Goal: Participate in discussion: Engage in conversation with other users on a specific topic

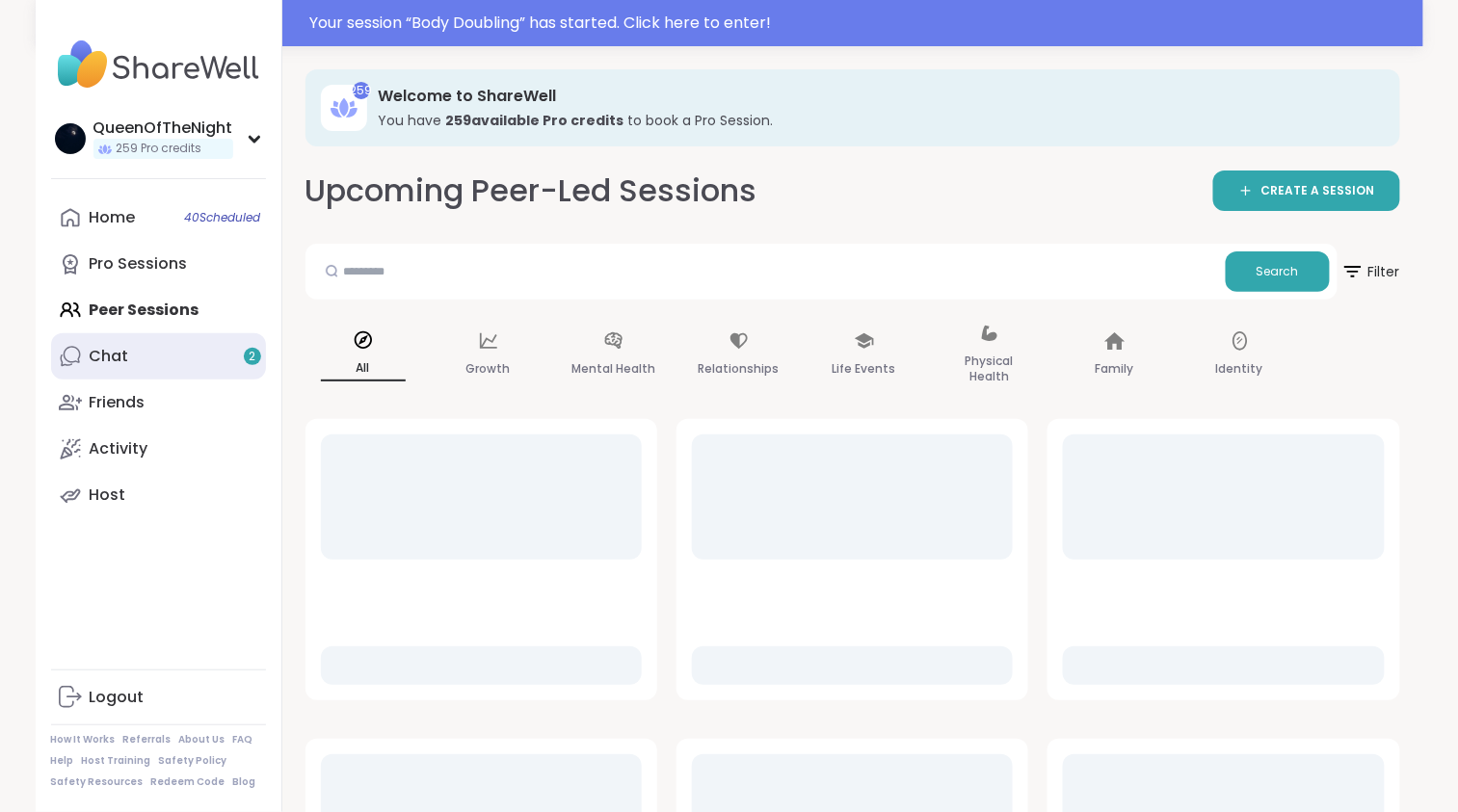
click at [154, 360] on link "Chat 2" at bounding box center [158, 356] width 215 height 46
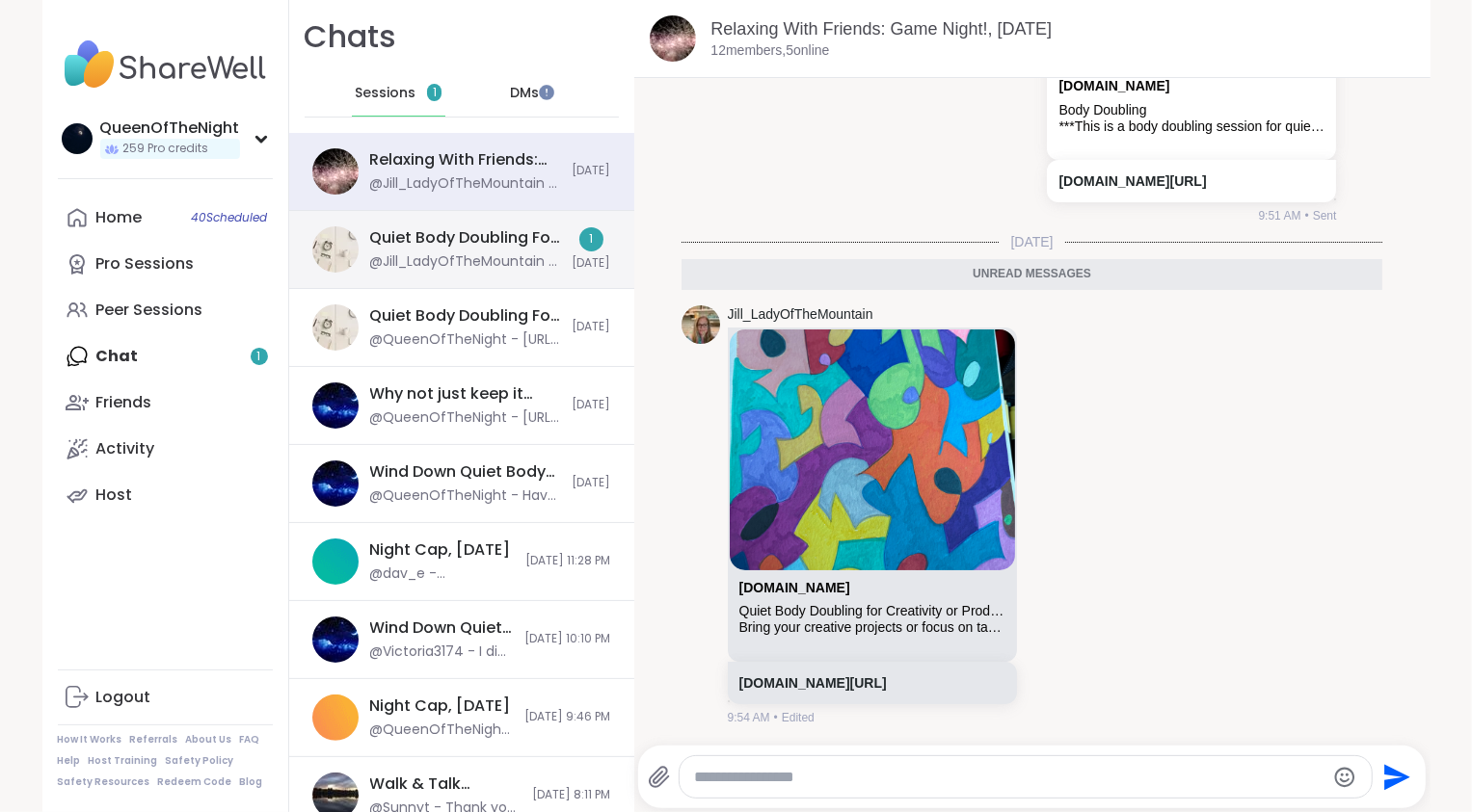
click at [457, 273] on div "Quiet Body Doubling For Productivity - [DATE] @Jill_LadyOfTheMountain - [URL][D…" at bounding box center [462, 250] width 345 height 78
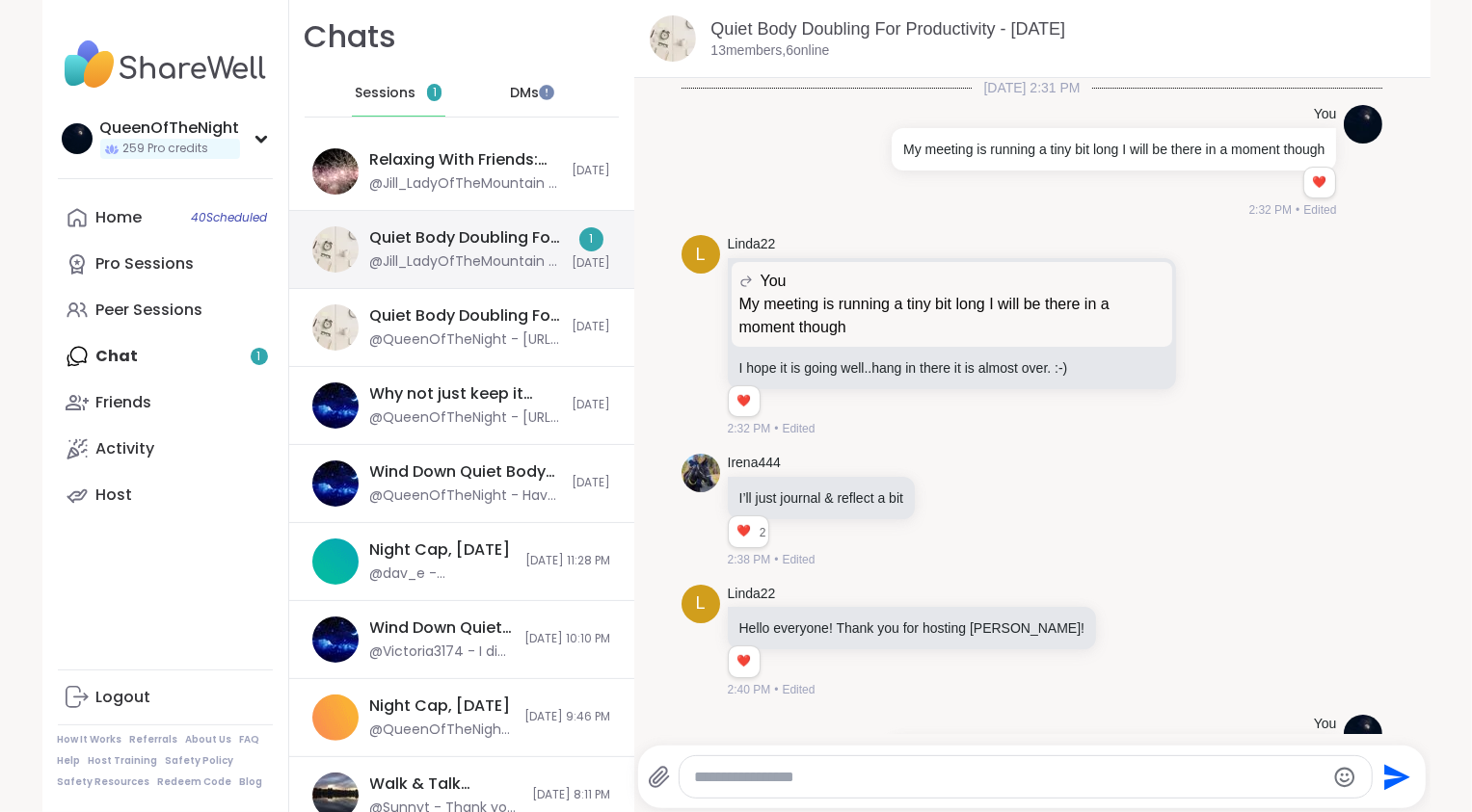
scroll to position [3457, 0]
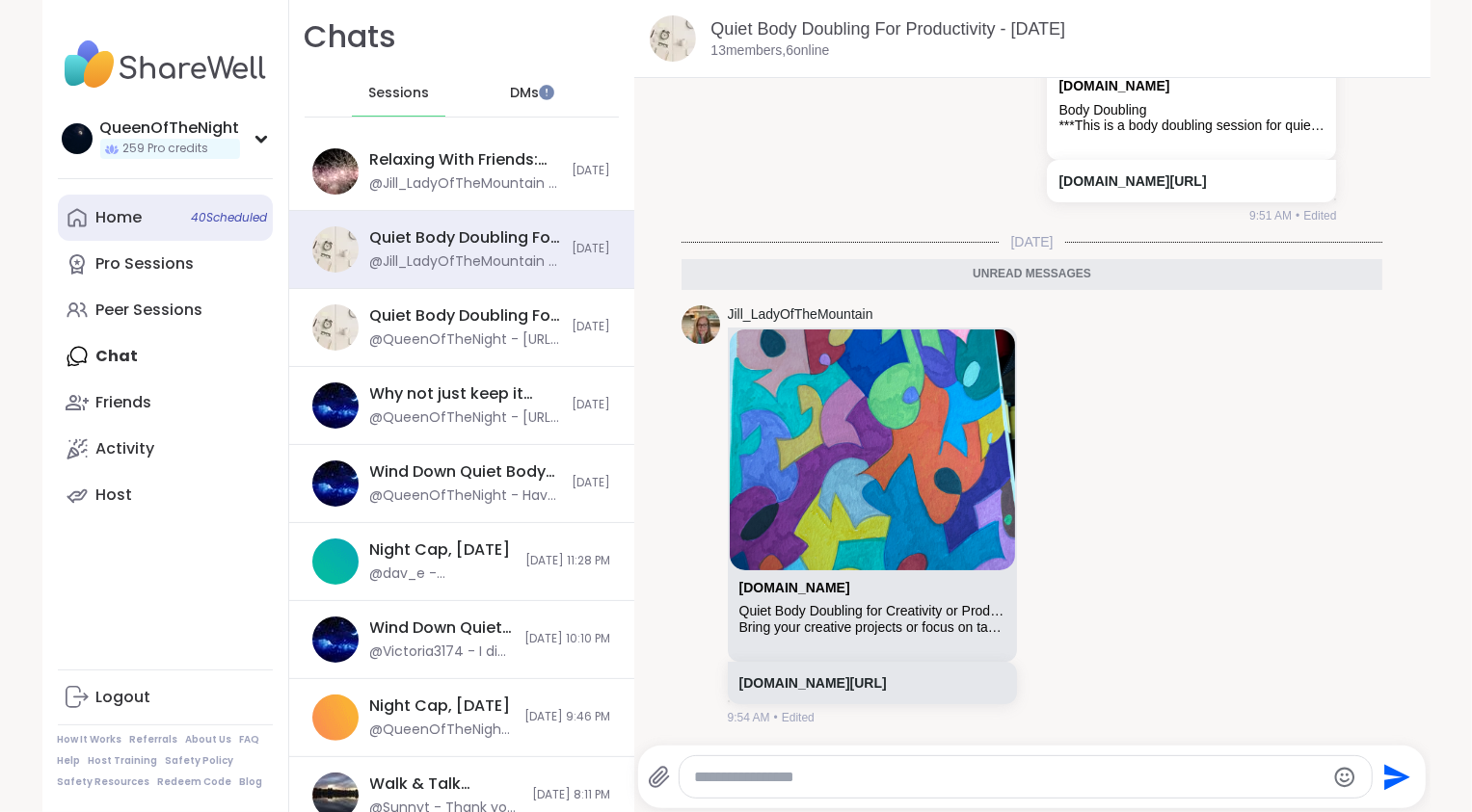
click at [165, 221] on link "Home 40 Scheduled" at bounding box center [165, 217] width 215 height 46
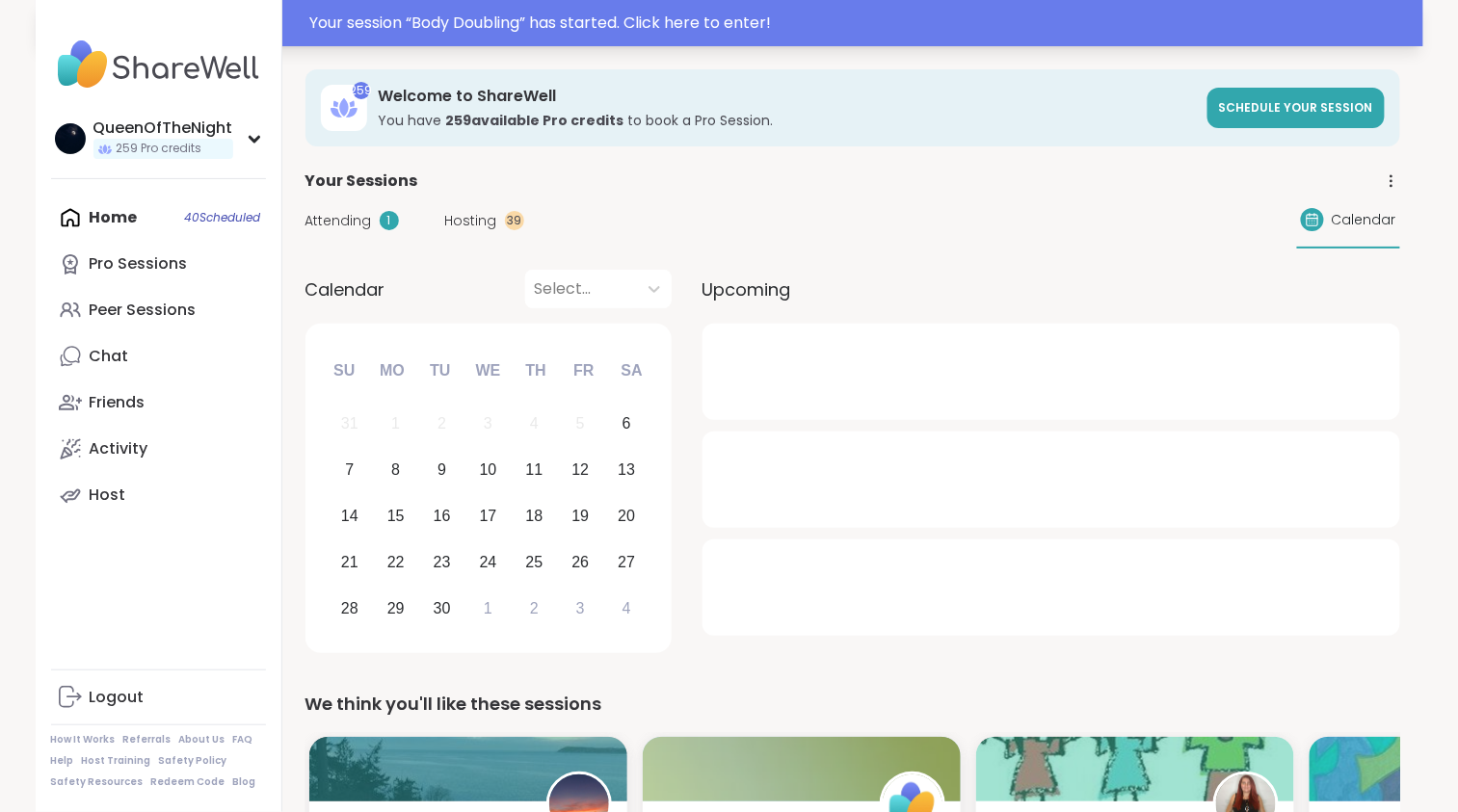
click at [600, 34] on div "Your session “ Body Doubling ” has started. Click here to enter!" at bounding box center [861, 23] width 1102 height 23
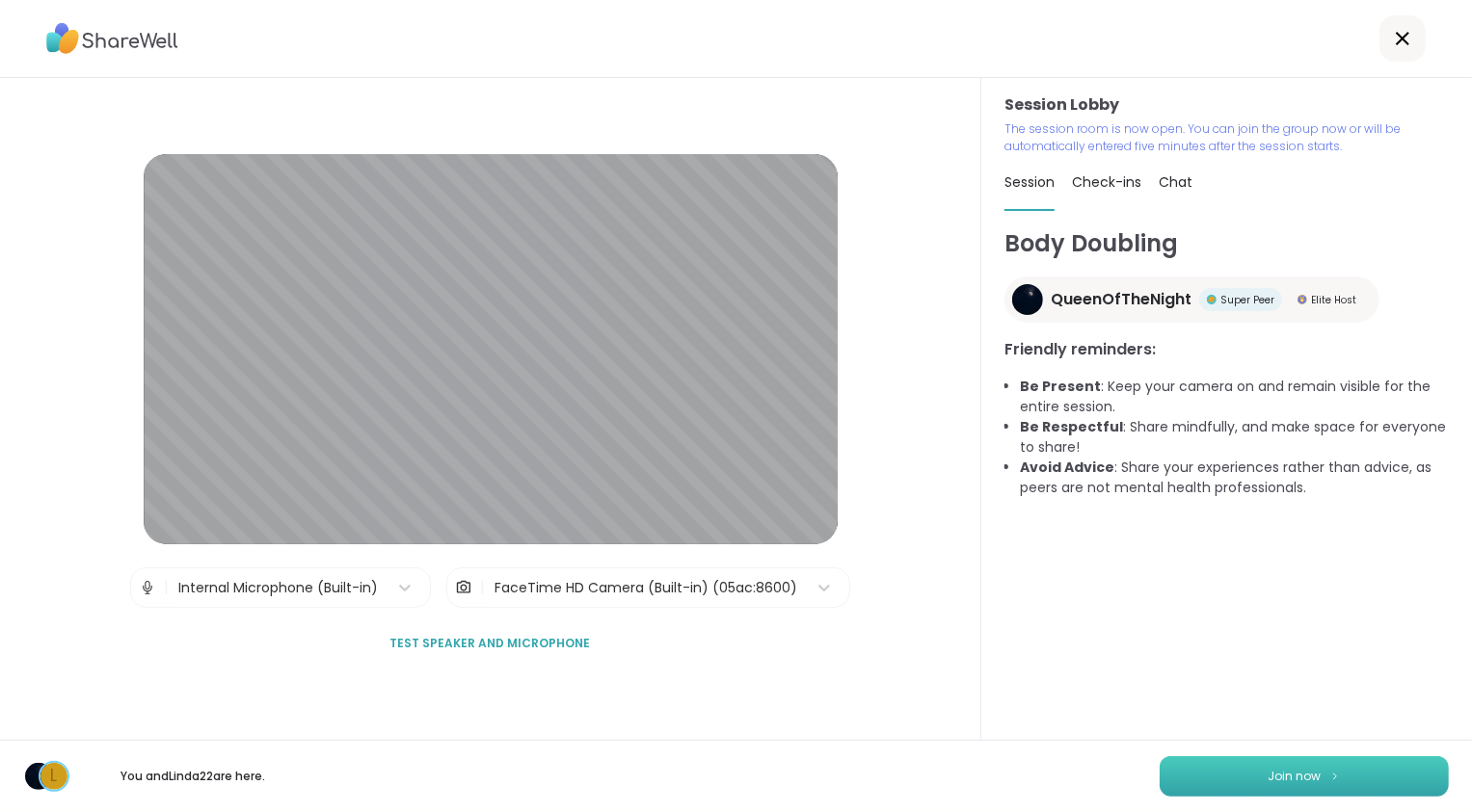
click at [1250, 780] on button "Join now" at bounding box center [1304, 776] width 289 height 41
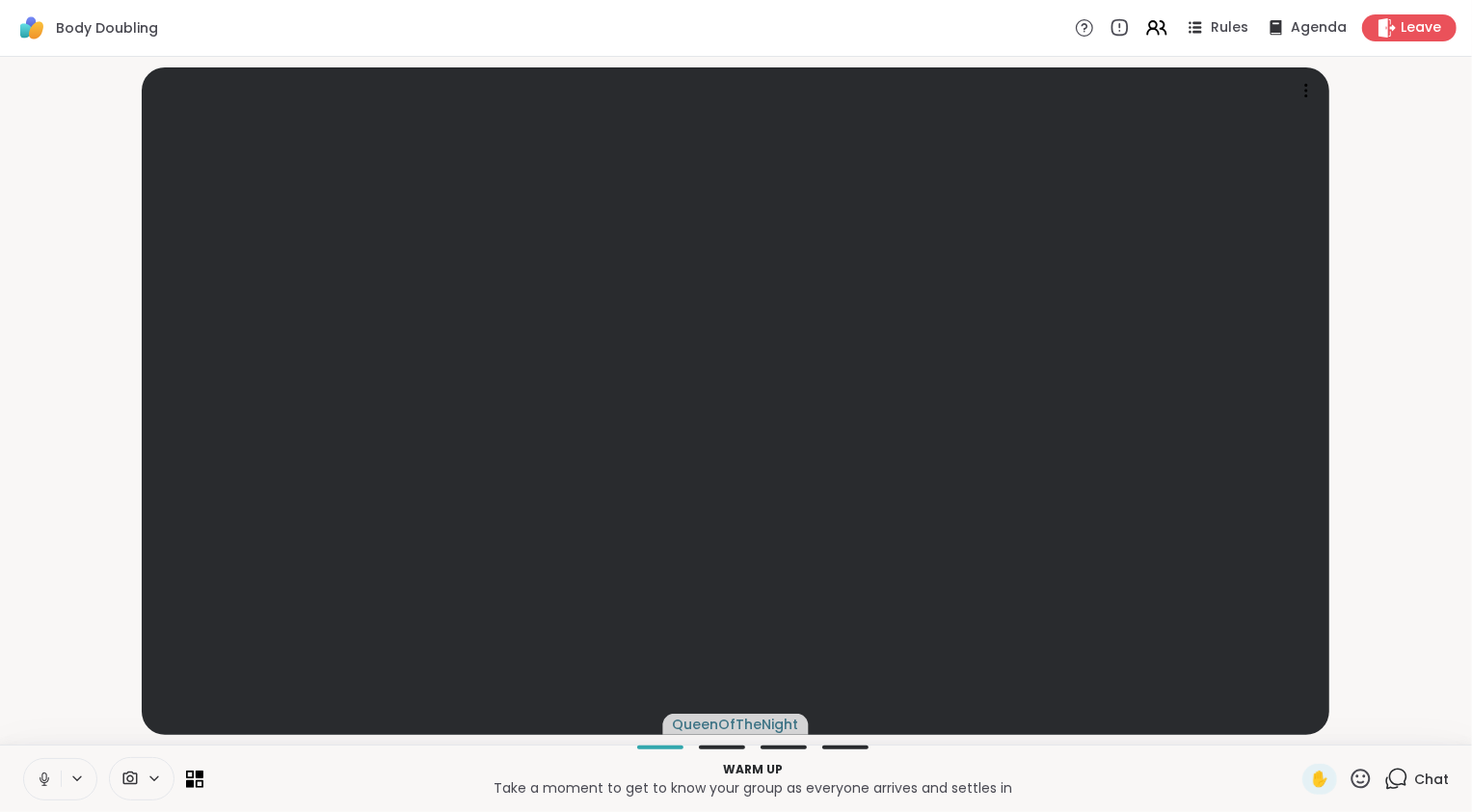
click at [45, 777] on icon at bounding box center [44, 779] width 17 height 17
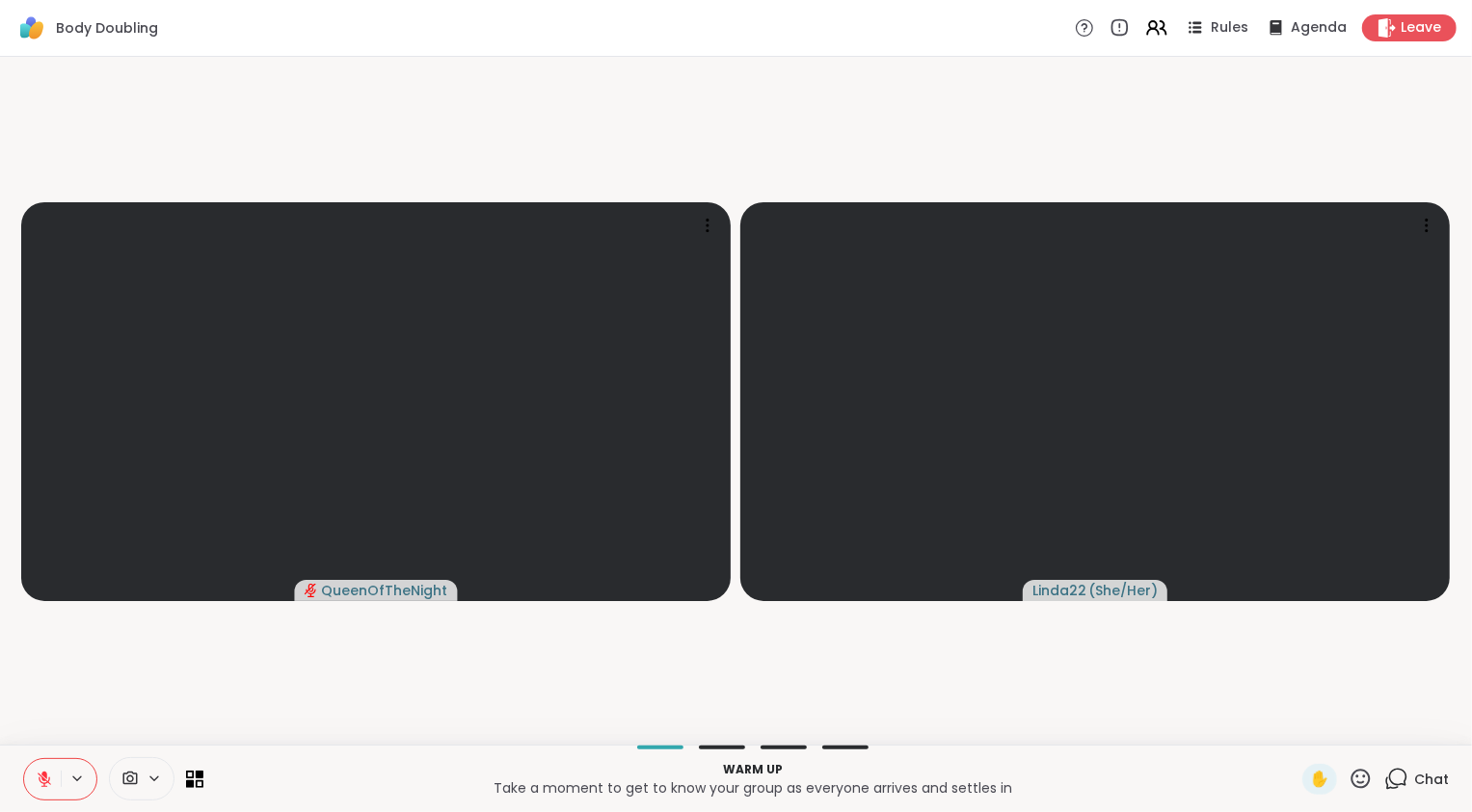
click at [40, 781] on icon at bounding box center [45, 780] width 14 height 14
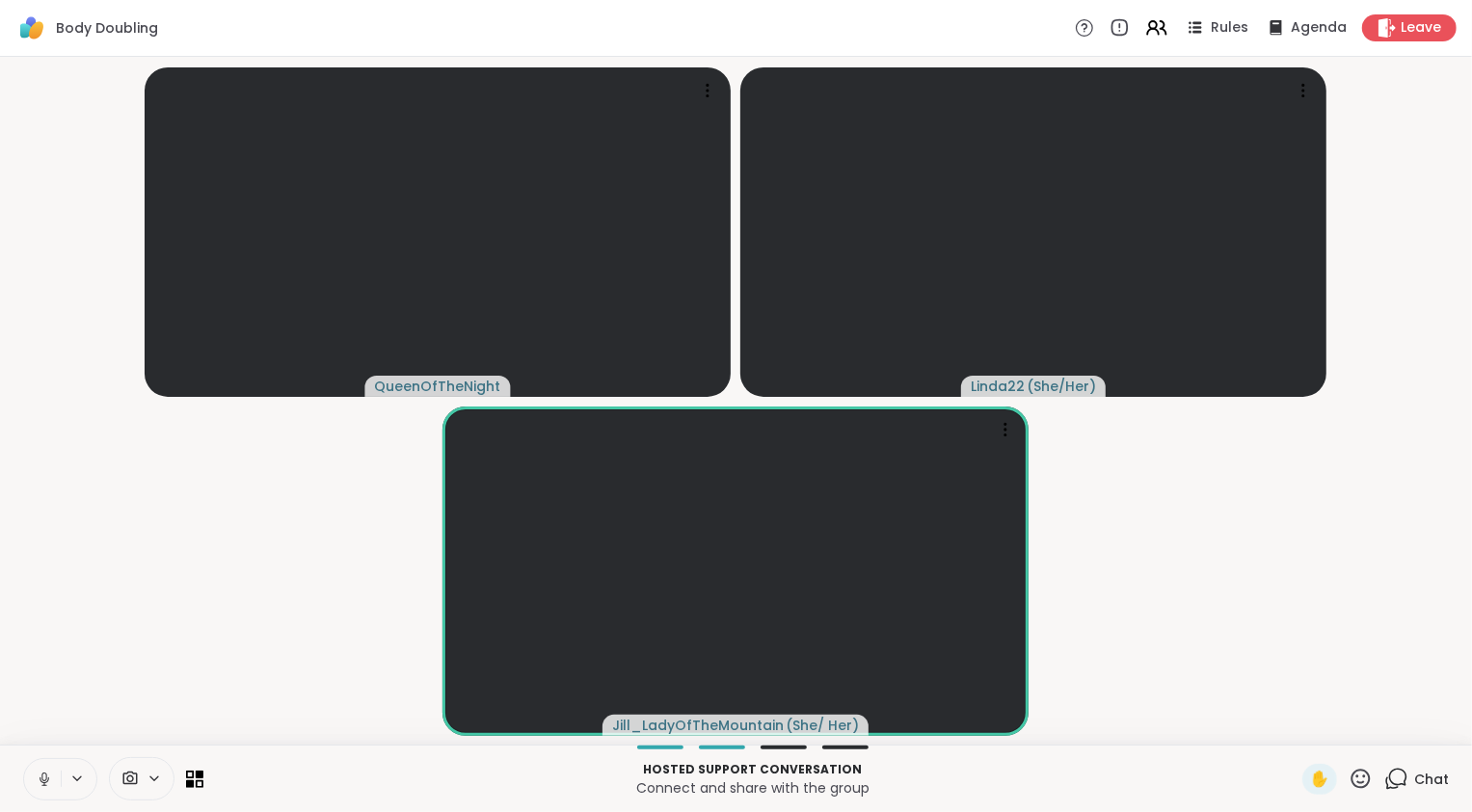
click at [128, 648] on video-player-container "QueenOfTheNight Linda22 ( She/Her ) Jill_LadyOfTheMountain ( She/ Her )" at bounding box center [736, 401] width 1449 height 672
click at [47, 775] on icon at bounding box center [44, 779] width 17 height 17
click at [51, 782] on icon at bounding box center [44, 779] width 17 height 17
click at [48, 770] on button at bounding box center [42, 779] width 37 height 41
click at [191, 662] on video-player-container "QueenOfTheNight Linda22 ( She/Her ) Jill_LadyOfTheMountain ( She/ Her )" at bounding box center [736, 401] width 1449 height 672
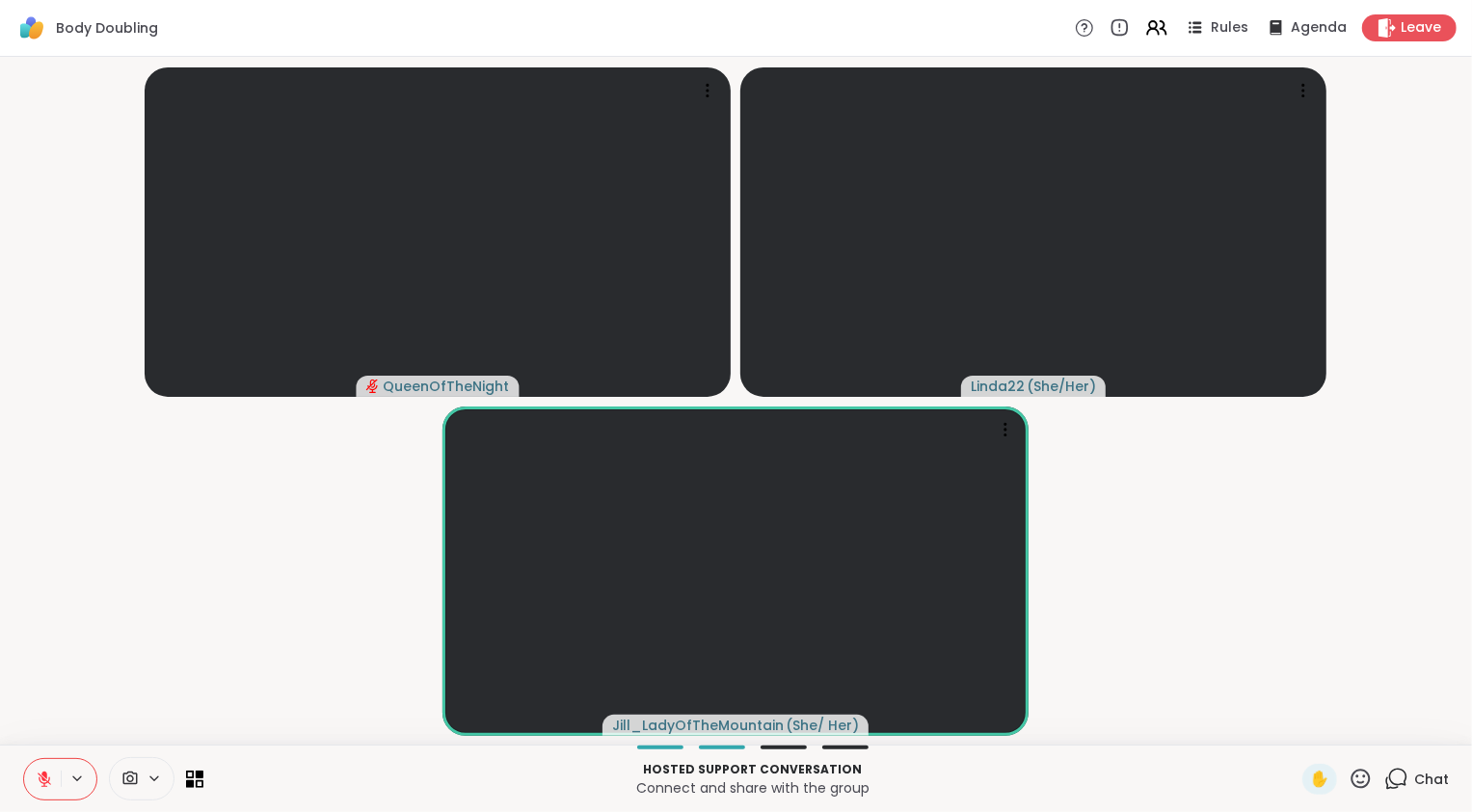
click at [183, 664] on video-player-container "QueenOfTheNight Linda22 ( She/Her ) Jill_LadyOfTheMountain ( She/ Her )" at bounding box center [736, 401] width 1449 height 672
click at [52, 785] on icon at bounding box center [44, 779] width 17 height 17
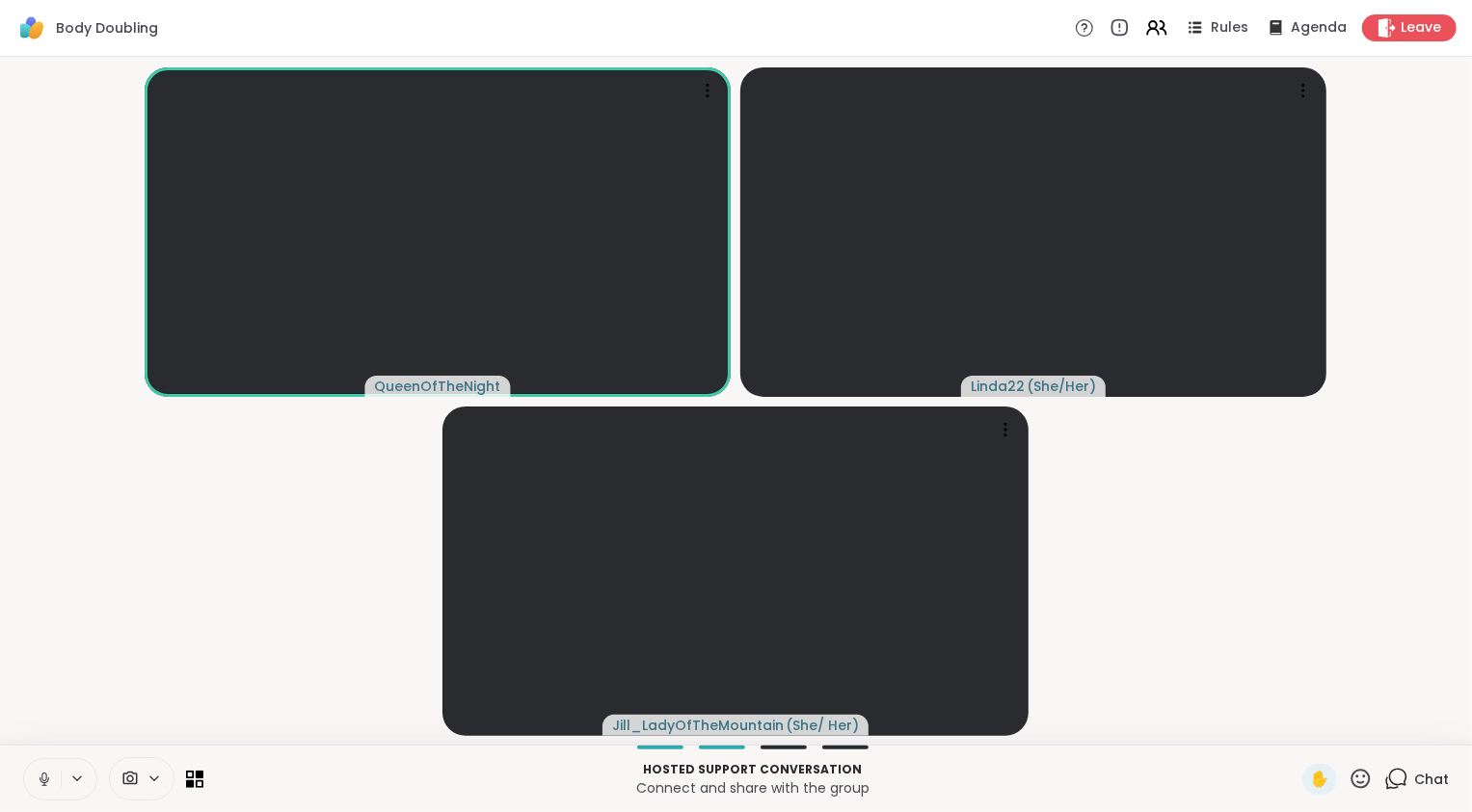
click at [136, 658] on video-player-container "QueenOfTheNight Linda22 ( She/Her ) Jill_LadyOfTheMountain ( She/ Her )" at bounding box center [736, 401] width 1449 height 672
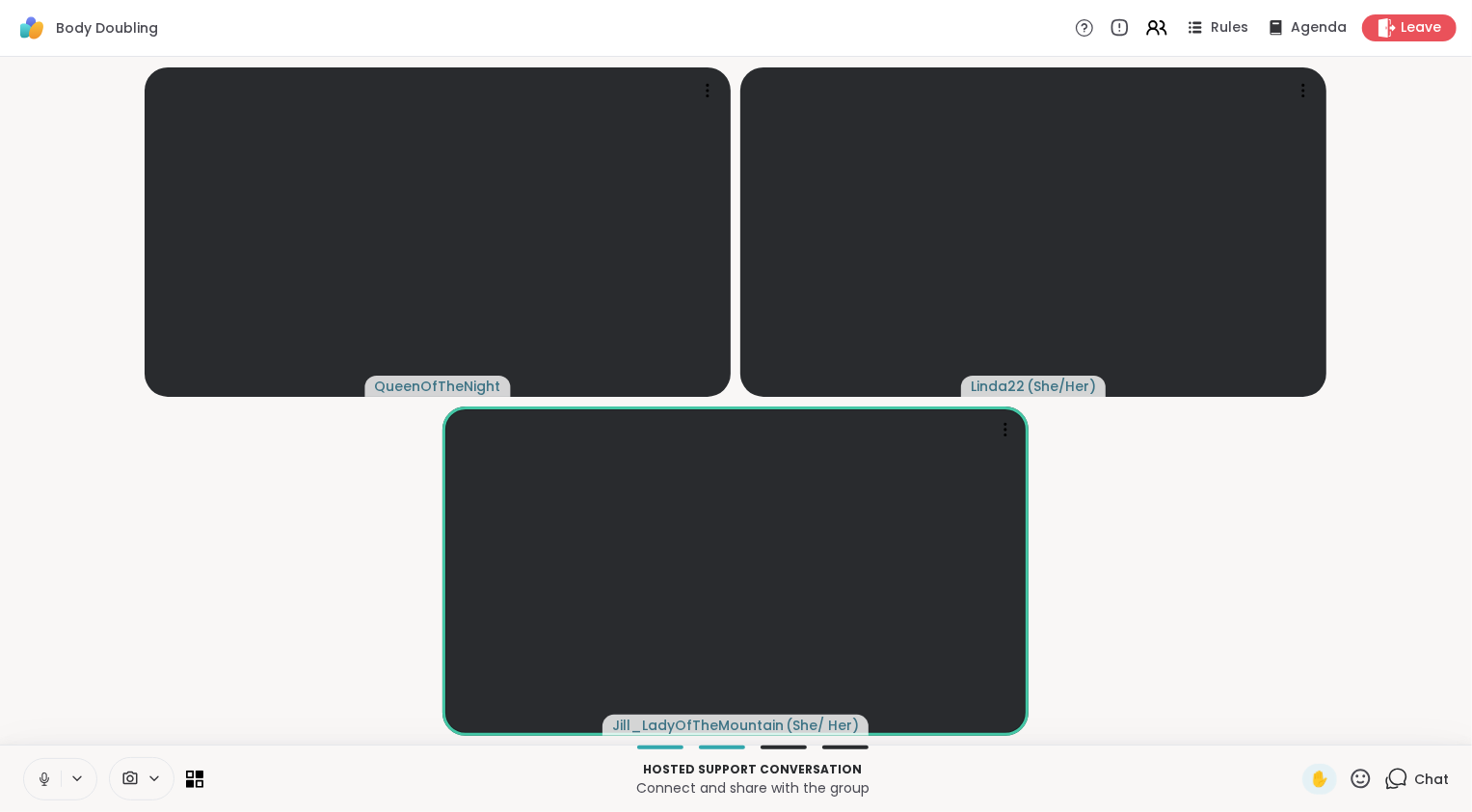
click at [41, 783] on icon at bounding box center [44, 779] width 17 height 17
click at [198, 623] on video-player-container "QueenOfTheNight Linda22 ( She/Her ) Jill_LadyOfTheMountain ( She/ Her )" at bounding box center [736, 401] width 1449 height 672
click at [89, 693] on video-player-container "QueenOfTheNight Linda22 ( She/Her ) Jill_LadyOfTheMountain ( She/ Her )" at bounding box center [736, 401] width 1449 height 672
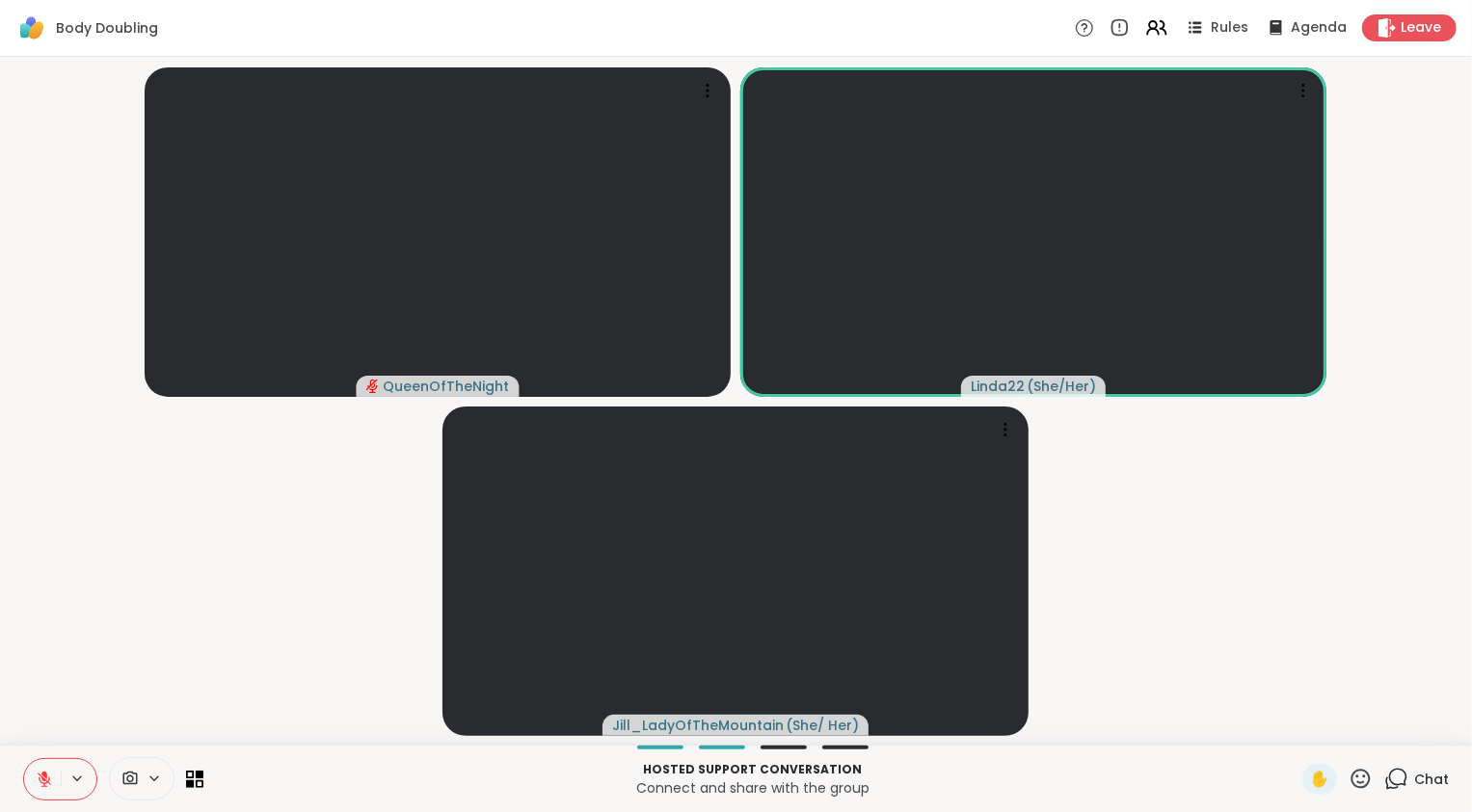
click at [40, 778] on icon at bounding box center [45, 780] width 14 height 14
click at [1384, 779] on icon at bounding box center [1396, 779] width 24 height 24
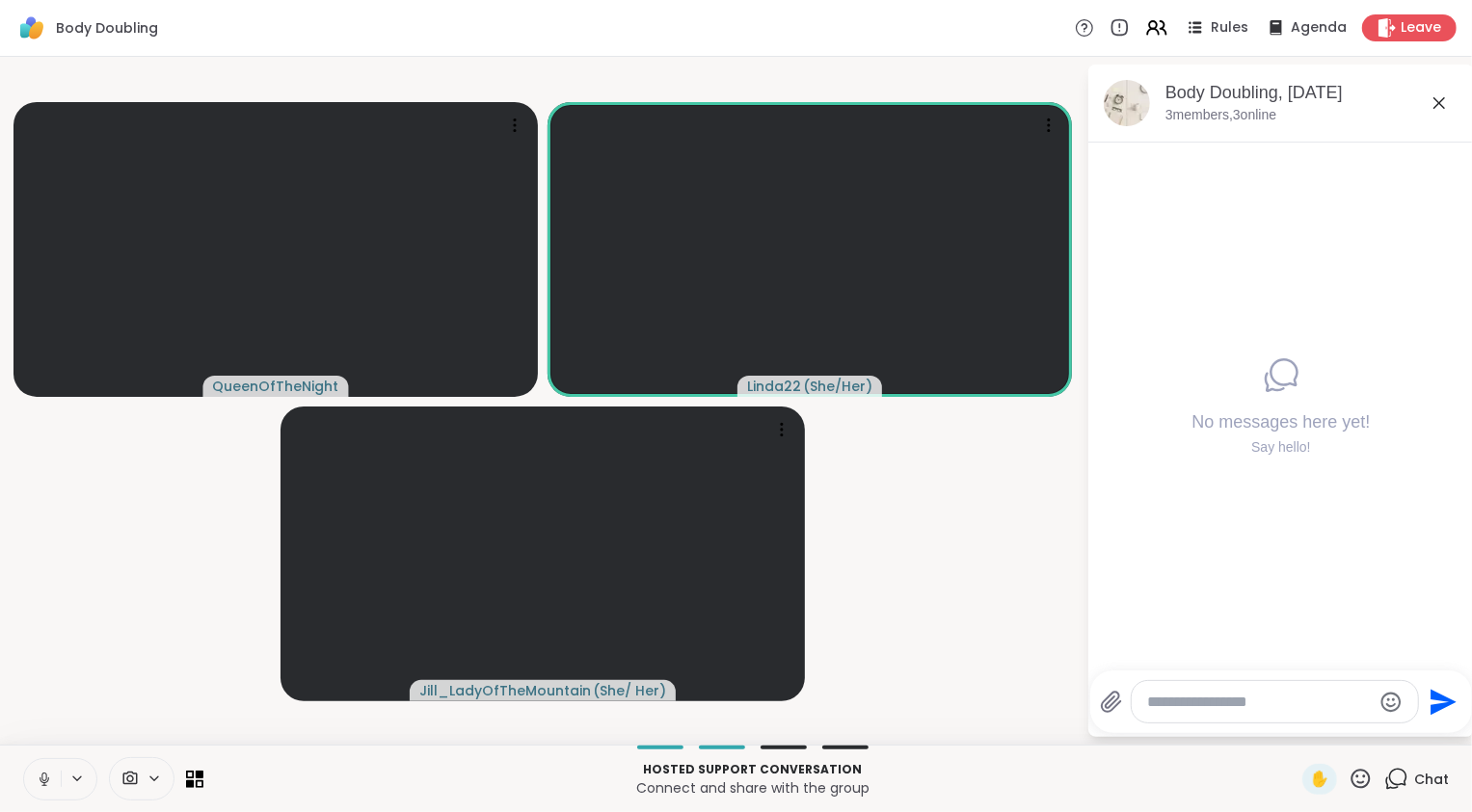
click at [1299, 706] on textarea "Type your message" at bounding box center [1258, 701] width 225 height 19
click at [1309, 703] on textarea "Type your message" at bounding box center [1258, 701] width 225 height 19
paste textarea "**********"
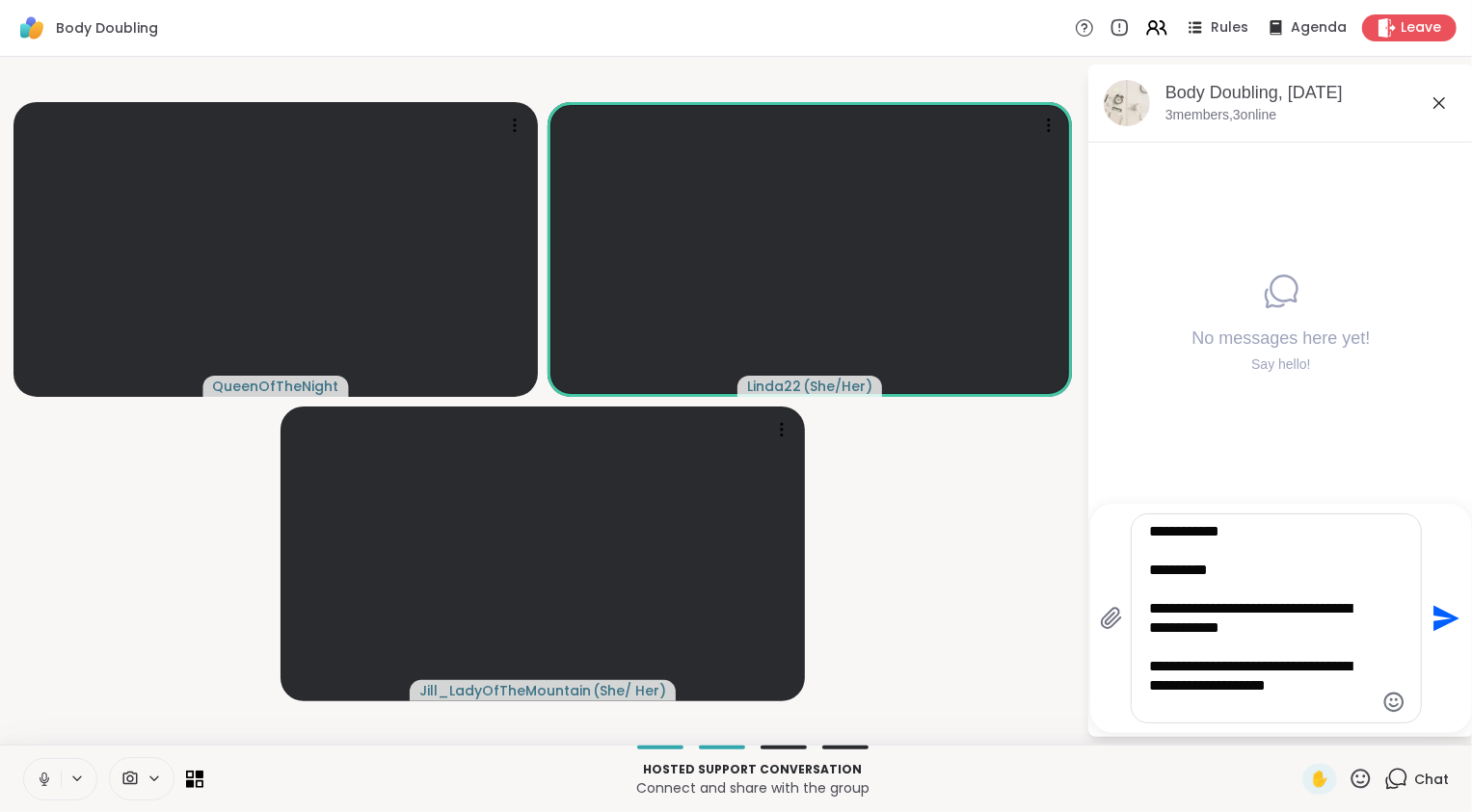
drag, startPoint x: 1327, startPoint y: 695, endPoint x: 1142, endPoint y: 454, distance: 303.8
click at [1146, 459] on div "**********" at bounding box center [1280, 401] width 385 height 672
type textarea "**********"
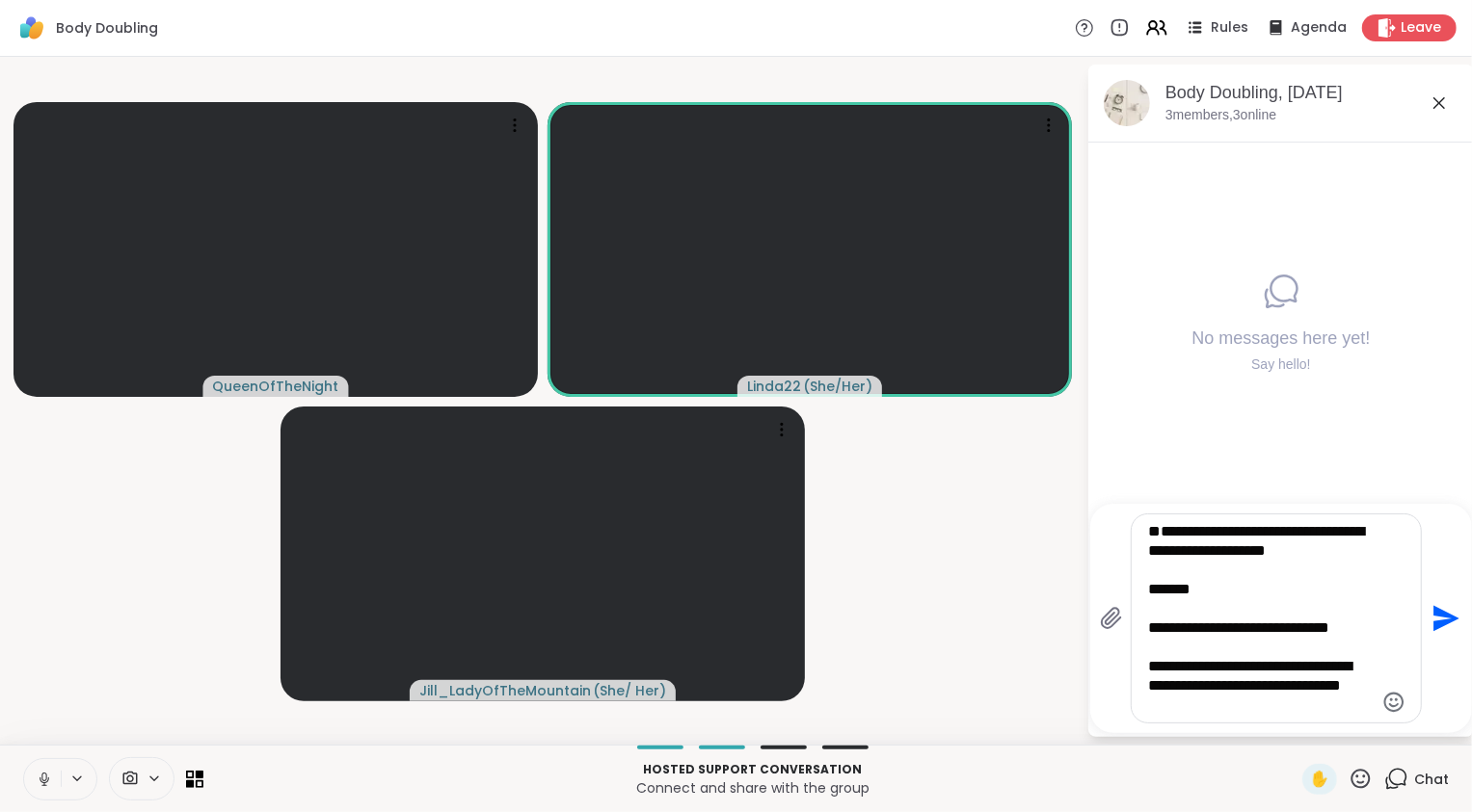
scroll to position [58, 0]
drag, startPoint x: 1176, startPoint y: 530, endPoint x: 1249, endPoint y: 812, distance: 291.3
click at [1252, 811] on div "**********" at bounding box center [736, 406] width 1472 height 812
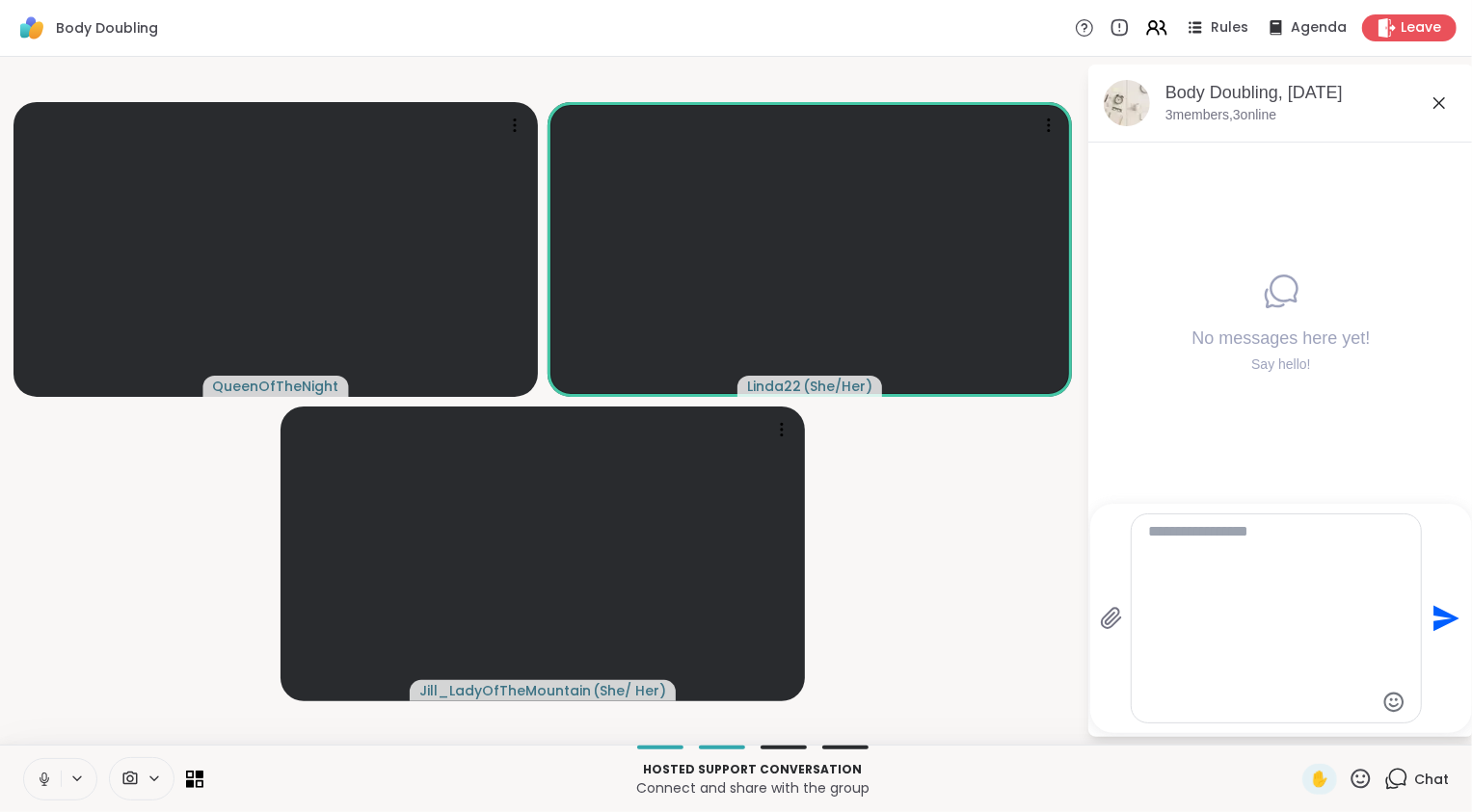
scroll to position [0, 0]
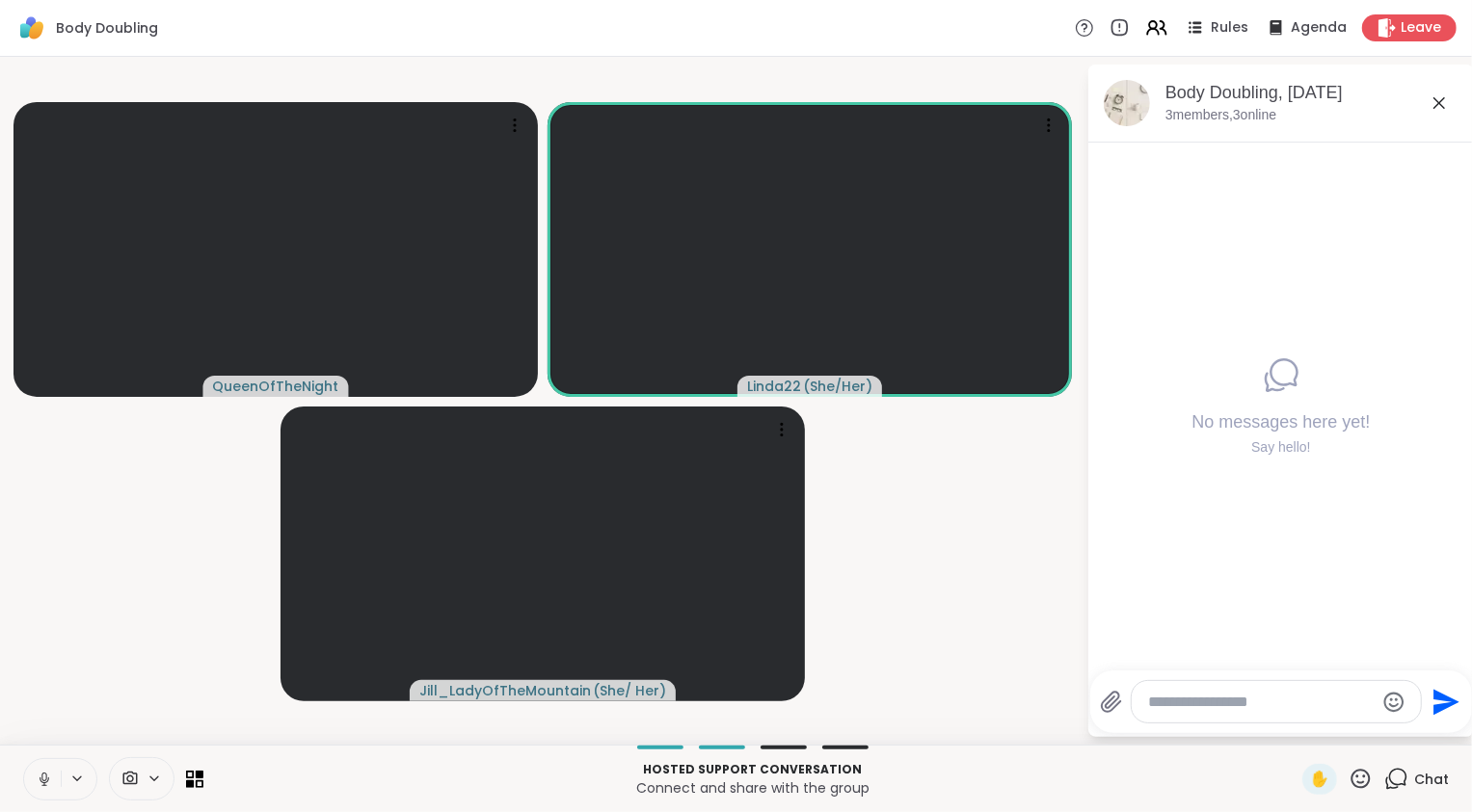
click at [970, 579] on video-player-container "QueenOfTheNight Linda22 ( She/Her ) Jill_LadyOfTheMountain ( She/ Her )" at bounding box center [543, 401] width 1063 height 672
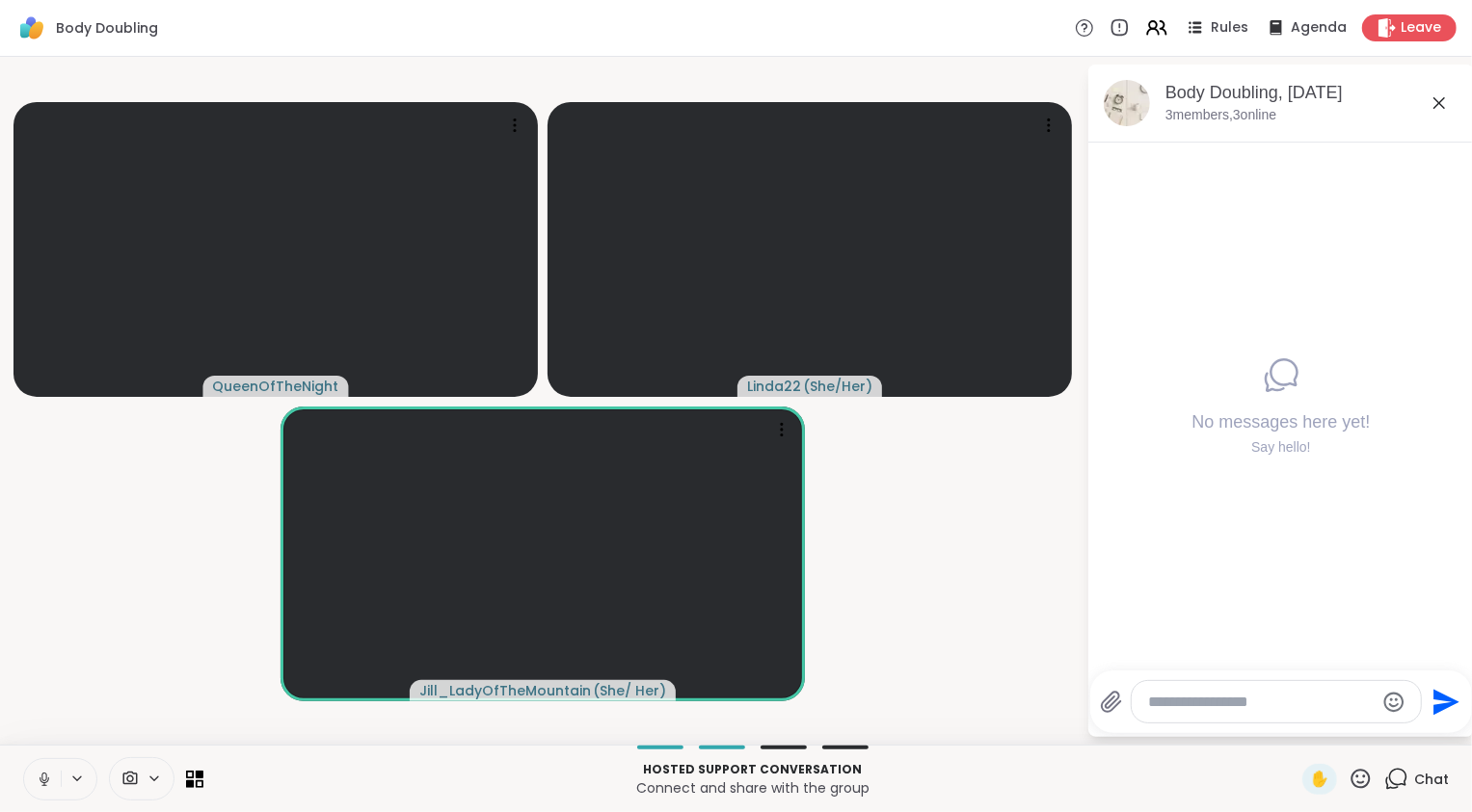
click at [1217, 704] on textarea "Type your message" at bounding box center [1260, 701] width 225 height 19
paste textarea "**********"
type textarea "**********"
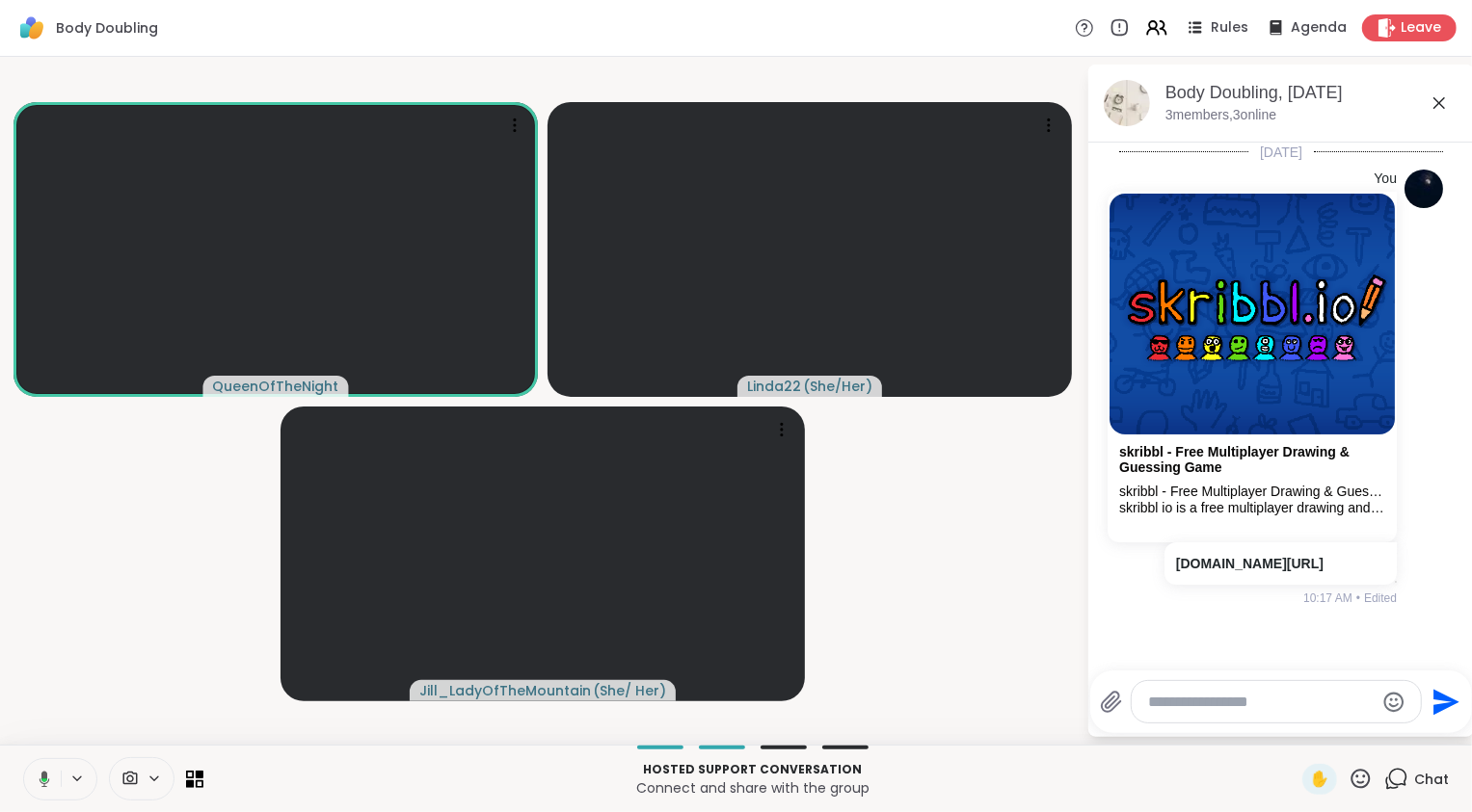
click at [1224, 709] on textarea "Type your message" at bounding box center [1260, 701] width 225 height 19
paste textarea "**********"
type textarea "**********"
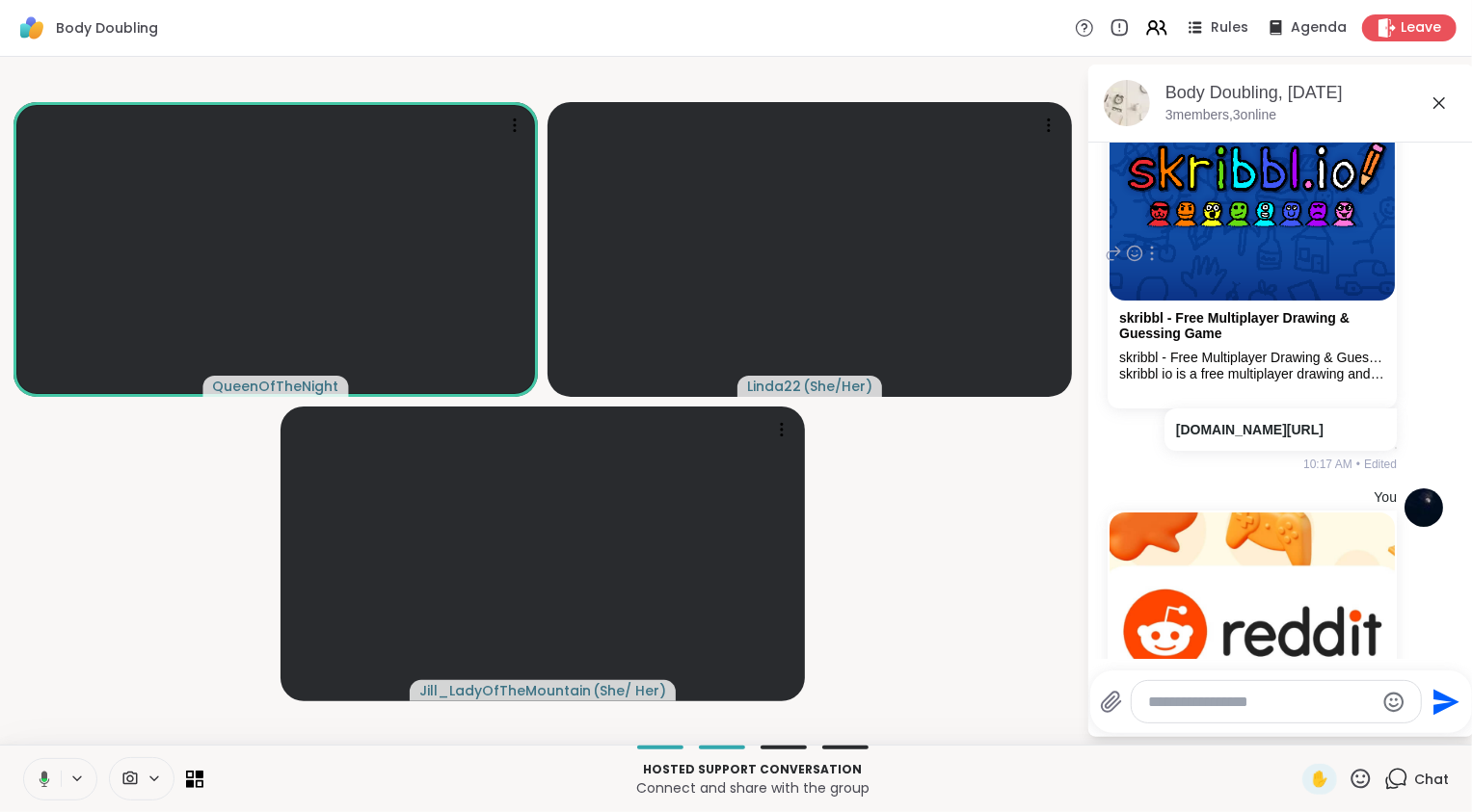
scroll to position [448, 0]
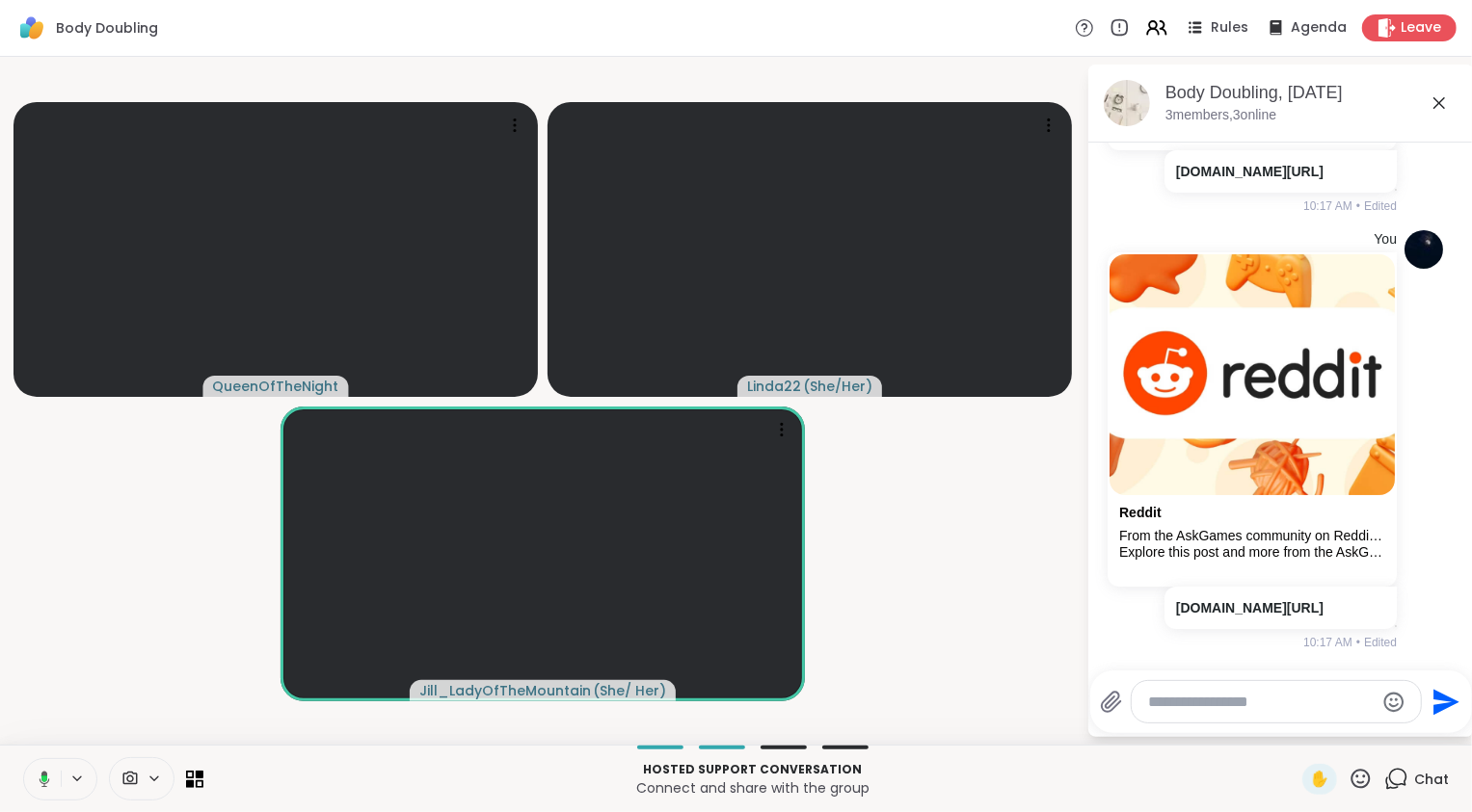
click at [1259, 712] on div at bounding box center [1276, 702] width 289 height 42
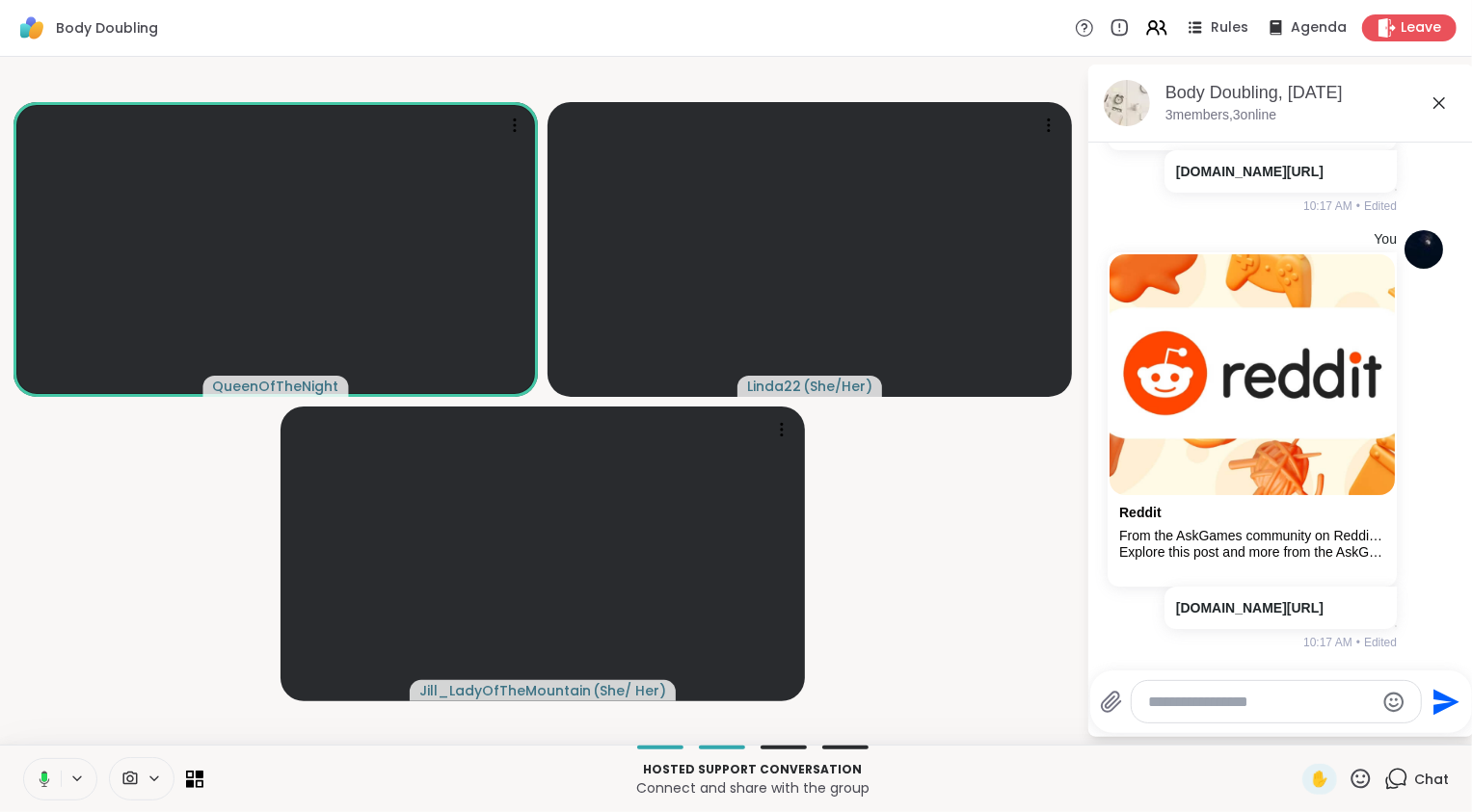
type textarea "**********"
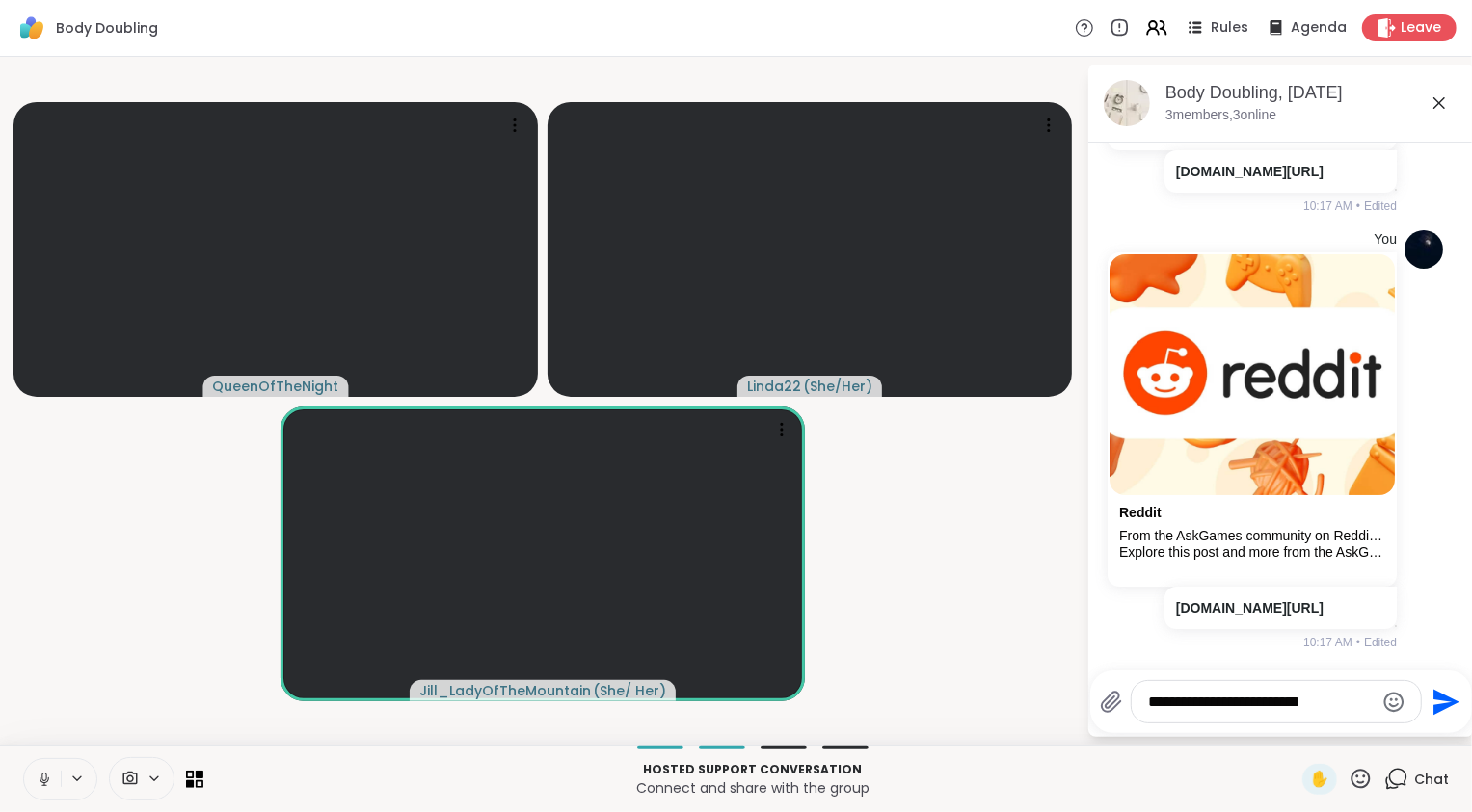
click at [1438, 699] on icon "Send" at bounding box center [1446, 702] width 26 height 26
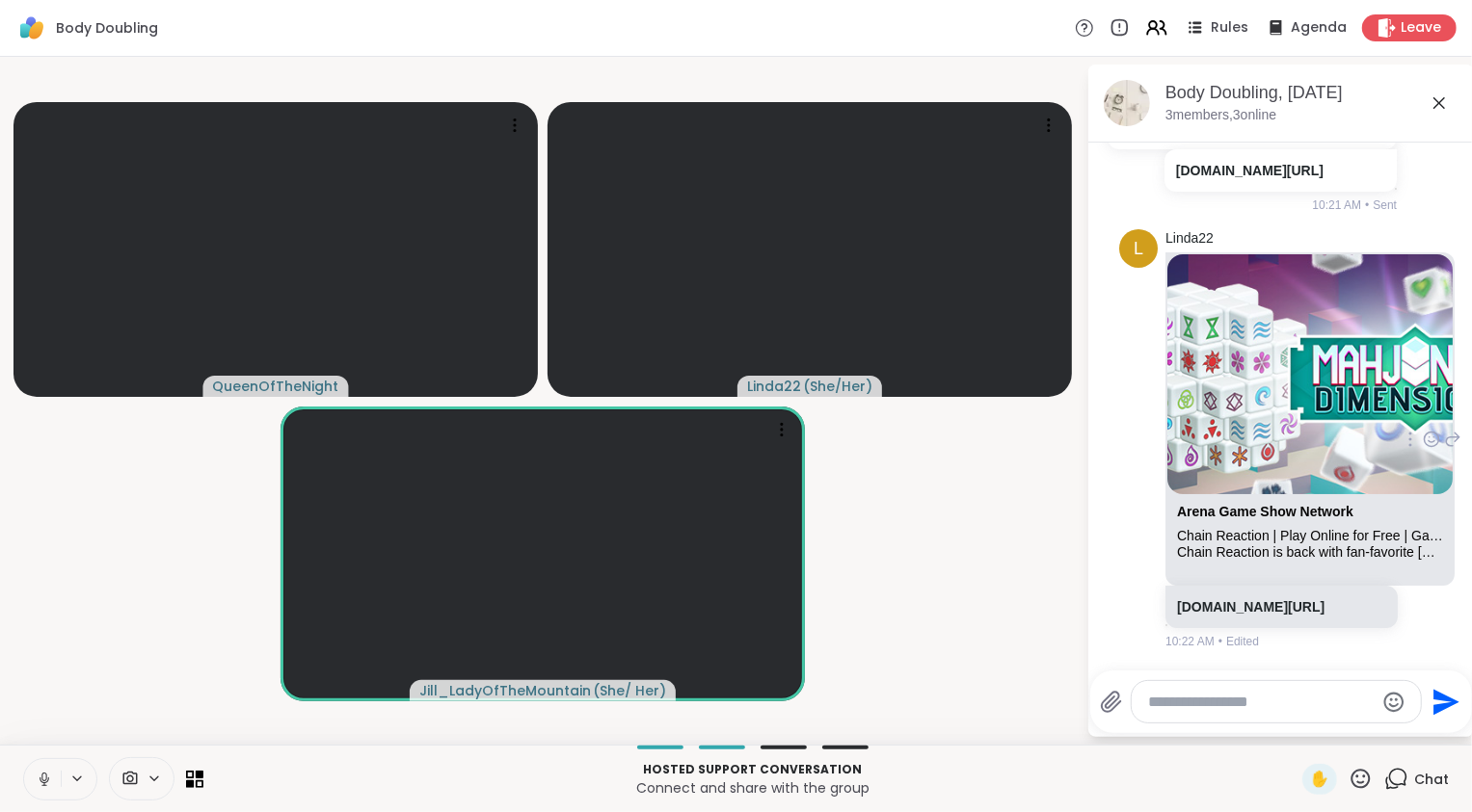
scroll to position [1340, 0]
click at [1321, 611] on link "games.gameshownetwork.com/games/gsn-chain-reaction" at bounding box center [1250, 607] width 148 height 15
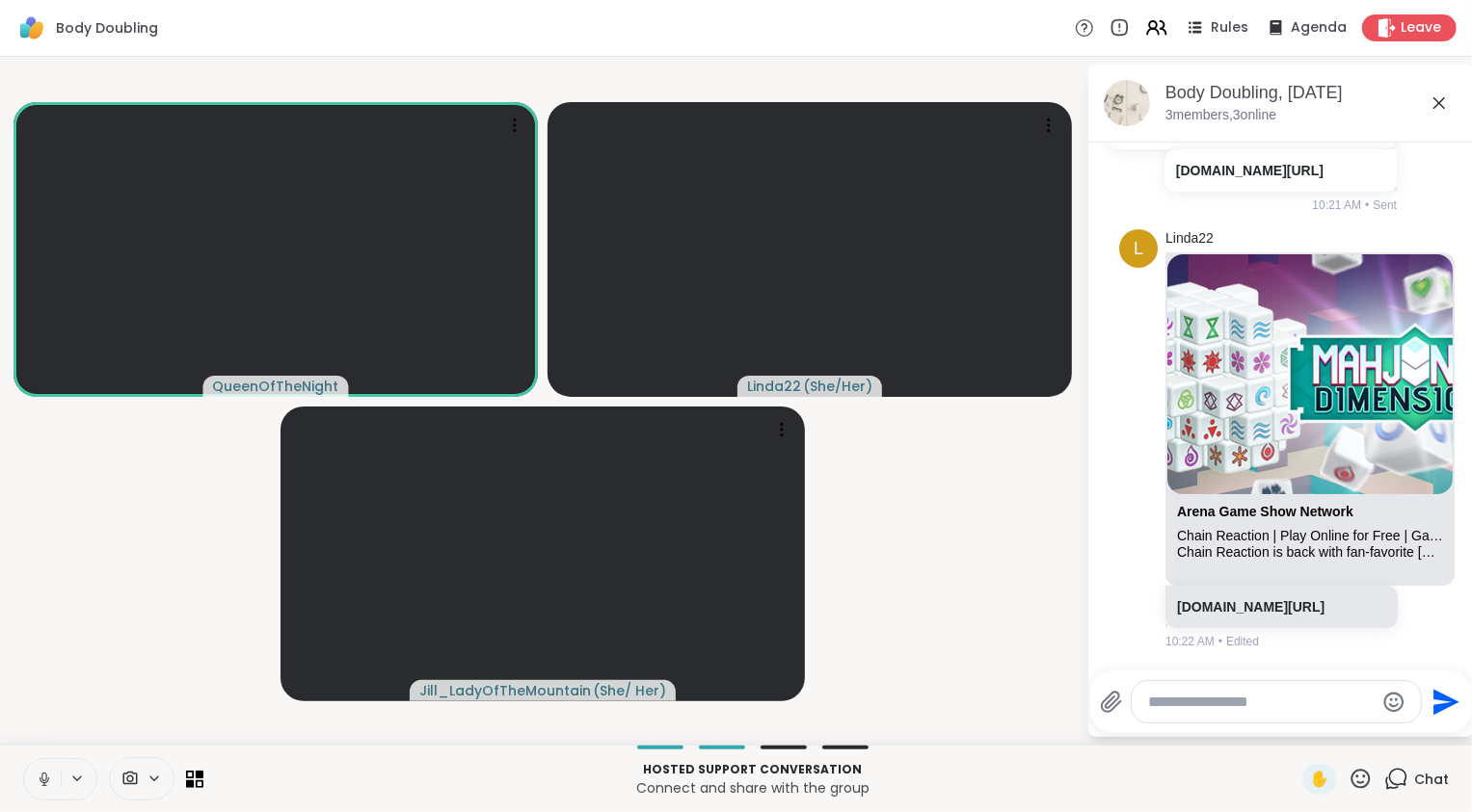
click at [113, 566] on video-player-container "QueenOfTheNight Linda22 ( She/Her ) Jill_LadyOfTheMountain ( She/ Her )" at bounding box center [543, 401] width 1063 height 672
click at [884, 506] on video-player-container "QueenOfTheNight Linda22 ( She/Her ) Jill_LadyOfTheMountain ( She/ Her )" at bounding box center [543, 401] width 1063 height 672
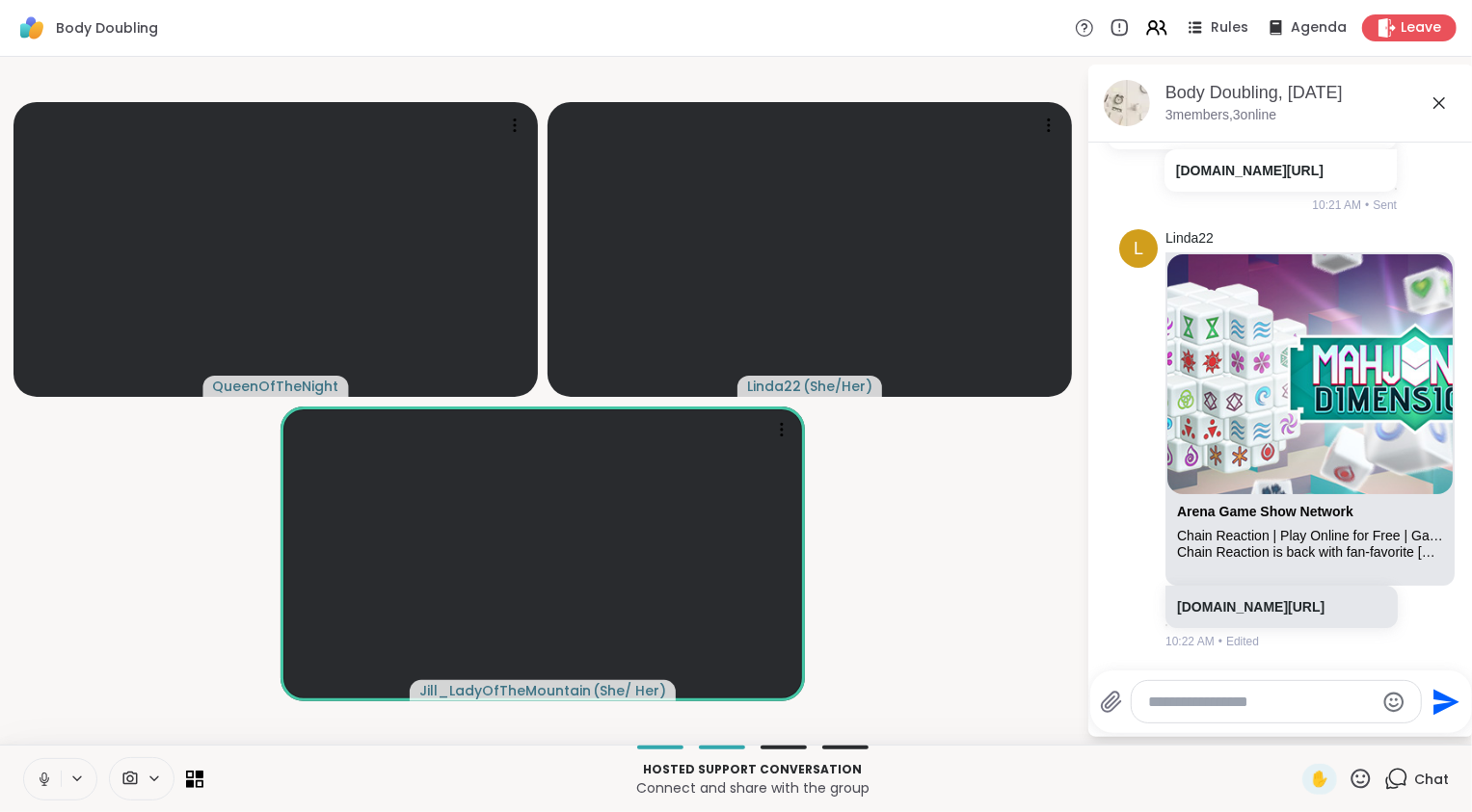
click at [45, 782] on icon at bounding box center [45, 779] width 10 height 6
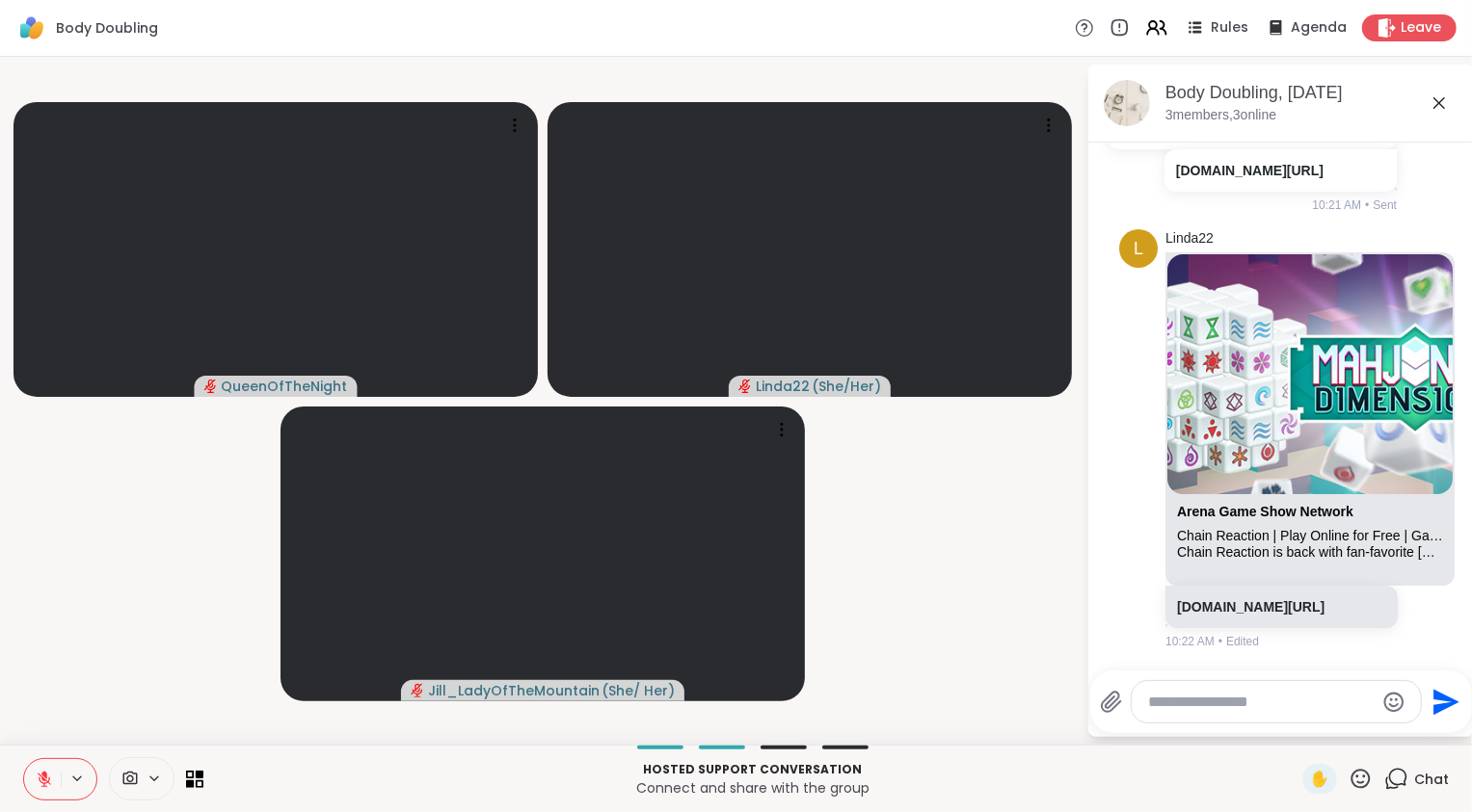
click at [45, 782] on icon at bounding box center [44, 779] width 17 height 17
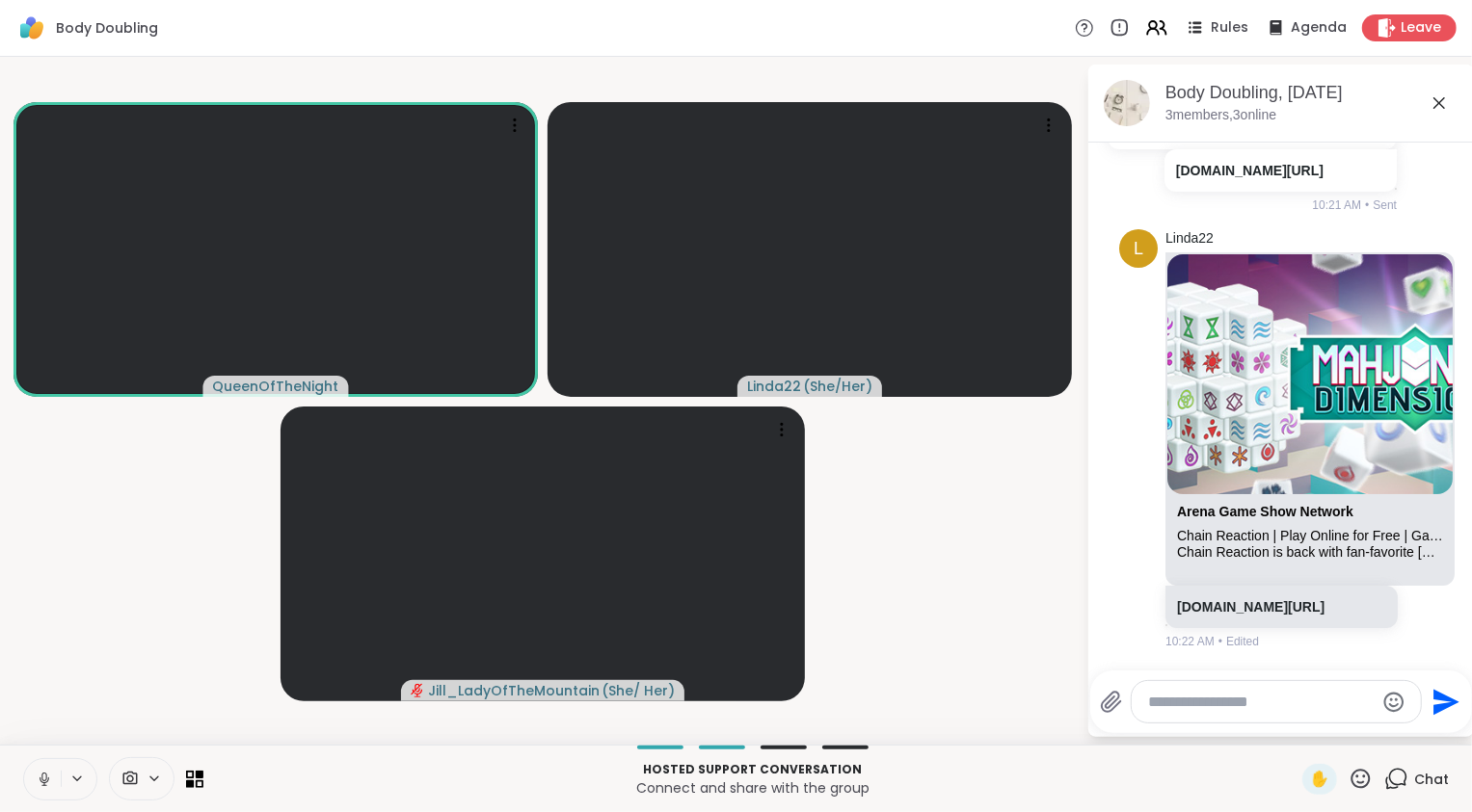
click at [45, 782] on icon at bounding box center [45, 779] width 10 height 6
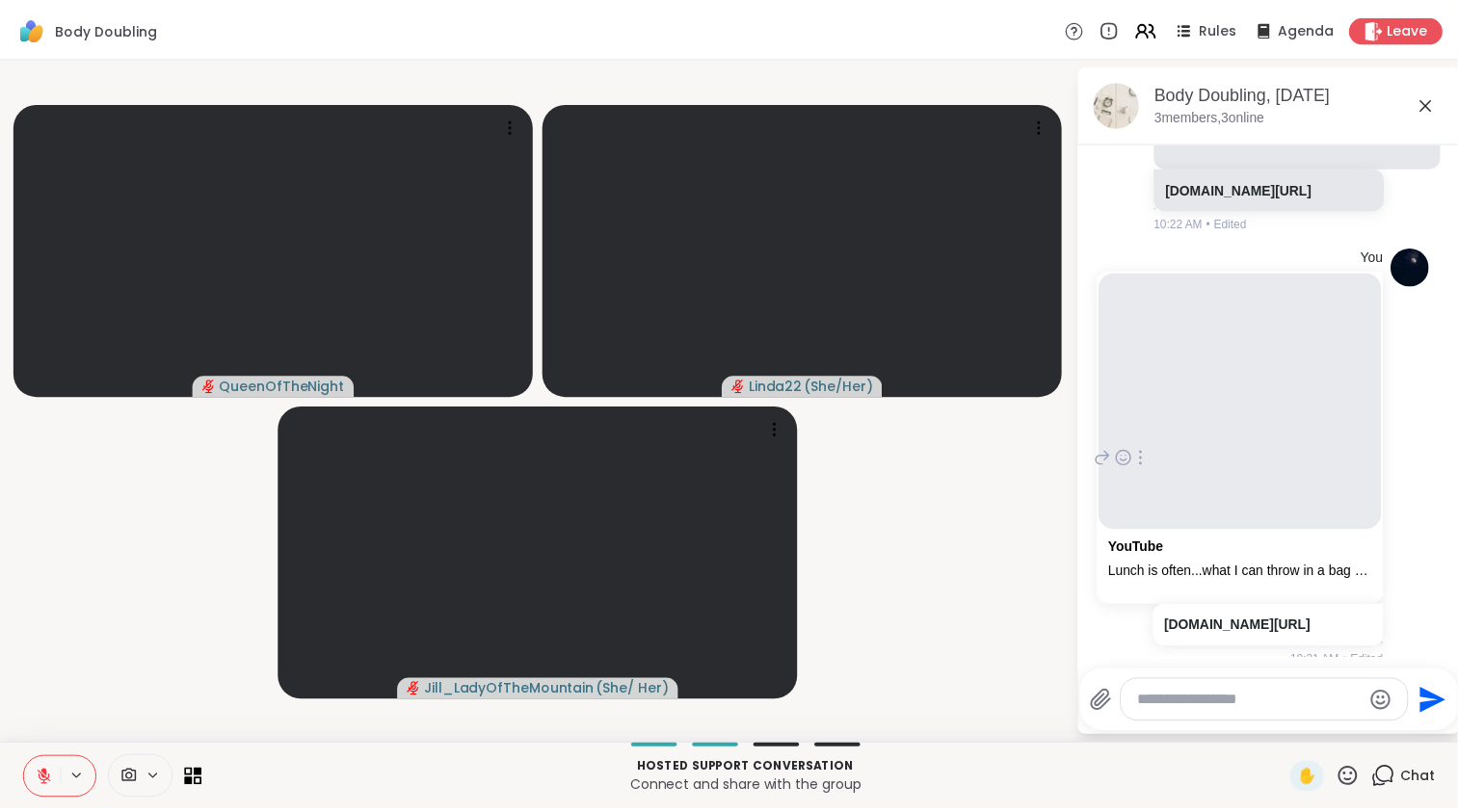
scroll to position [1818, 0]
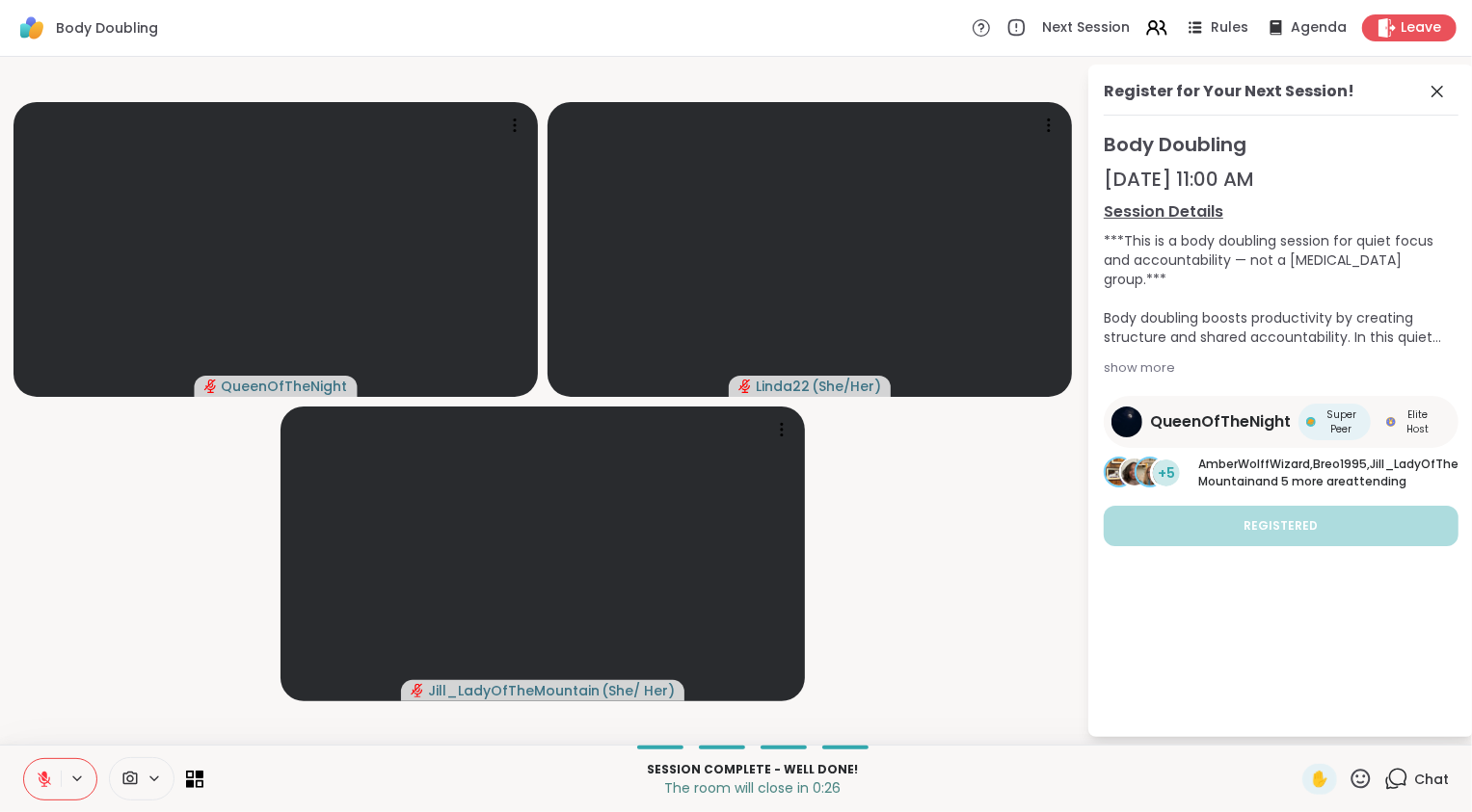
click at [46, 774] on icon at bounding box center [45, 775] width 6 height 8
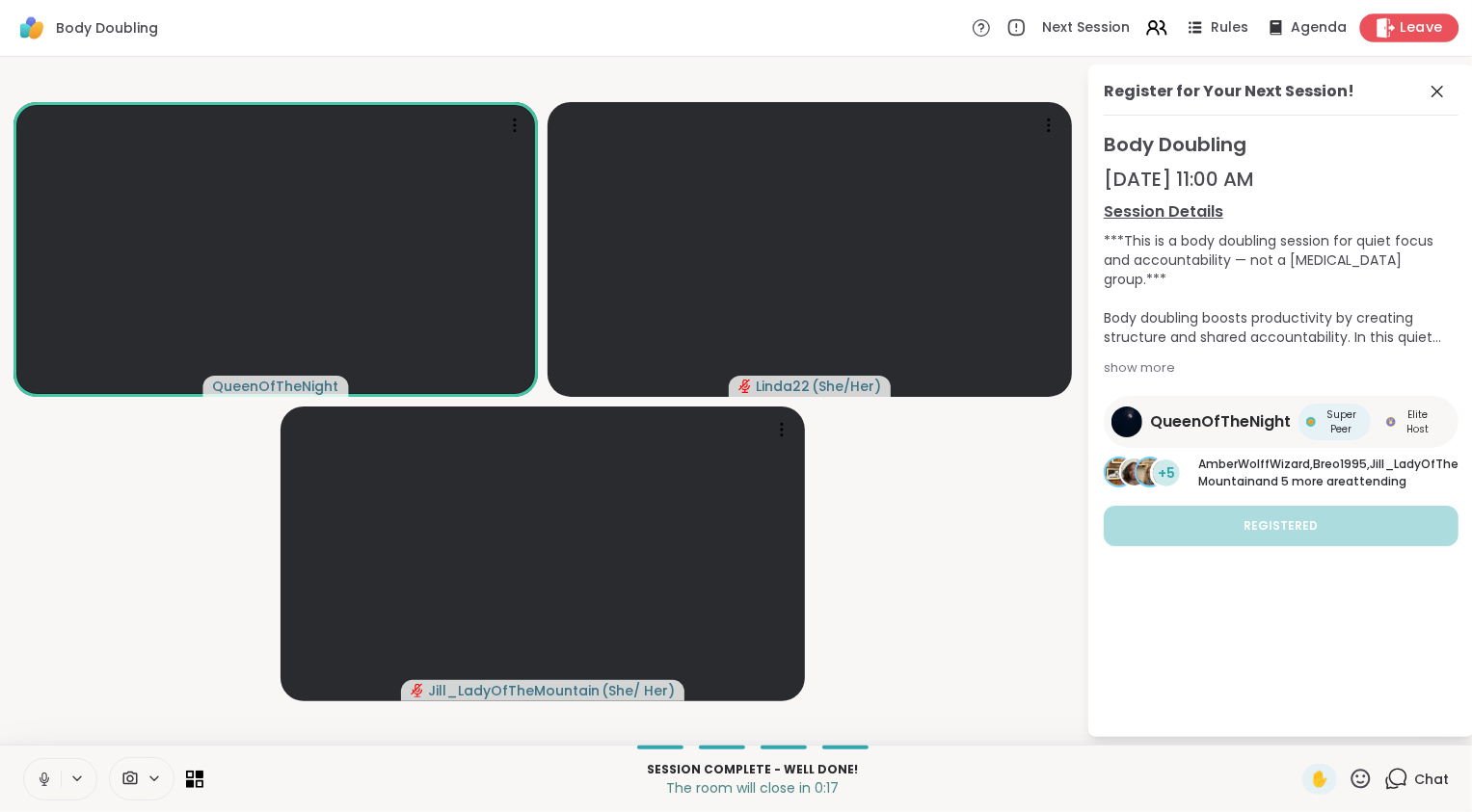
click at [1400, 35] on span "Leave" at bounding box center [1421, 28] width 42 height 20
click at [1401, 31] on span "Leave" at bounding box center [1421, 28] width 42 height 20
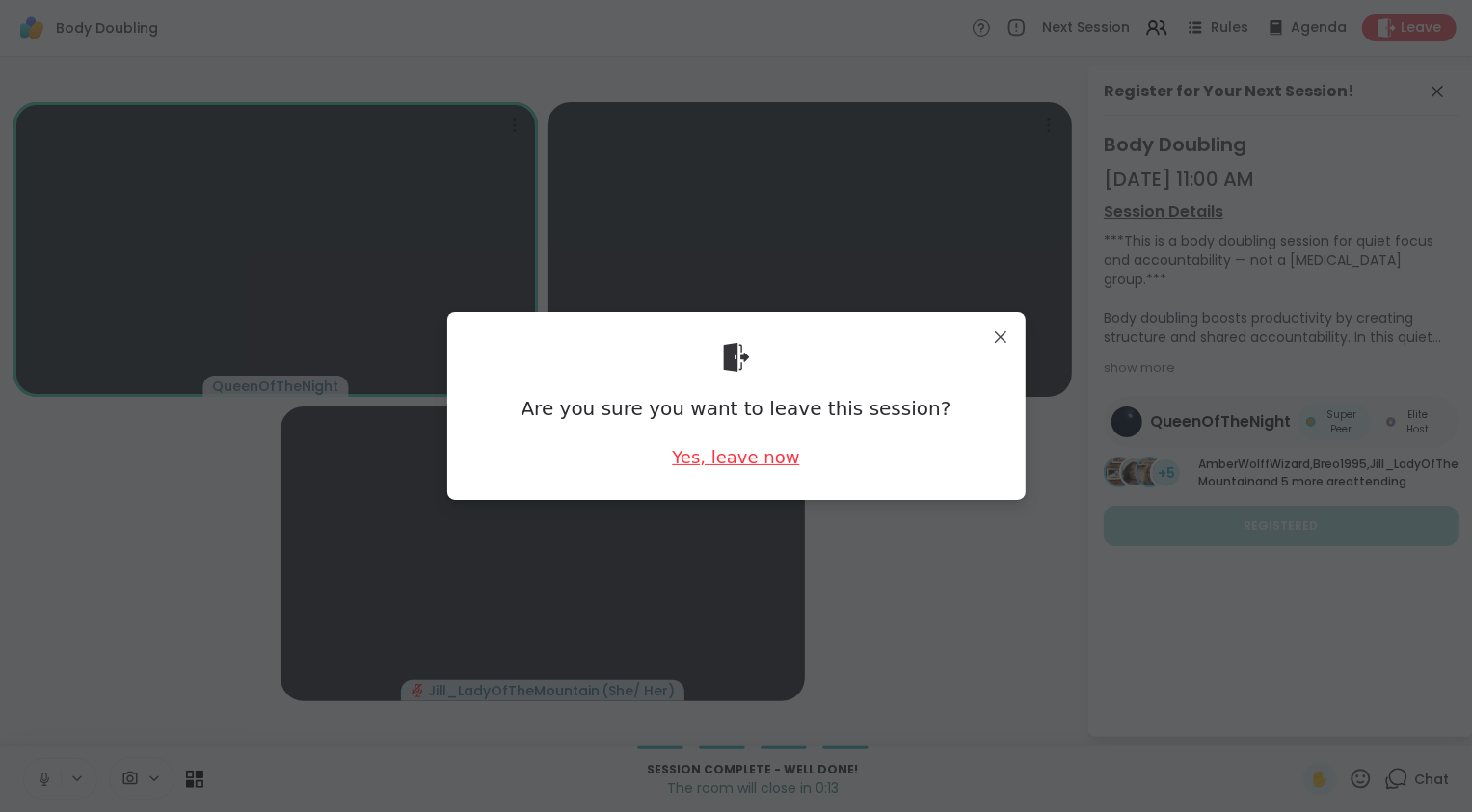
click at [719, 458] on div "Yes, leave now" at bounding box center [735, 457] width 127 height 24
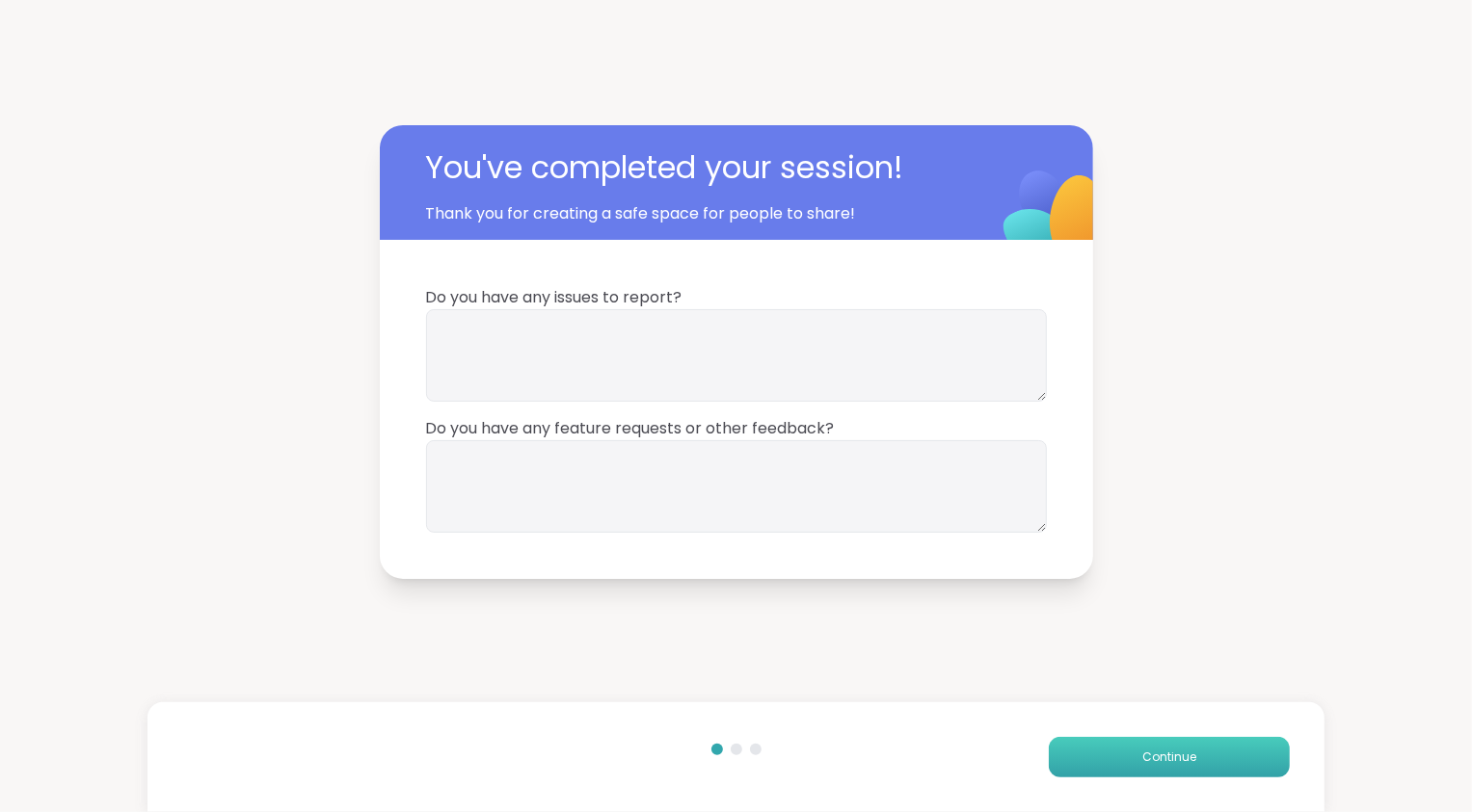
click at [1196, 764] on button "Continue" at bounding box center [1169, 757] width 241 height 41
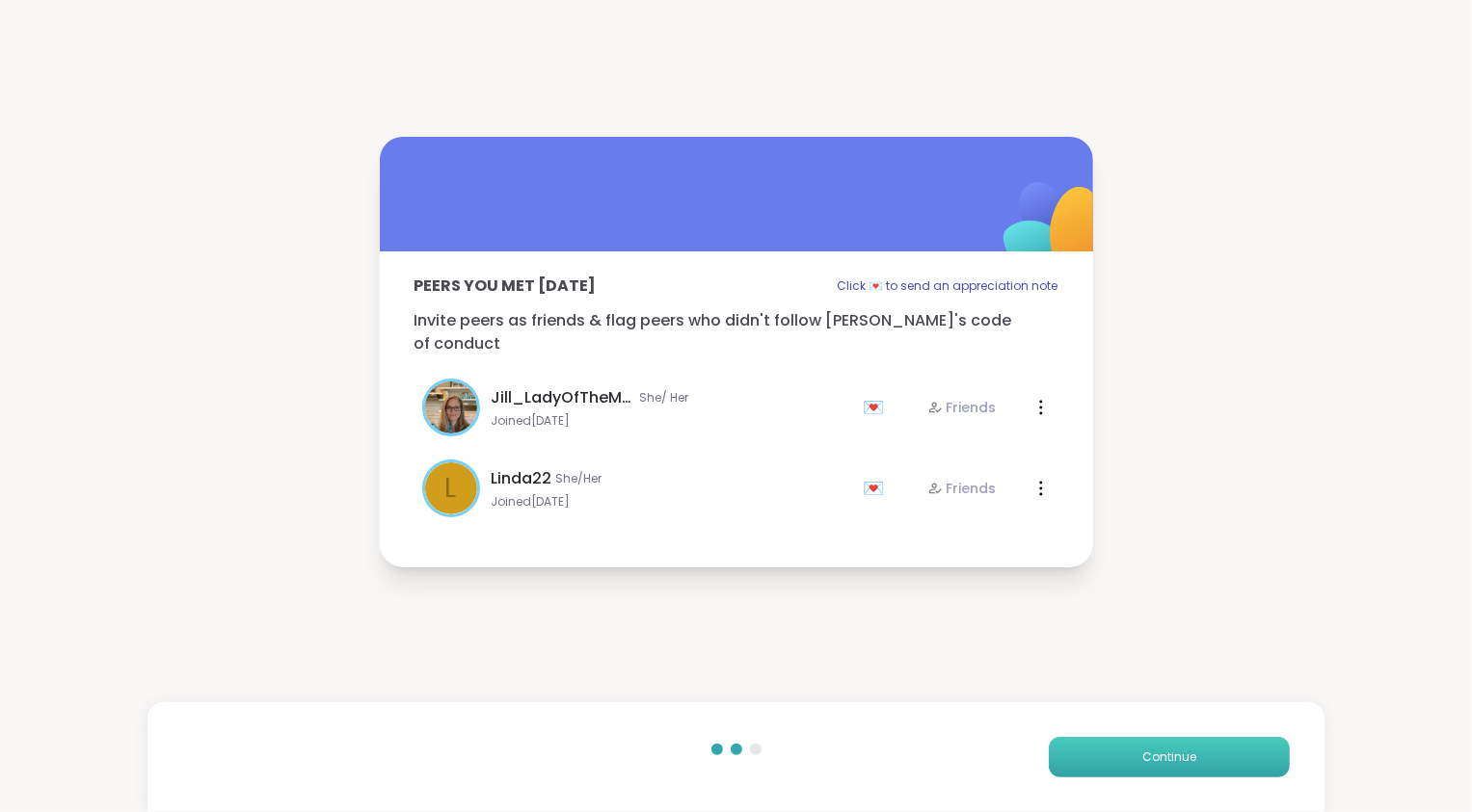
click at [1196, 764] on button "Continue" at bounding box center [1169, 757] width 241 height 41
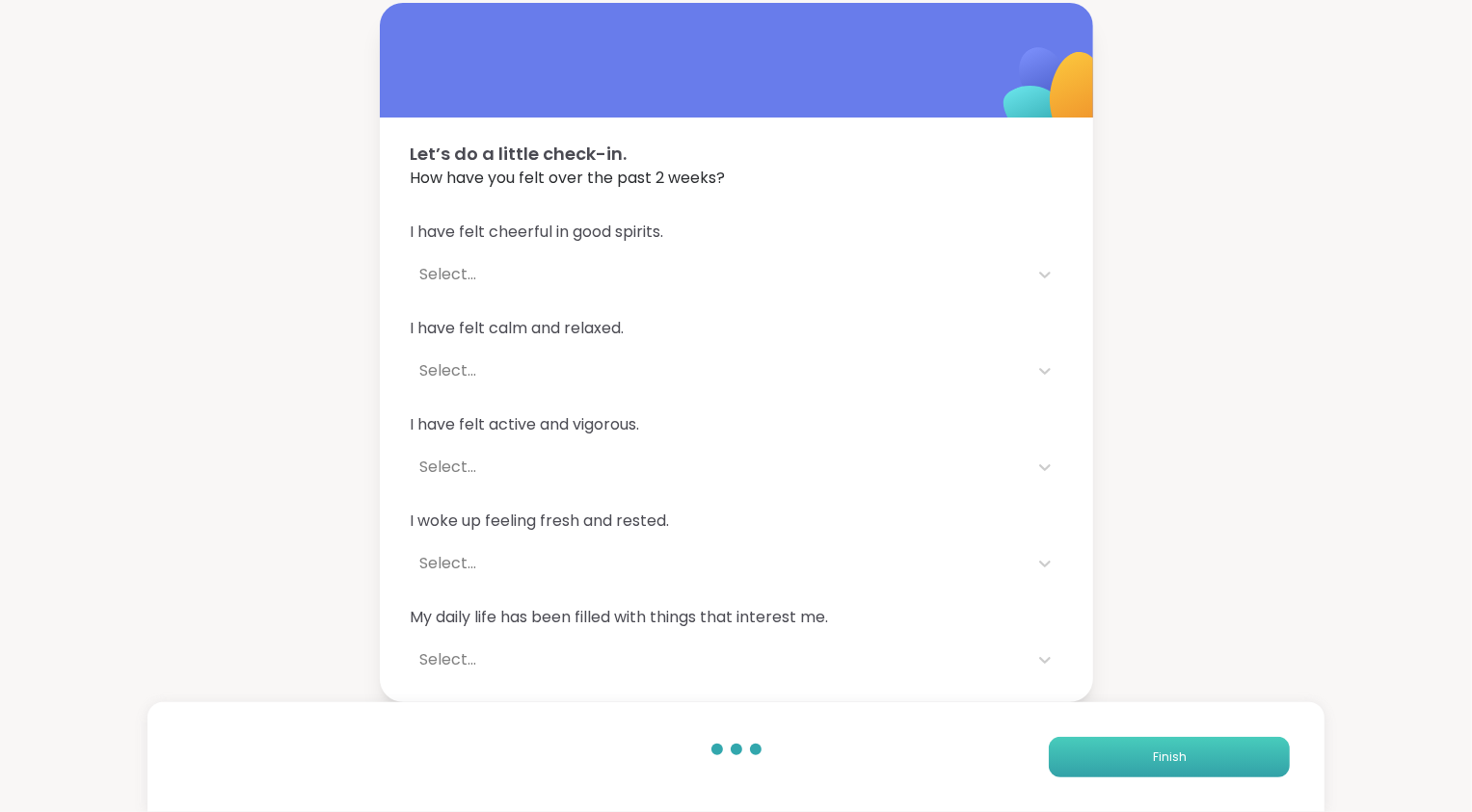
click at [1196, 764] on button "Finish" at bounding box center [1169, 757] width 241 height 41
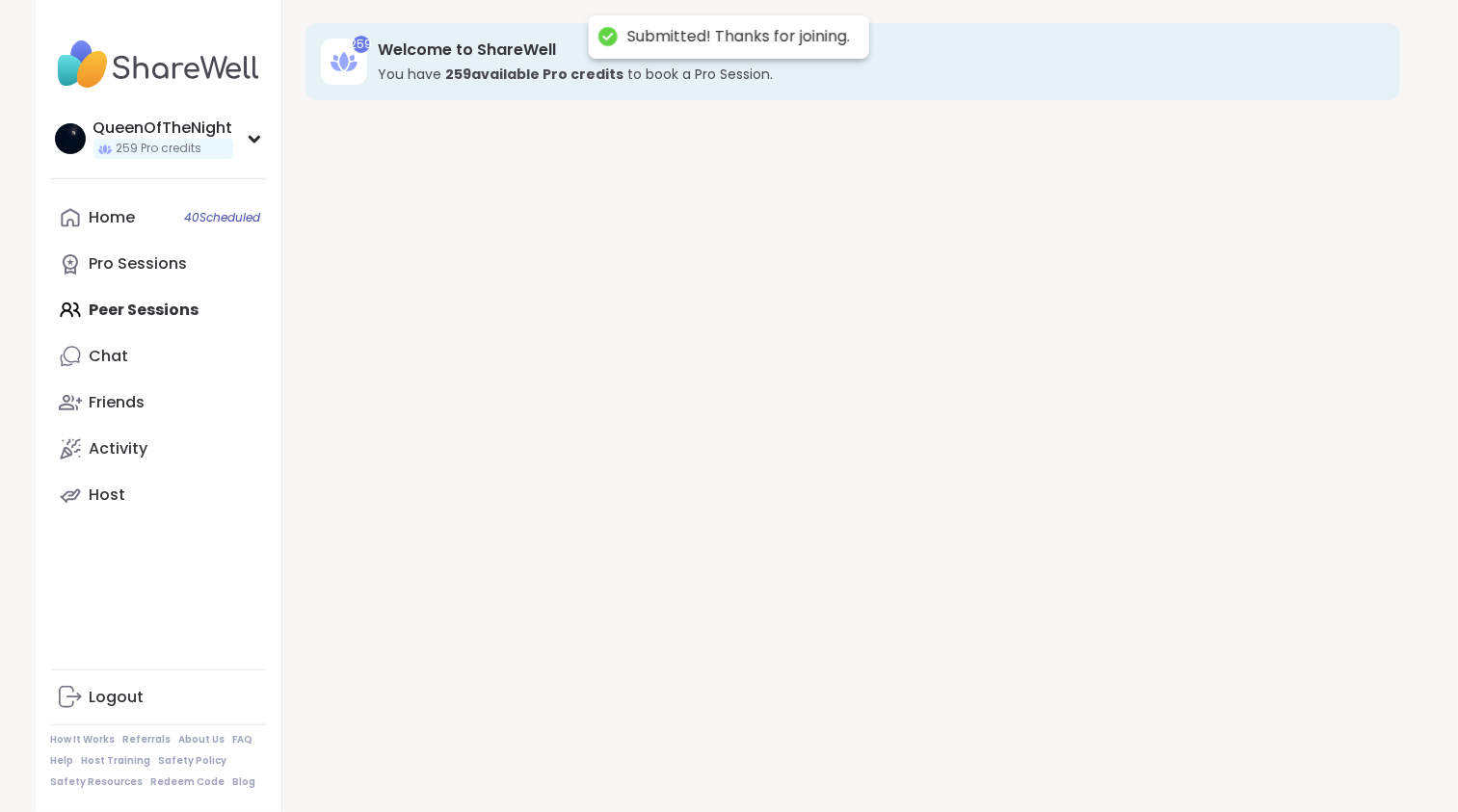
click at [1196, 764] on div "259 Welcome to ShareWell You have 259 available Pro credit s to book a Pro Sess…" at bounding box center [853, 406] width 1142 height 812
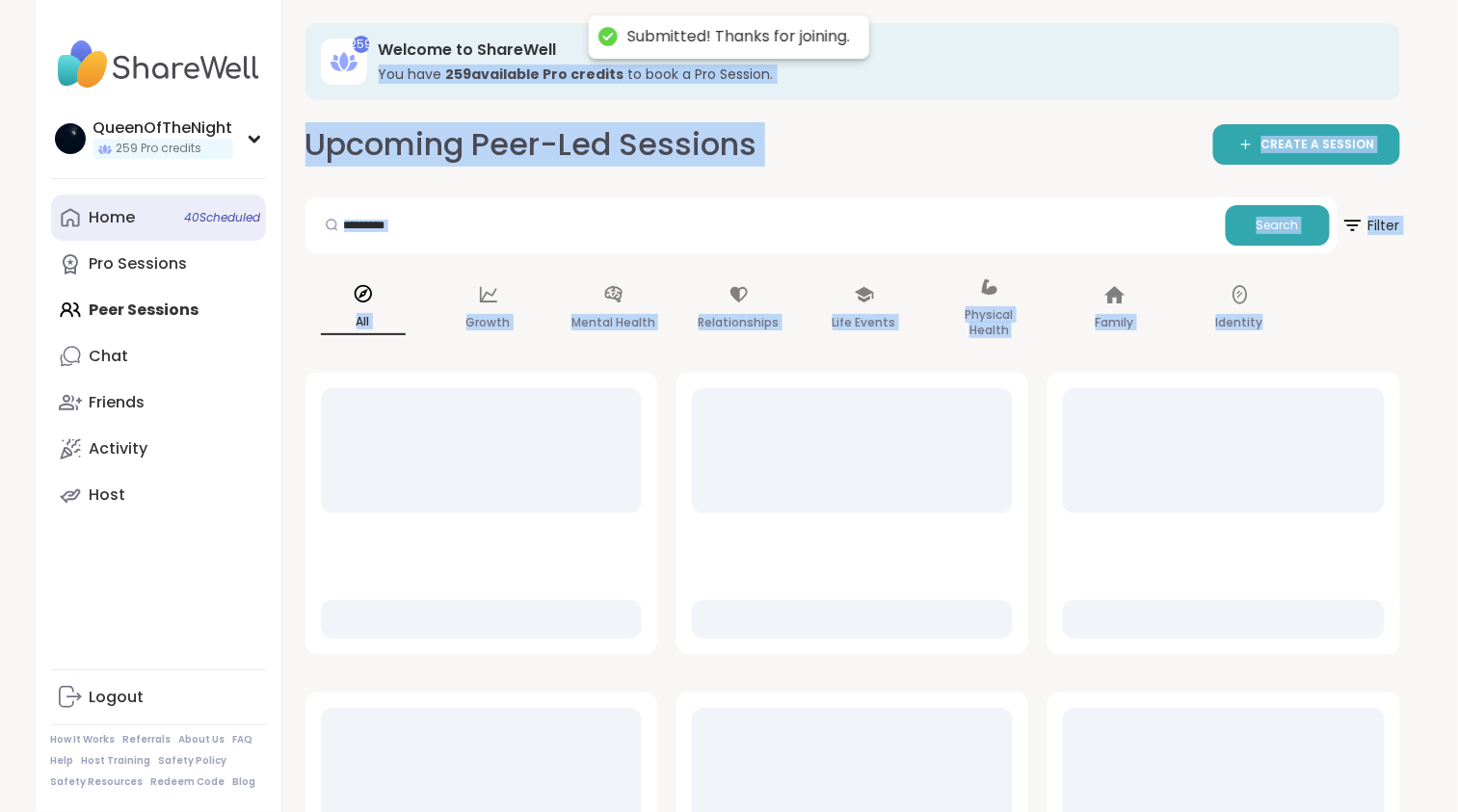
click at [103, 224] on div "Home 40 Scheduled" at bounding box center [113, 217] width 46 height 21
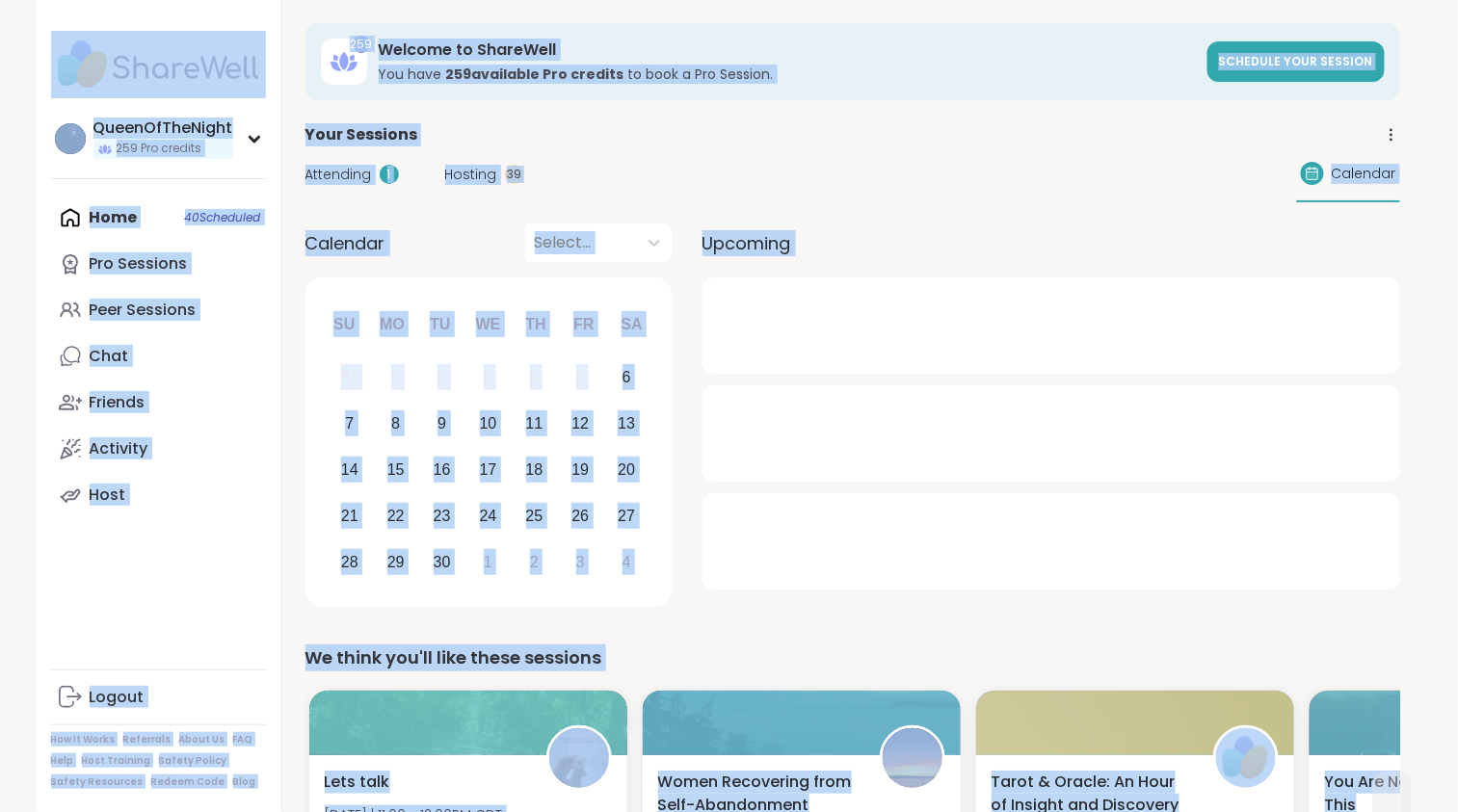
click at [695, 140] on div "Your Sessions" at bounding box center [852, 135] width 1095 height 23
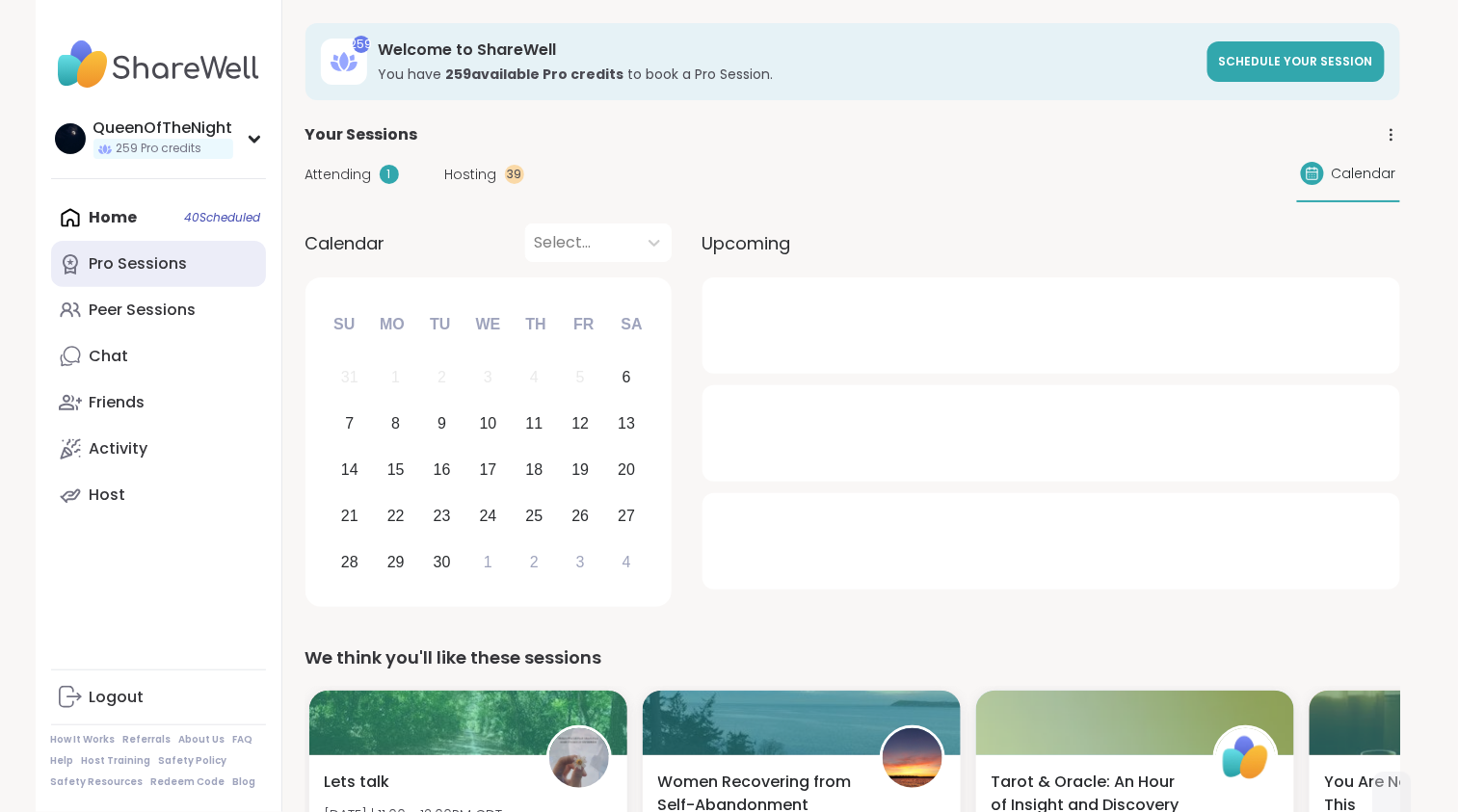
click at [181, 270] on div "Pro Sessions" at bounding box center [139, 263] width 99 height 21
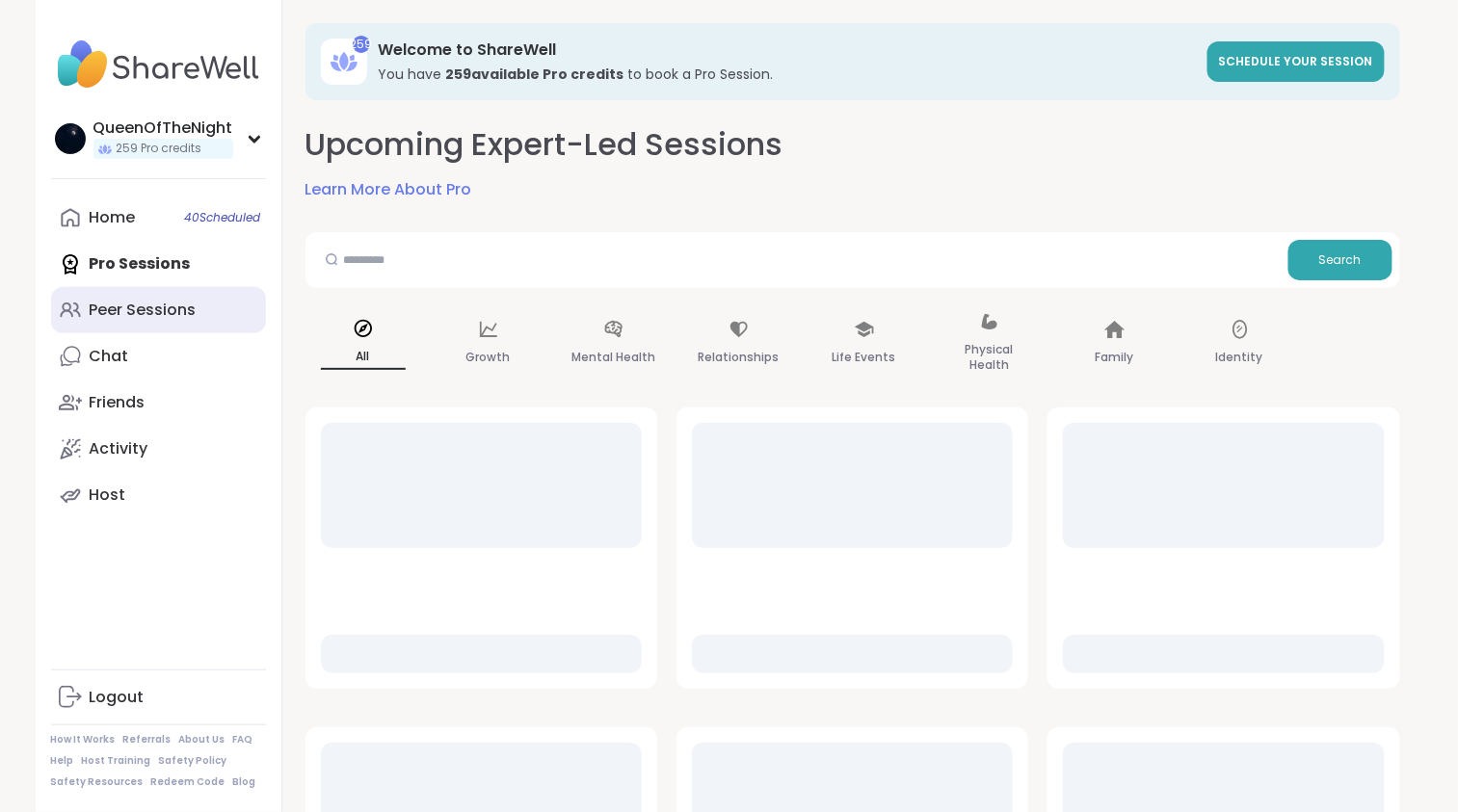
click at [136, 321] on link "Peer Sessions" at bounding box center [158, 310] width 215 height 46
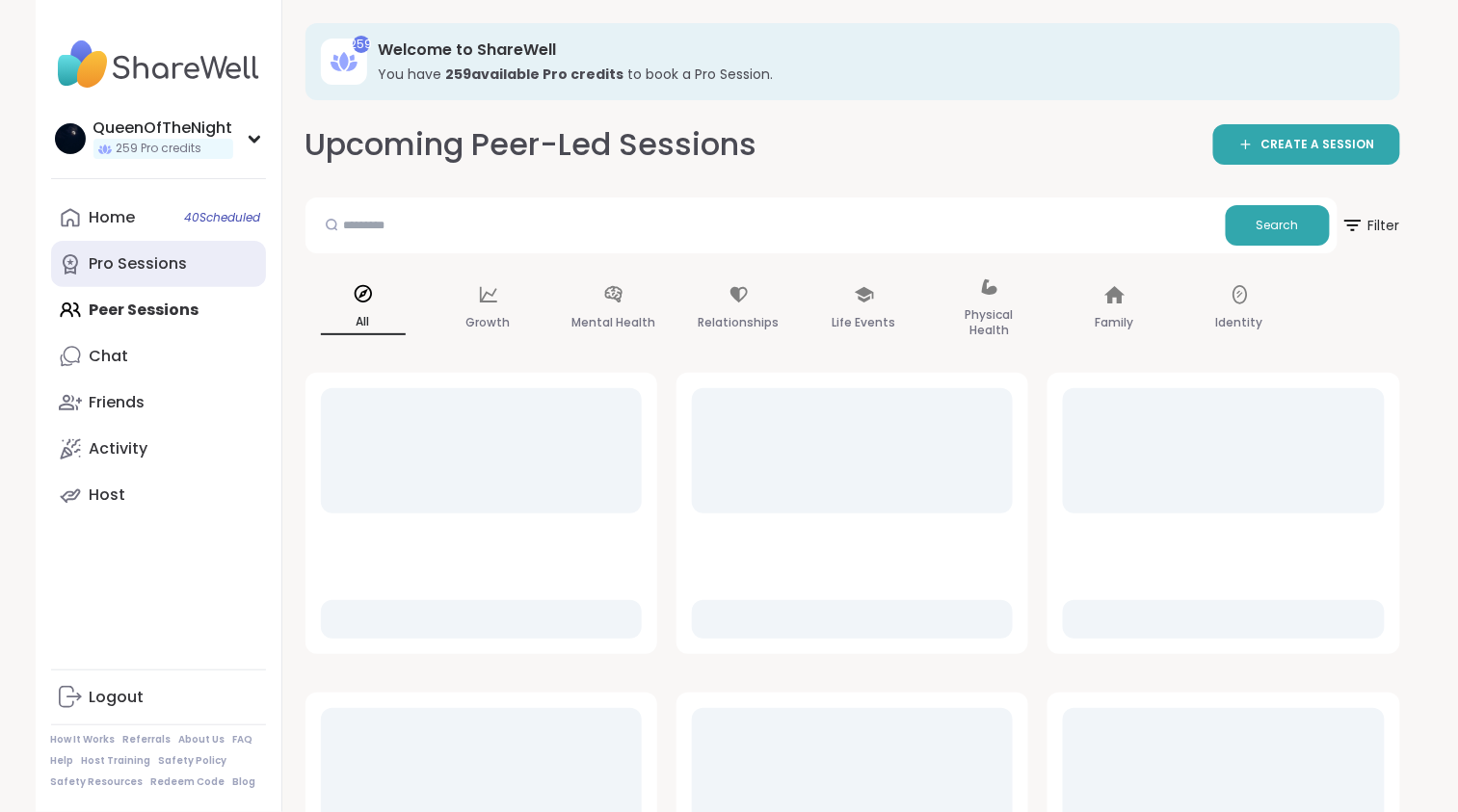
click at [139, 268] on div "Pro Sessions" at bounding box center [139, 263] width 99 height 21
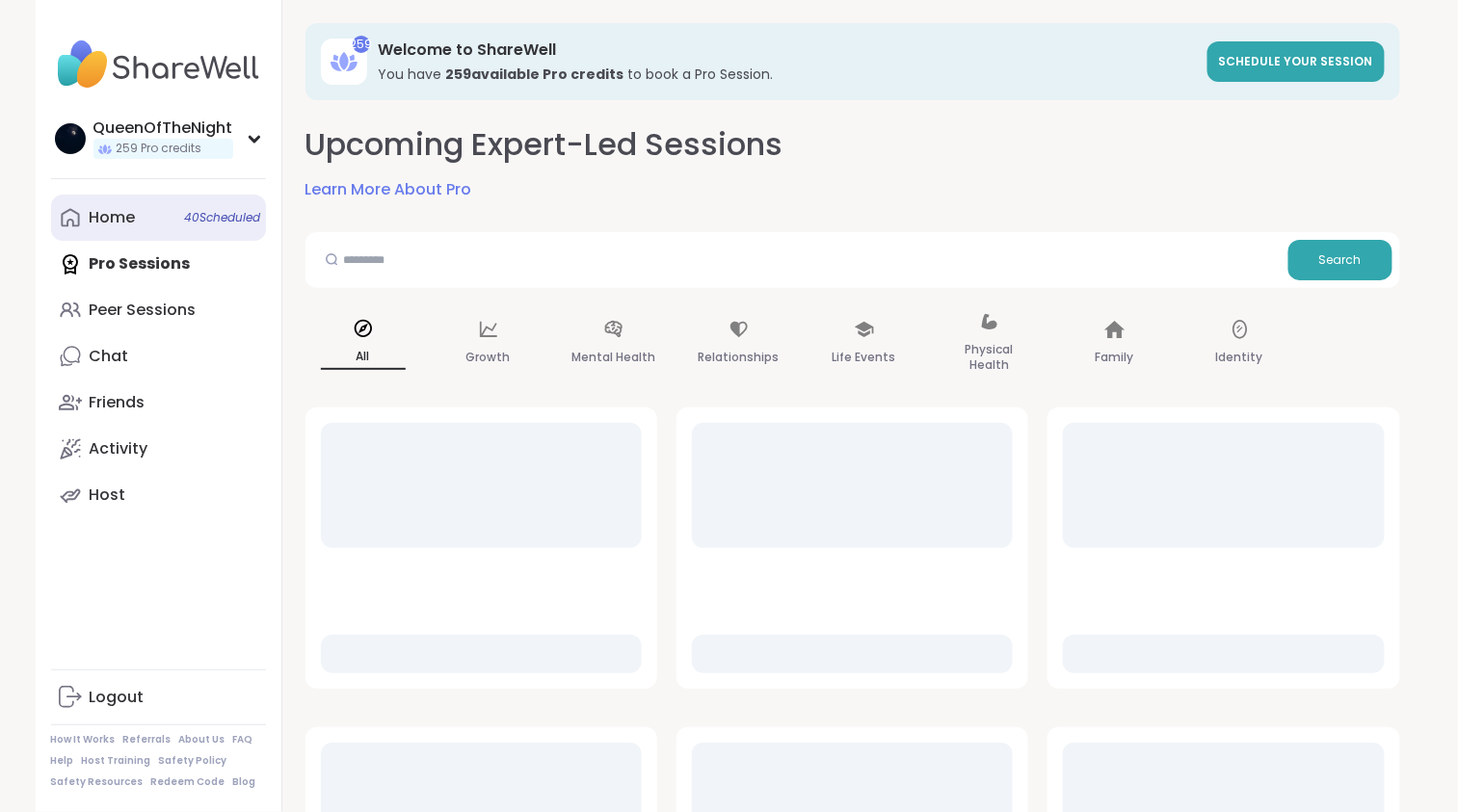
click at [137, 211] on link "Home 40 Scheduled" at bounding box center [158, 217] width 215 height 46
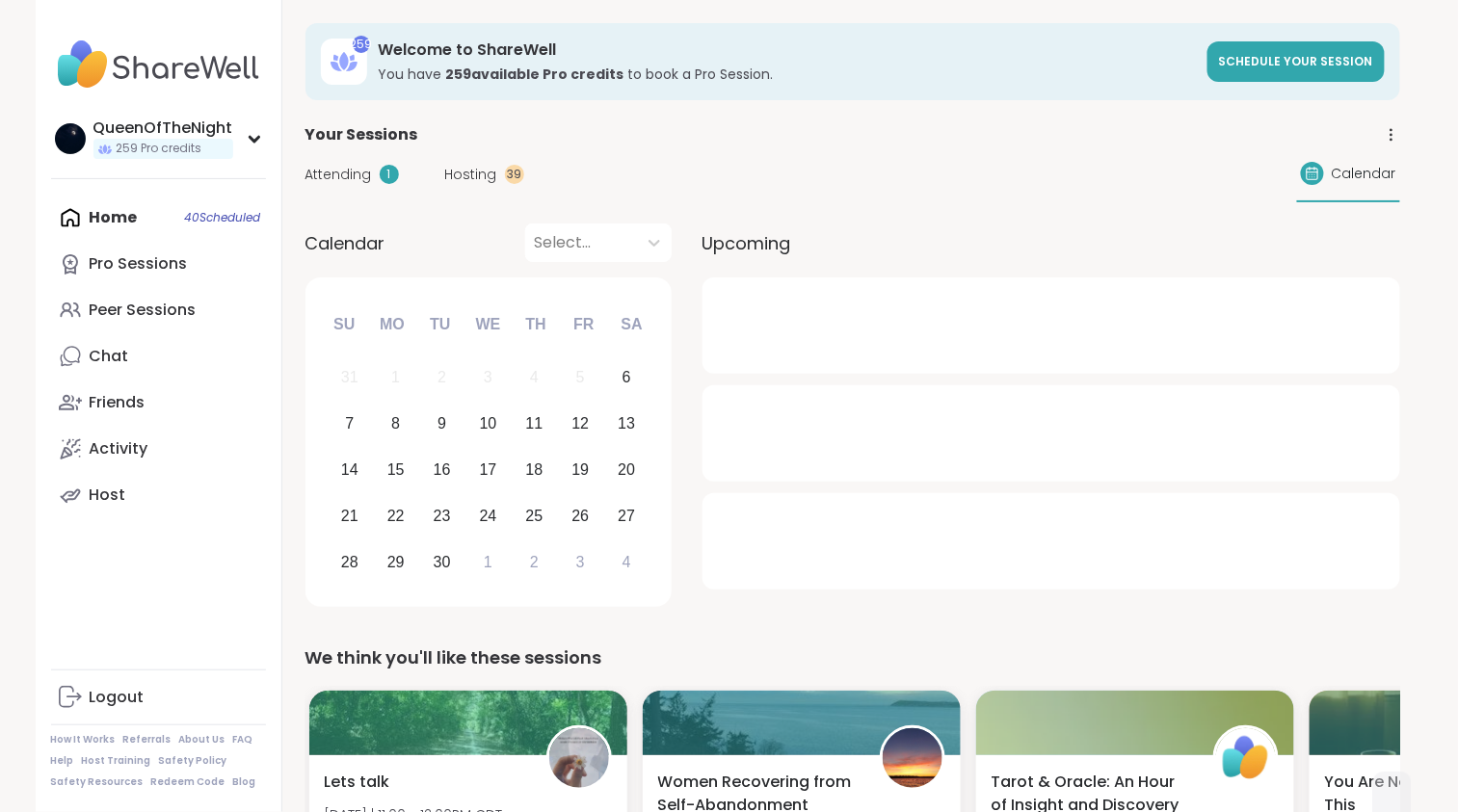
click at [469, 182] on span "Hosting" at bounding box center [471, 175] width 52 height 20
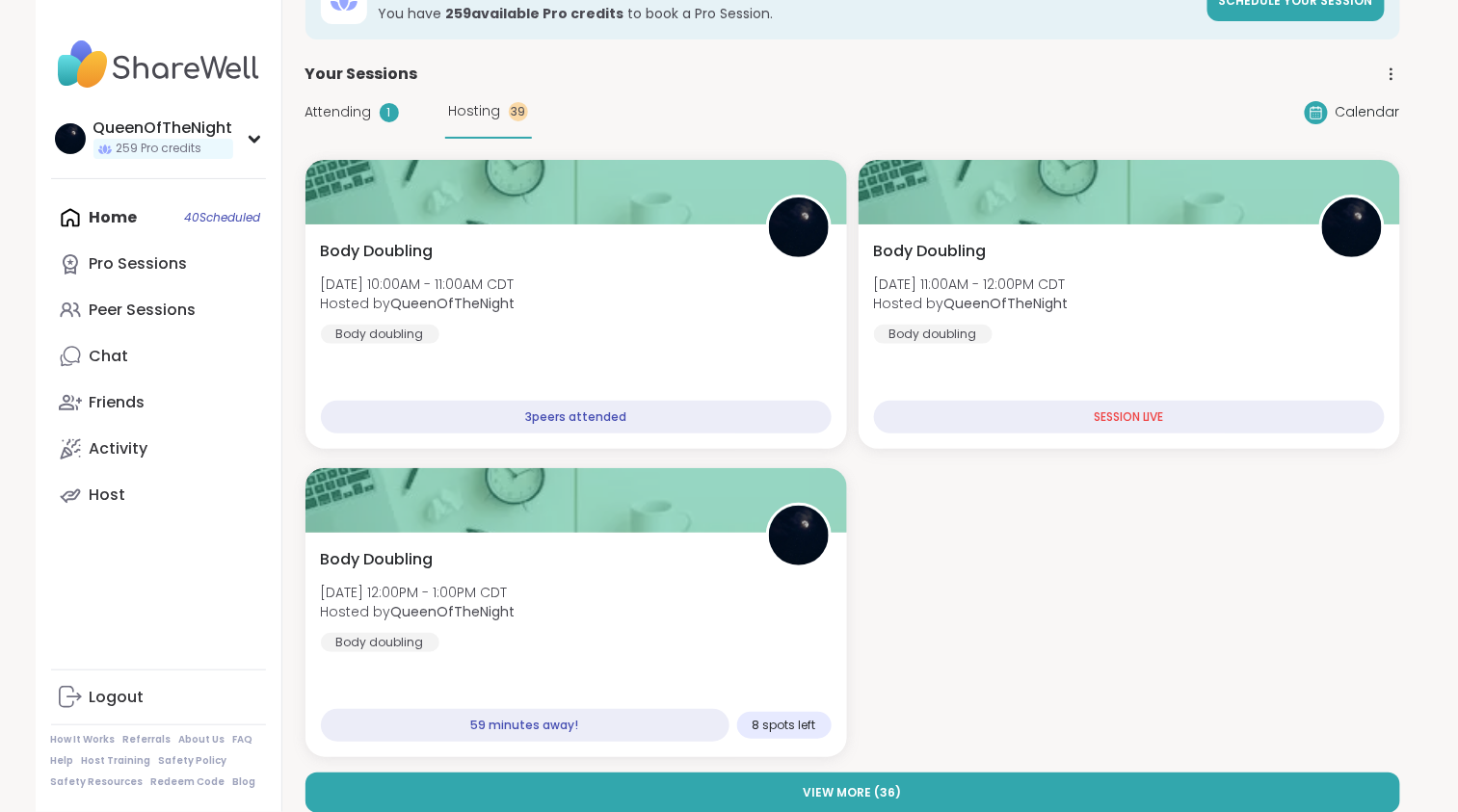
scroll to position [64, 0]
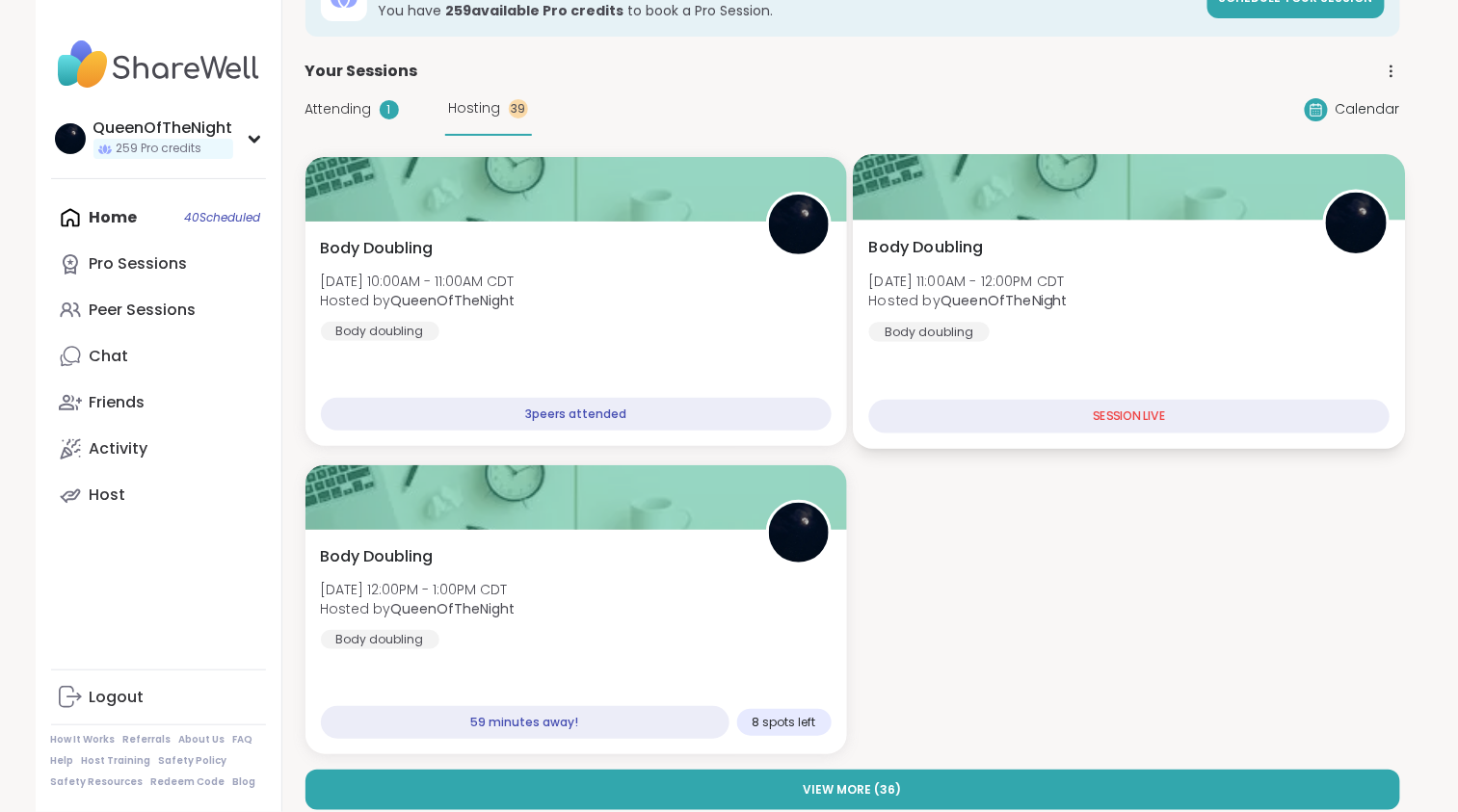
click at [1080, 212] on div at bounding box center [1129, 188] width 552 height 66
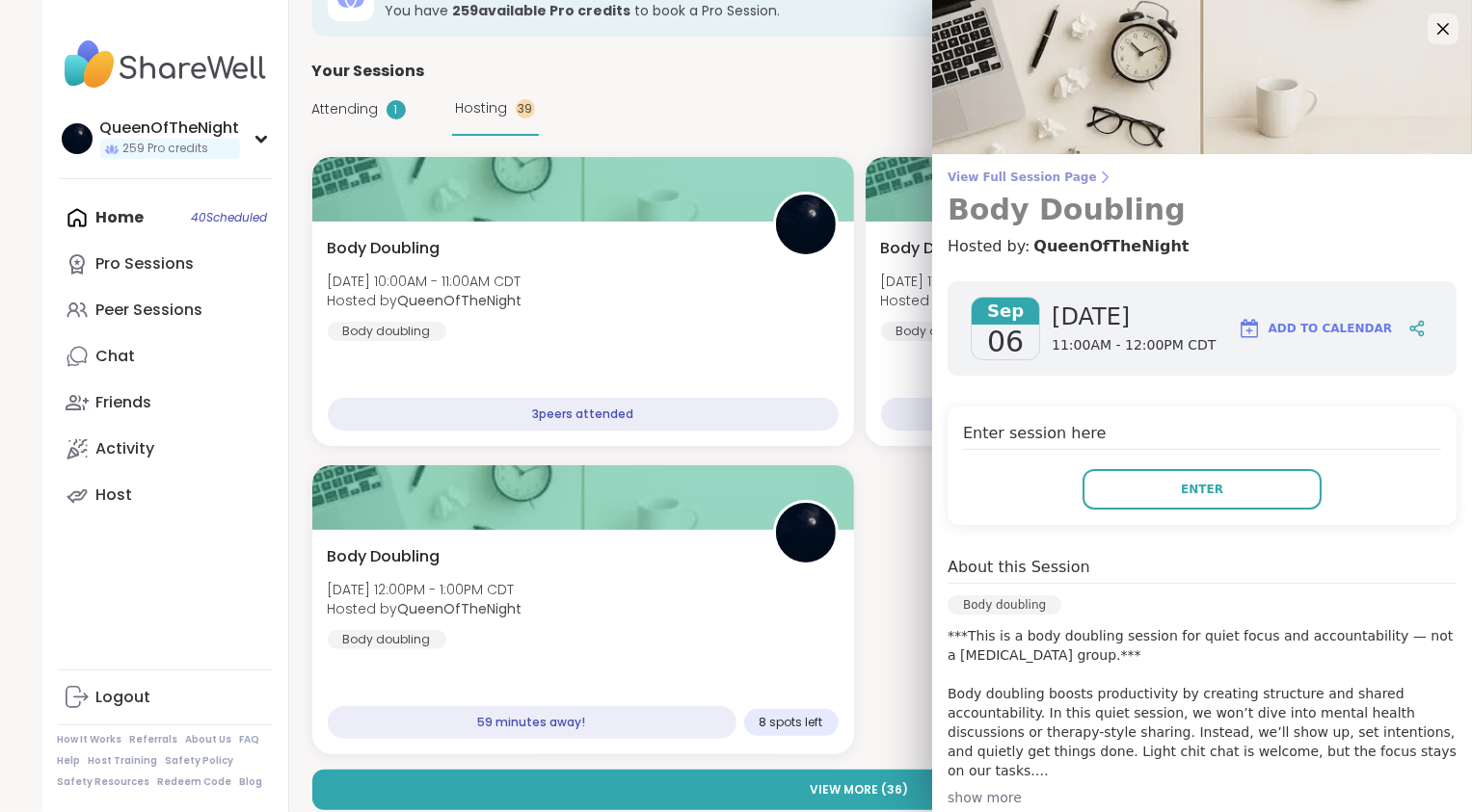
click at [1020, 172] on span "View Full Session Page" at bounding box center [1202, 177] width 509 height 15
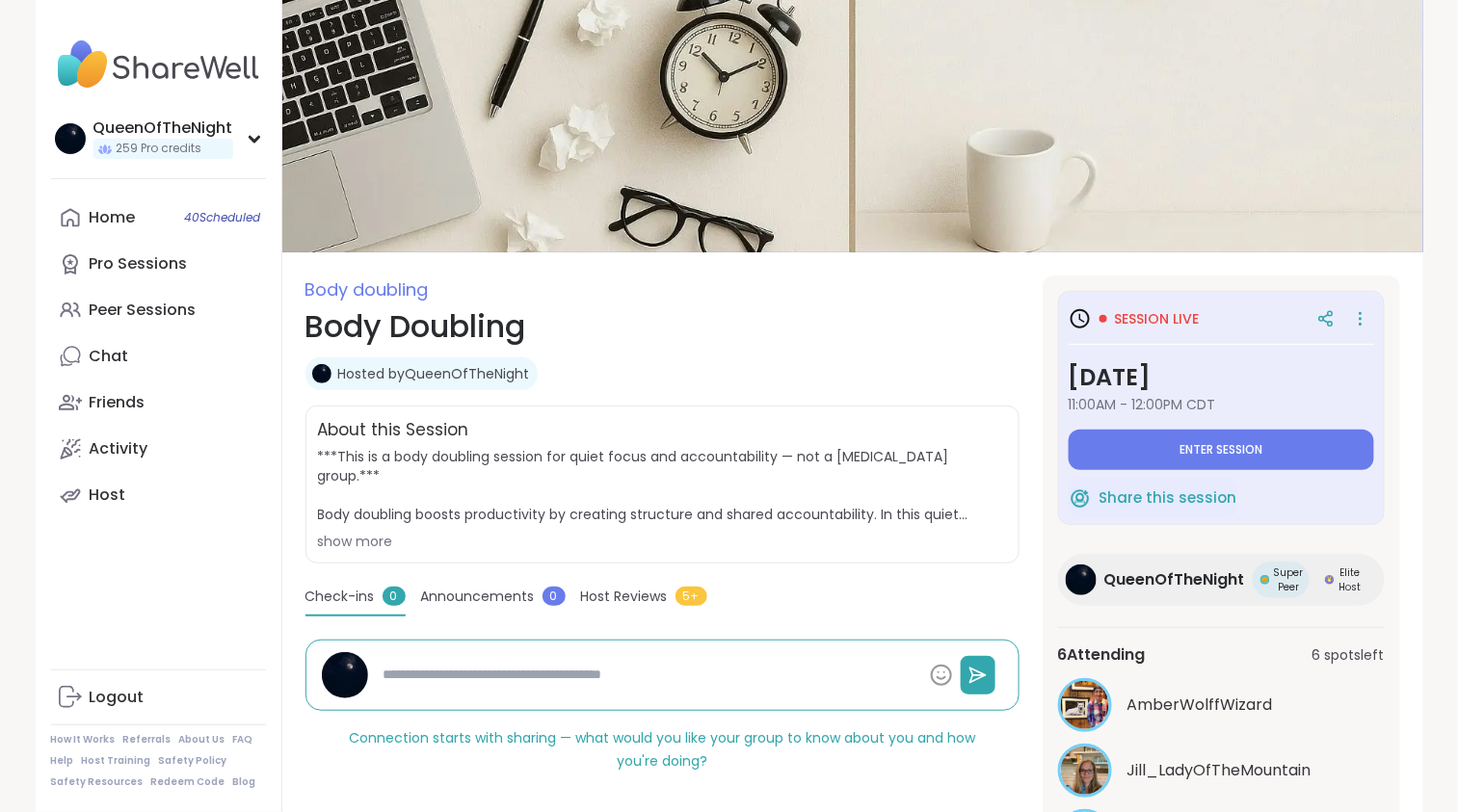
scroll to position [166, 0]
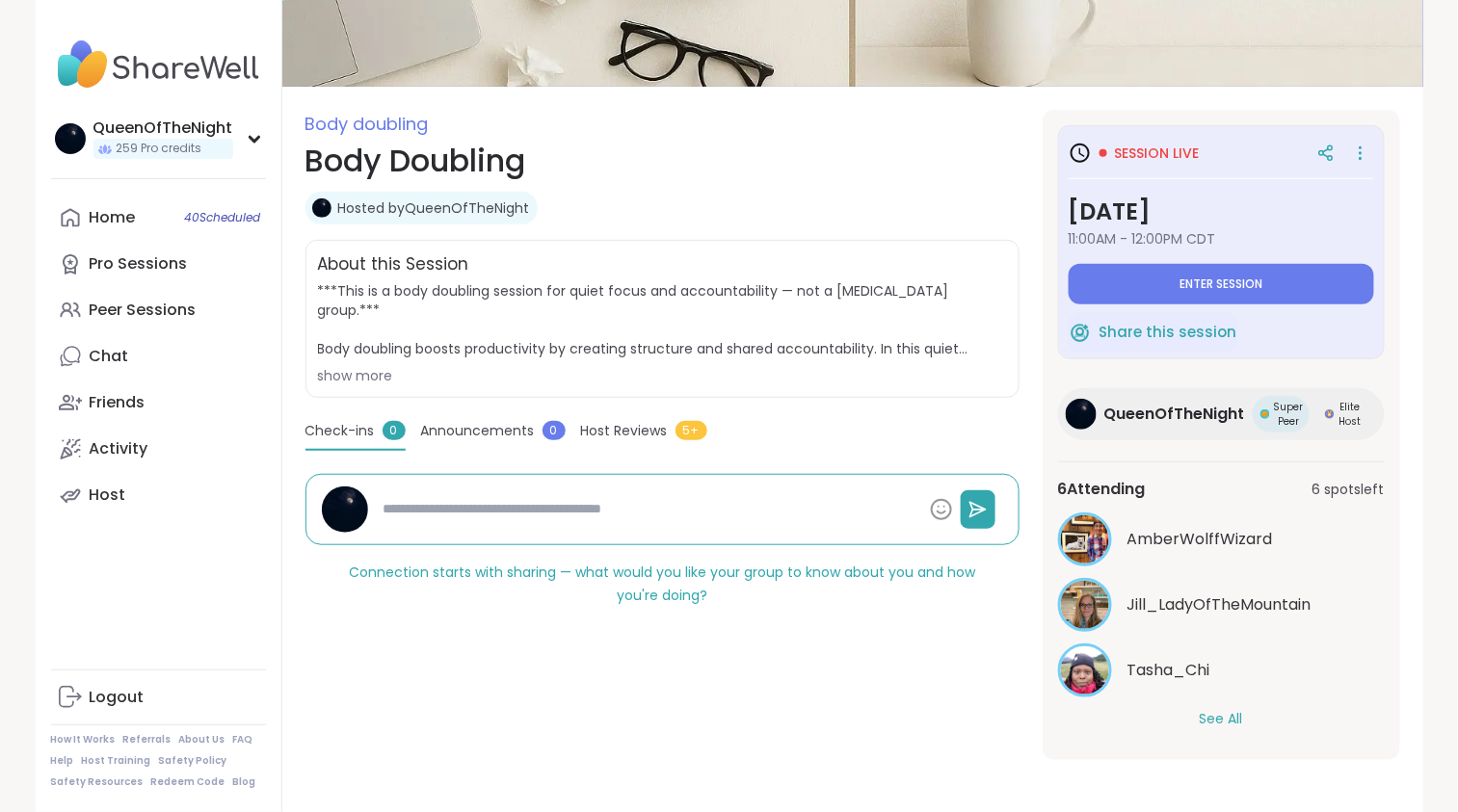
click at [1217, 713] on button "See All" at bounding box center [1221, 719] width 43 height 20
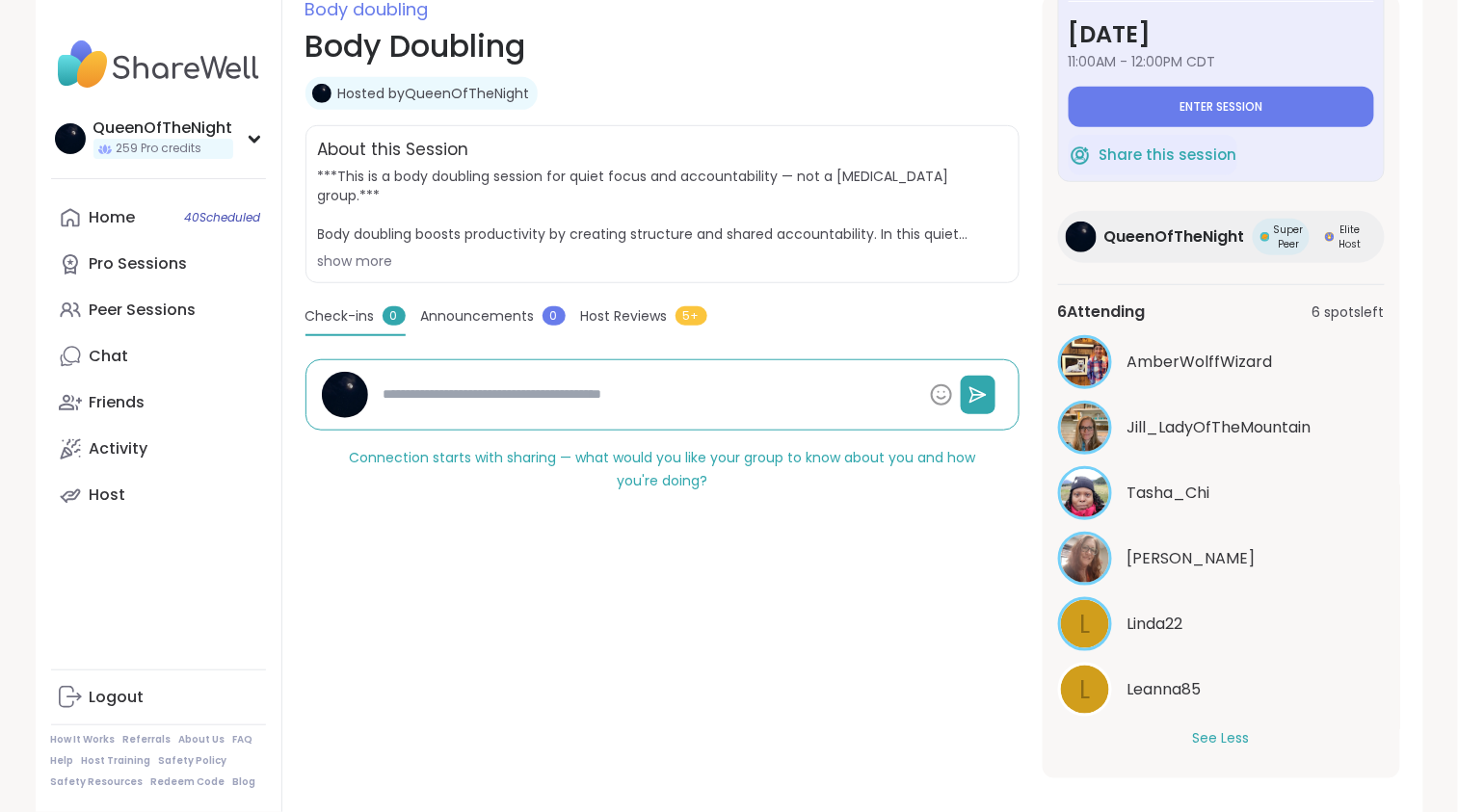
scroll to position [299, 0]
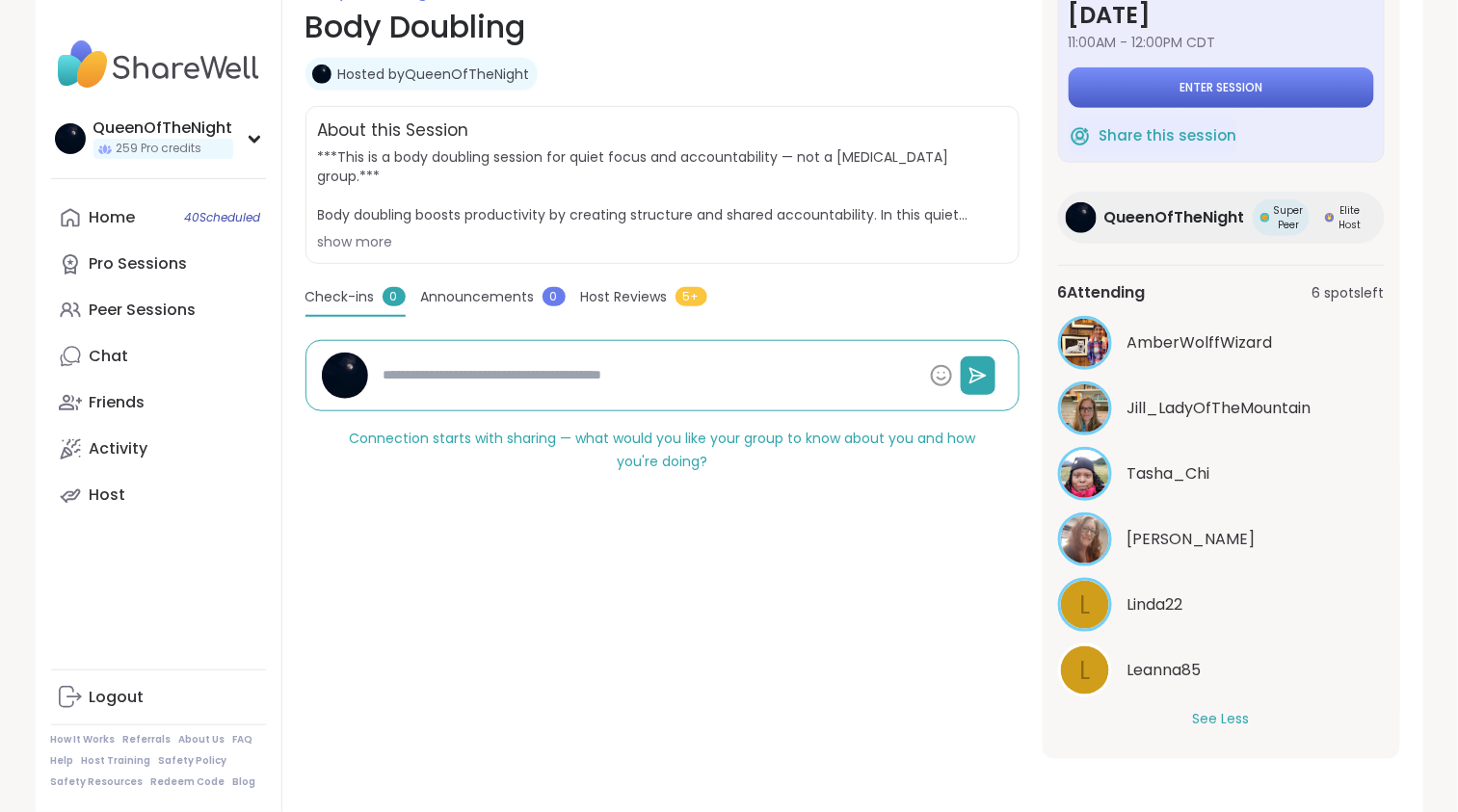
click at [1216, 86] on span "Enter session" at bounding box center [1220, 87] width 83 height 15
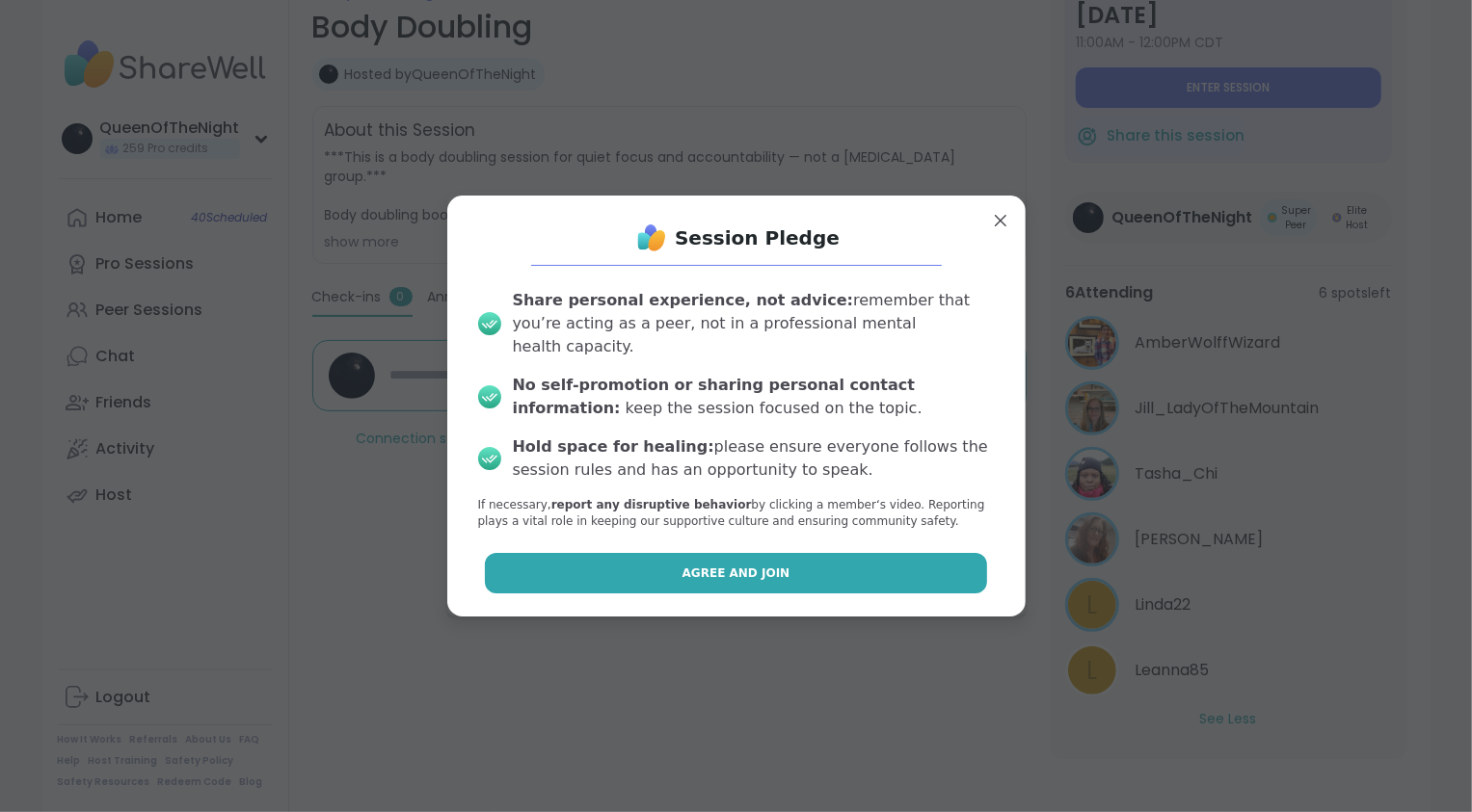
click at [697, 569] on span "Agree and Join" at bounding box center [736, 573] width 108 height 17
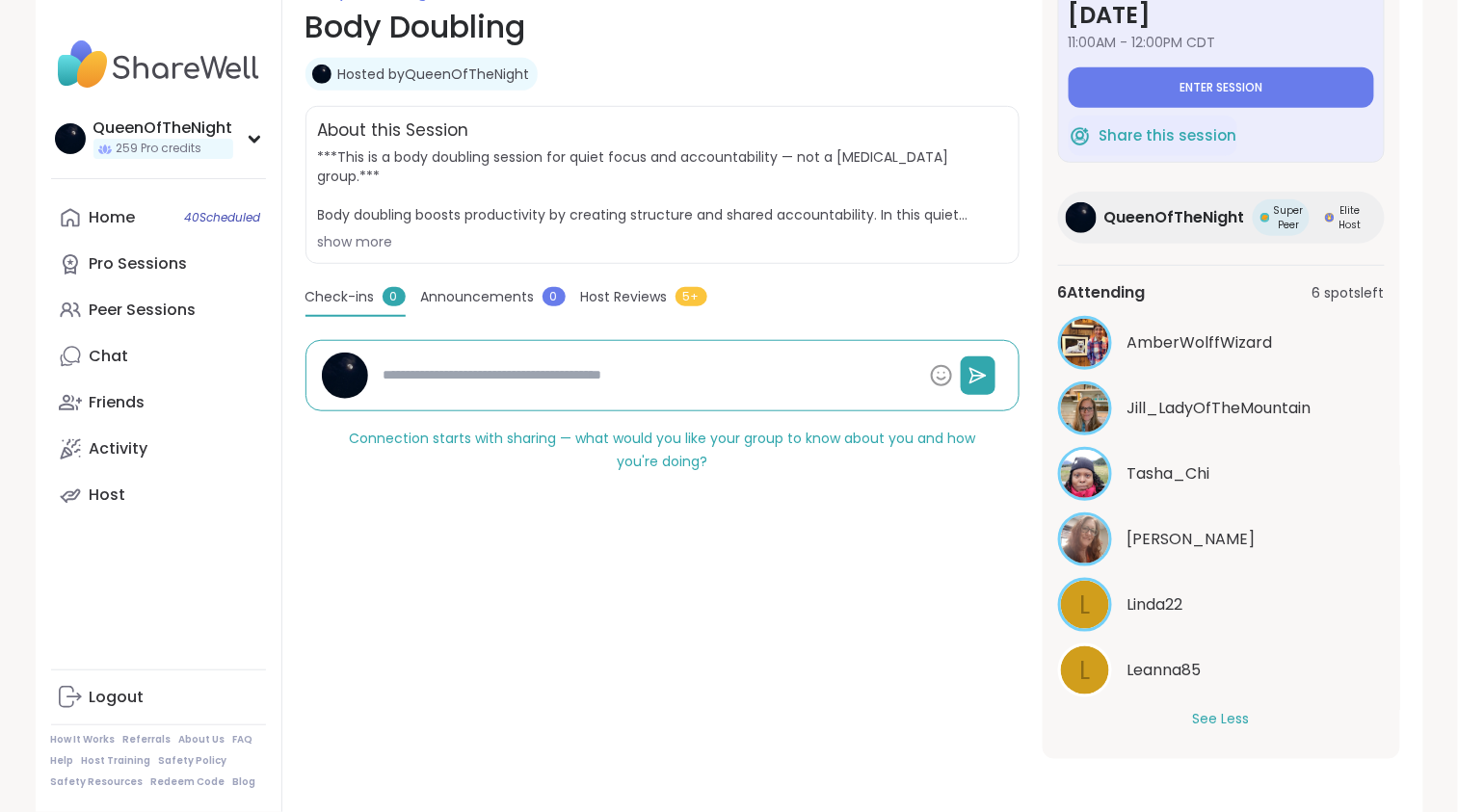
type textarea "*"
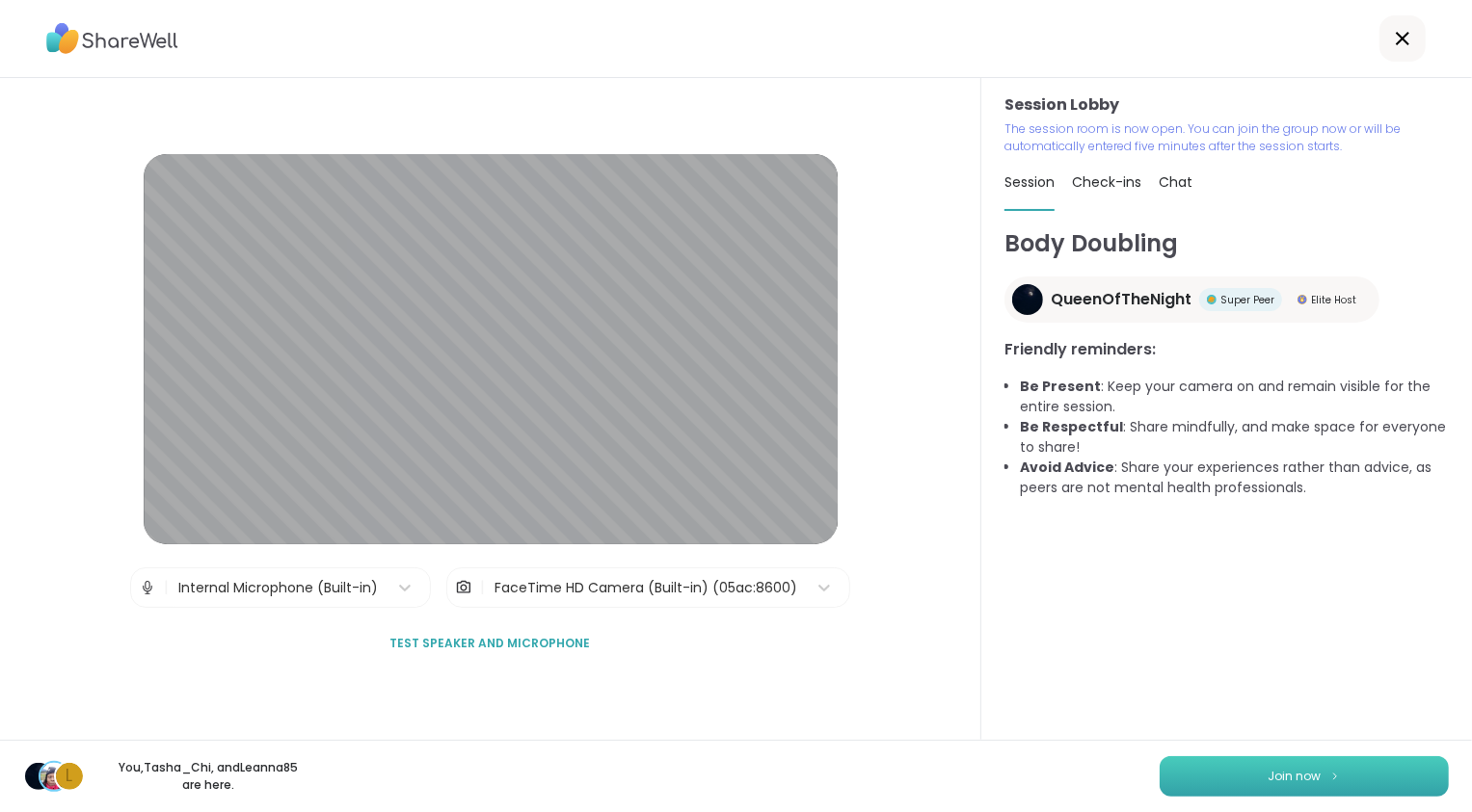
click at [1272, 775] on span "Join now" at bounding box center [1294, 776] width 53 height 17
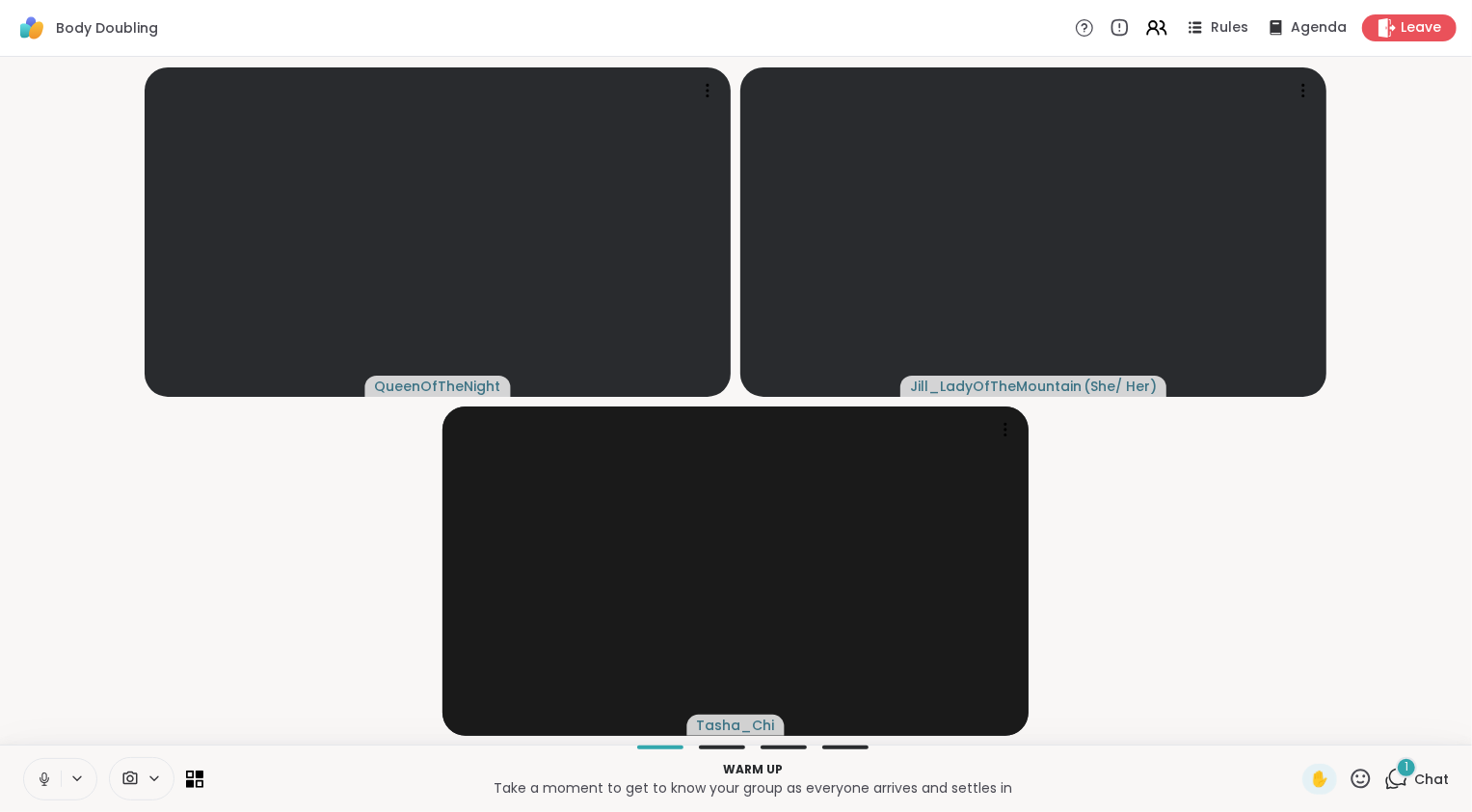
click at [1404, 771] on span "1" at bounding box center [1406, 767] width 4 height 16
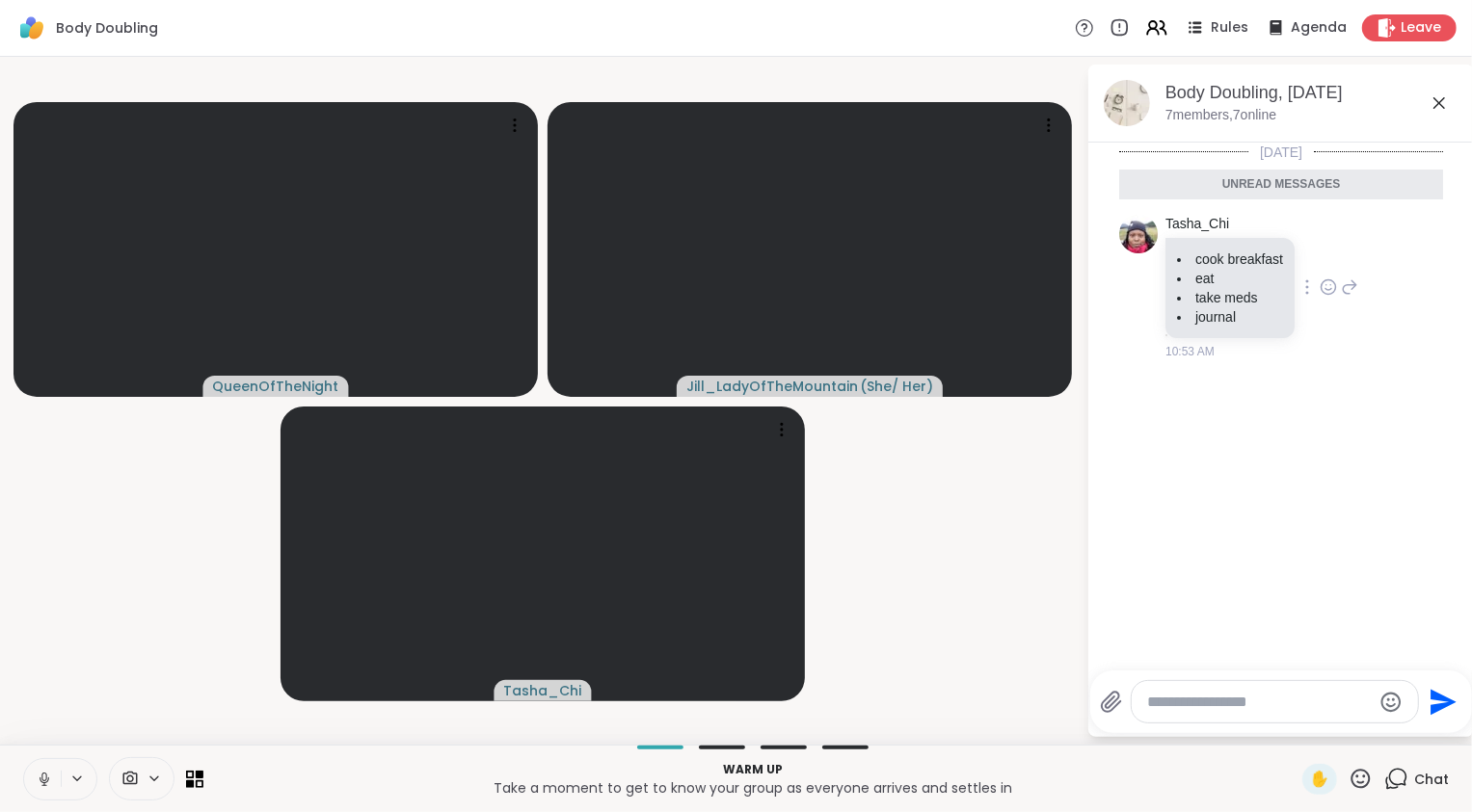
click at [1337, 285] on icon at bounding box center [1327, 286] width 17 height 19
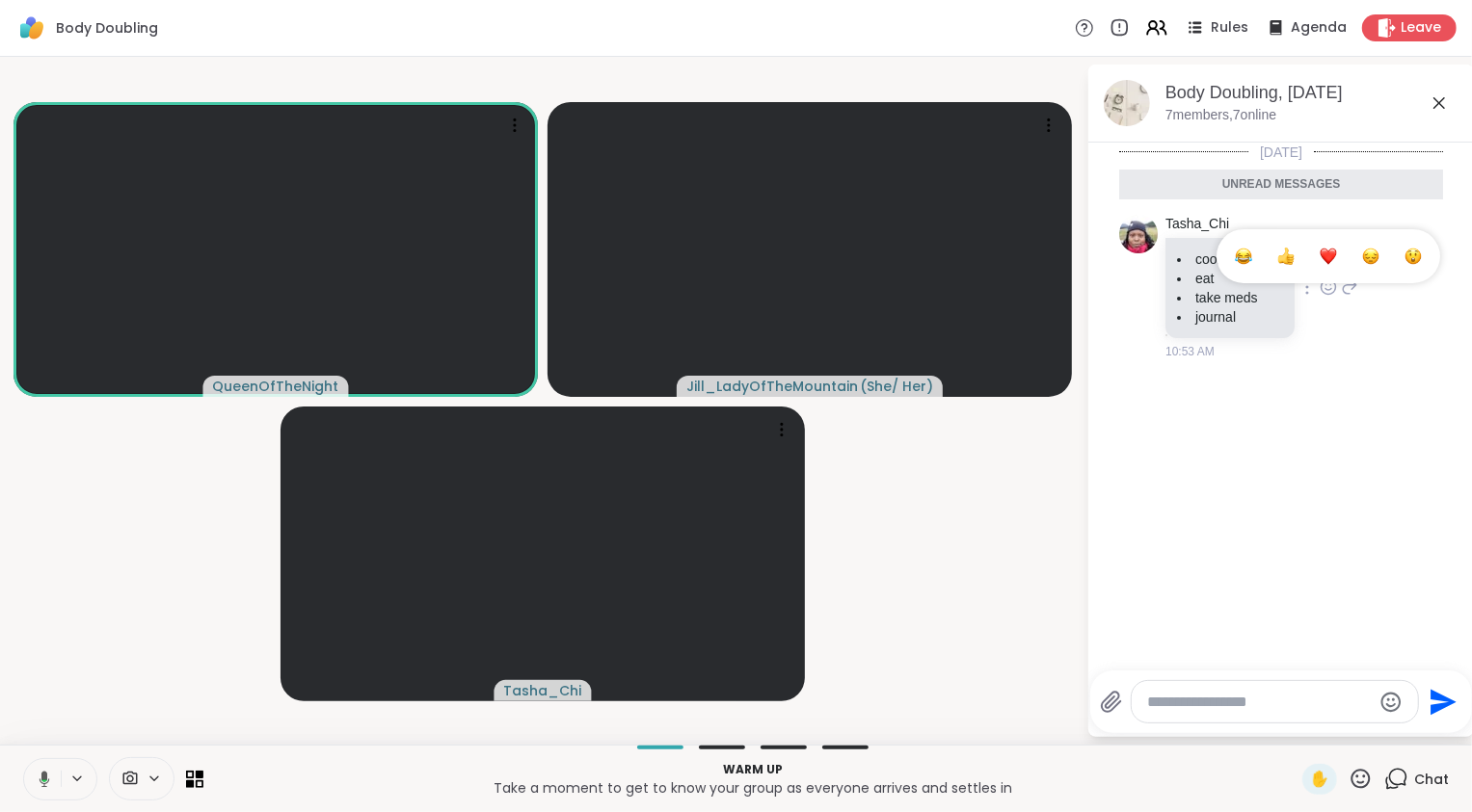
click at [1324, 262] on div "Select Reaction: Heart" at bounding box center [1327, 255] width 17 height 17
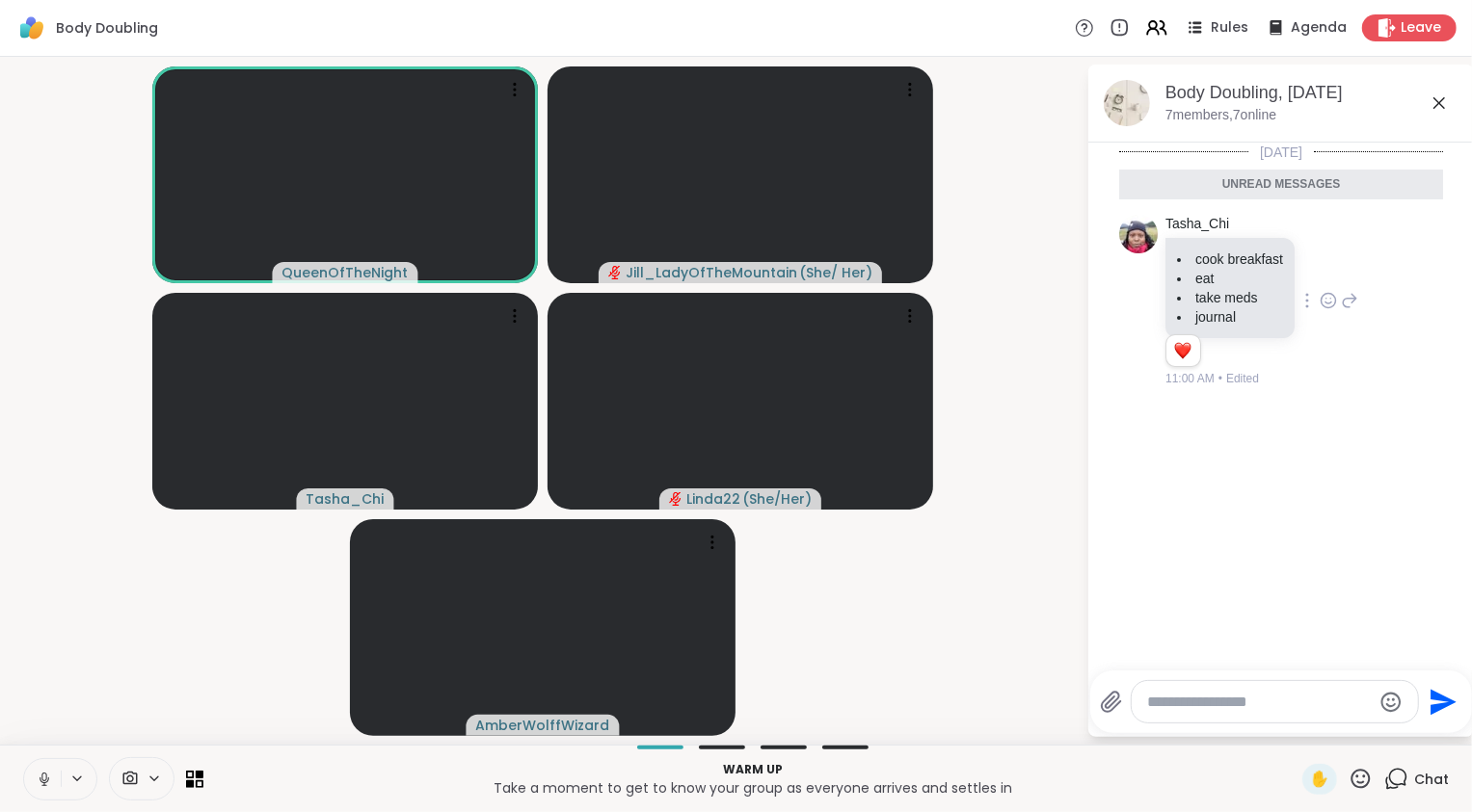
click at [43, 776] on icon at bounding box center [44, 779] width 17 height 17
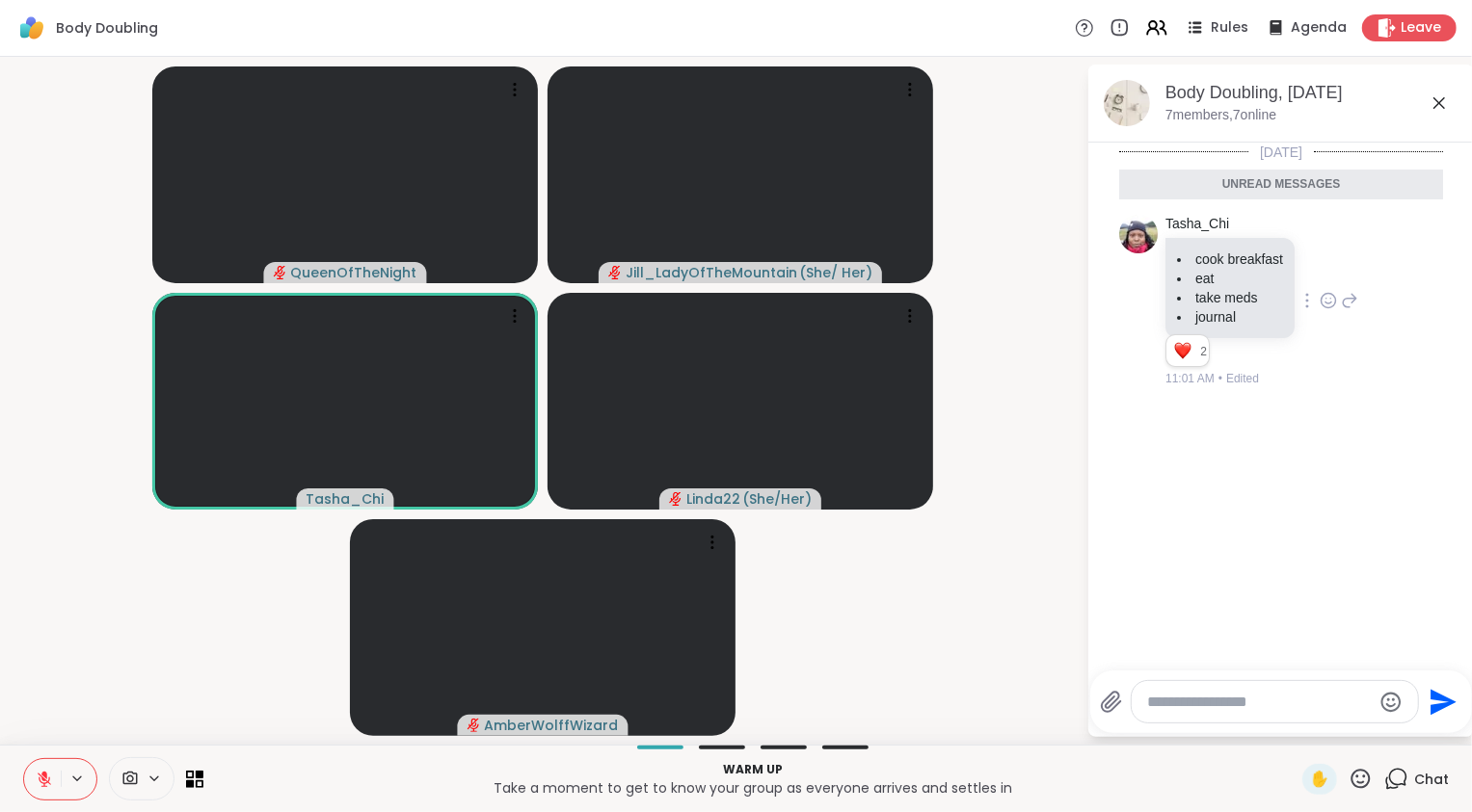
click at [46, 782] on icon at bounding box center [45, 780] width 14 height 14
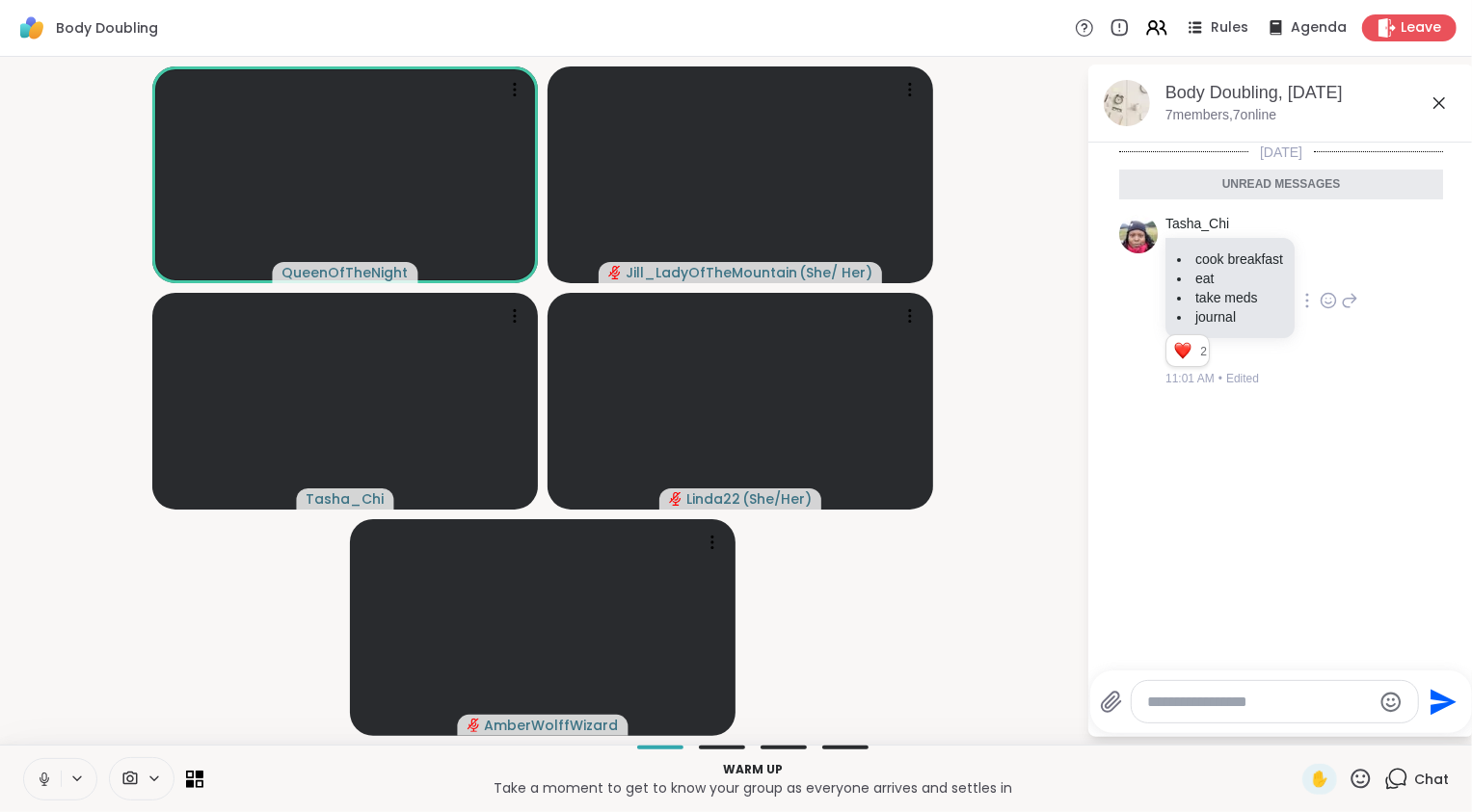
click at [47, 783] on icon at bounding box center [44, 779] width 17 height 17
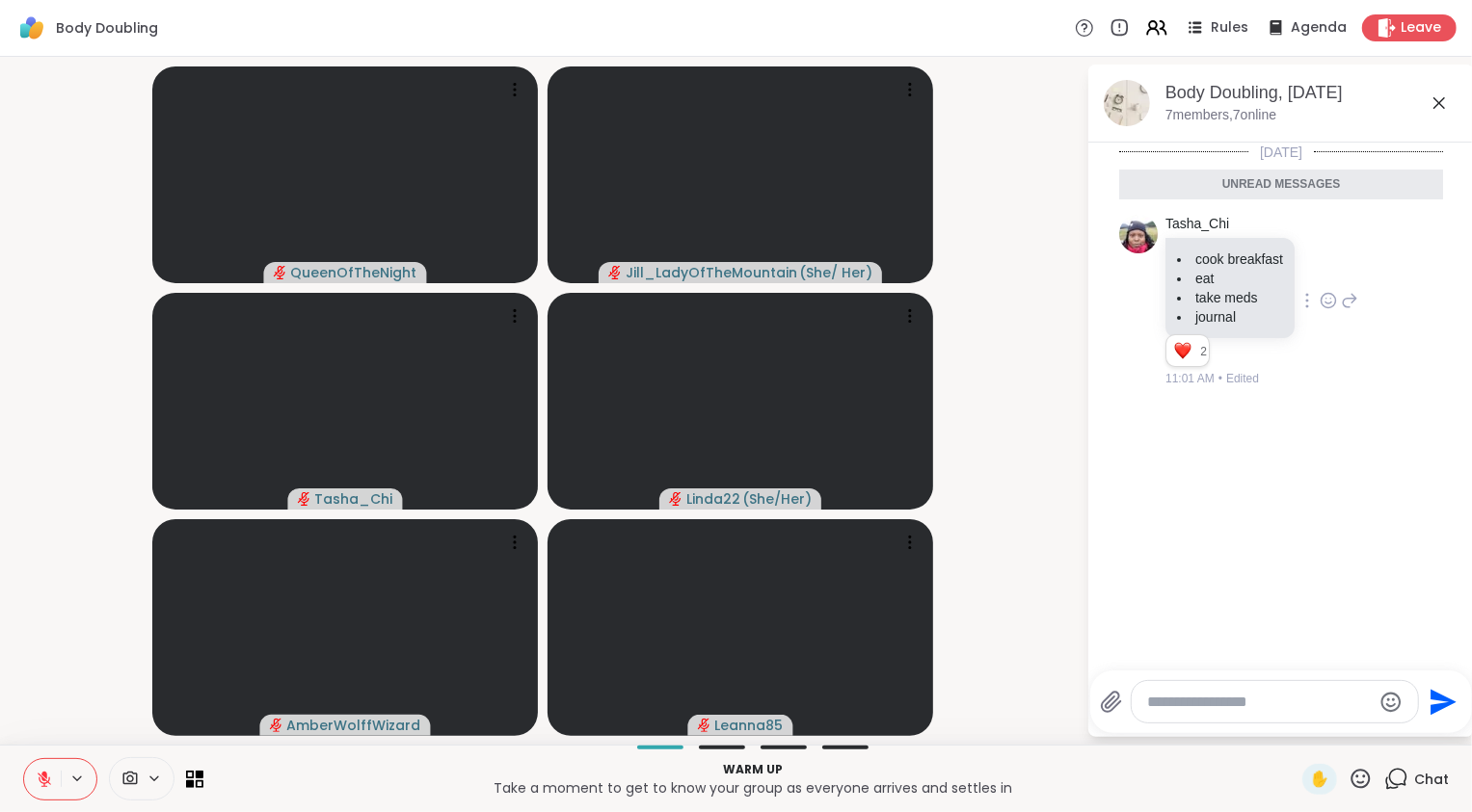
click at [47, 775] on icon at bounding box center [44, 779] width 17 height 17
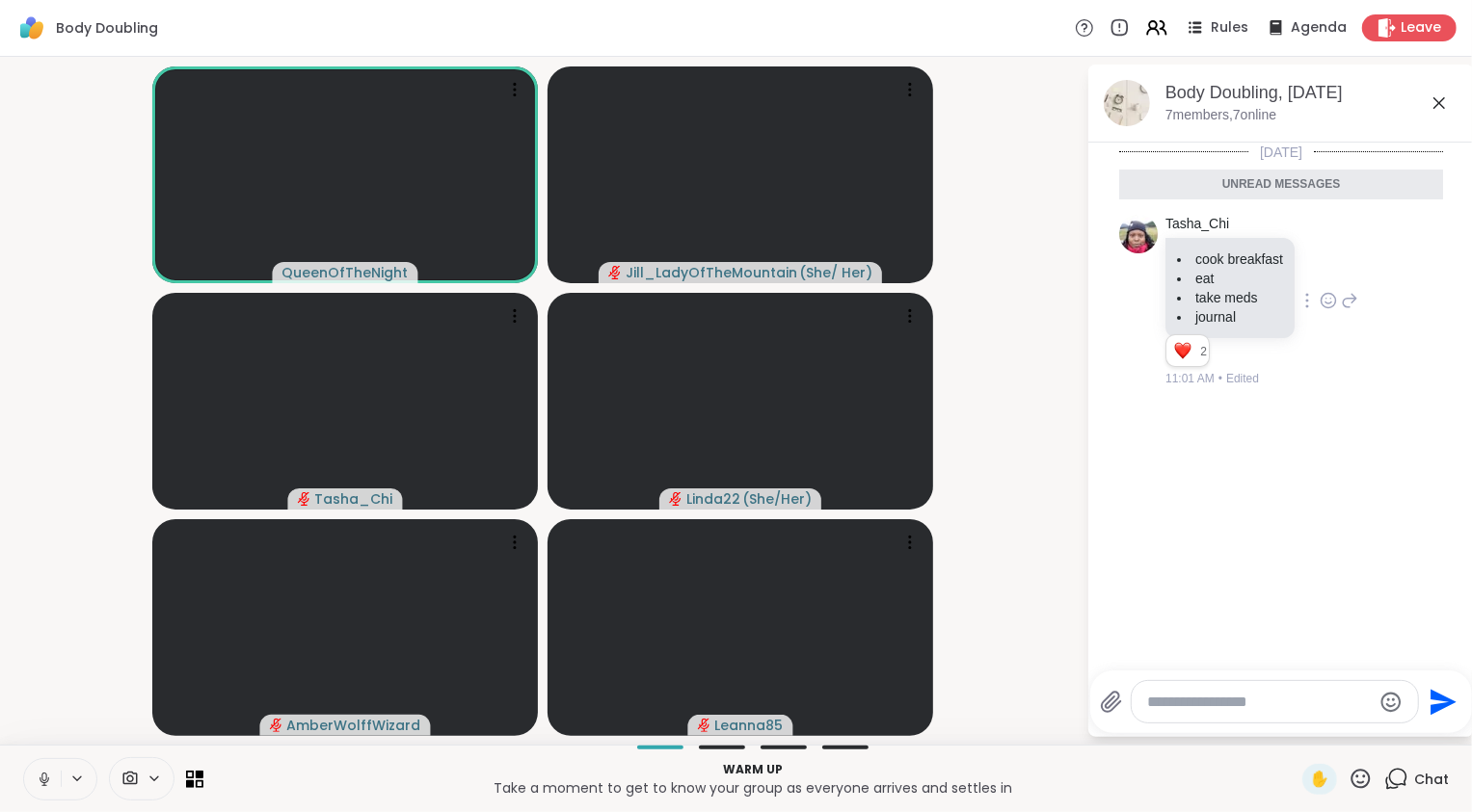
click at [47, 772] on icon at bounding box center [44, 779] width 17 height 17
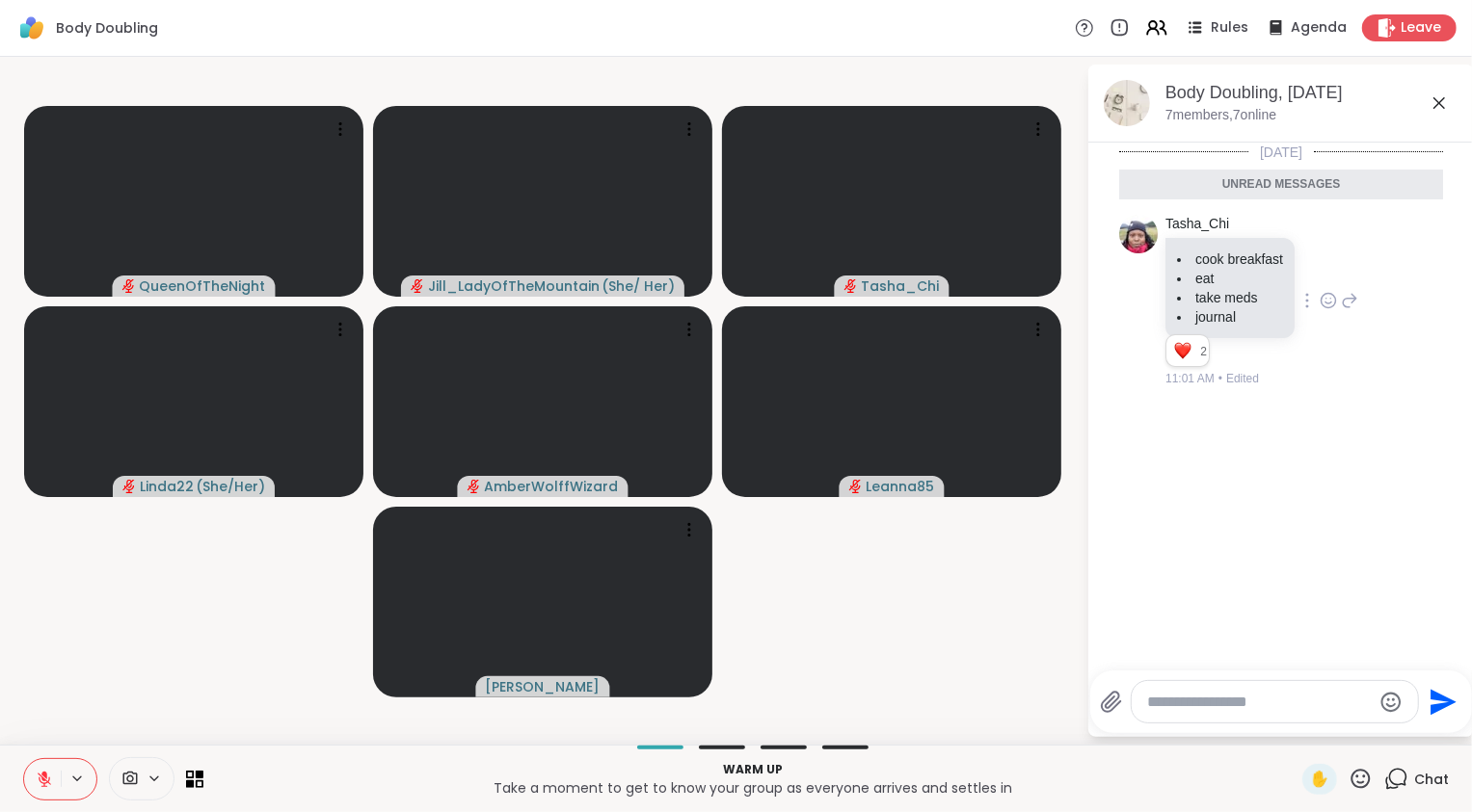
click at [49, 780] on icon at bounding box center [44, 779] width 17 height 17
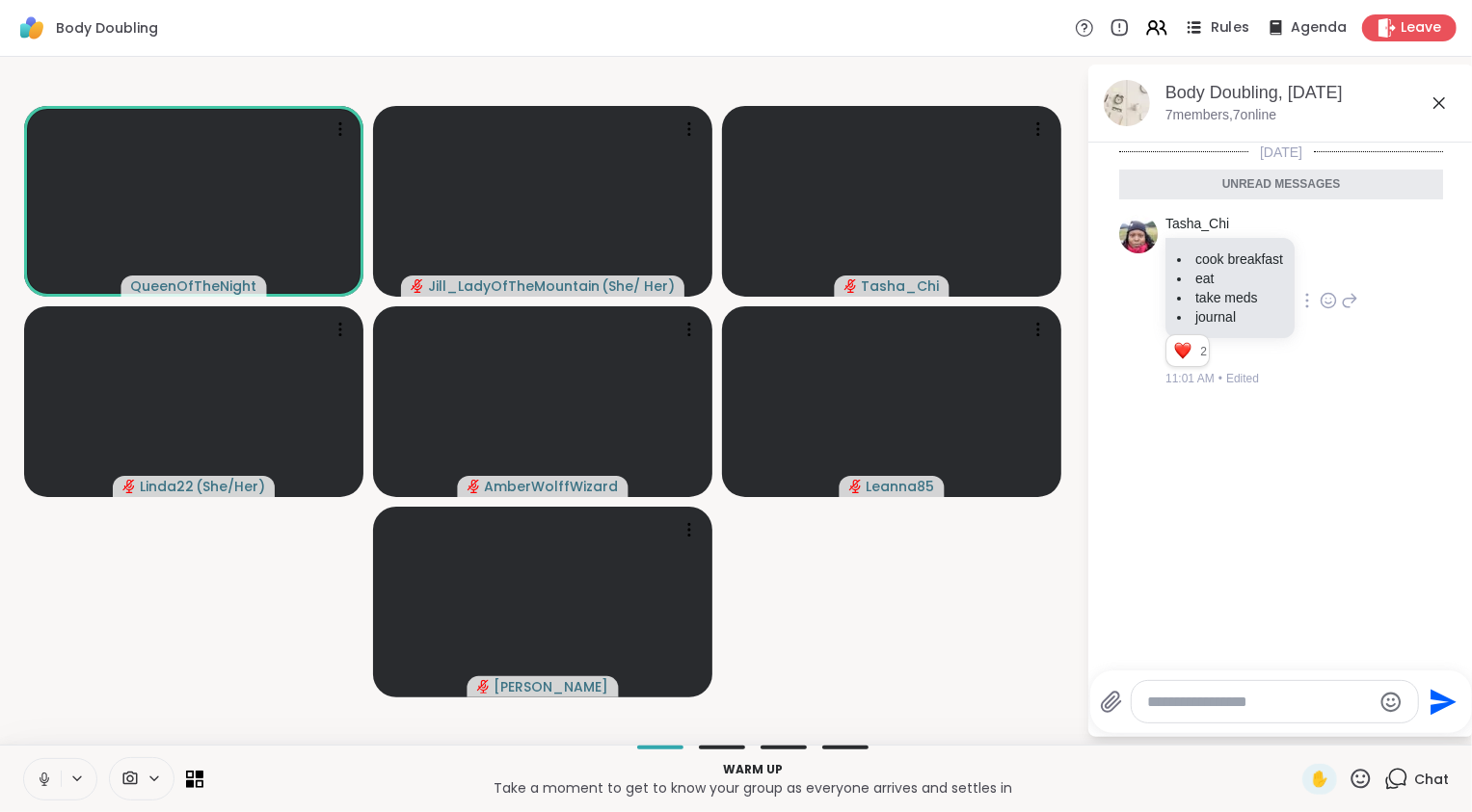
click at [1197, 34] on icon at bounding box center [1194, 27] width 24 height 24
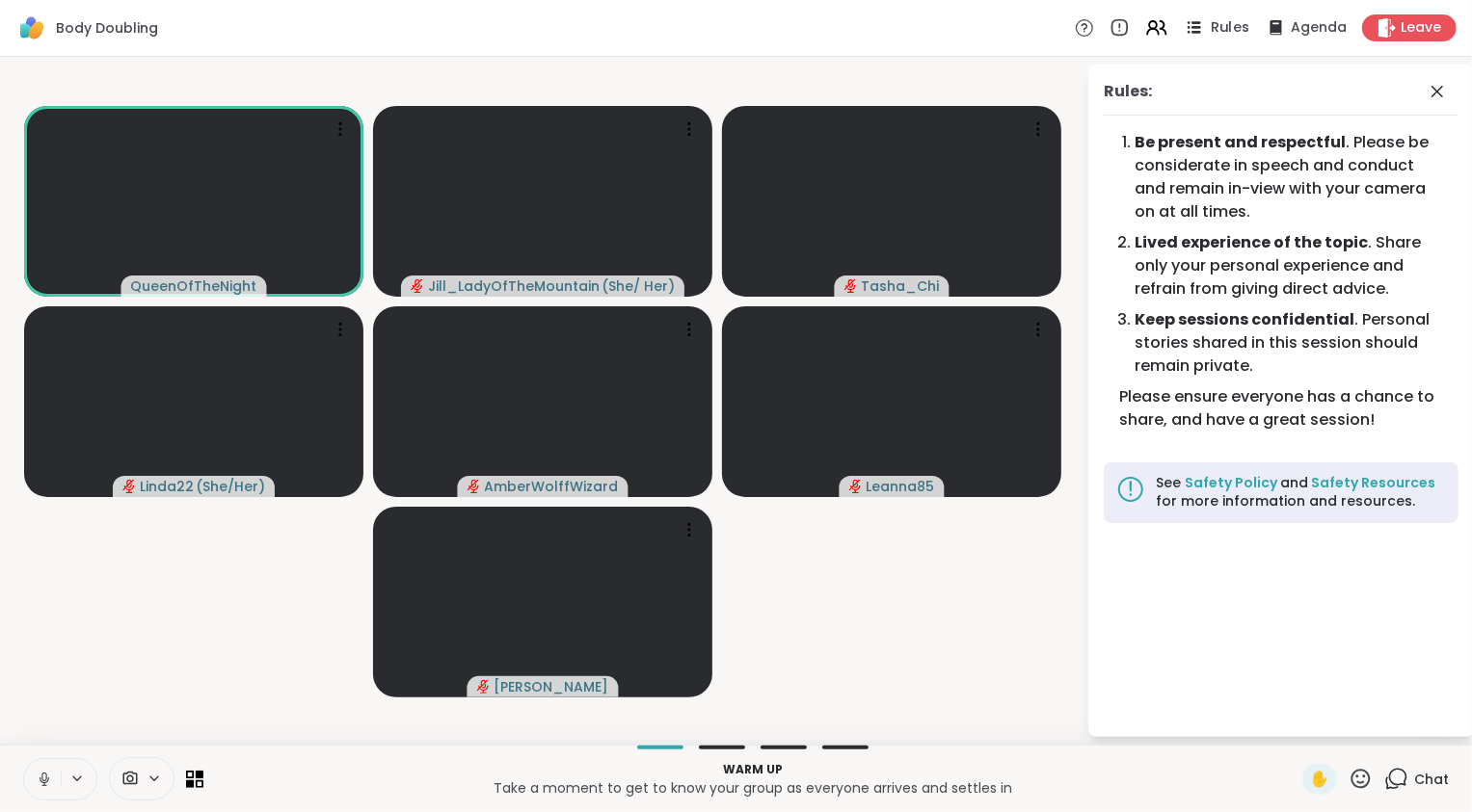
click at [1197, 34] on icon at bounding box center [1194, 27] width 24 height 24
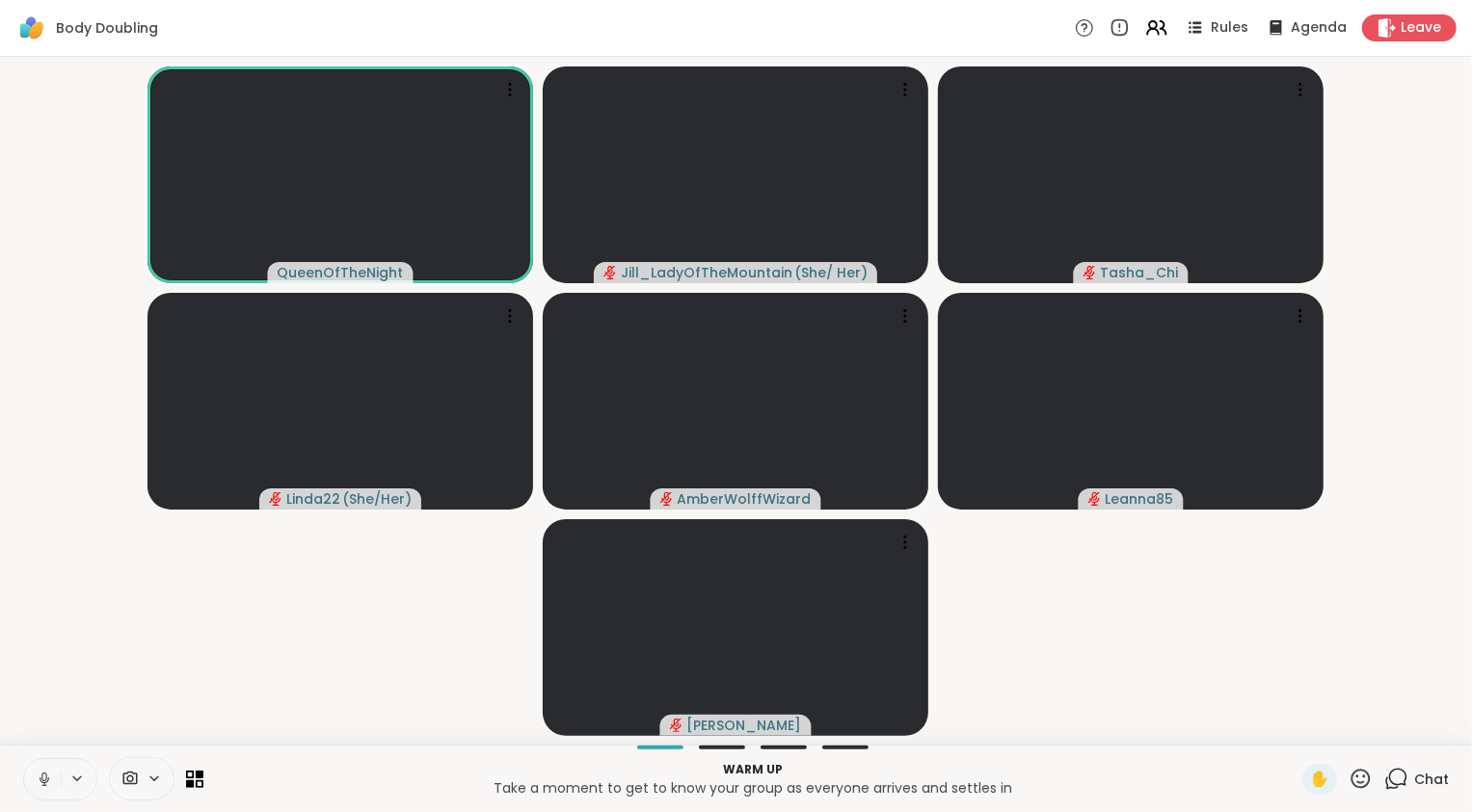
click at [42, 782] on icon at bounding box center [45, 779] width 10 height 6
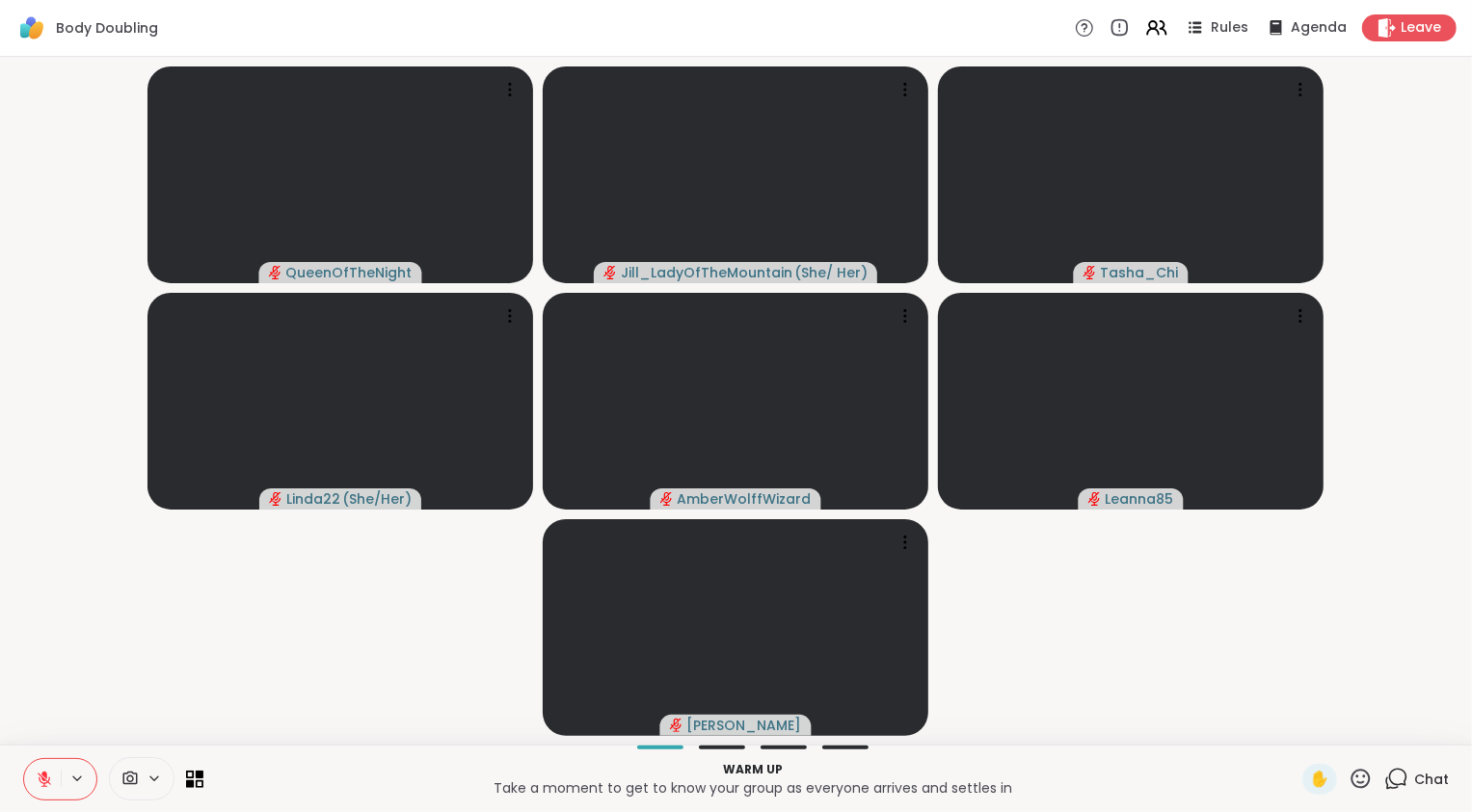
click at [42, 783] on icon at bounding box center [45, 780] width 14 height 14
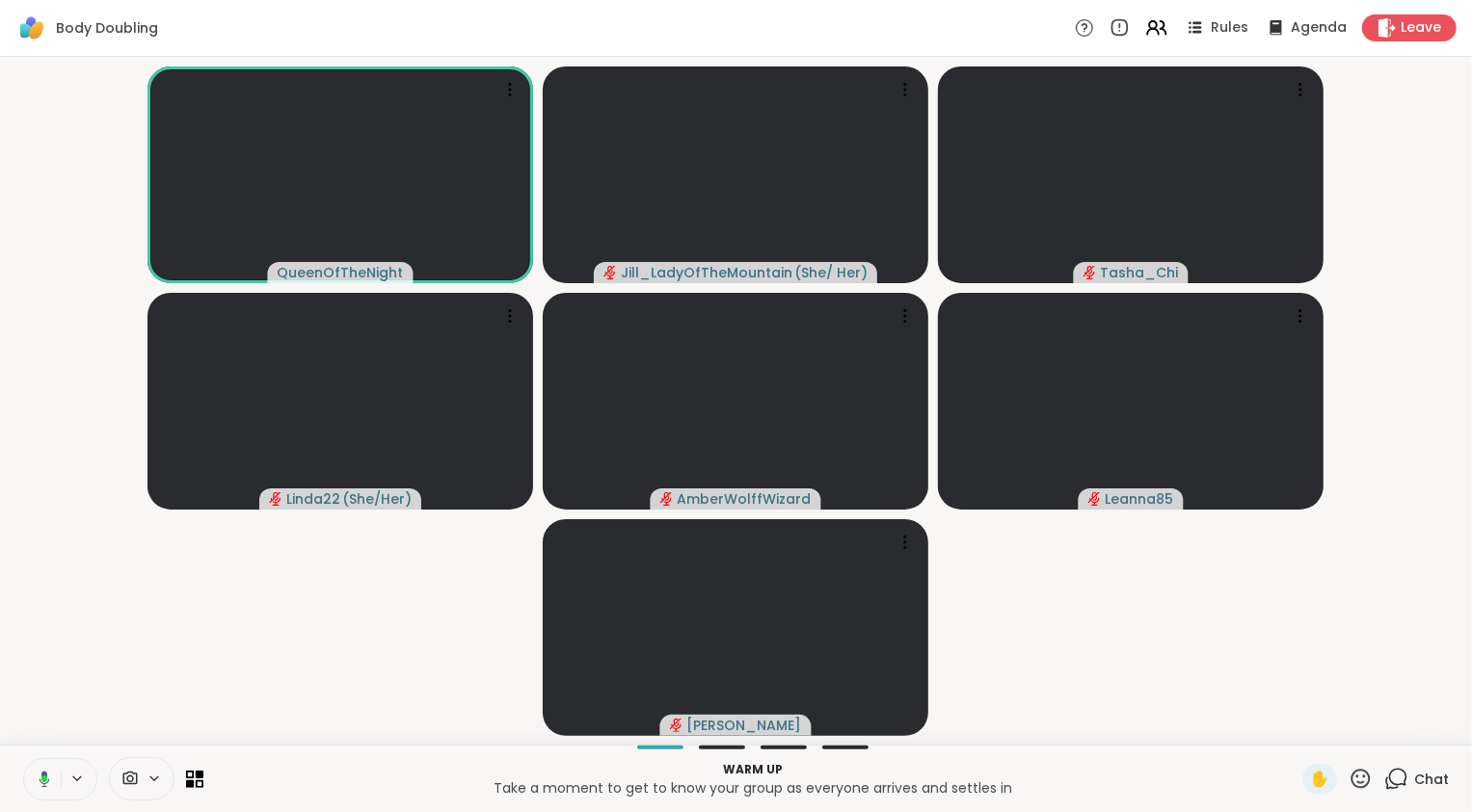
click at [42, 783] on icon at bounding box center [45, 779] width 11 height 16
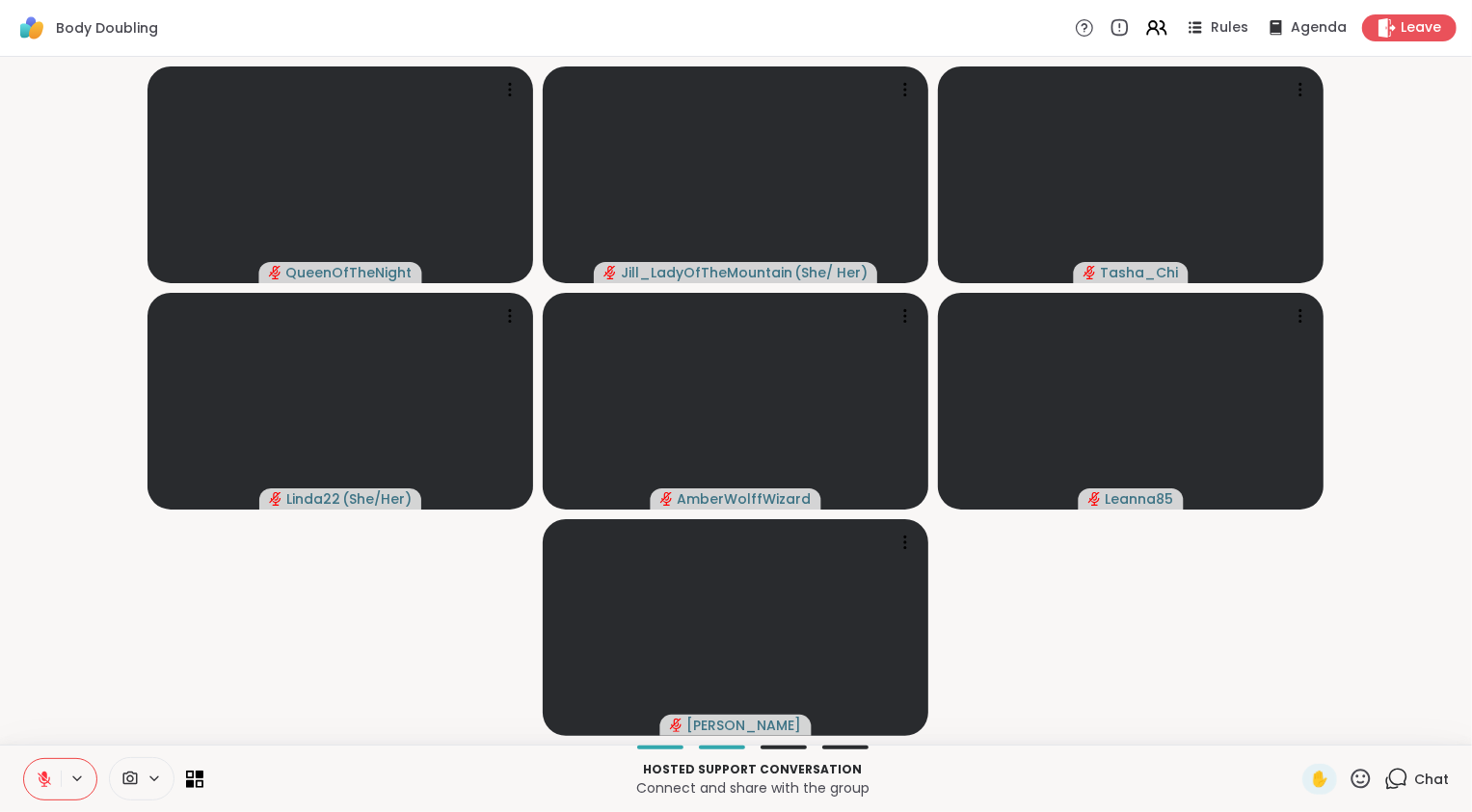
click at [1179, 703] on video-player-container "QueenOfTheNight Jill_LadyOfTheMountain ( She/ Her ) Tasha_Chi Linda22 ( She/Her…" at bounding box center [736, 401] width 1449 height 672
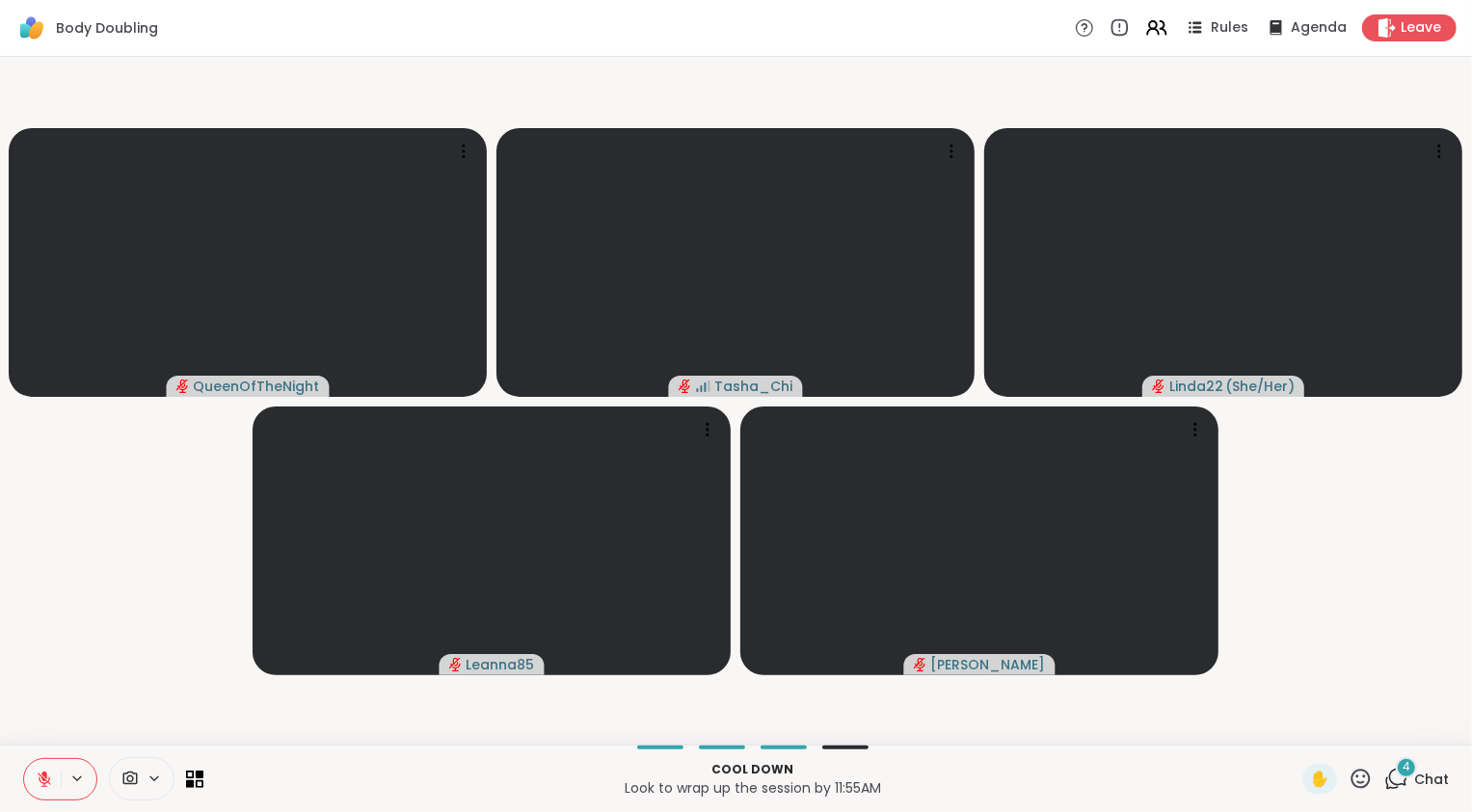
click at [1396, 766] on div "4" at bounding box center [1406, 767] width 21 height 21
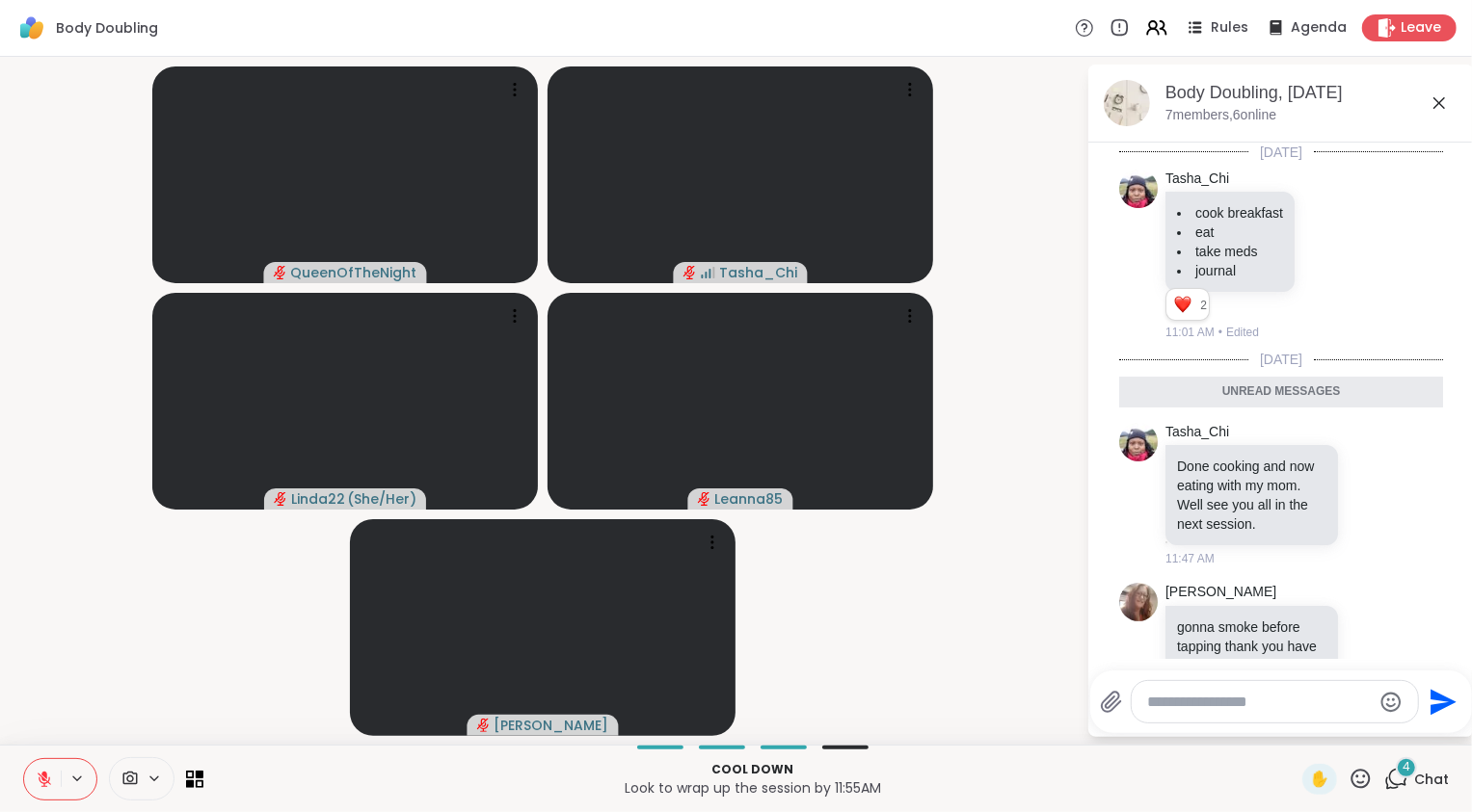
scroll to position [356, 0]
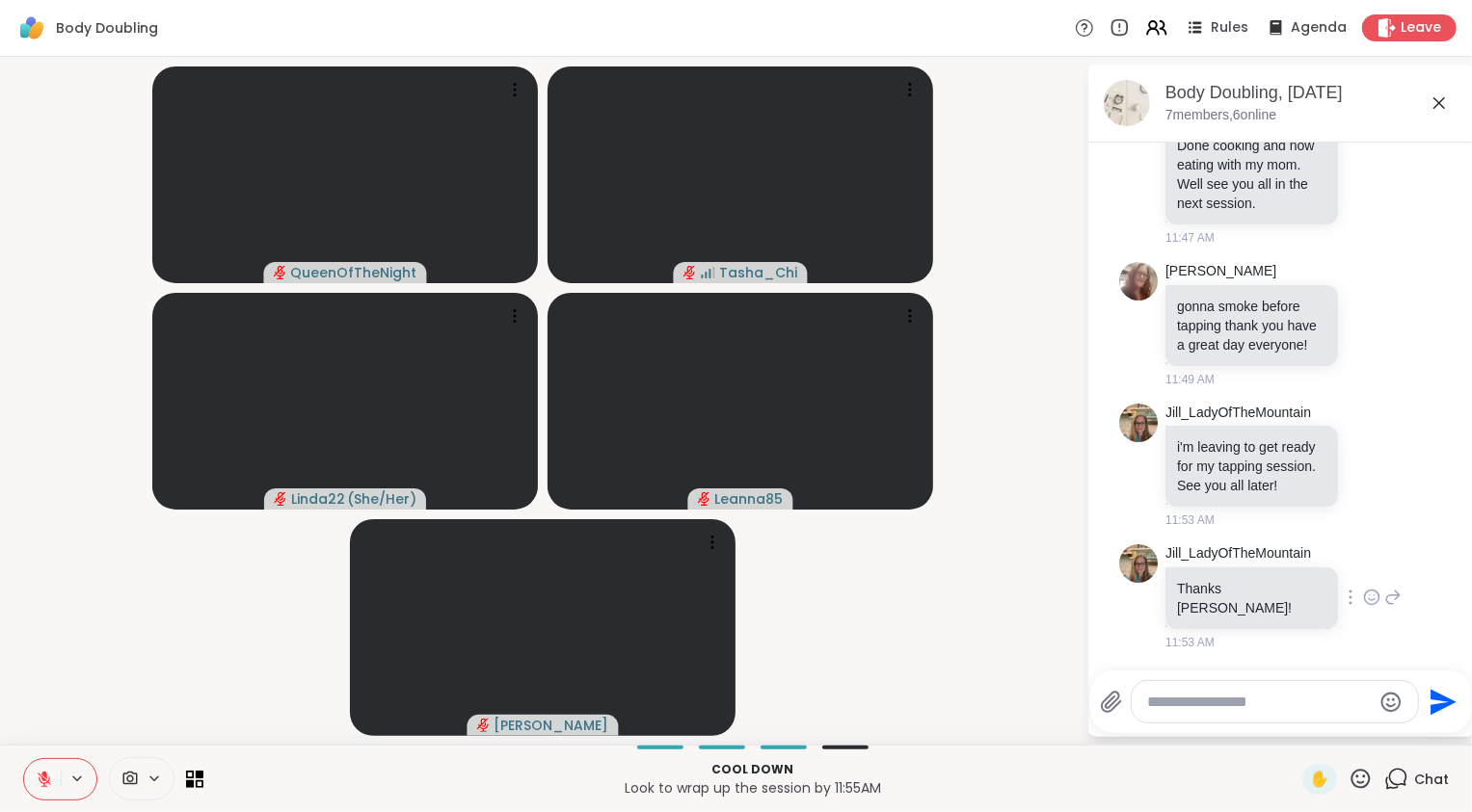
click at [1363, 608] on icon at bounding box center [1371, 597] width 17 height 19
click at [1352, 583] on button "Select Reaction: Heart" at bounding box center [1371, 567] width 39 height 39
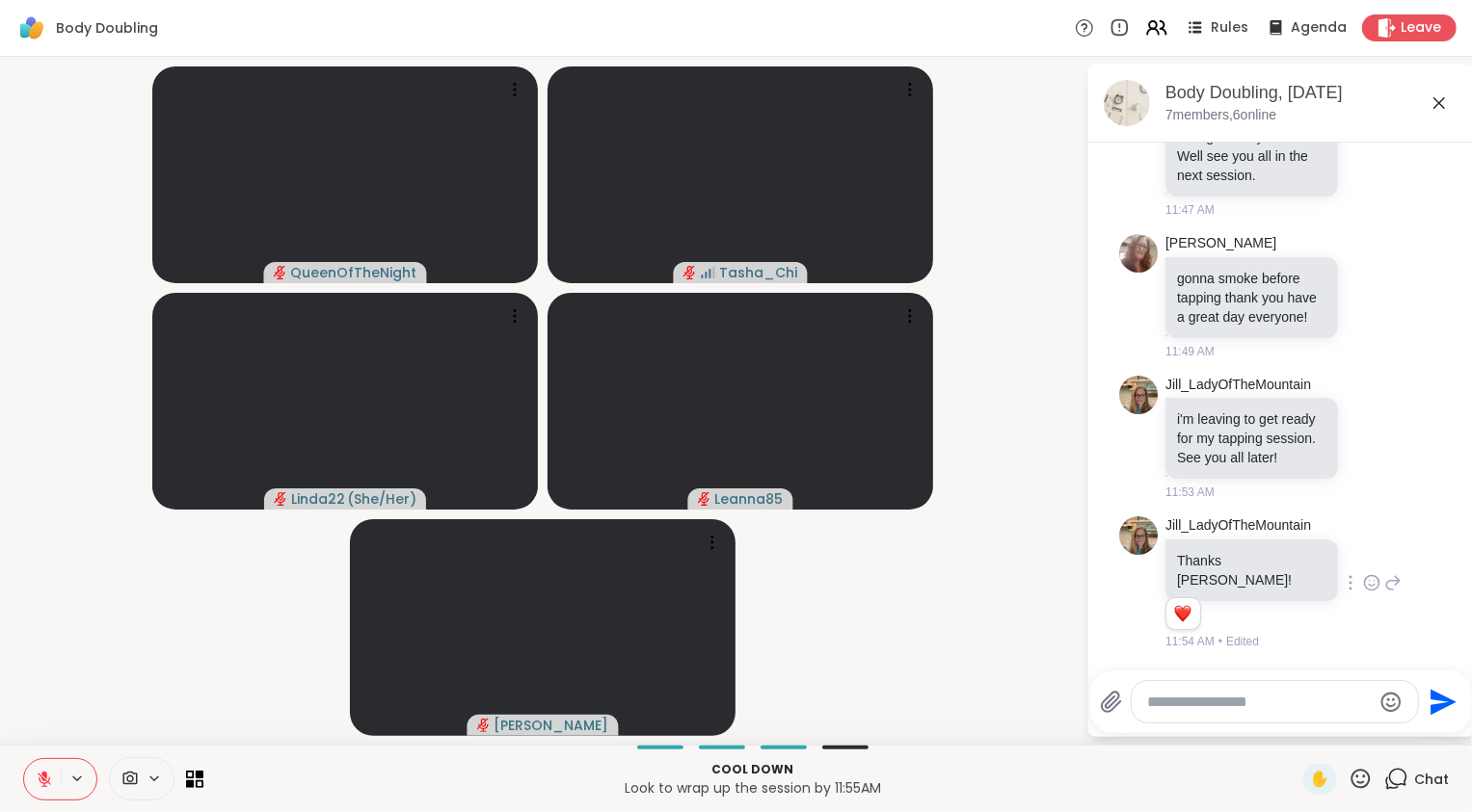
scroll to position [384, 0]
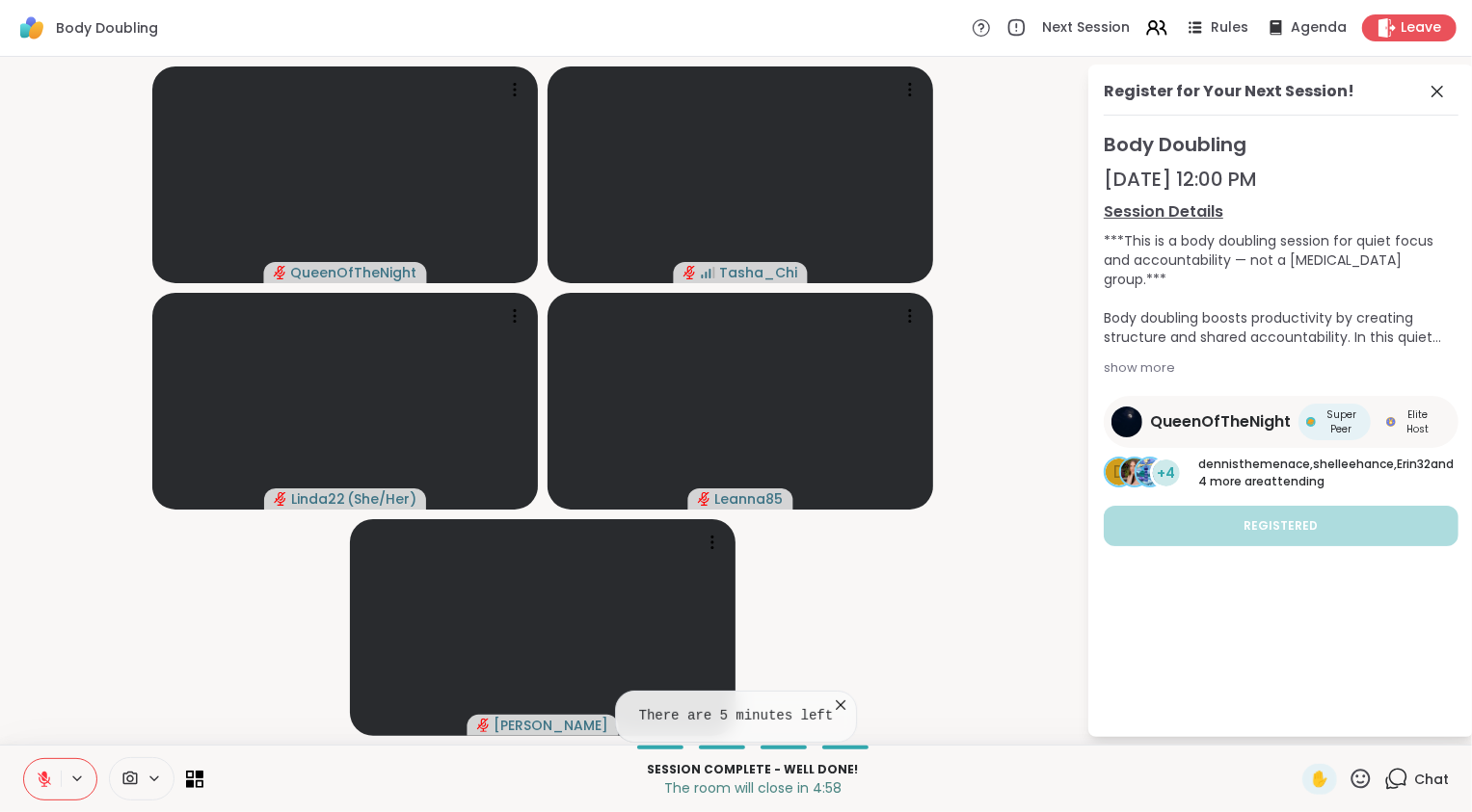
click at [1373, 448] on link "QueenOfTheNight Super Peer Elite Host" at bounding box center [1280, 422] width 354 height 52
click at [1438, 92] on icon at bounding box center [1437, 92] width 12 height 12
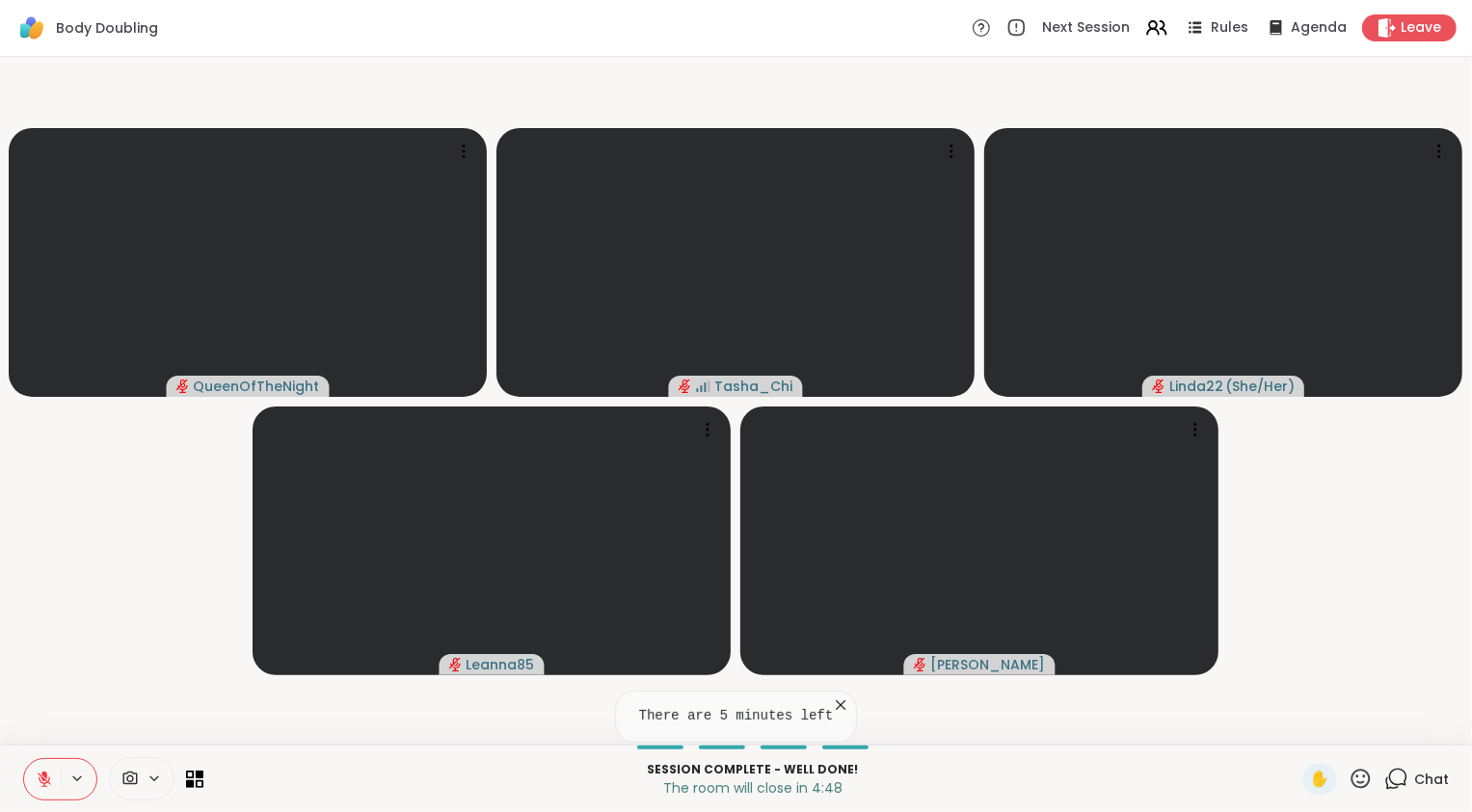
click at [1396, 790] on icon at bounding box center [1396, 779] width 24 height 24
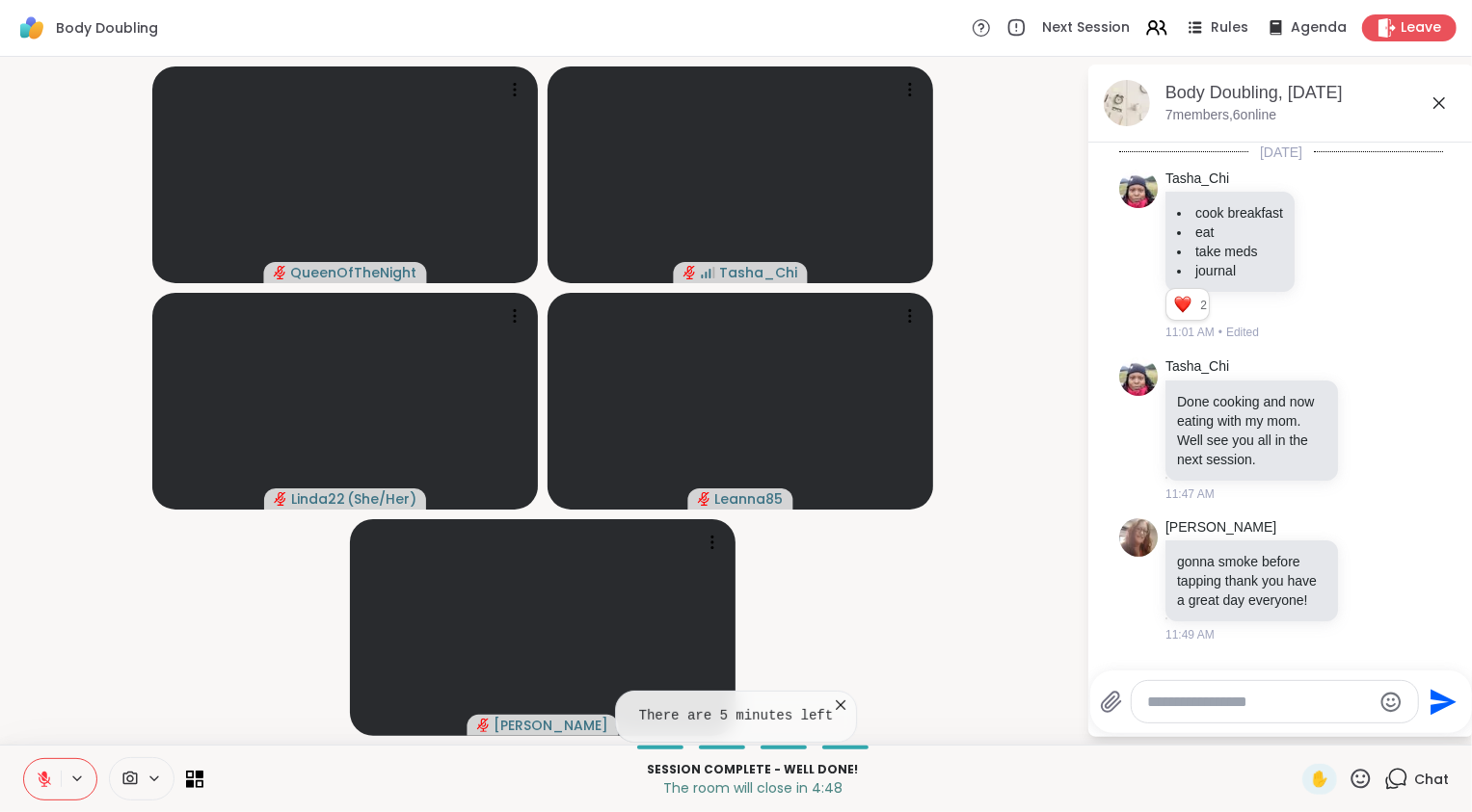
scroll to position [319, 0]
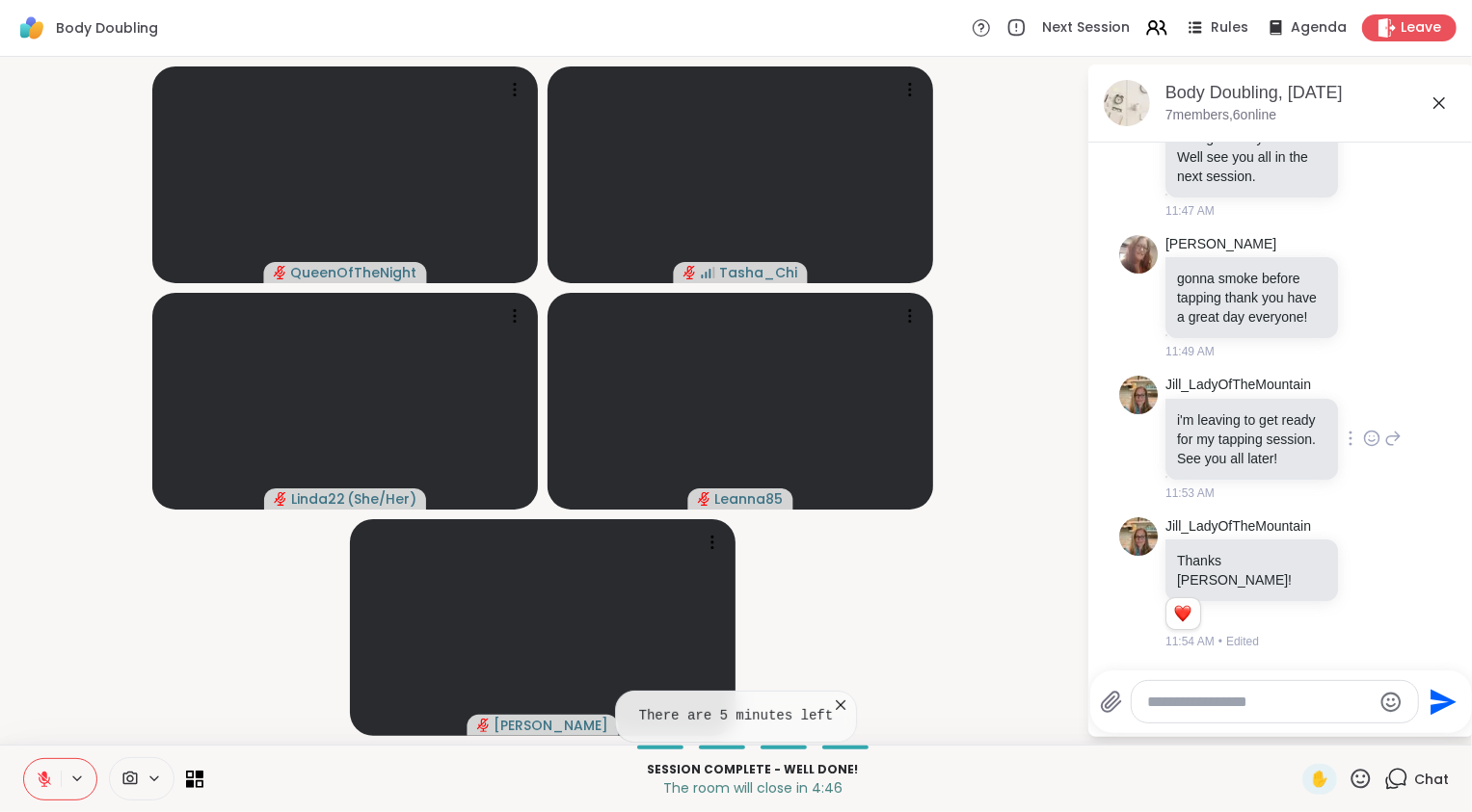
click at [1389, 451] on div "Jill_LadyOfTheMountain i'm leaving to get ready for my tapping session. See you…" at bounding box center [1280, 439] width 324 height 142
click at [1384, 450] on icon at bounding box center [1392, 438] width 17 height 23
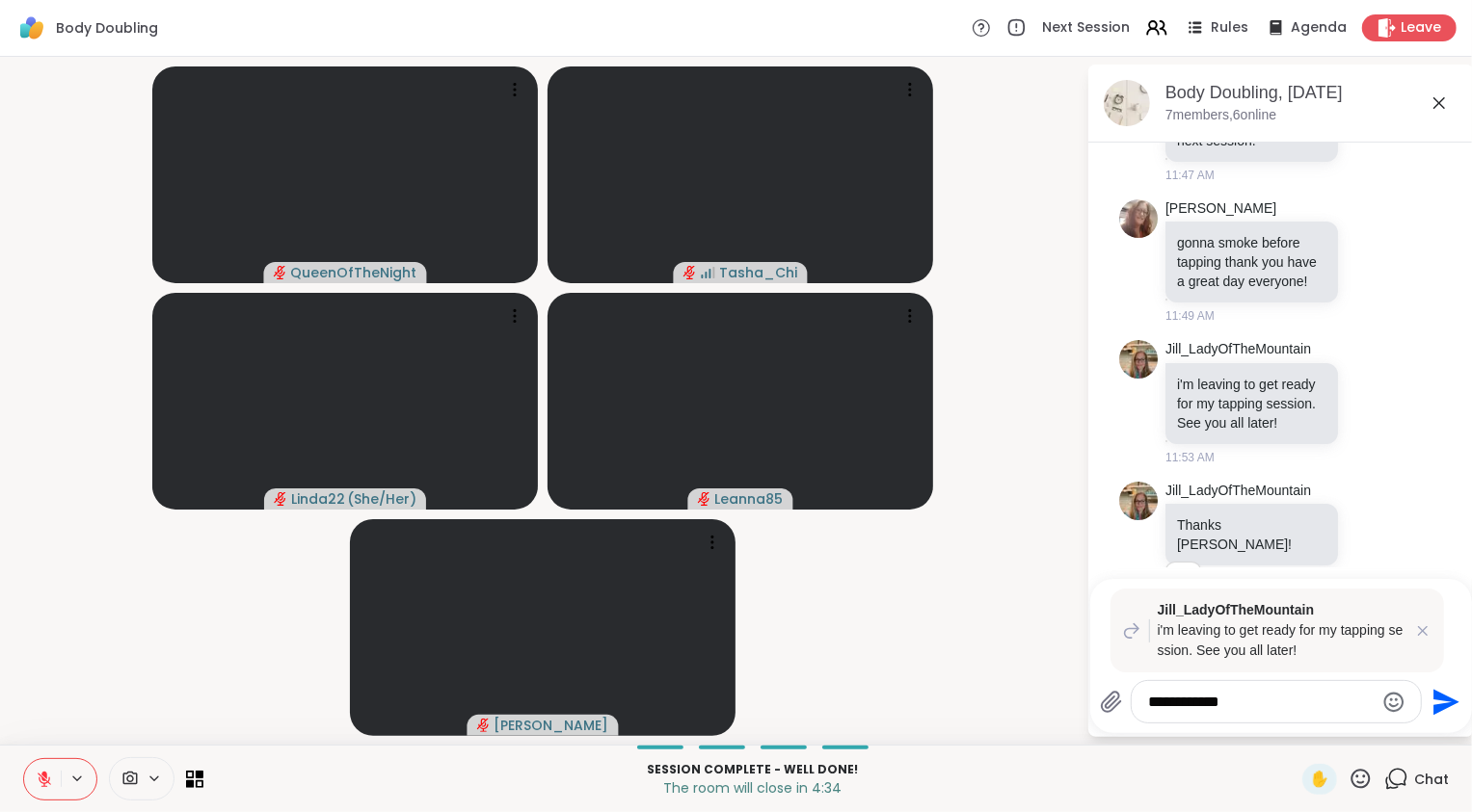
type textarea "**********"
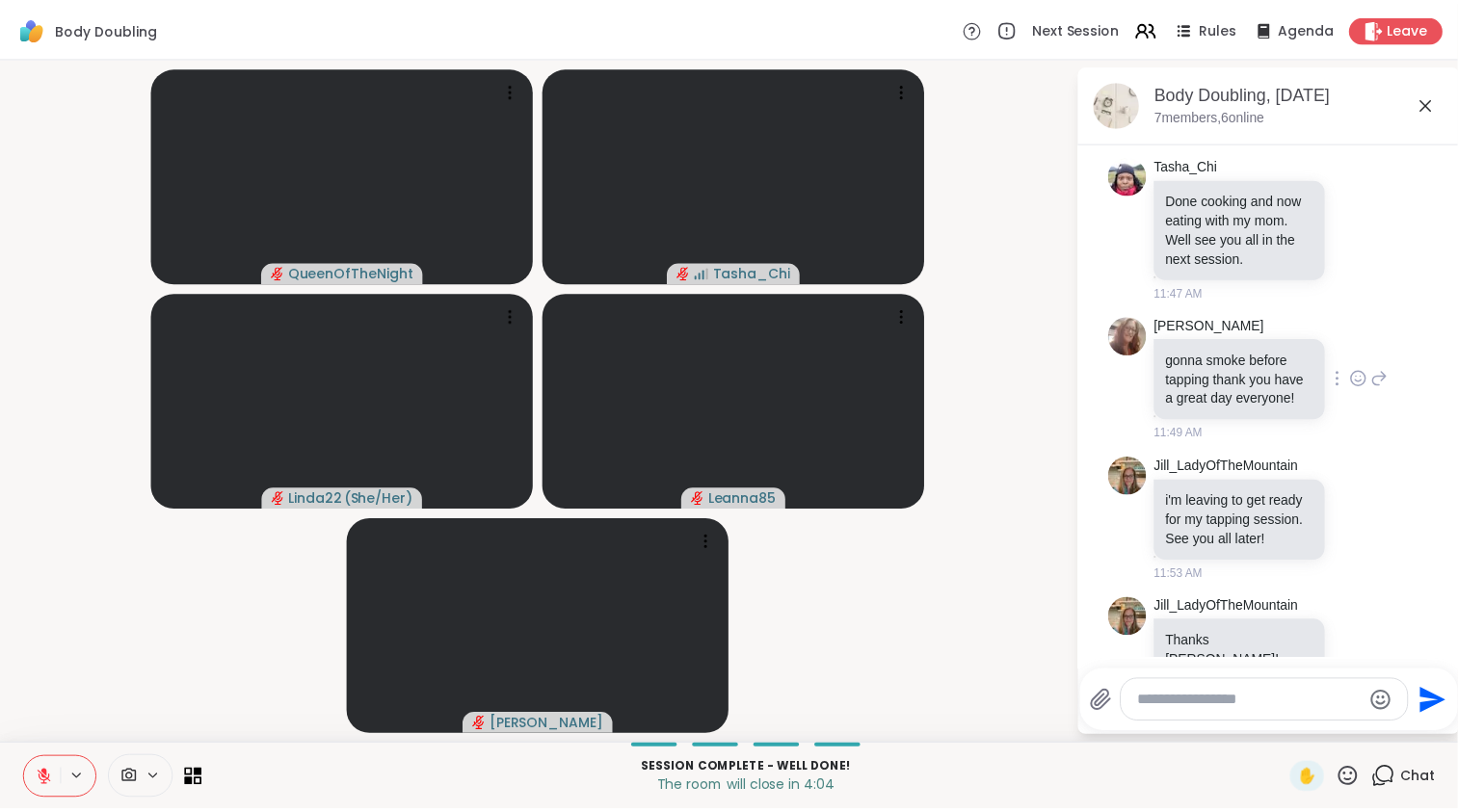
scroll to position [561, 0]
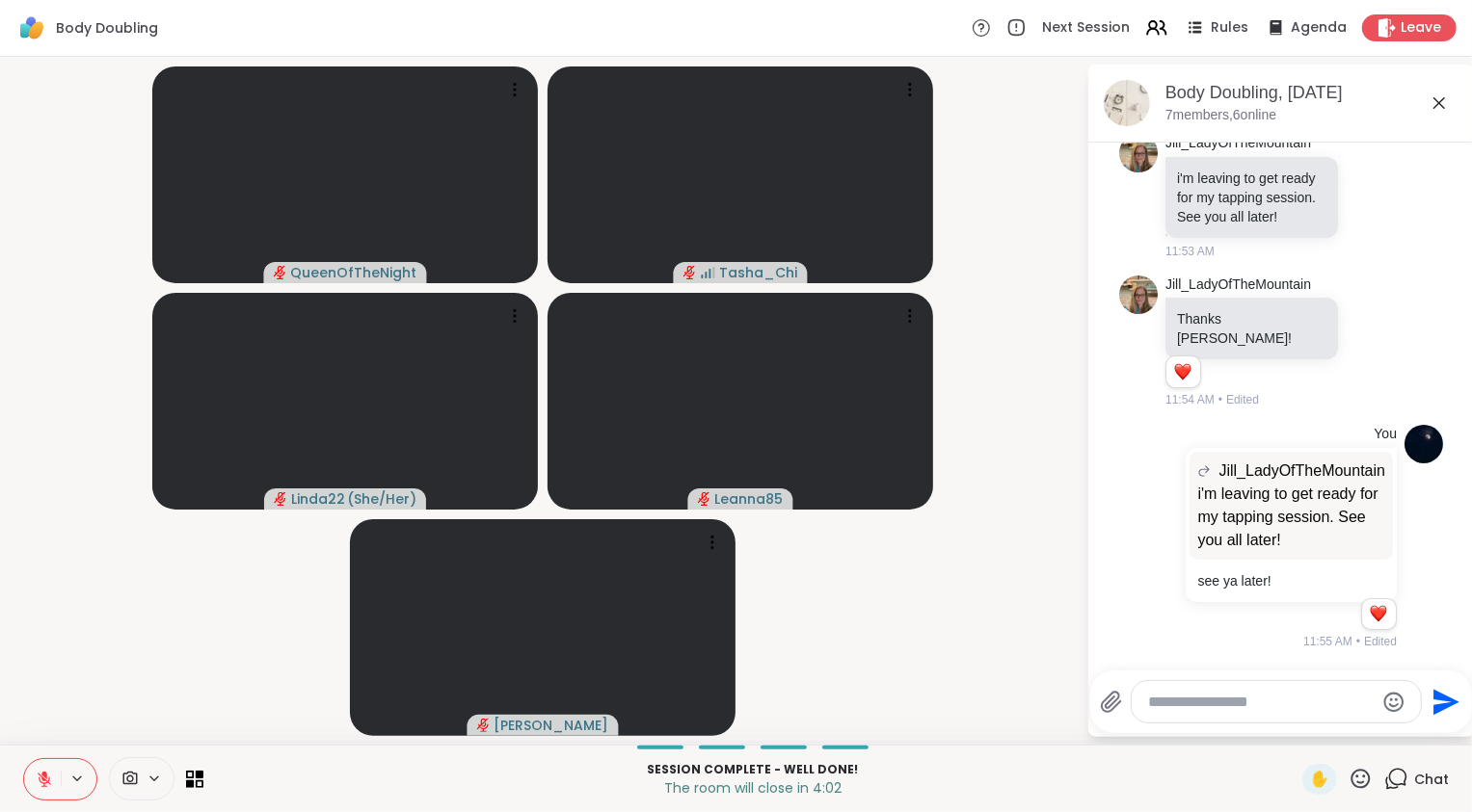
click at [998, 659] on video-player-container "QueenOfTheNight Tasha_Chi Linda22 ( She/Her ) Leanna85 dodi" at bounding box center [543, 401] width 1063 height 672
click at [46, 774] on icon at bounding box center [44, 779] width 17 height 17
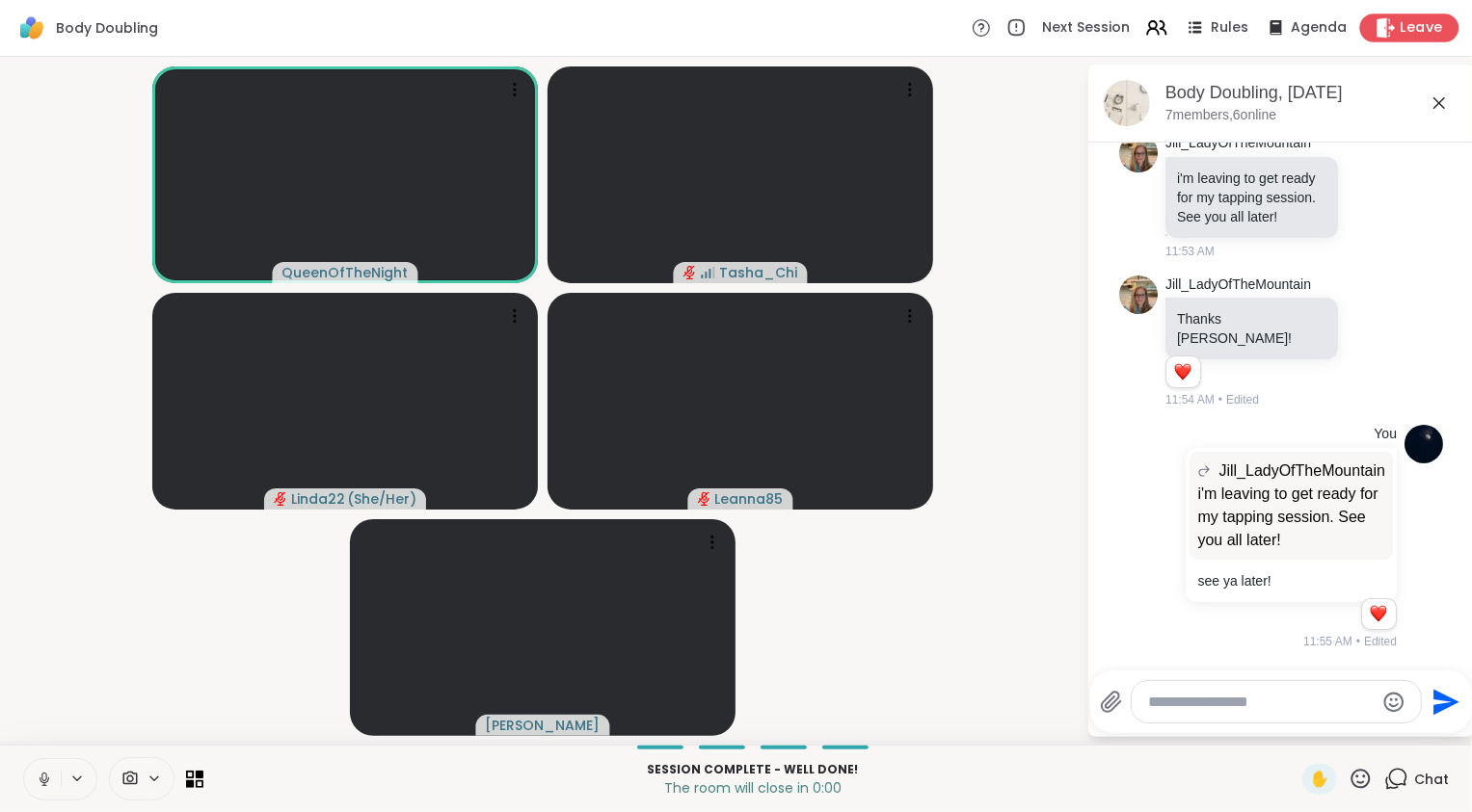
click at [1403, 31] on span "Leave" at bounding box center [1421, 28] width 42 height 20
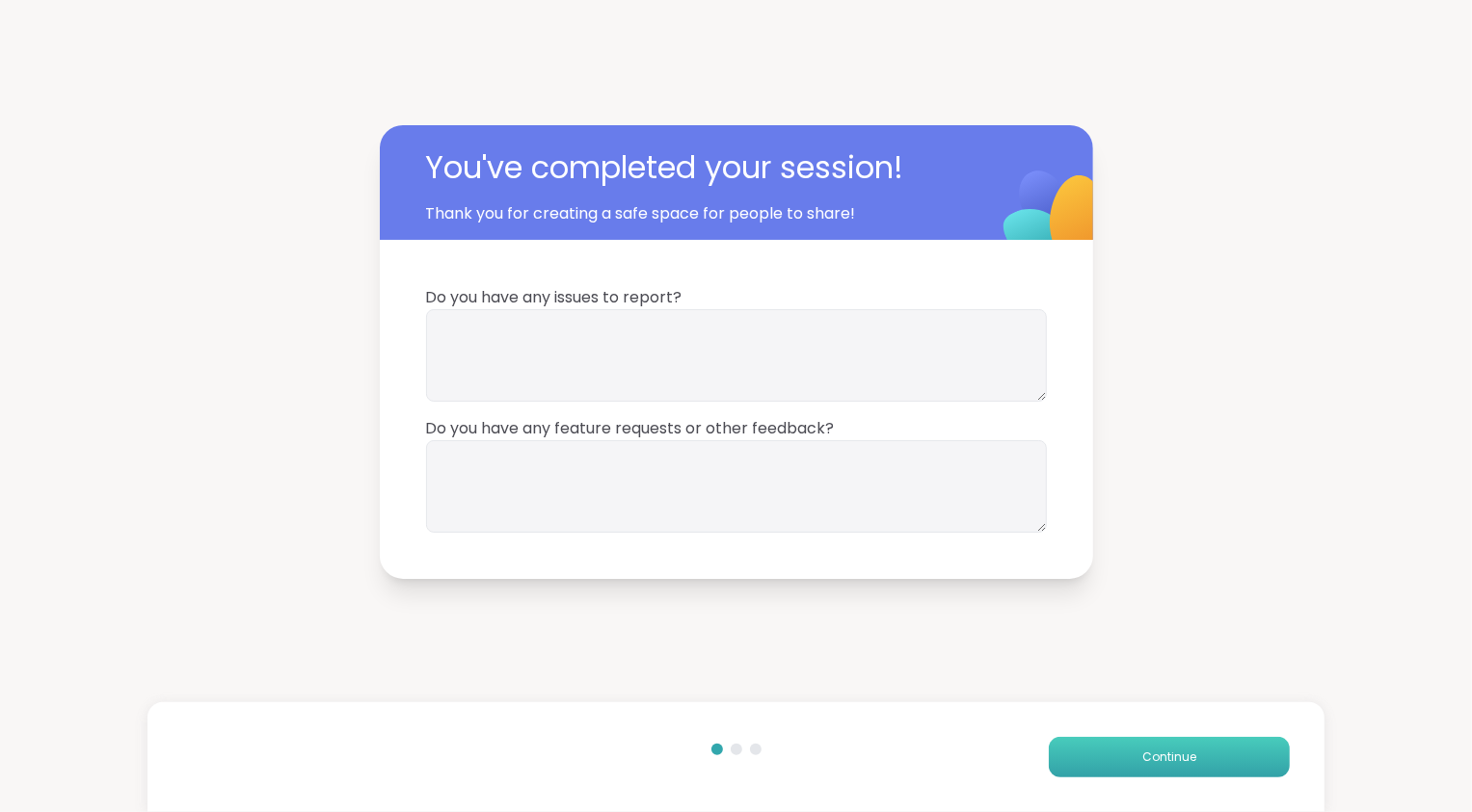
click at [1155, 764] on span "Continue" at bounding box center [1170, 756] width 54 height 17
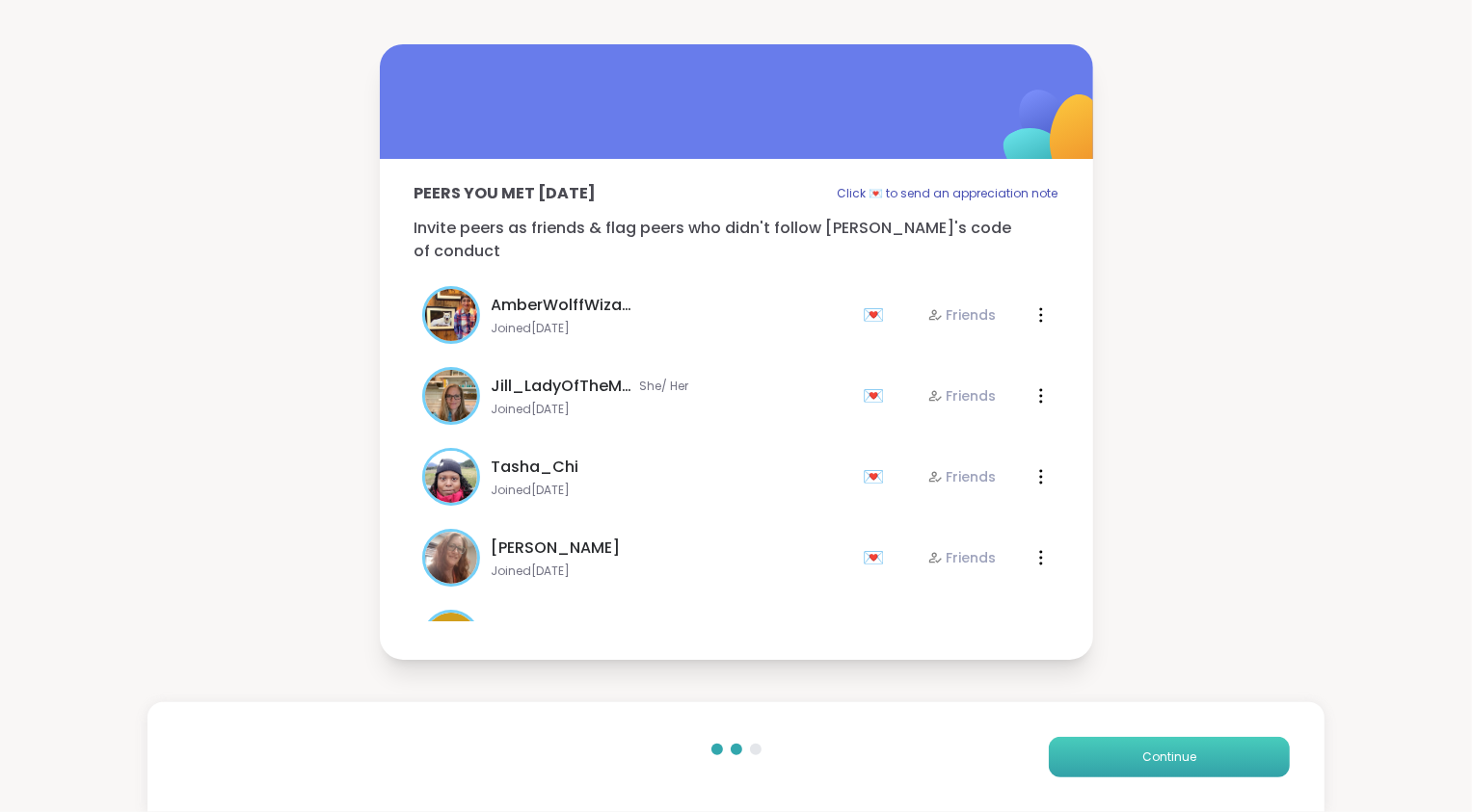
click at [1155, 764] on span "Continue" at bounding box center [1170, 756] width 54 height 17
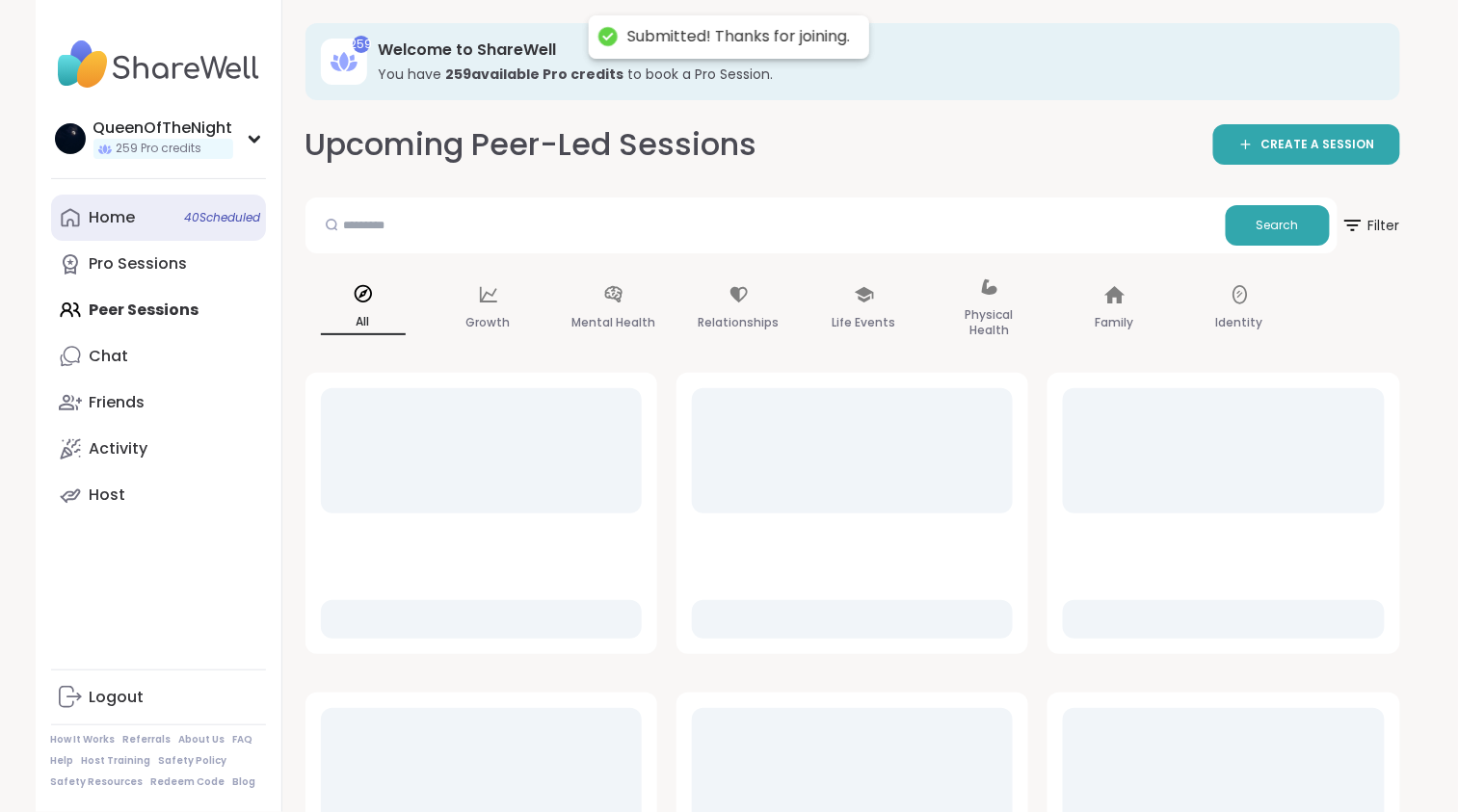
click at [141, 230] on link "Home 40 Scheduled" at bounding box center [158, 217] width 215 height 46
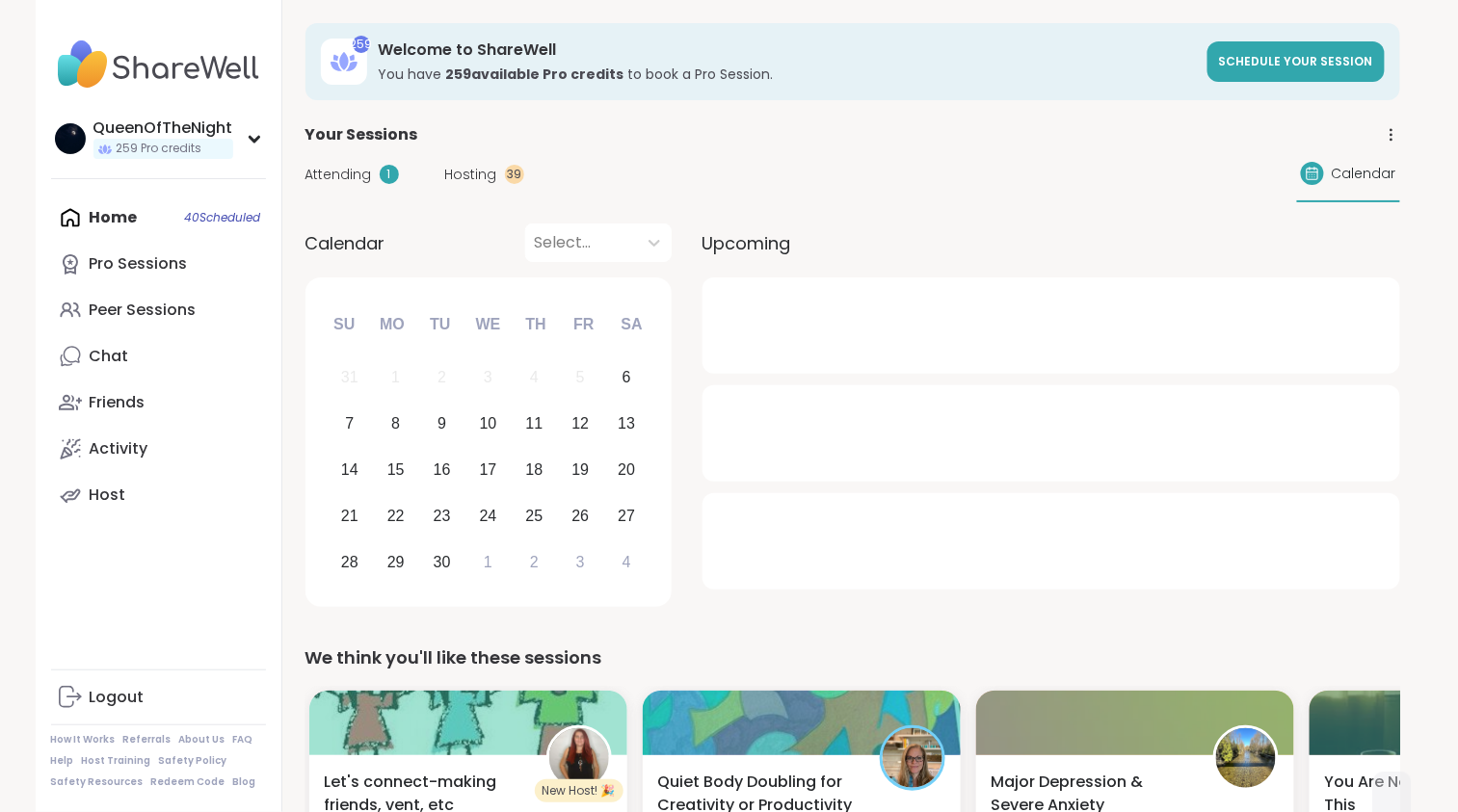
click at [476, 178] on span "Hosting" at bounding box center [471, 175] width 52 height 20
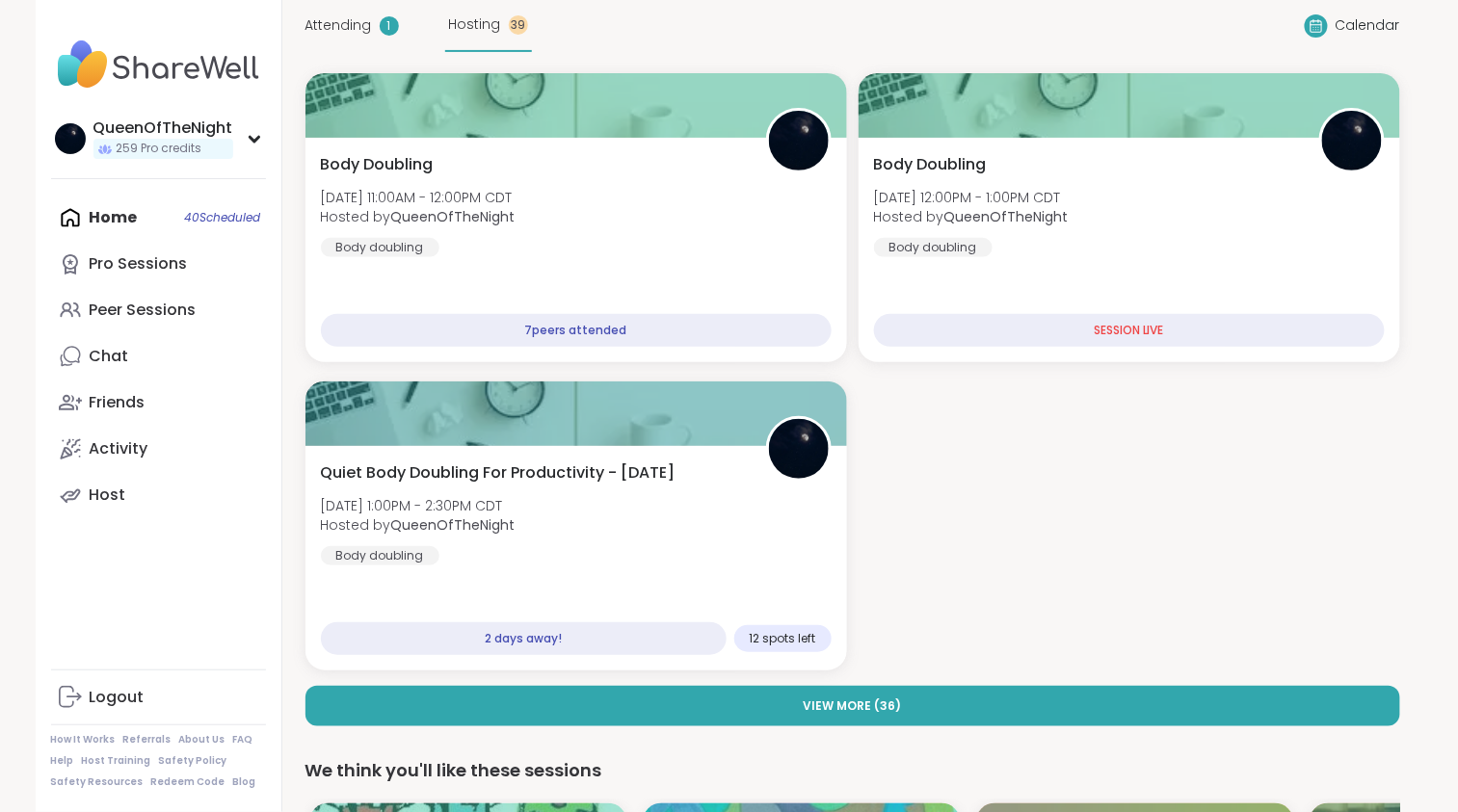
scroll to position [144, 0]
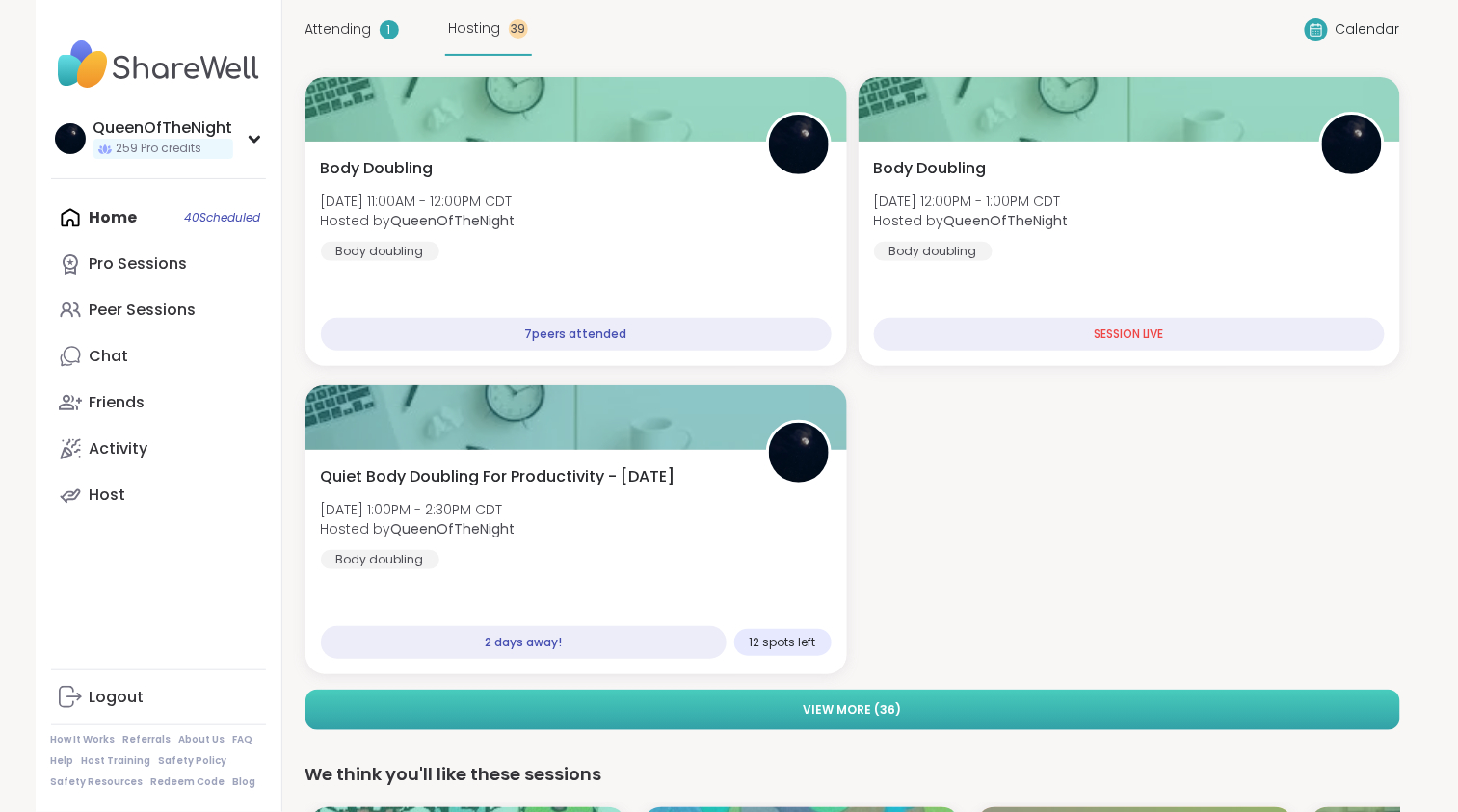
click at [937, 700] on button "View More ( 36 )" at bounding box center [852, 710] width 1095 height 41
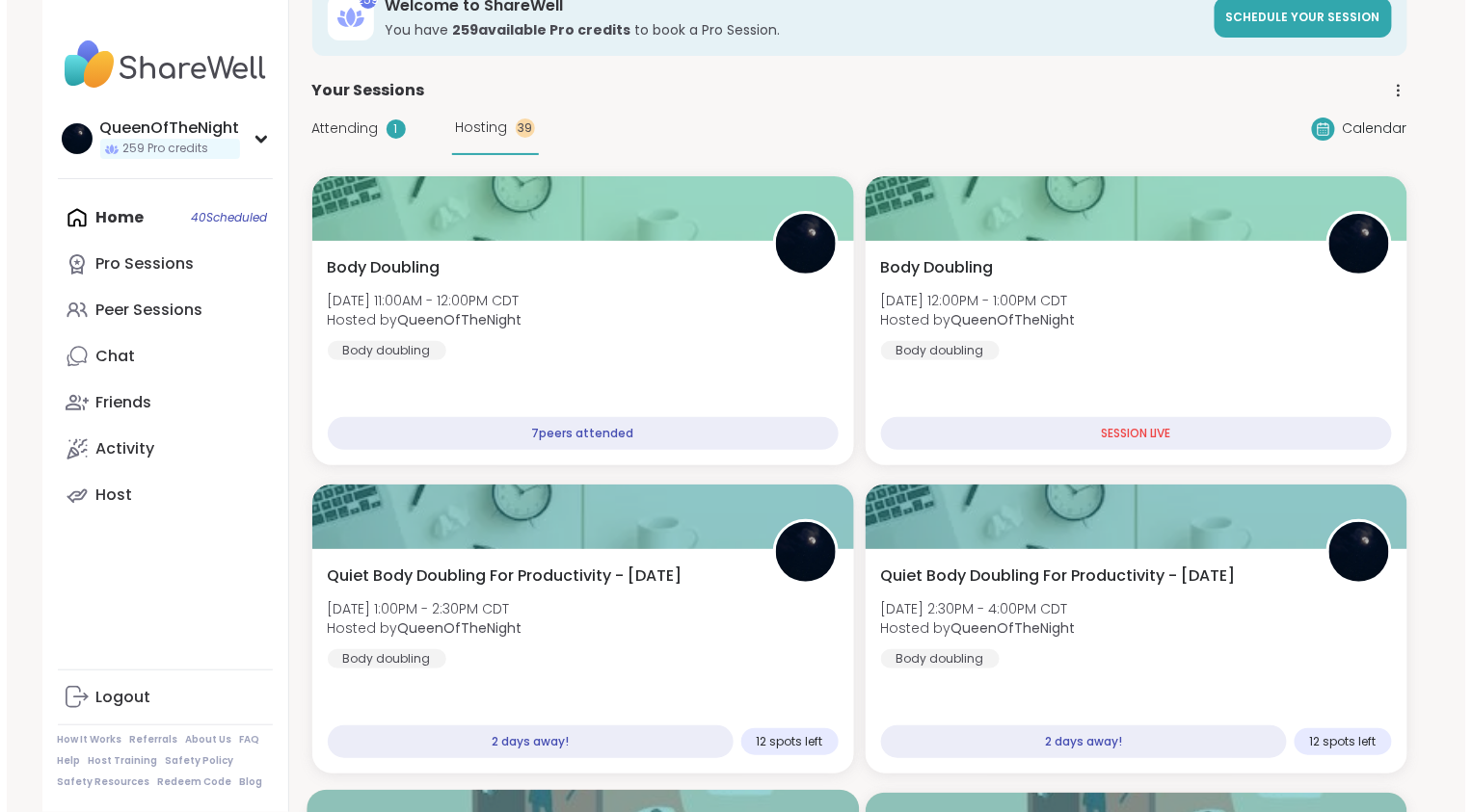
scroll to position [0, 0]
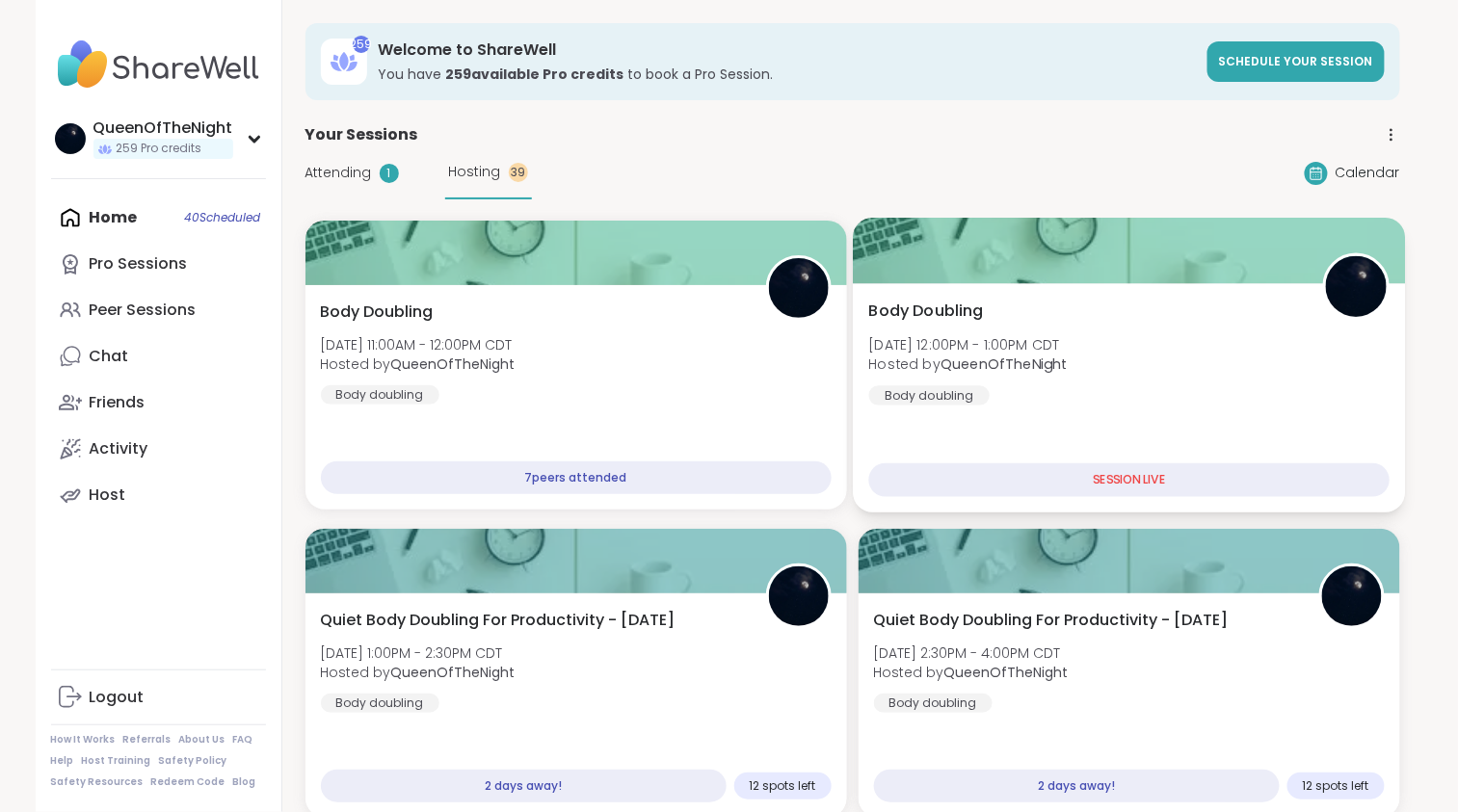
click at [1119, 343] on div "Body Doubling Sat, Sep 06 | 12:00PM - 1:00PM CDT Hosted by QueenOfTheNight Body…" at bounding box center [1129, 352] width 522 height 106
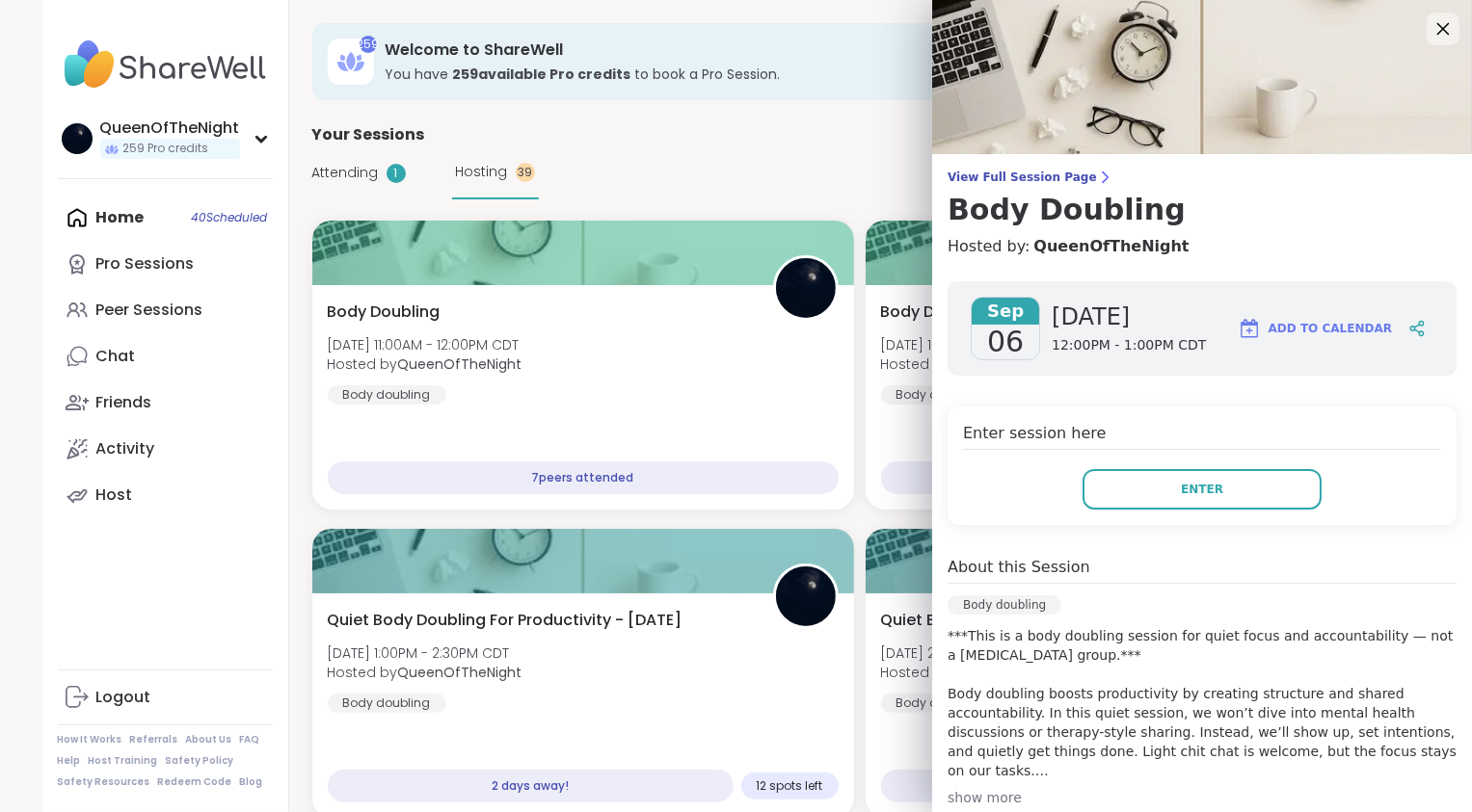
click at [1430, 37] on icon at bounding box center [1442, 28] width 24 height 24
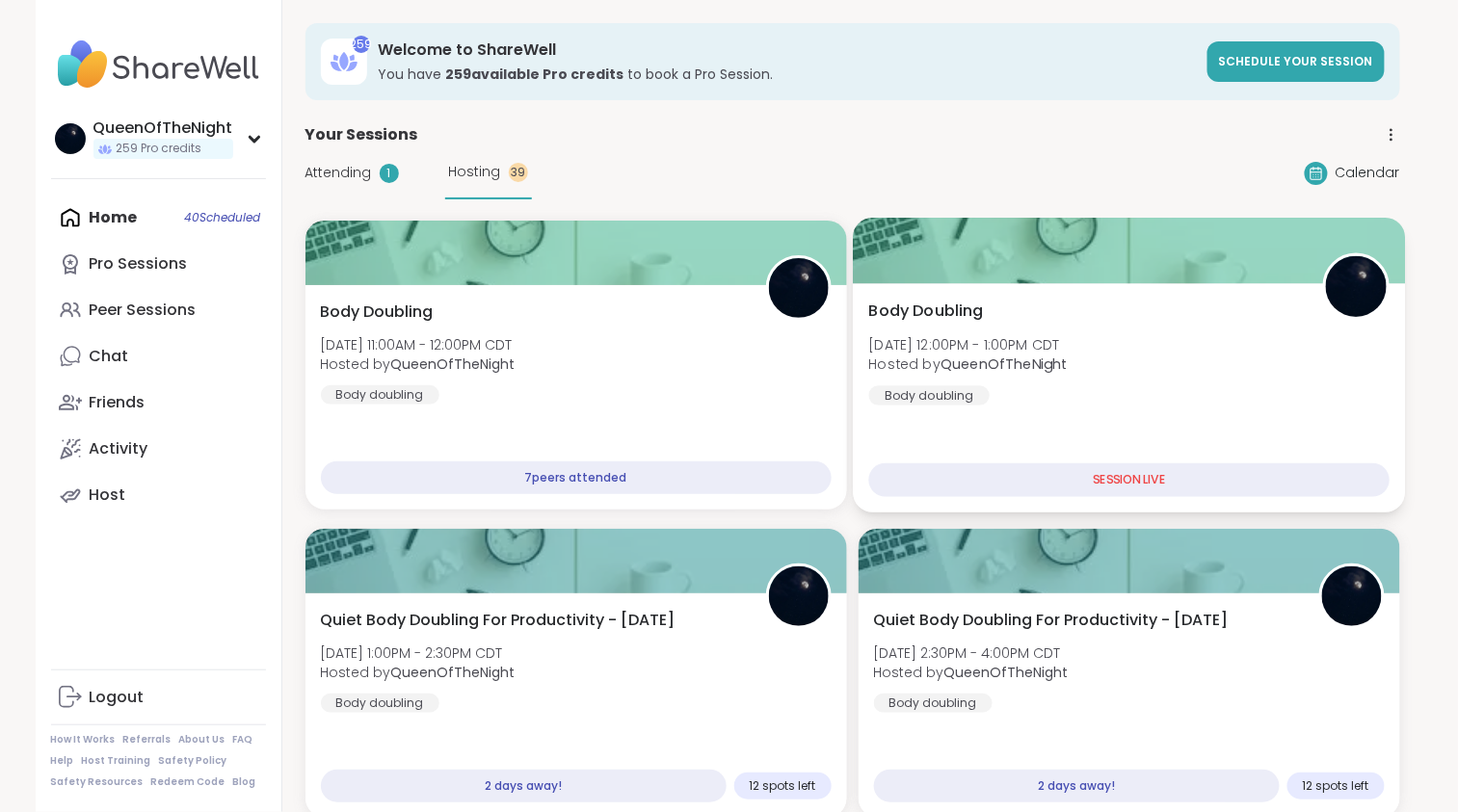
click at [1147, 357] on div "Body Doubling Sat, Sep 06 | 12:00PM - 1:00PM CDT Hosted by QueenOfTheNight Body…" at bounding box center [1129, 352] width 522 height 106
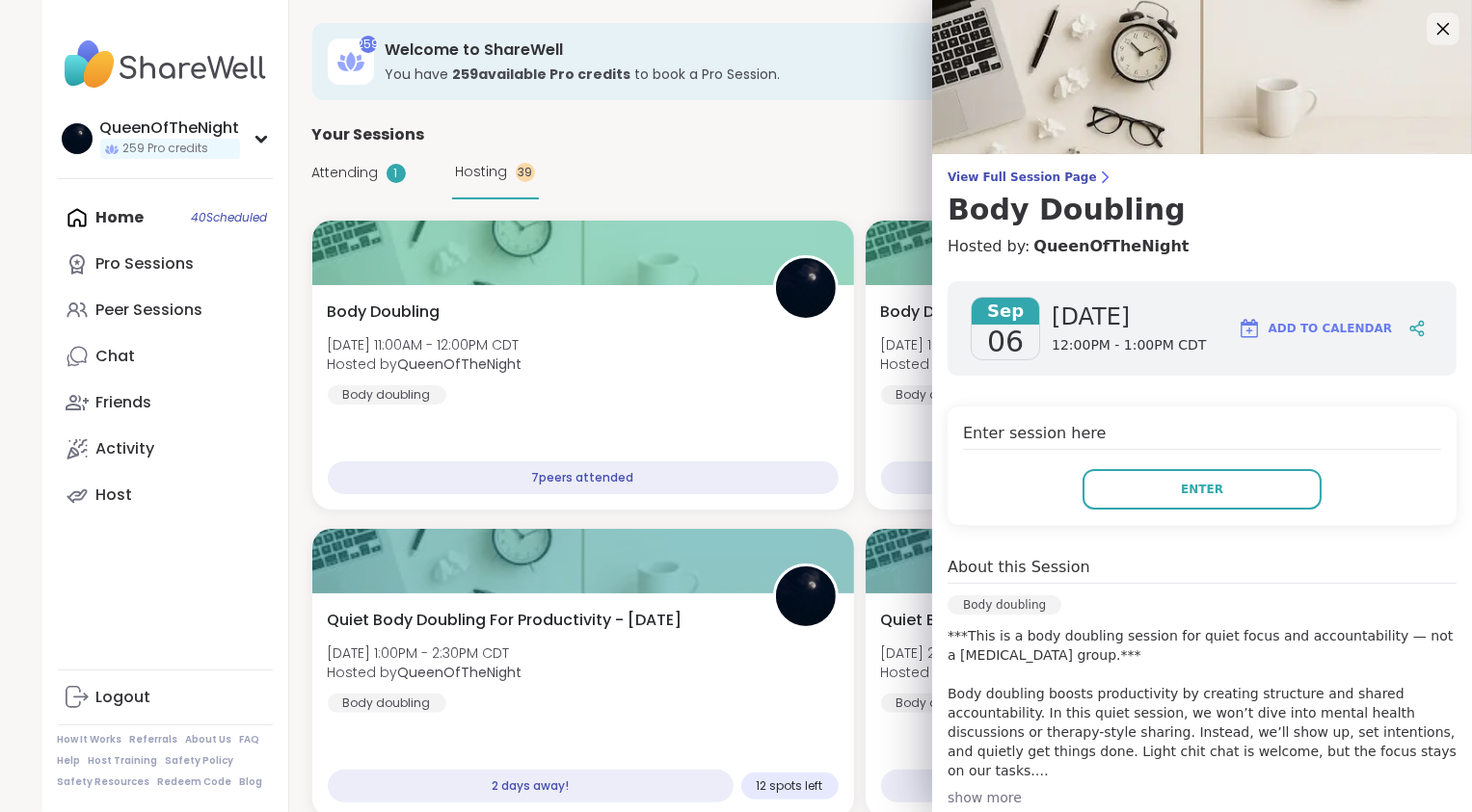
click at [1437, 33] on icon at bounding box center [1443, 29] width 13 height 13
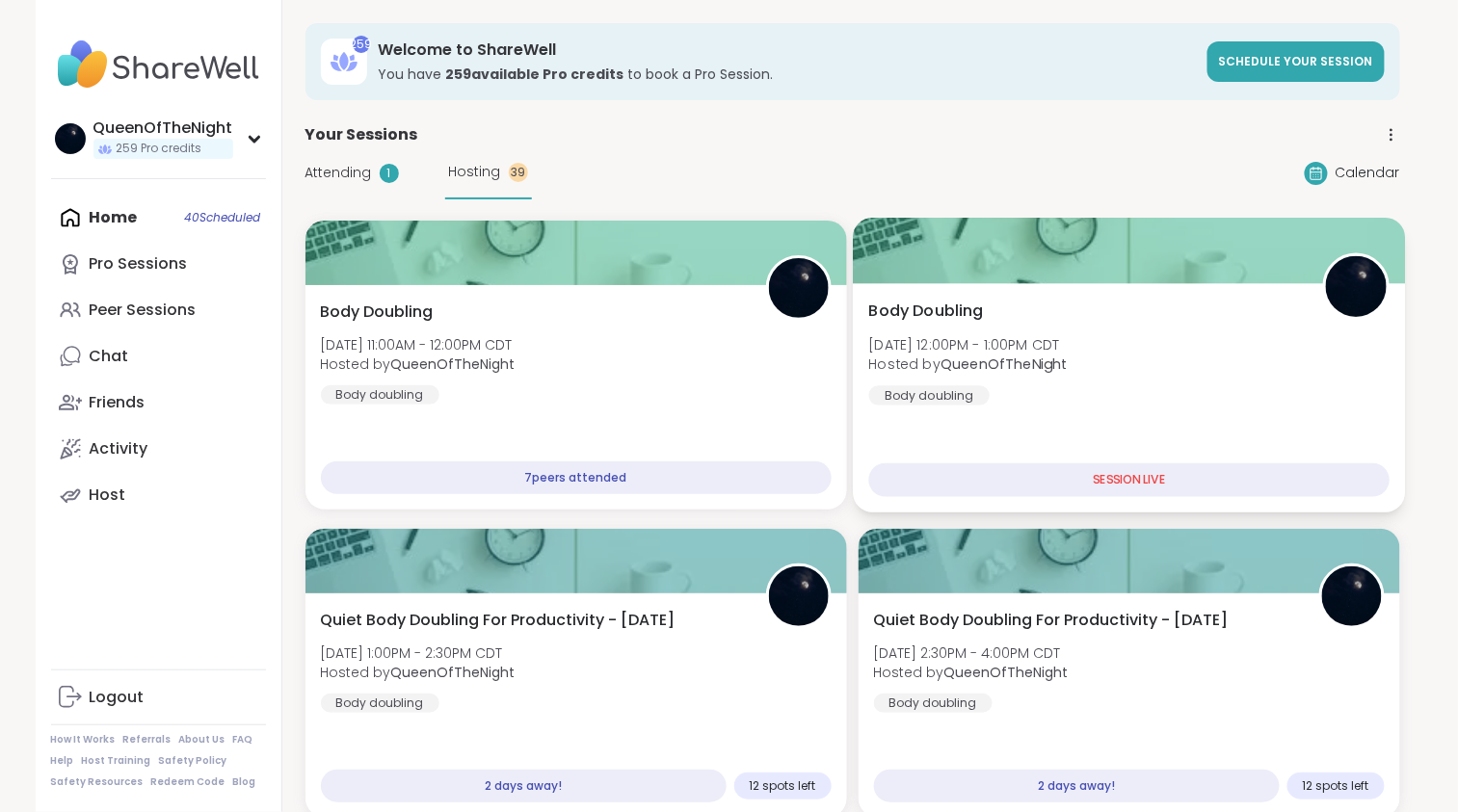
click at [1164, 385] on div "Body Doubling Sat, Sep 06 | 12:00PM - 1:00PM CDT Hosted by QueenOfTheNight Body…" at bounding box center [1129, 352] width 522 height 106
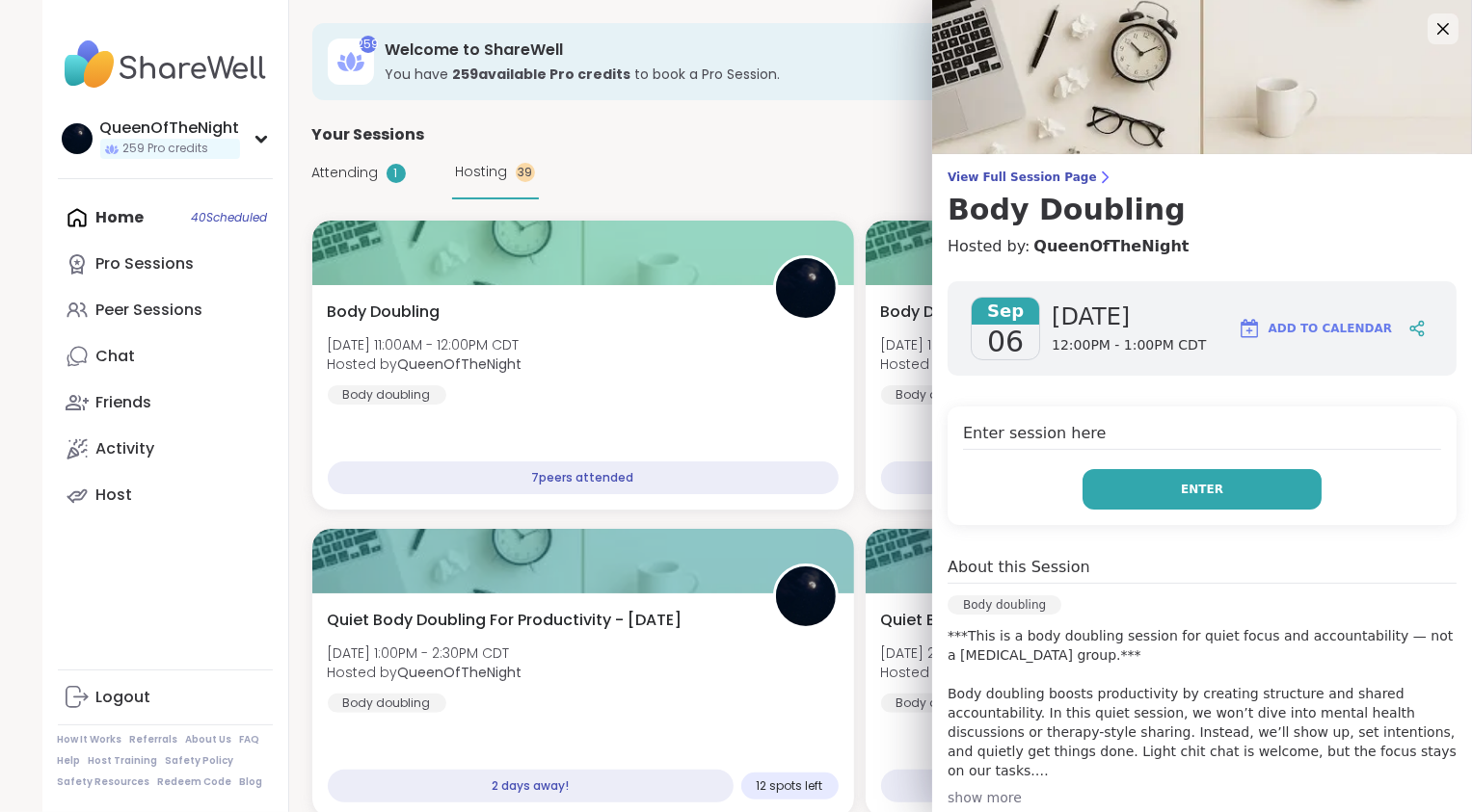
click at [1168, 502] on button "Enter" at bounding box center [1203, 489] width 240 height 41
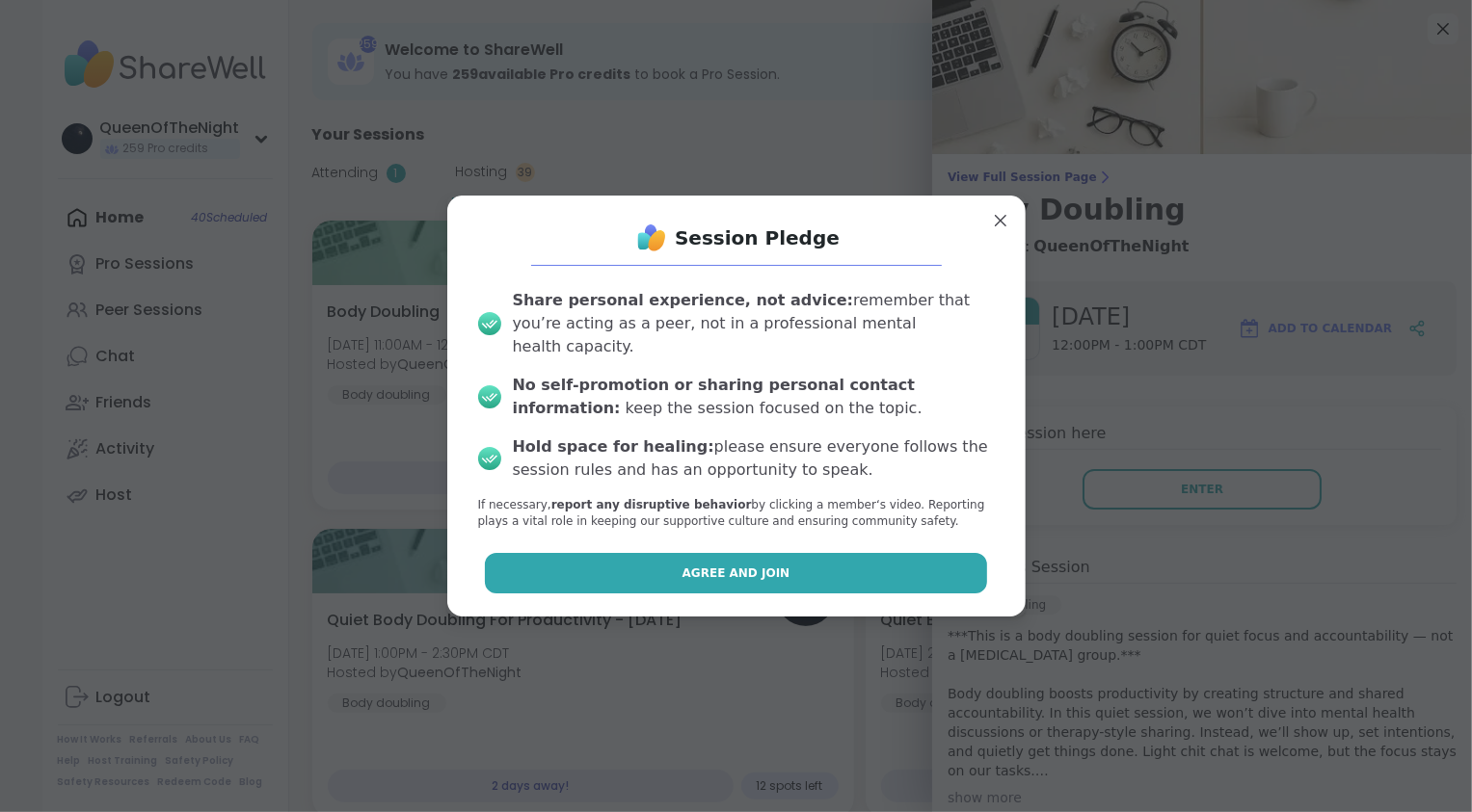
click at [820, 565] on button "Agree and Join" at bounding box center [736, 573] width 502 height 41
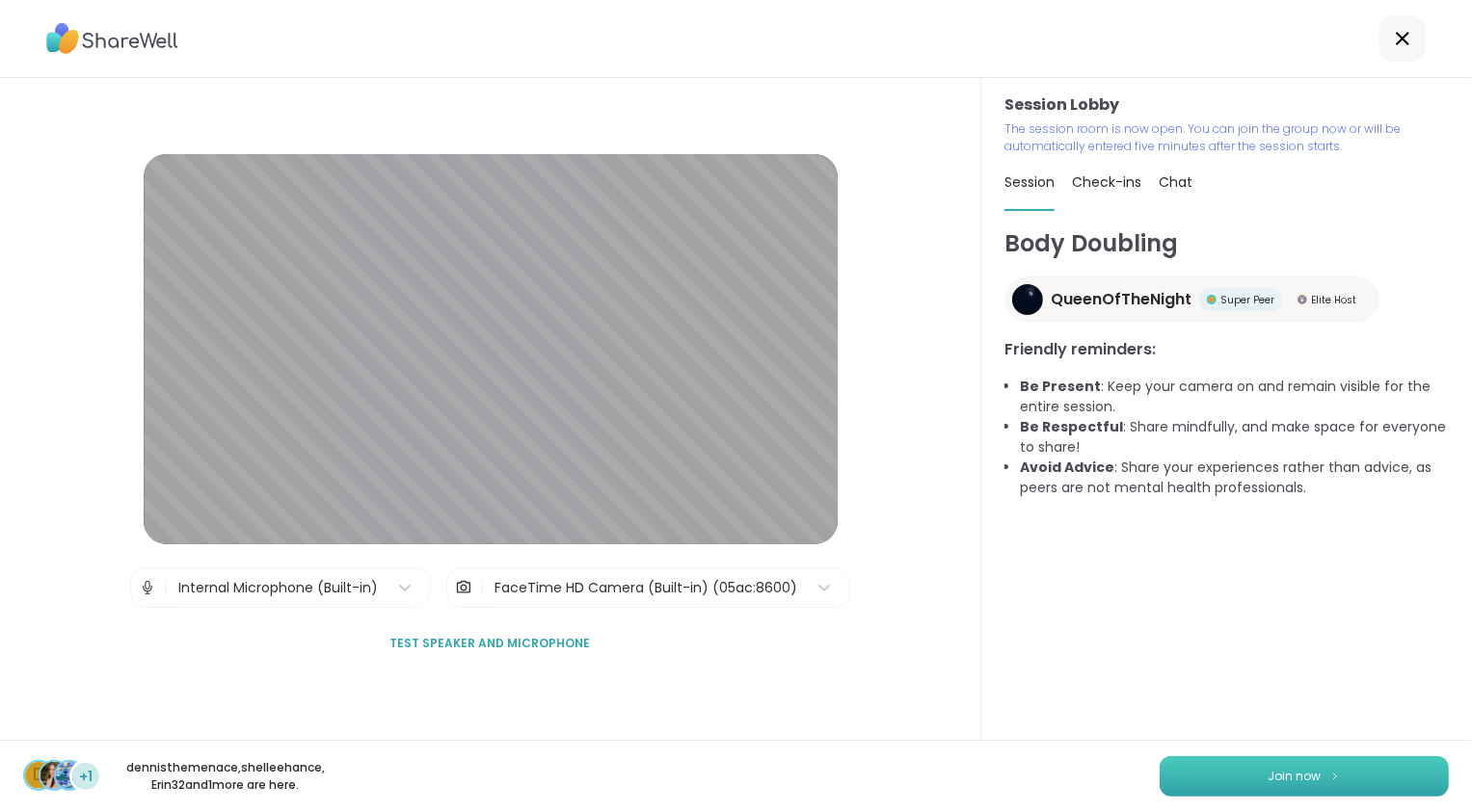
click at [1311, 780] on button "Join now" at bounding box center [1304, 776] width 289 height 41
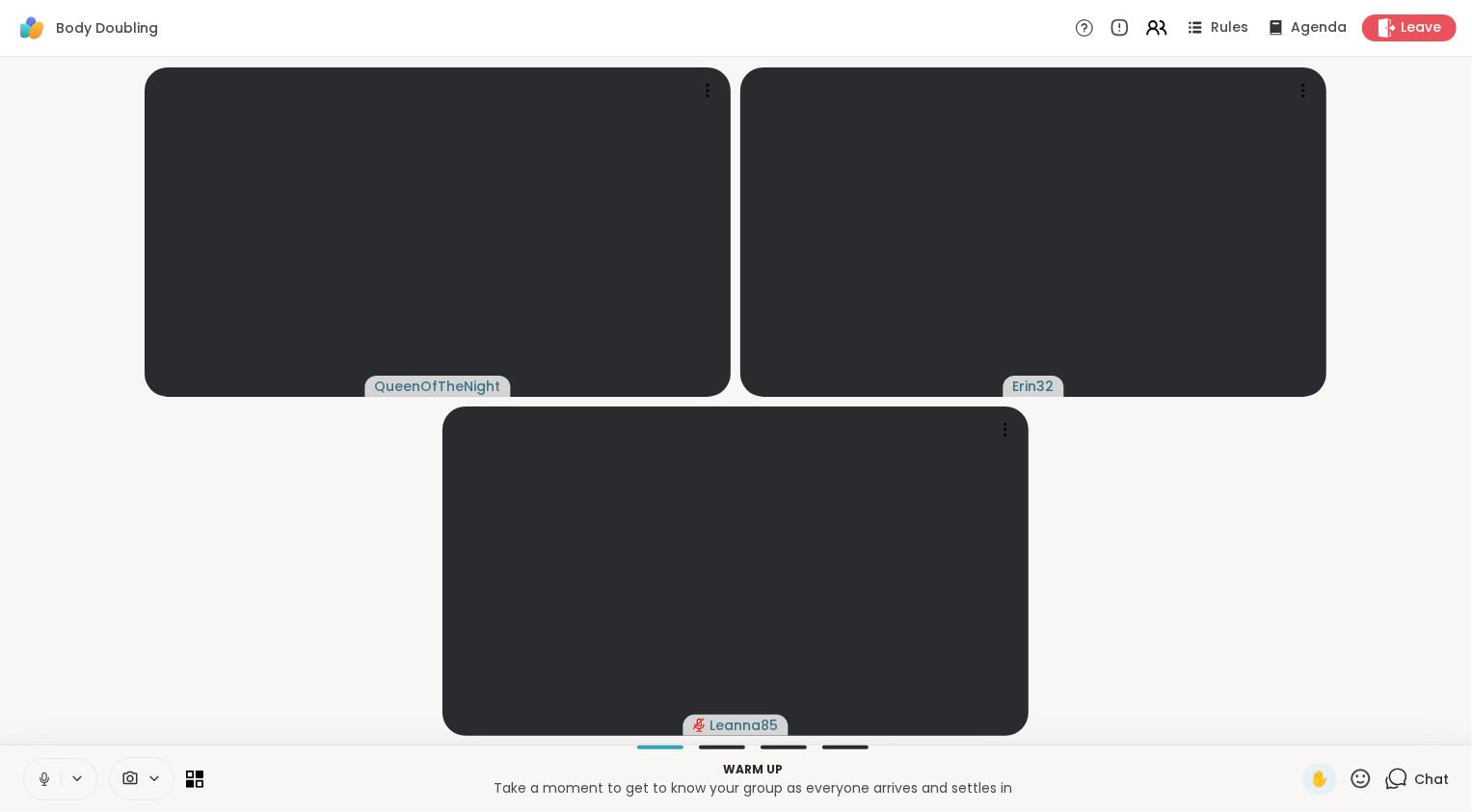
click at [42, 783] on icon at bounding box center [44, 779] width 17 height 17
click at [1390, 778] on icon at bounding box center [1396, 779] width 24 height 24
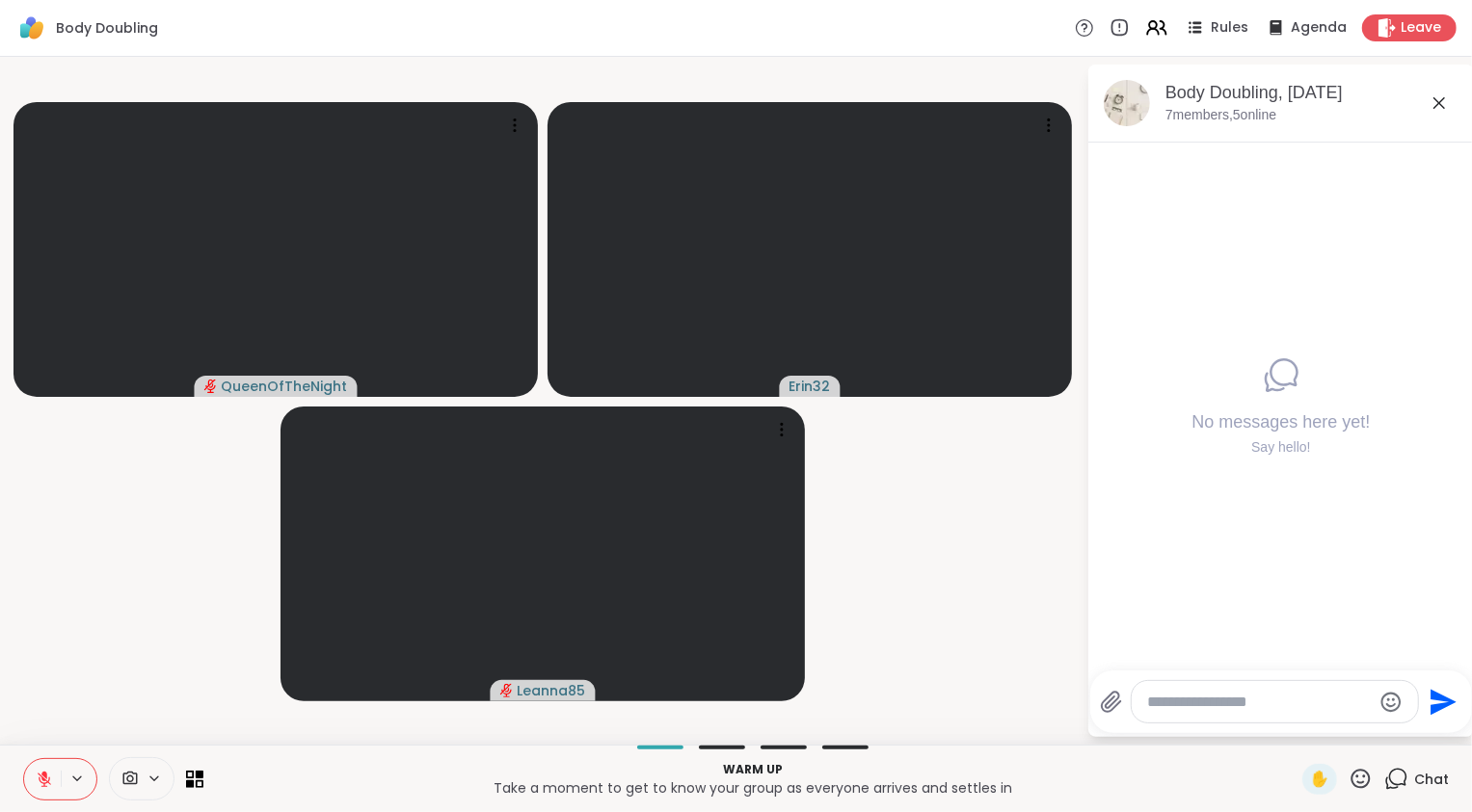
click at [1445, 103] on icon at bounding box center [1438, 103] width 23 height 23
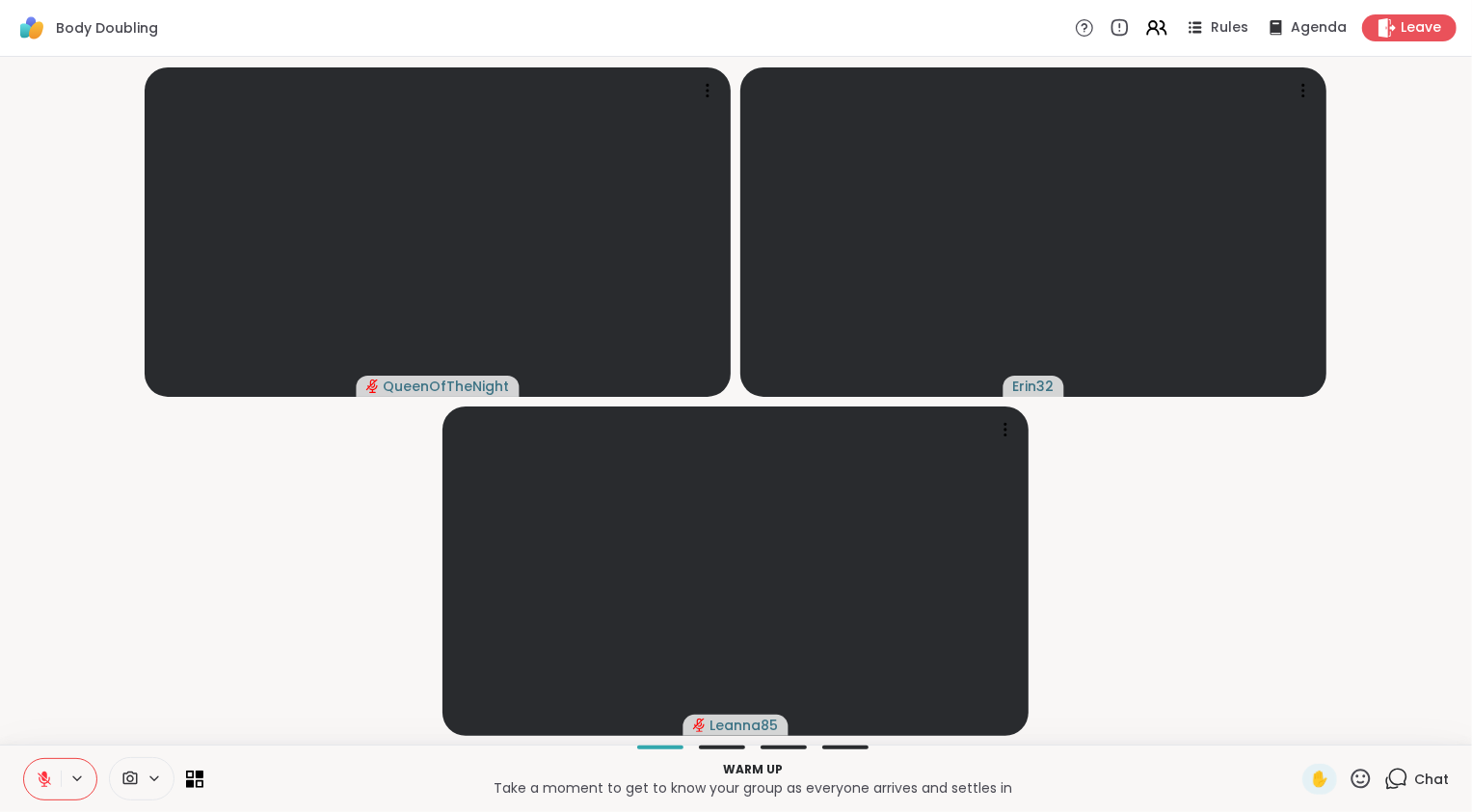
click at [1177, 520] on video-player-container "QueenOfTheNight Erin32 Leanna85" at bounding box center [736, 401] width 1449 height 672
click at [292, 595] on video-player-container "QueenOfTheNight Erin32 Leanna85" at bounding box center [736, 401] width 1449 height 672
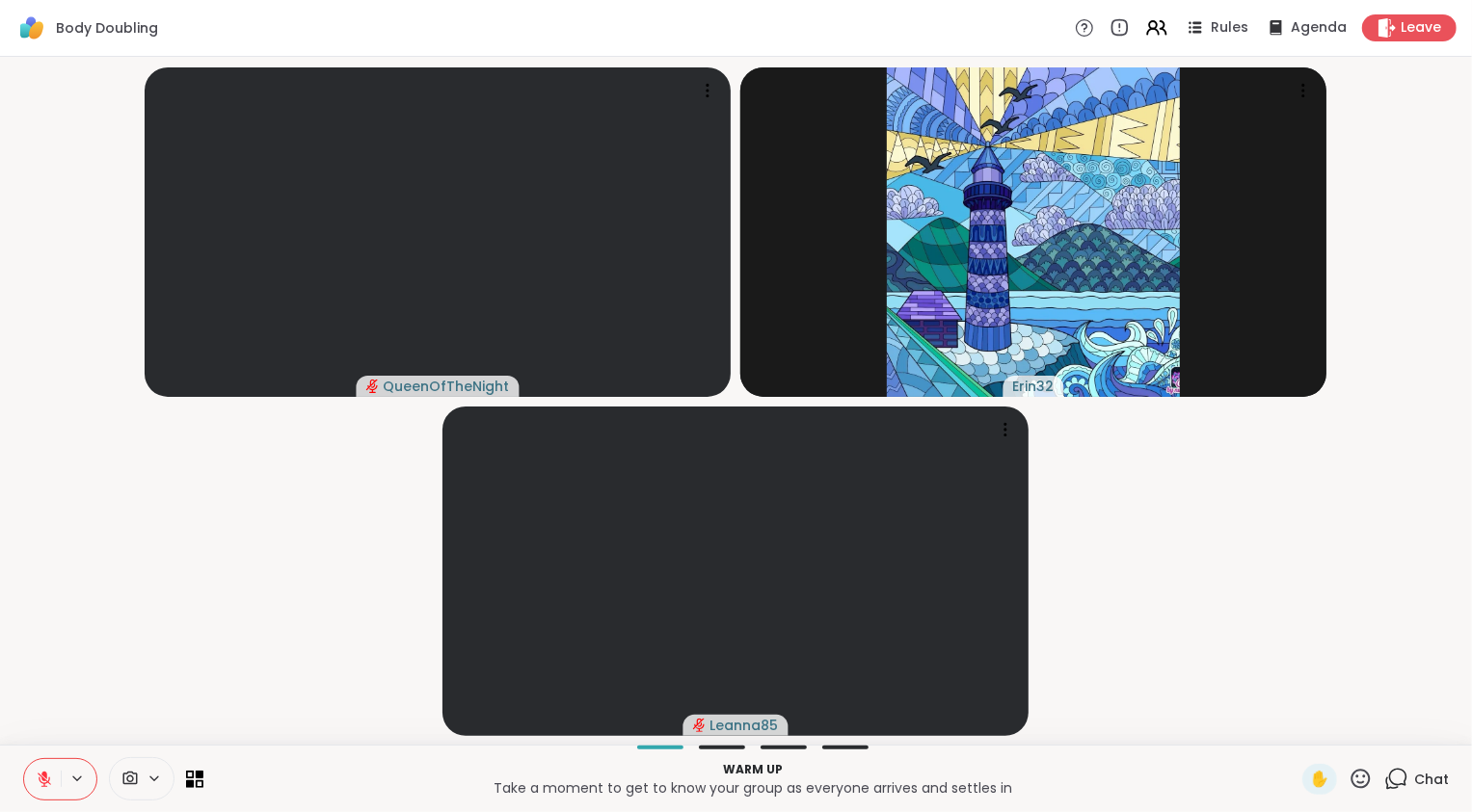
click at [282, 586] on video-player-container "QueenOfTheNight Erin32 Leanna85" at bounding box center [736, 401] width 1449 height 672
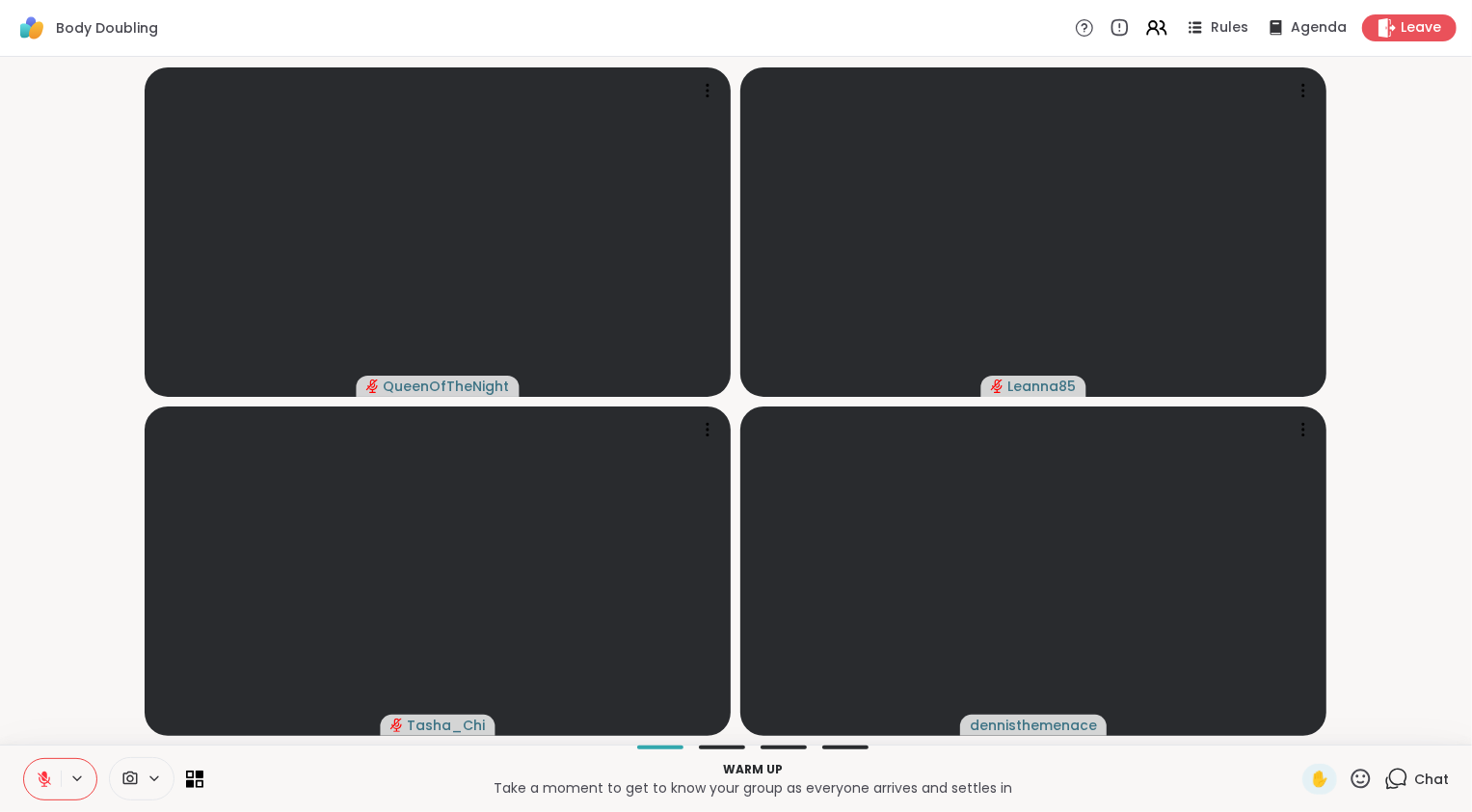
click at [42, 776] on icon at bounding box center [44, 779] width 17 height 17
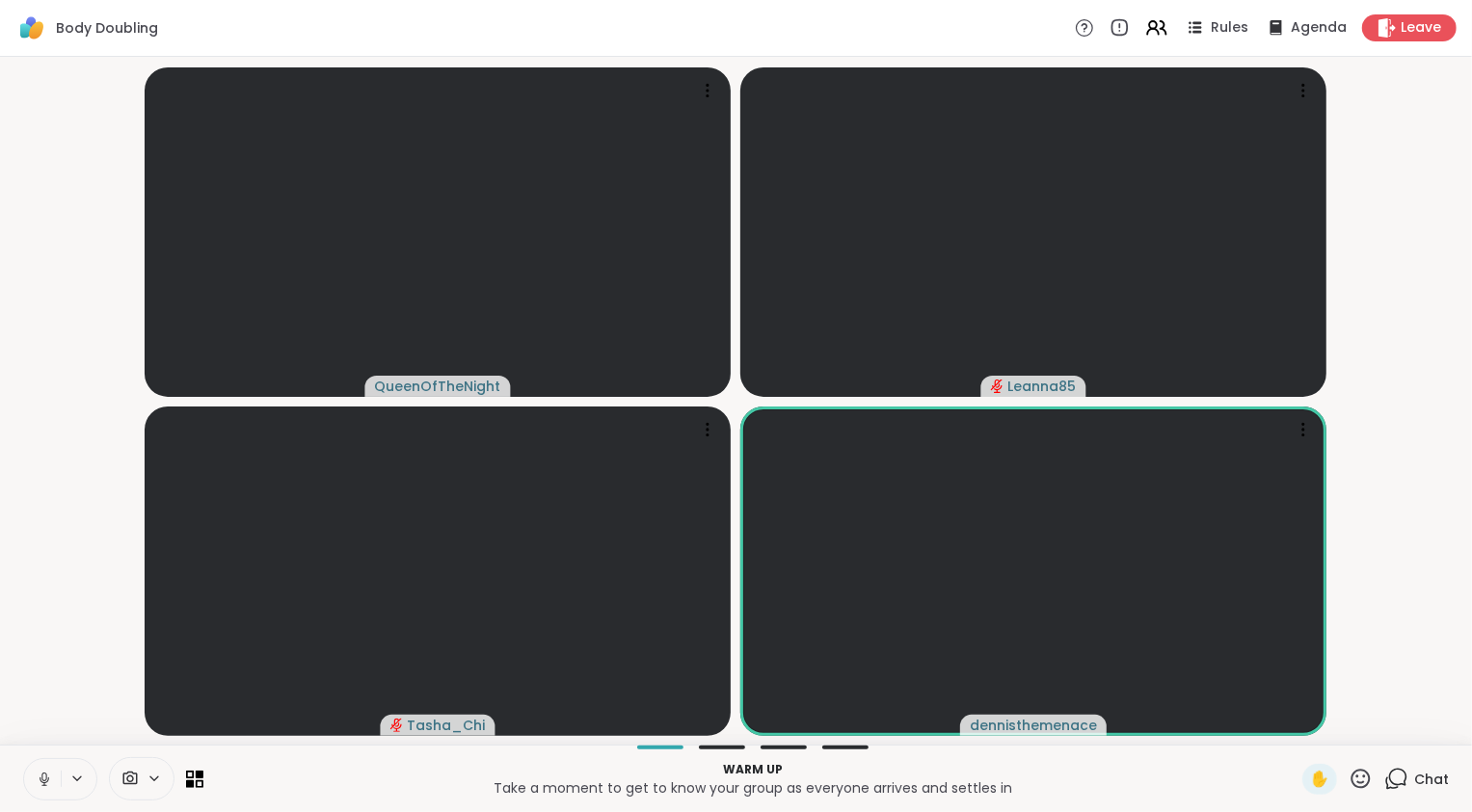
click at [42, 776] on icon at bounding box center [44, 779] width 17 height 17
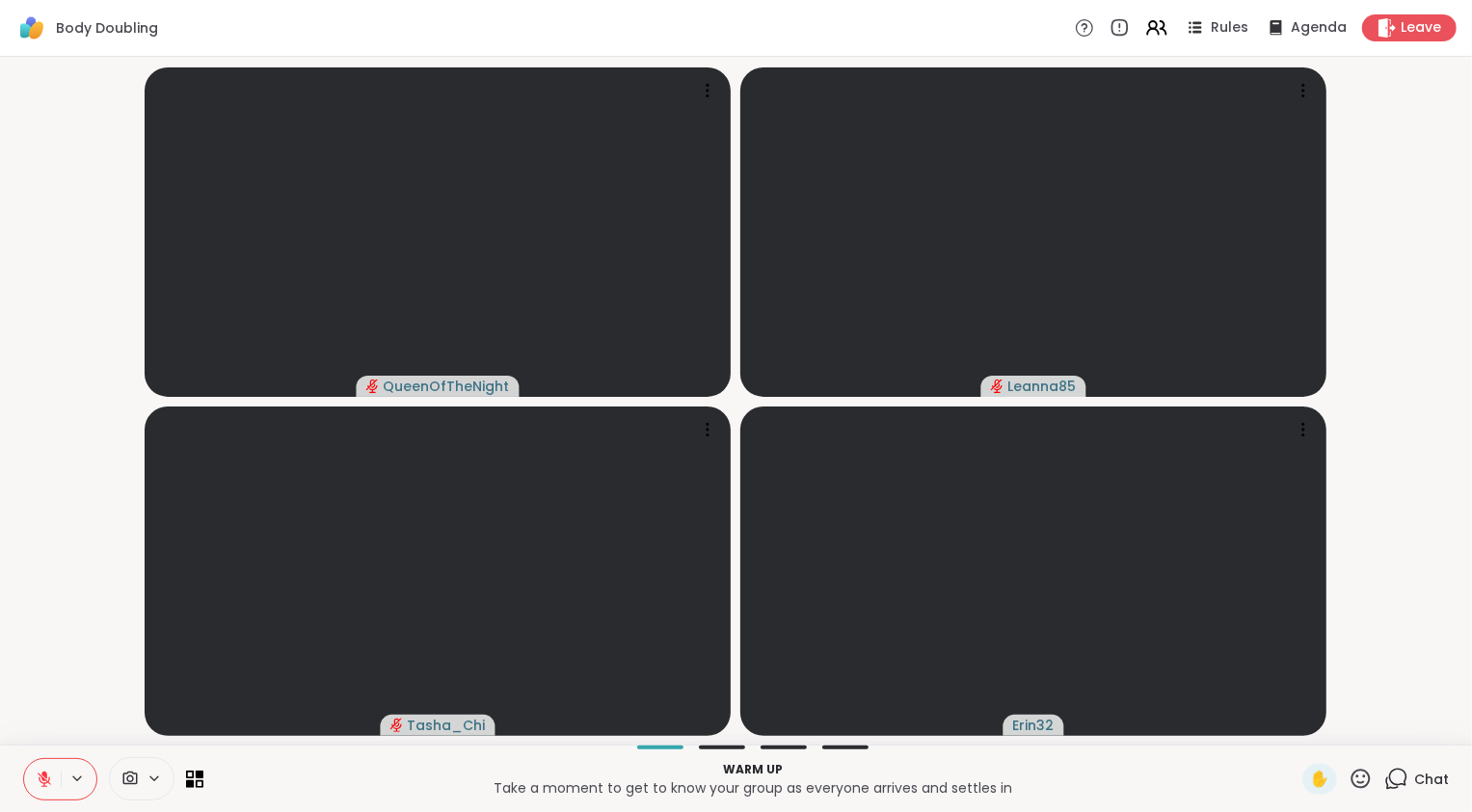
click at [49, 779] on icon at bounding box center [45, 780] width 14 height 14
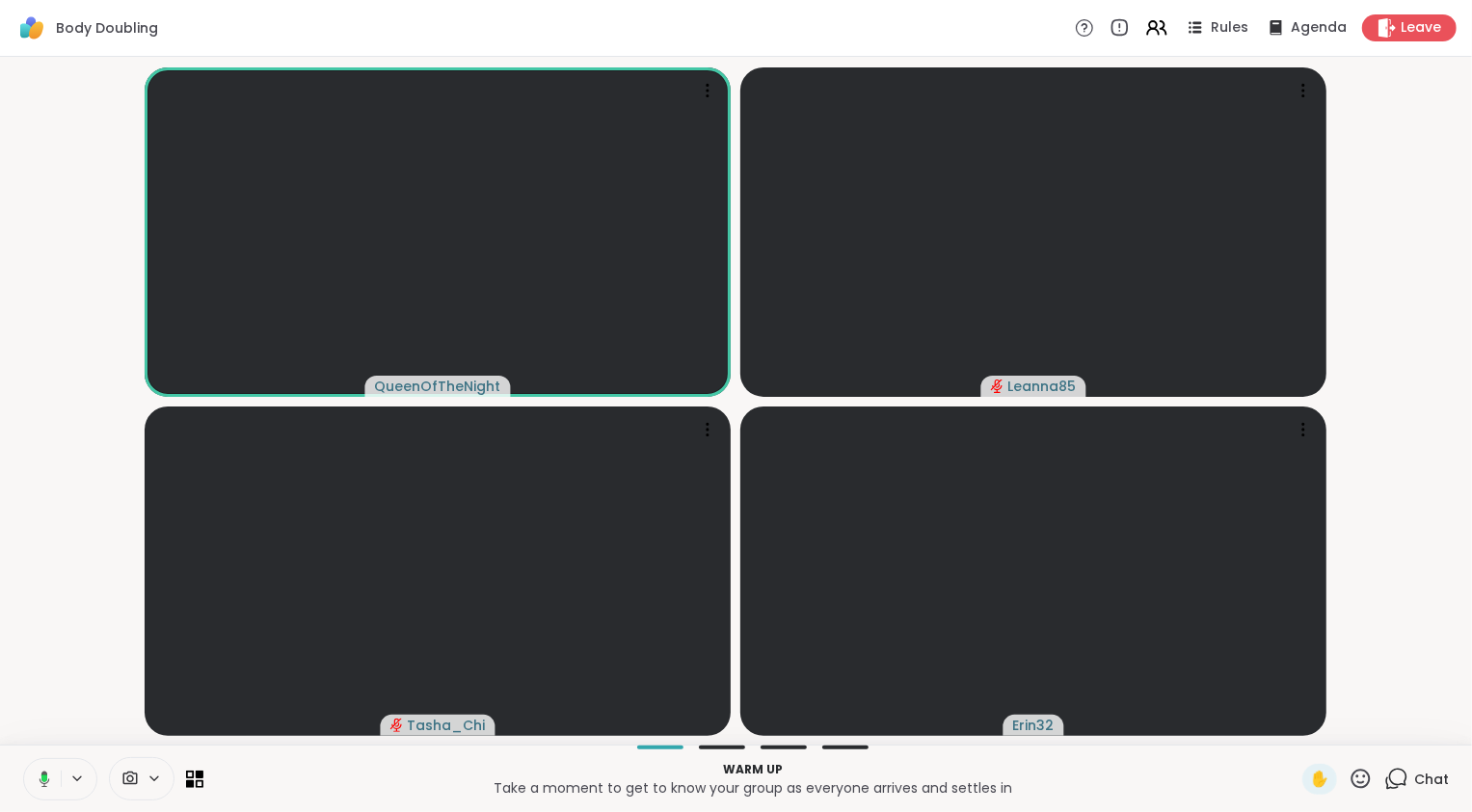
click at [49, 779] on icon at bounding box center [41, 779] width 17 height 17
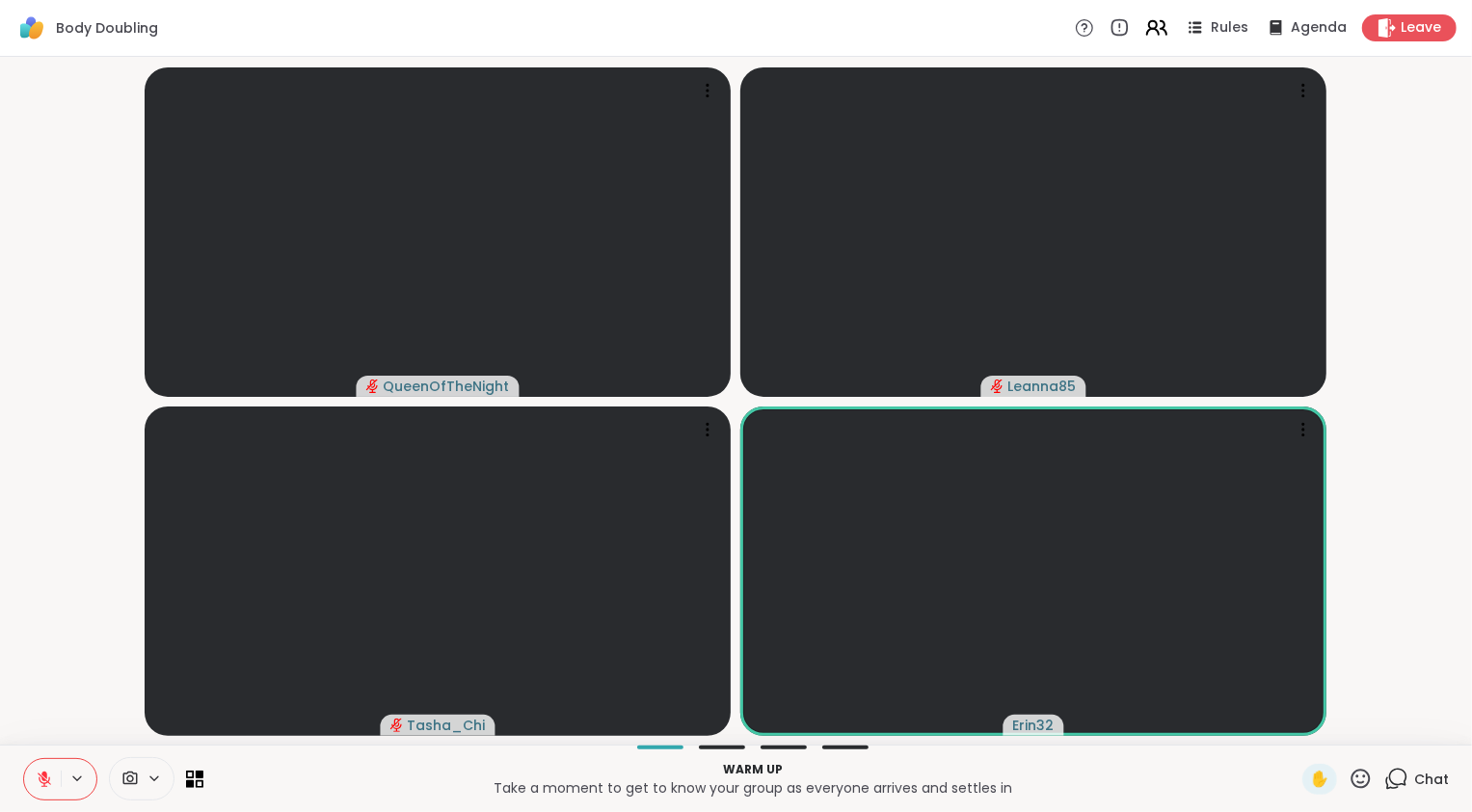
click at [1149, 25] on icon at bounding box center [1153, 25] width 8 height 8
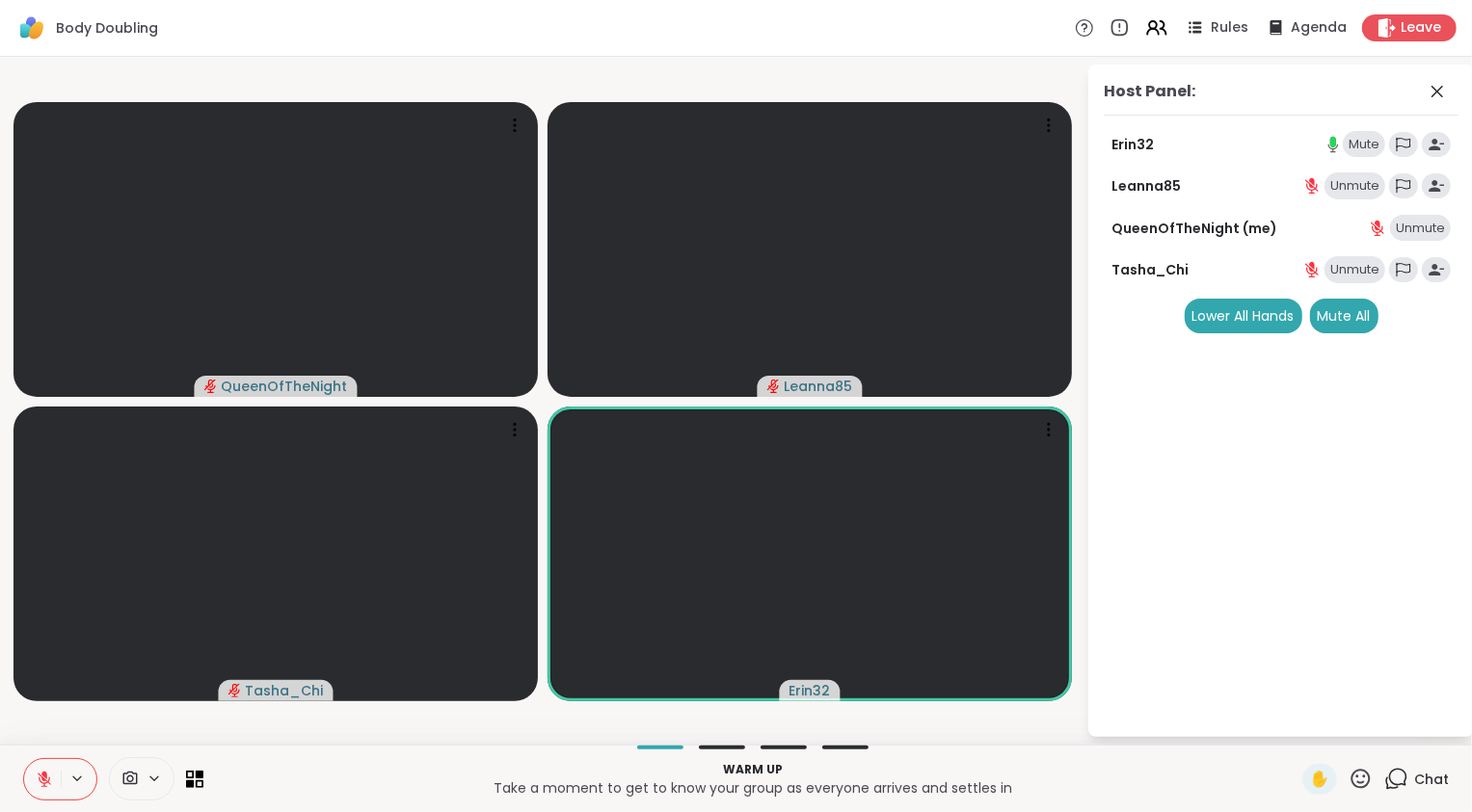
click at [1365, 149] on div "Mute" at bounding box center [1363, 144] width 42 height 27
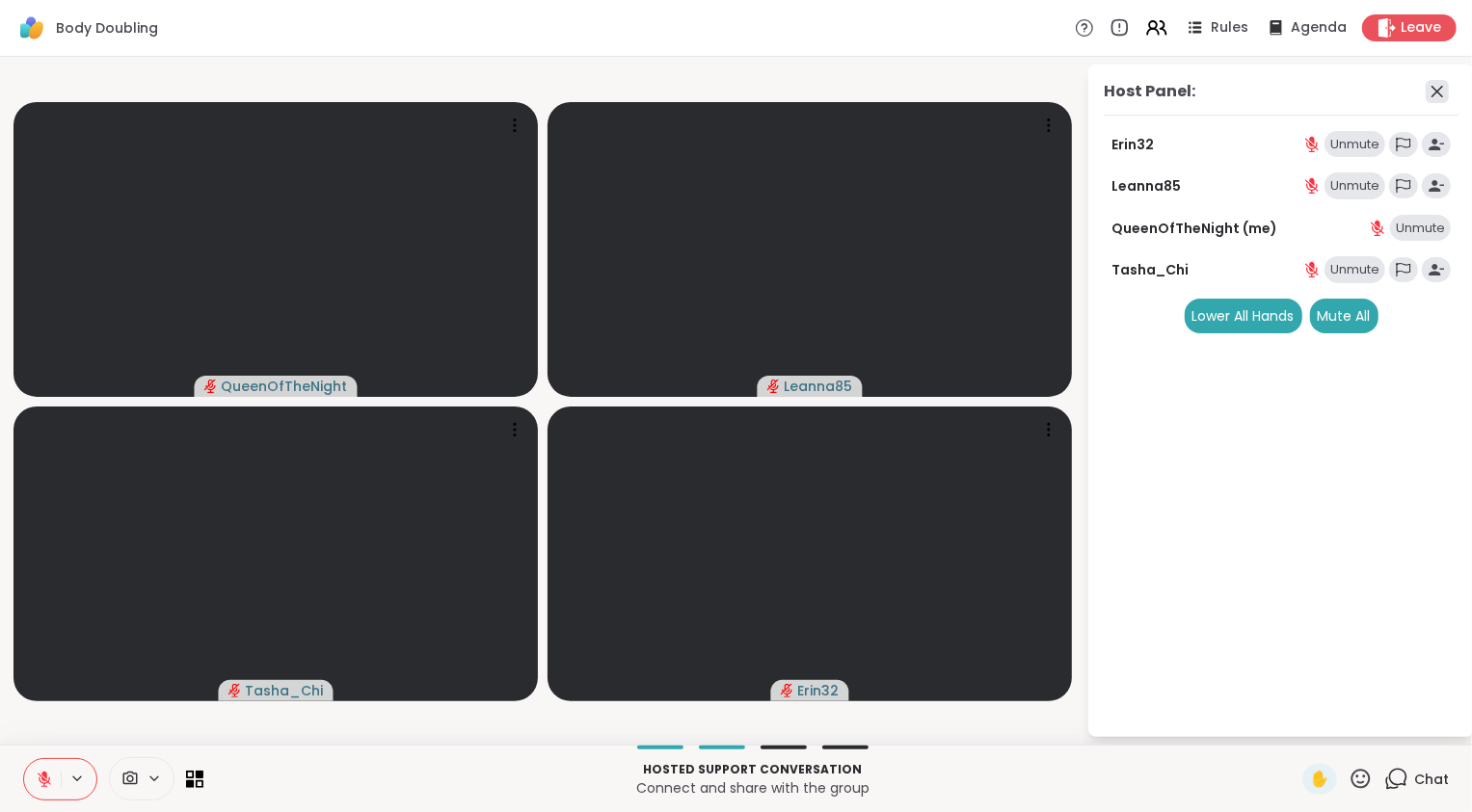
click at [1445, 89] on icon at bounding box center [1437, 91] width 23 height 23
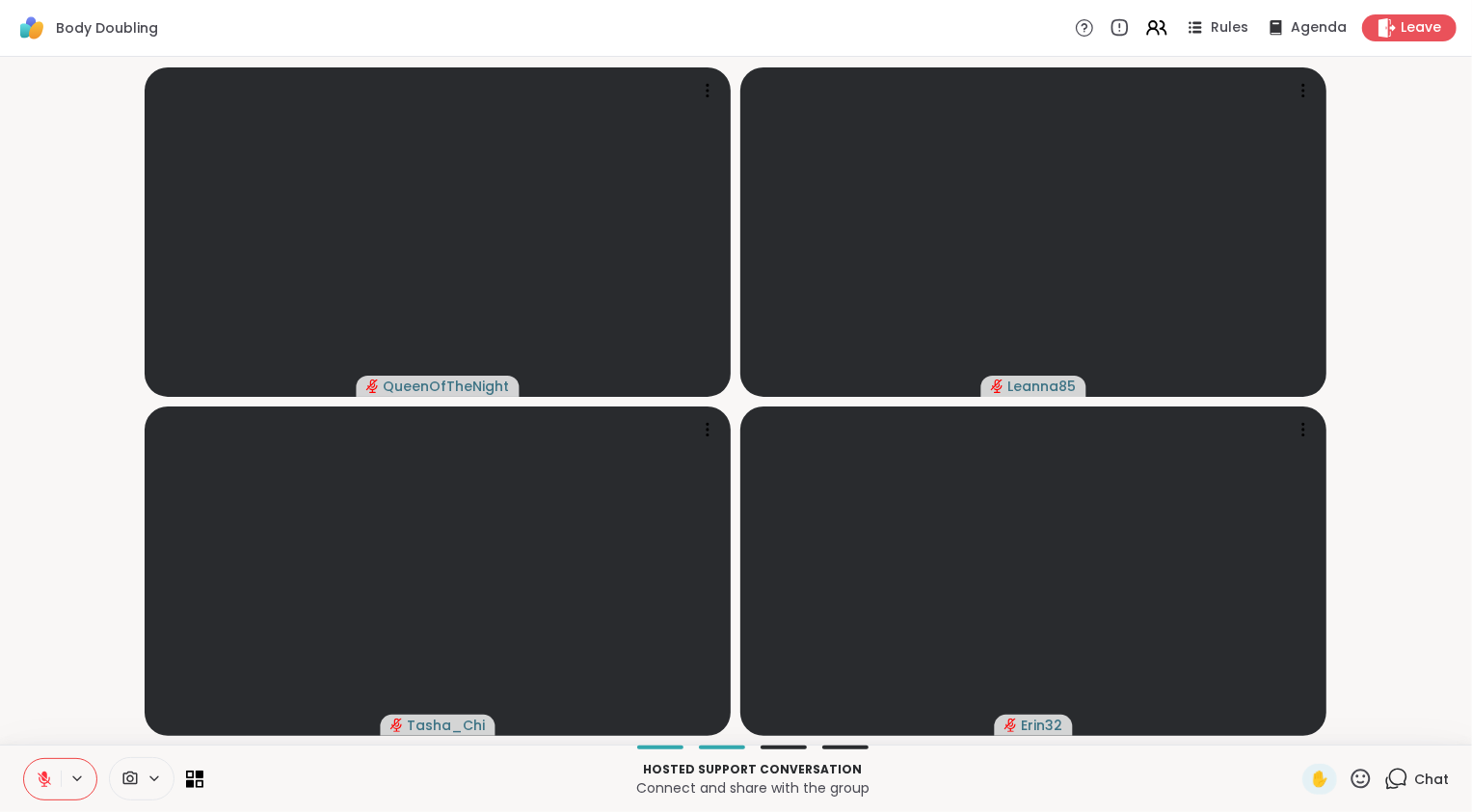
click at [42, 776] on icon at bounding box center [45, 780] width 14 height 14
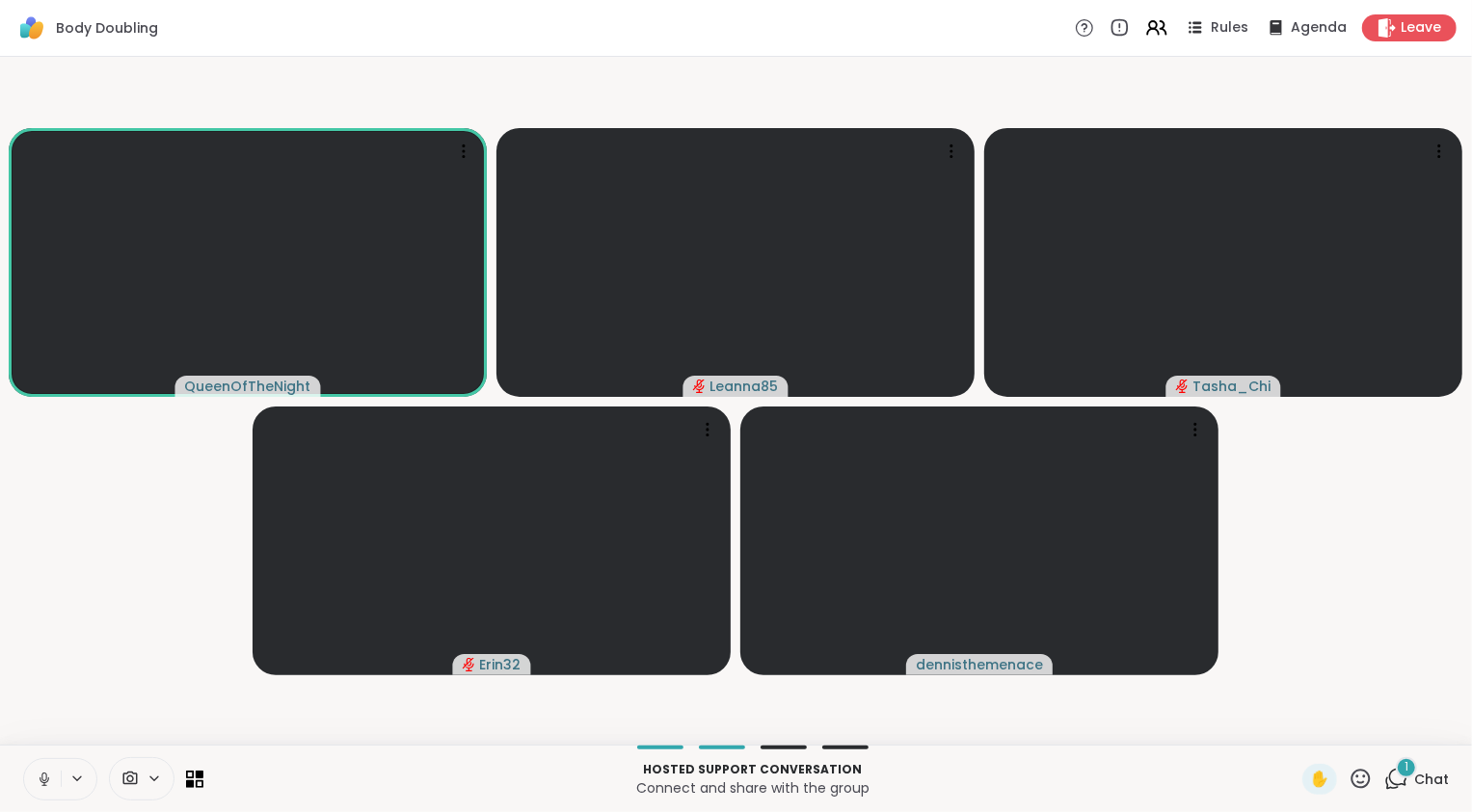
click at [43, 777] on icon at bounding box center [44, 779] width 17 height 17
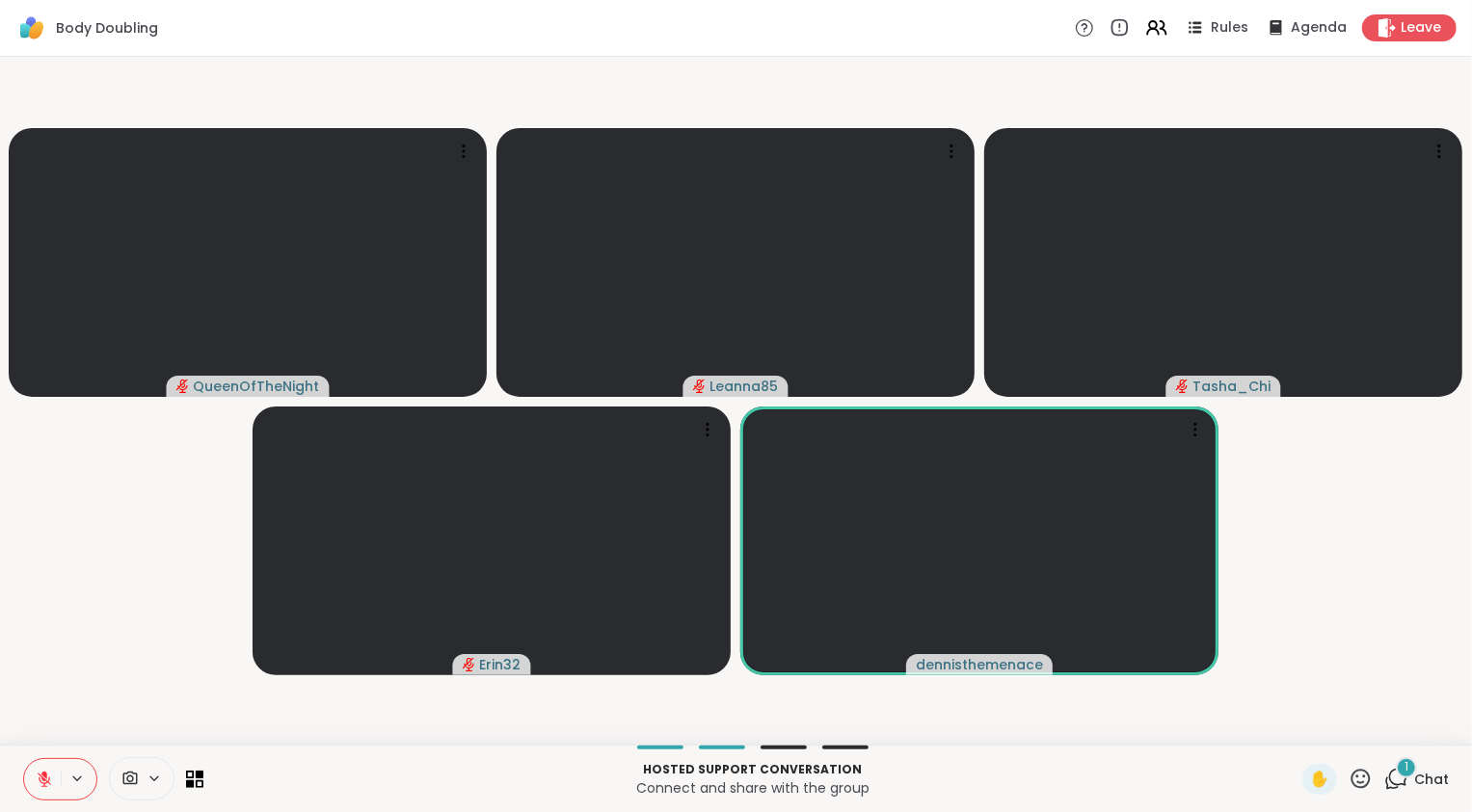
click at [81, 650] on video-player-container "QueenOfTheNight Leanna85 Tasha_Chi Erin32 dennisthemenace" at bounding box center [736, 401] width 1449 height 672
click at [76, 697] on video-player-container "QueenOfTheNight Leanna85 Tasha_Chi Erin32 dennisthemenace" at bounding box center [736, 401] width 1449 height 672
click at [47, 775] on icon at bounding box center [44, 779] width 17 height 17
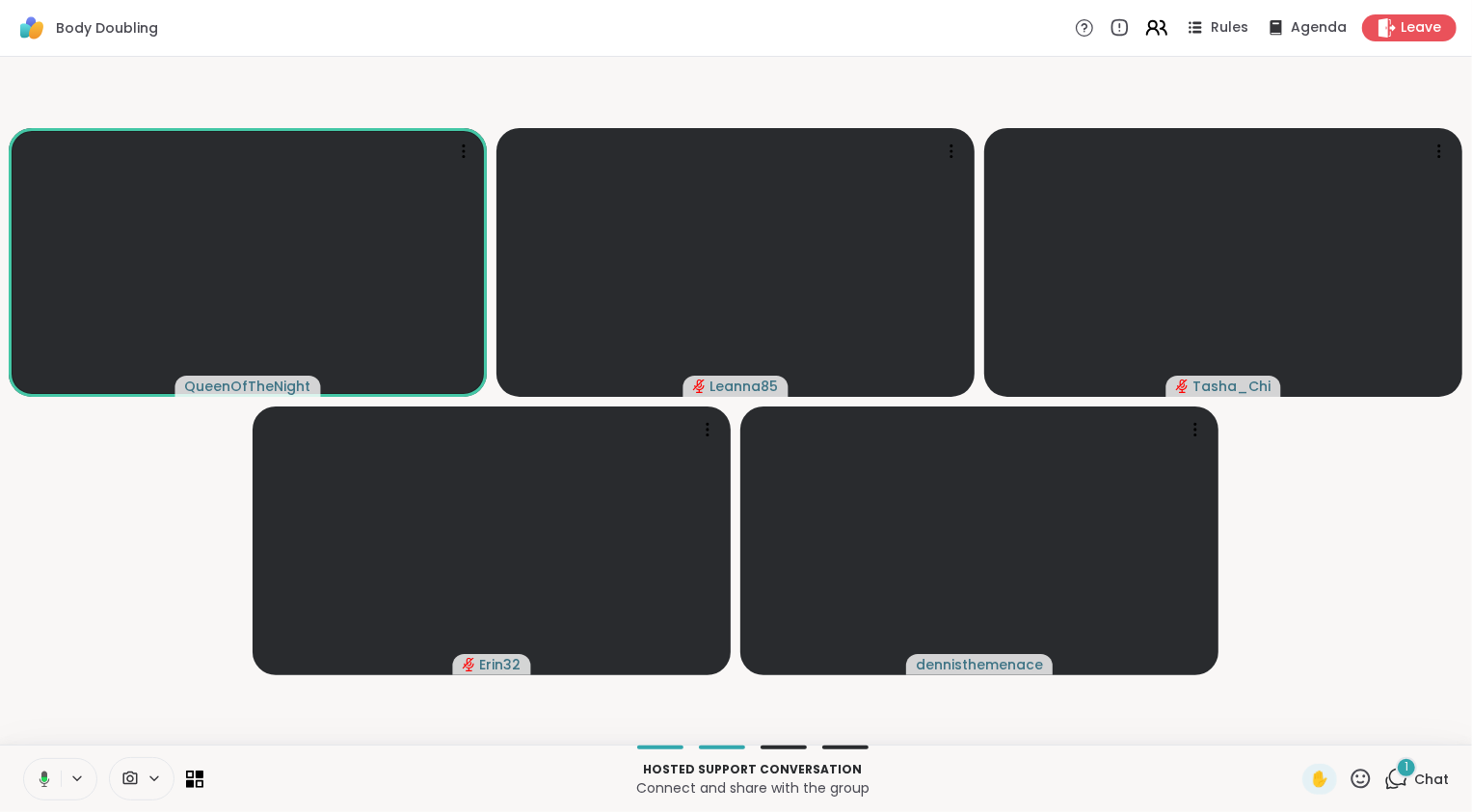
click at [1161, 26] on icon at bounding box center [1164, 28] width 6 height 14
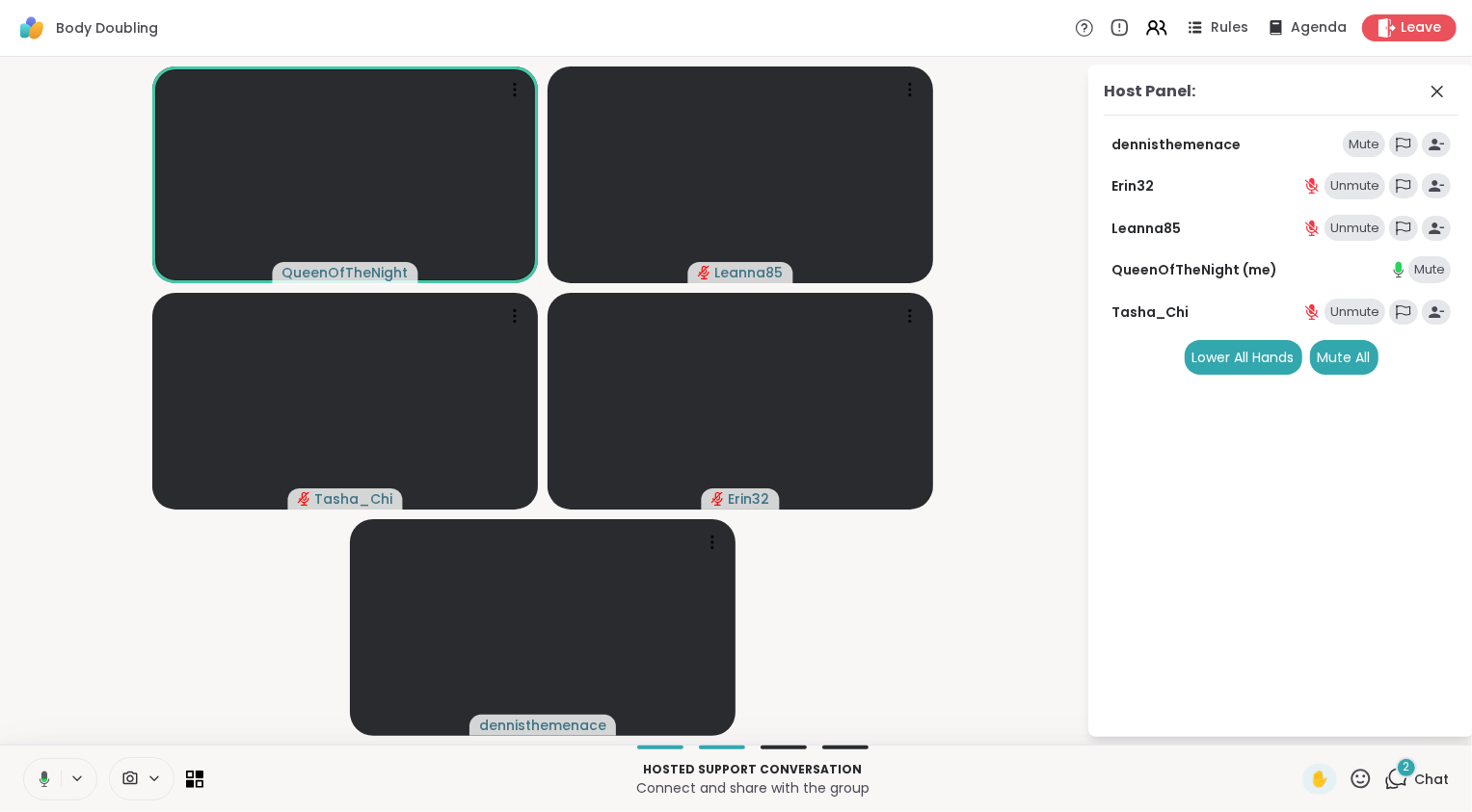
click at [1354, 148] on div "Mute" at bounding box center [1363, 144] width 42 height 27
click at [1442, 91] on icon at bounding box center [1437, 91] width 23 height 23
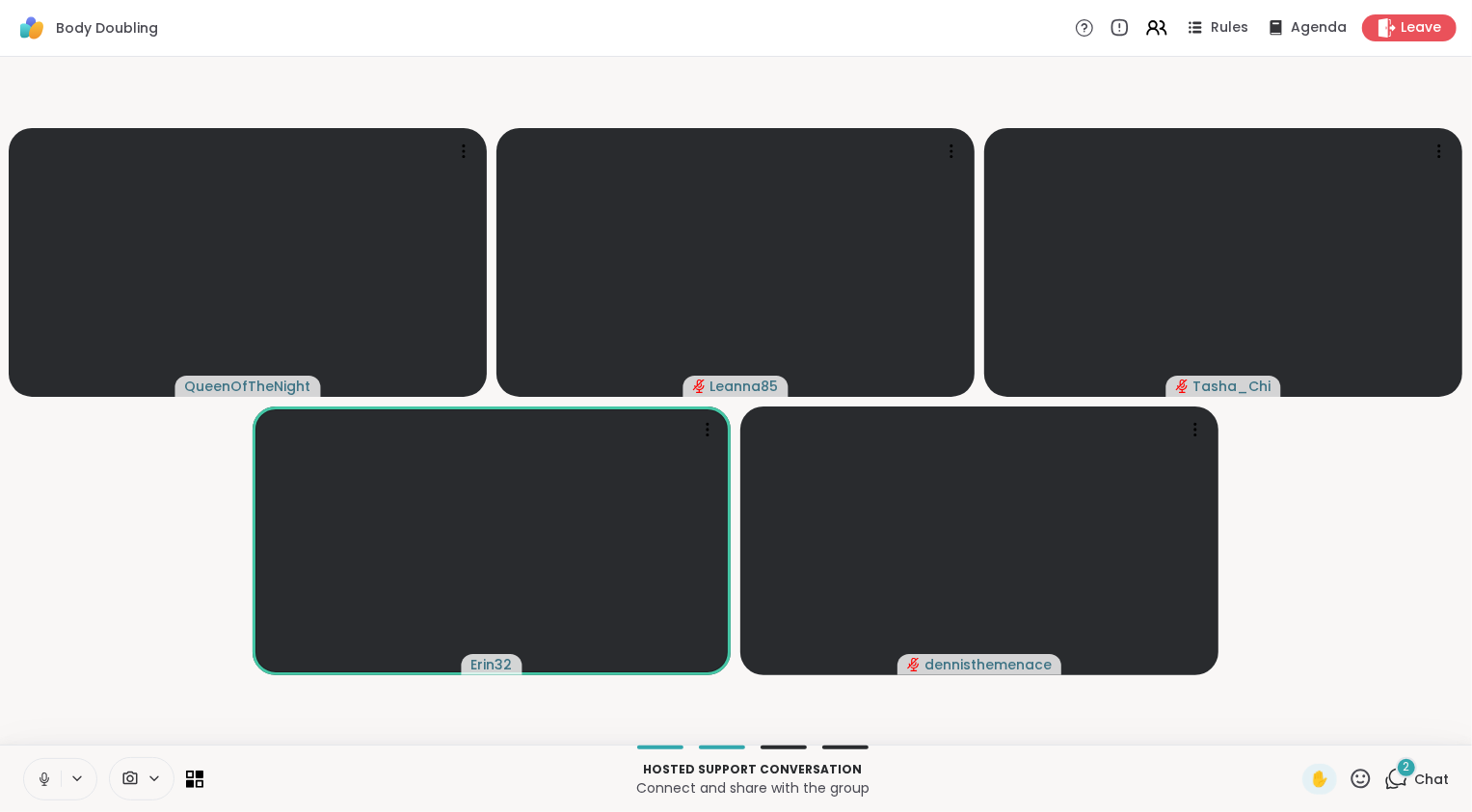
click at [51, 600] on video-player-container "QueenOfTheNight Leanna85 Tasha_Chi Erin32 dennisthemenace" at bounding box center [736, 401] width 1449 height 672
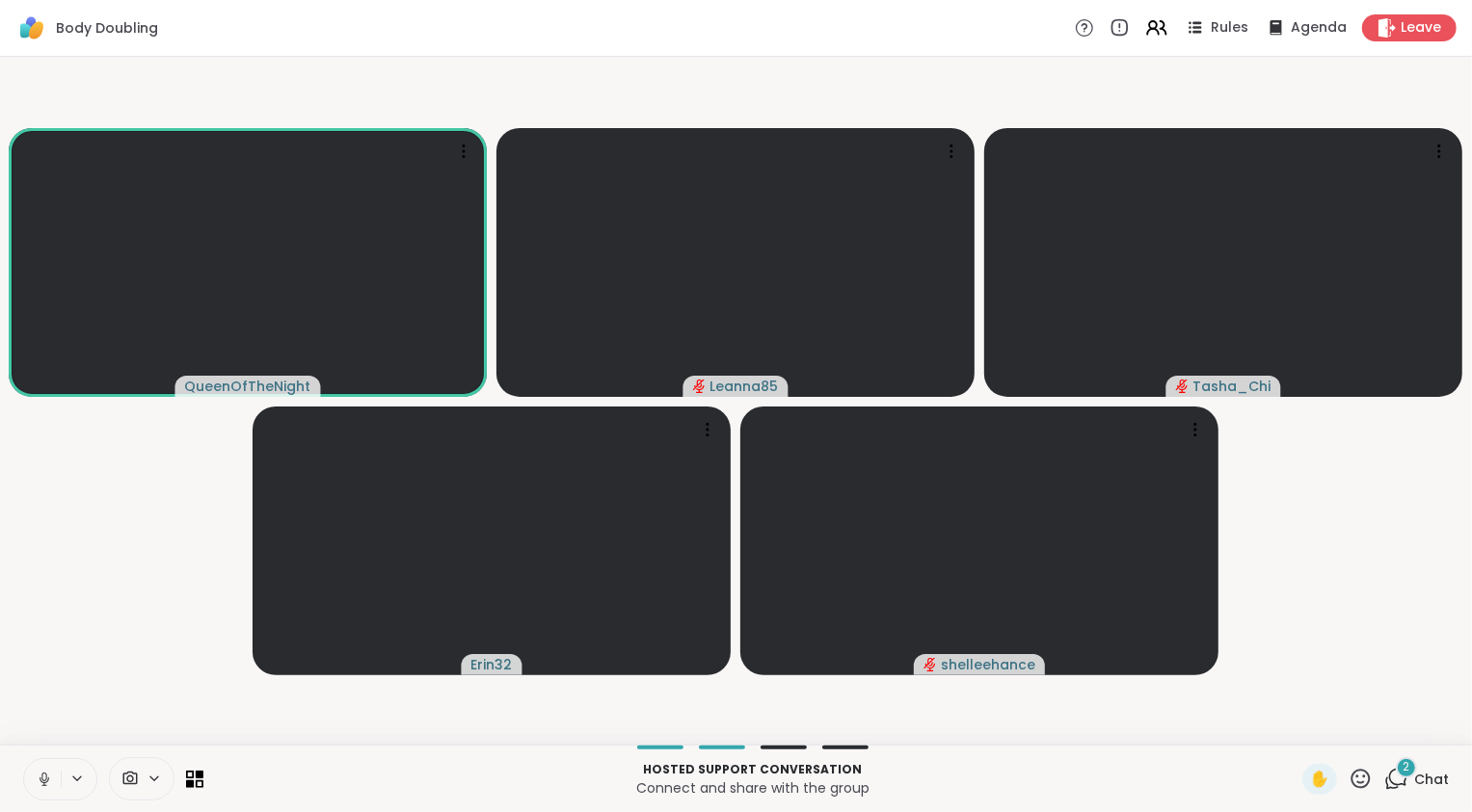
click at [46, 780] on icon at bounding box center [44, 779] width 17 height 17
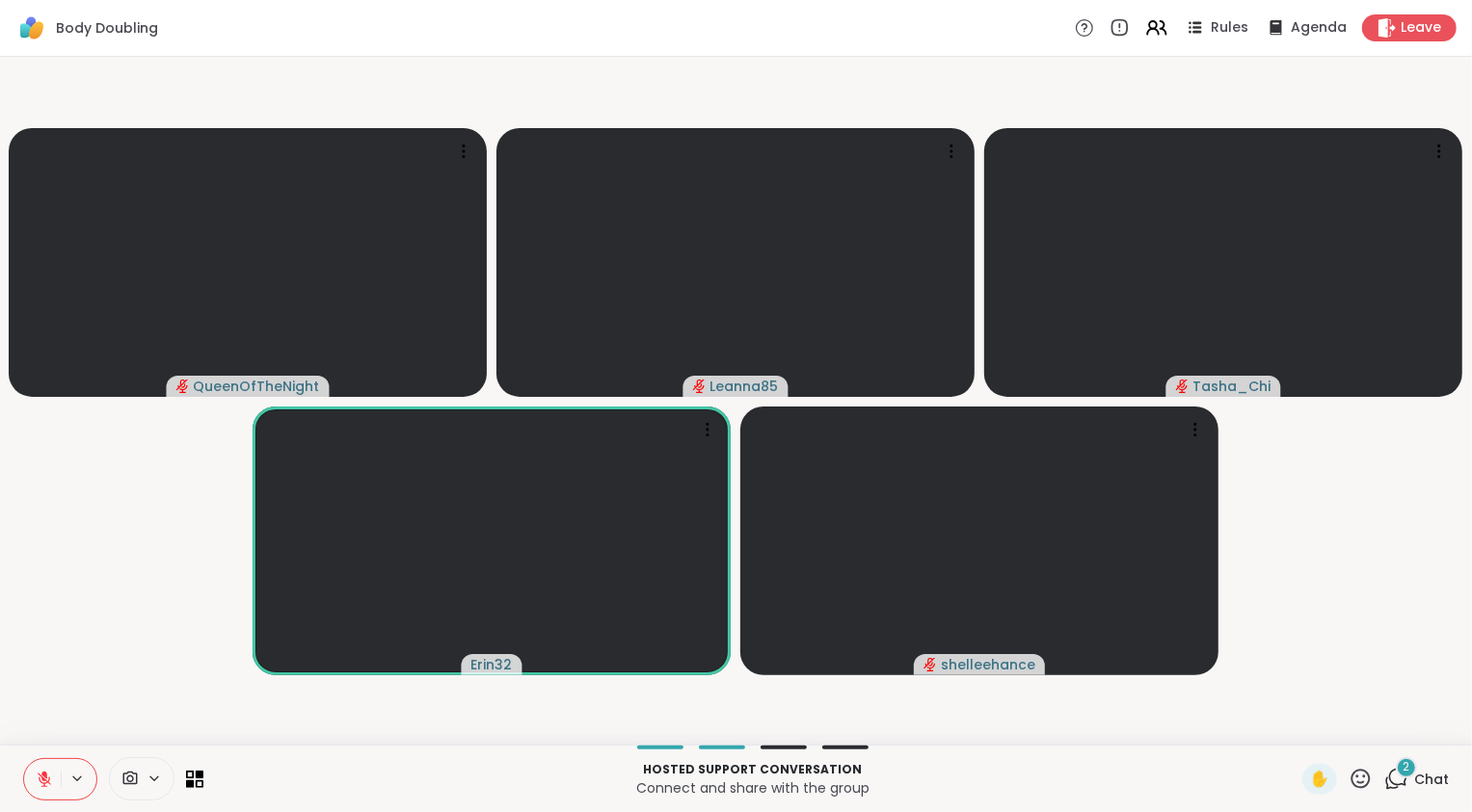
click at [43, 776] on icon at bounding box center [45, 775] width 6 height 8
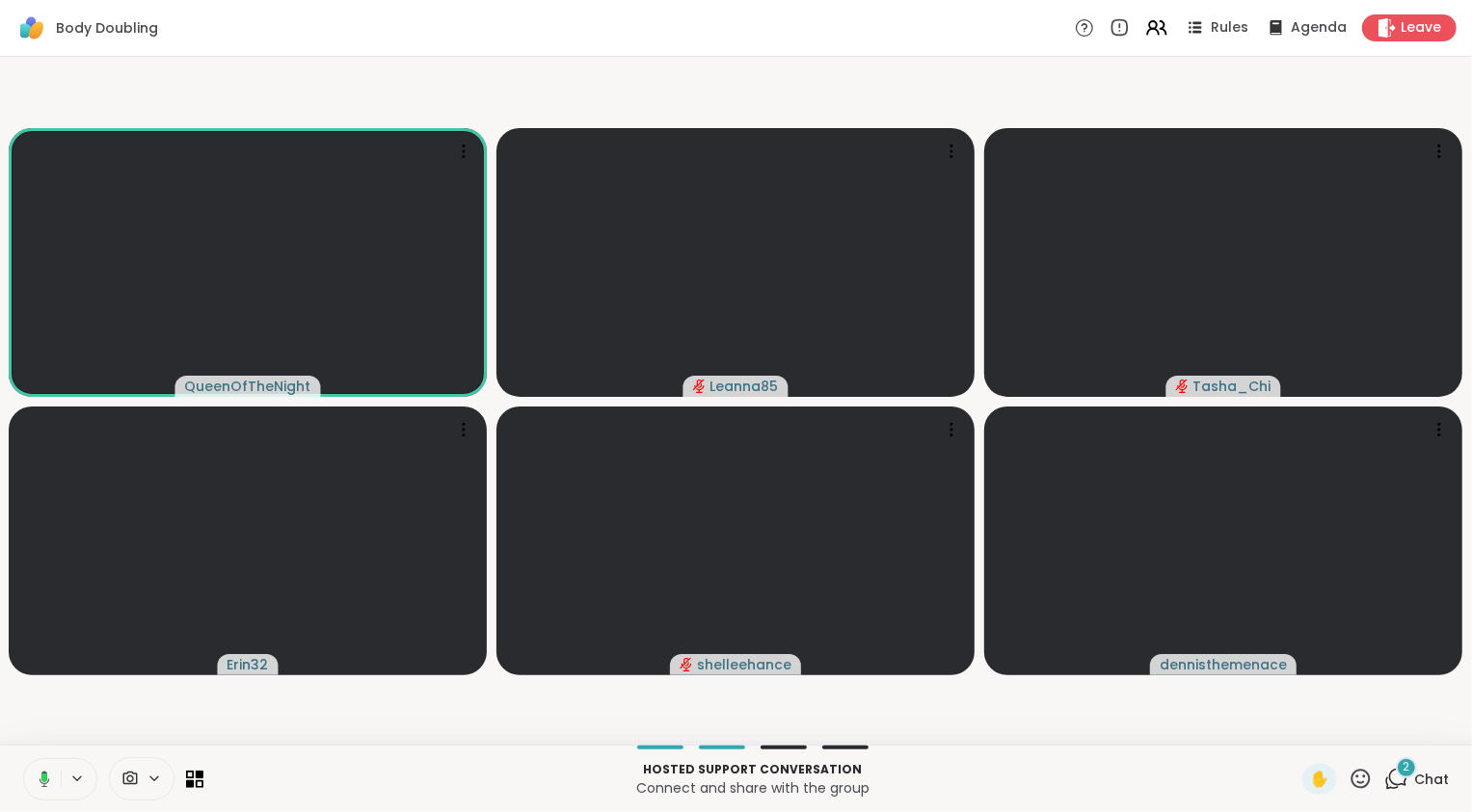
click at [1161, 79] on video-player-container "QueenOfTheNight Leanna85 Tasha_Chi Erin32 shelleehance dennisthemenace" at bounding box center [736, 401] width 1449 height 672
click at [1151, 29] on icon at bounding box center [1156, 27] width 24 height 24
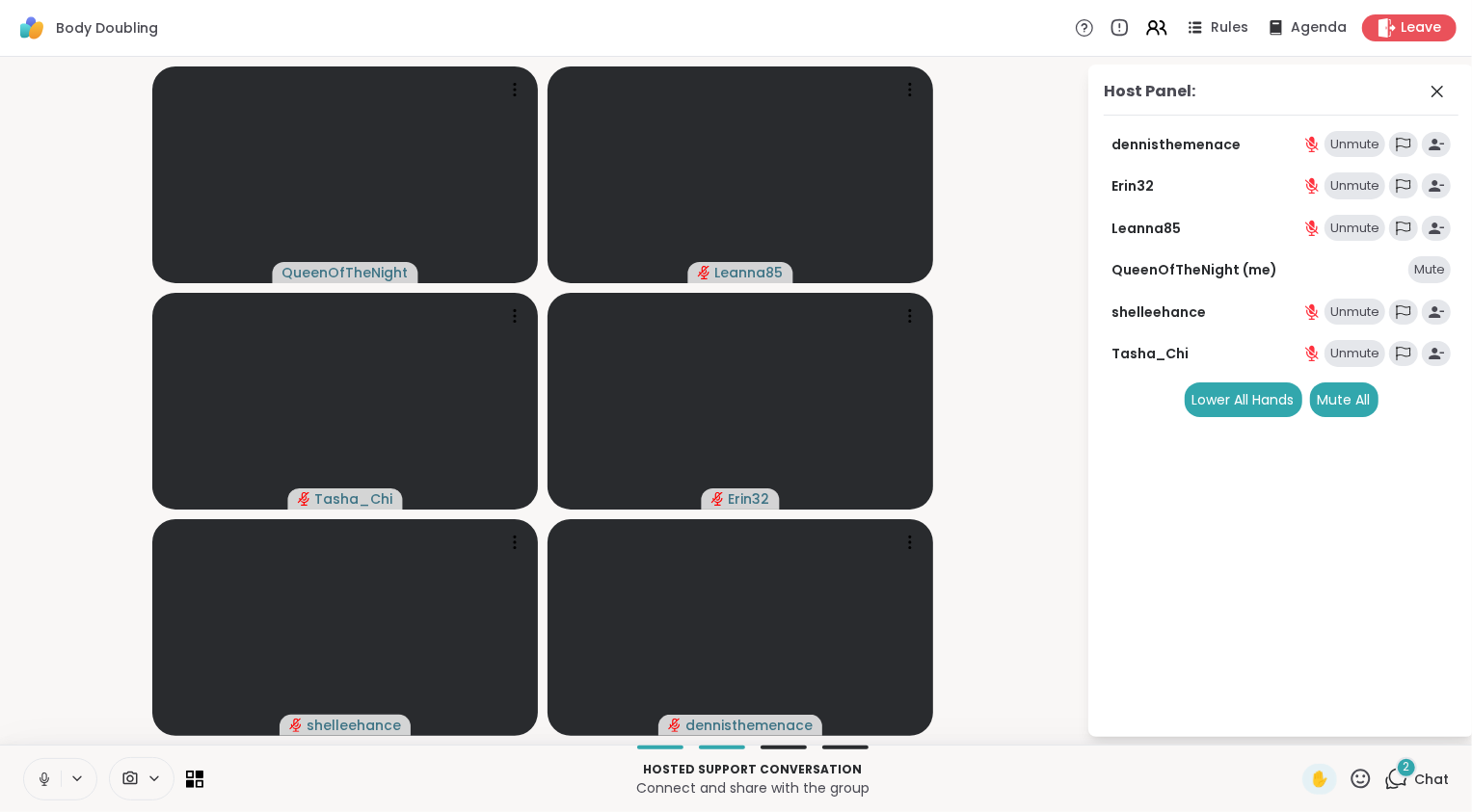
click at [42, 784] on icon at bounding box center [44, 779] width 17 height 17
click at [1403, 774] on span "2" at bounding box center [1406, 767] width 7 height 16
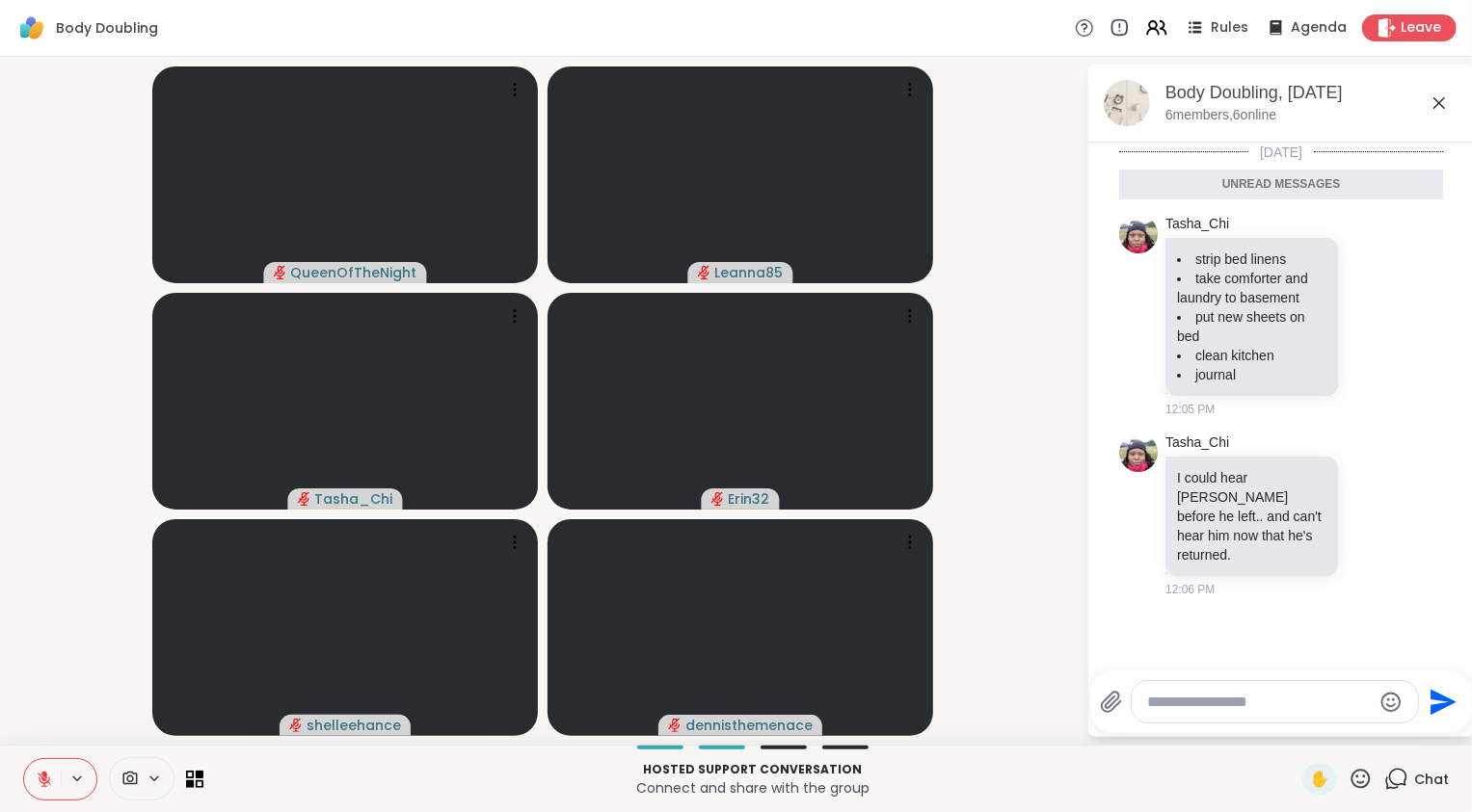
click at [1312, 698] on textarea "Type your message" at bounding box center [1258, 701] width 225 height 19
click at [1363, 505] on icon at bounding box center [1371, 514] width 17 height 19
click at [1405, 477] on div "Select Reaction: Sad" at bounding box center [1413, 483] width 17 height 17
click at [1365, 309] on icon at bounding box center [1371, 315] width 17 height 19
click at [1368, 279] on div "Select Reaction: Heart" at bounding box center [1371, 284] width 17 height 17
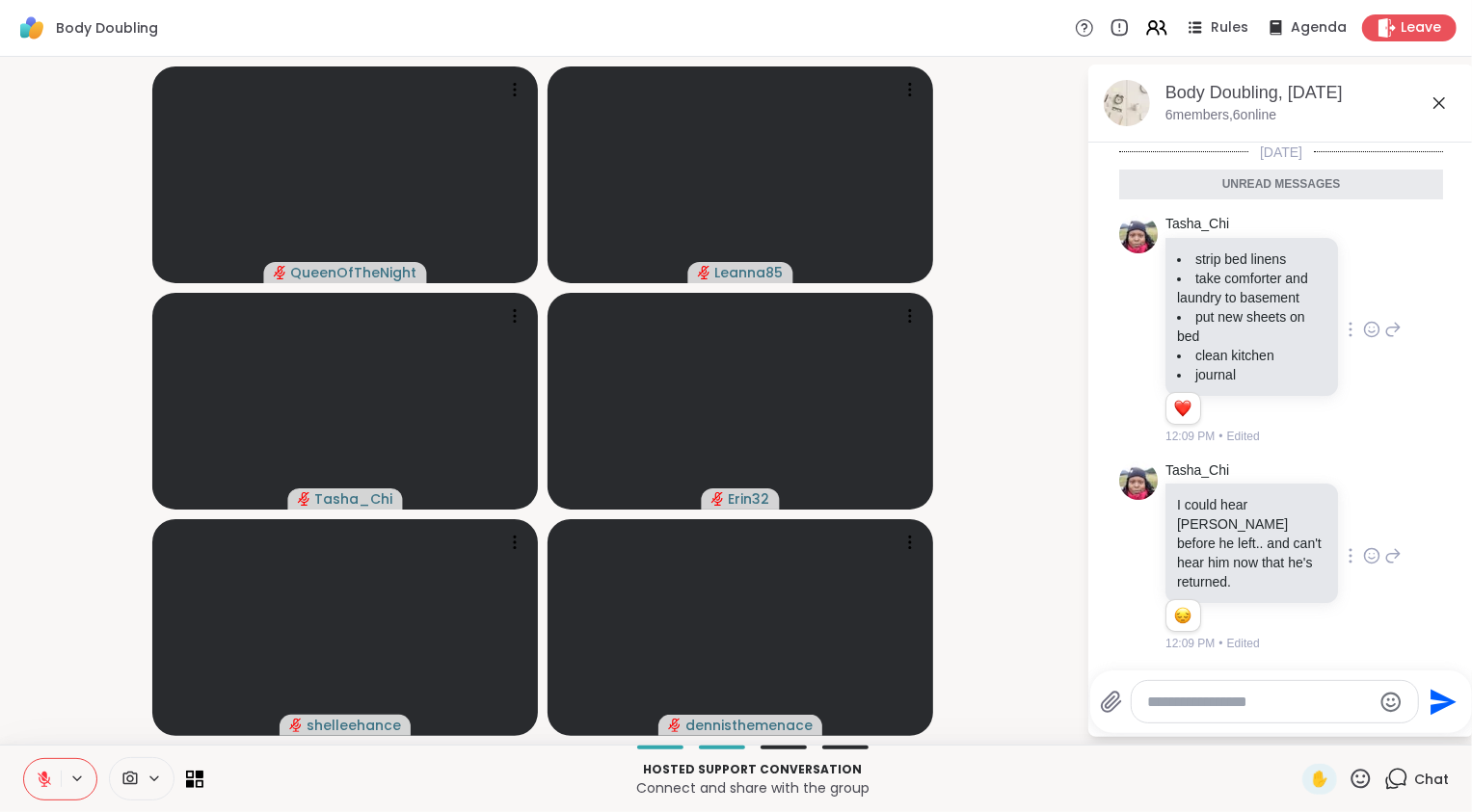
click at [1228, 702] on textarea "Type your message" at bounding box center [1258, 701] width 225 height 19
type textarea "**********"
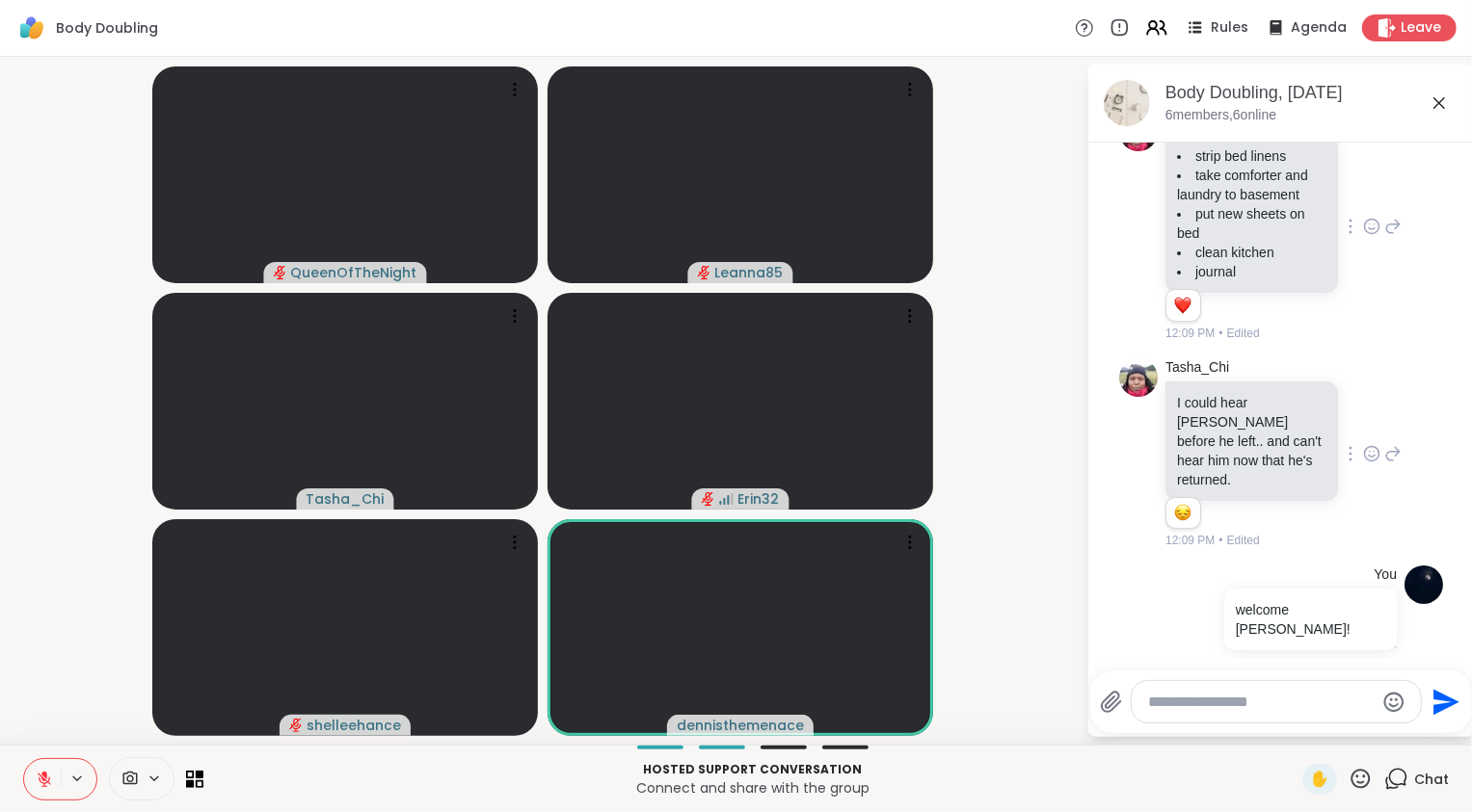
click at [76, 681] on video-player-container "QueenOfTheNight Leanna85 Tasha_Chi Erin32 shelleehance dennisthemenace" at bounding box center [543, 401] width 1063 height 672
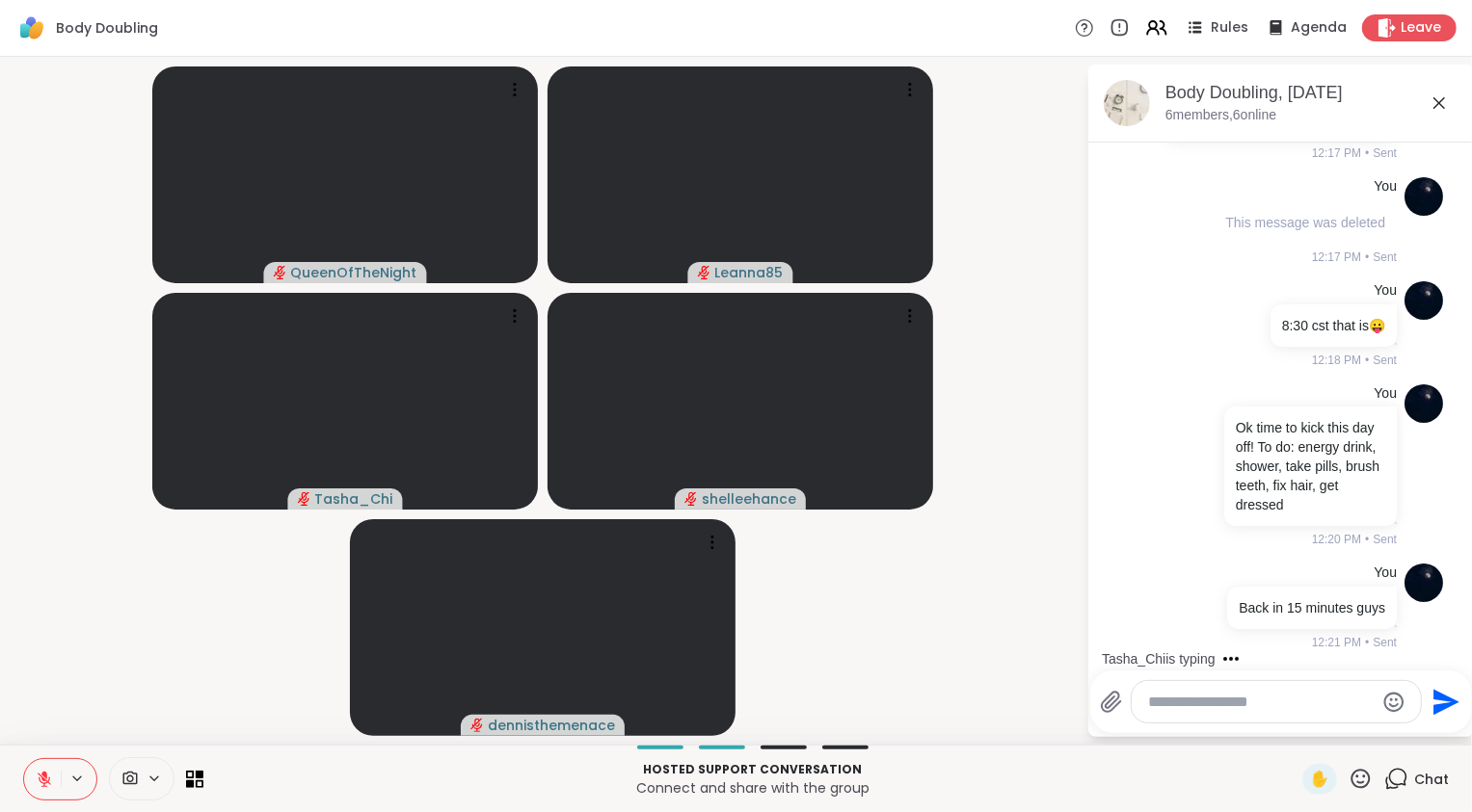
scroll to position [1267, 0]
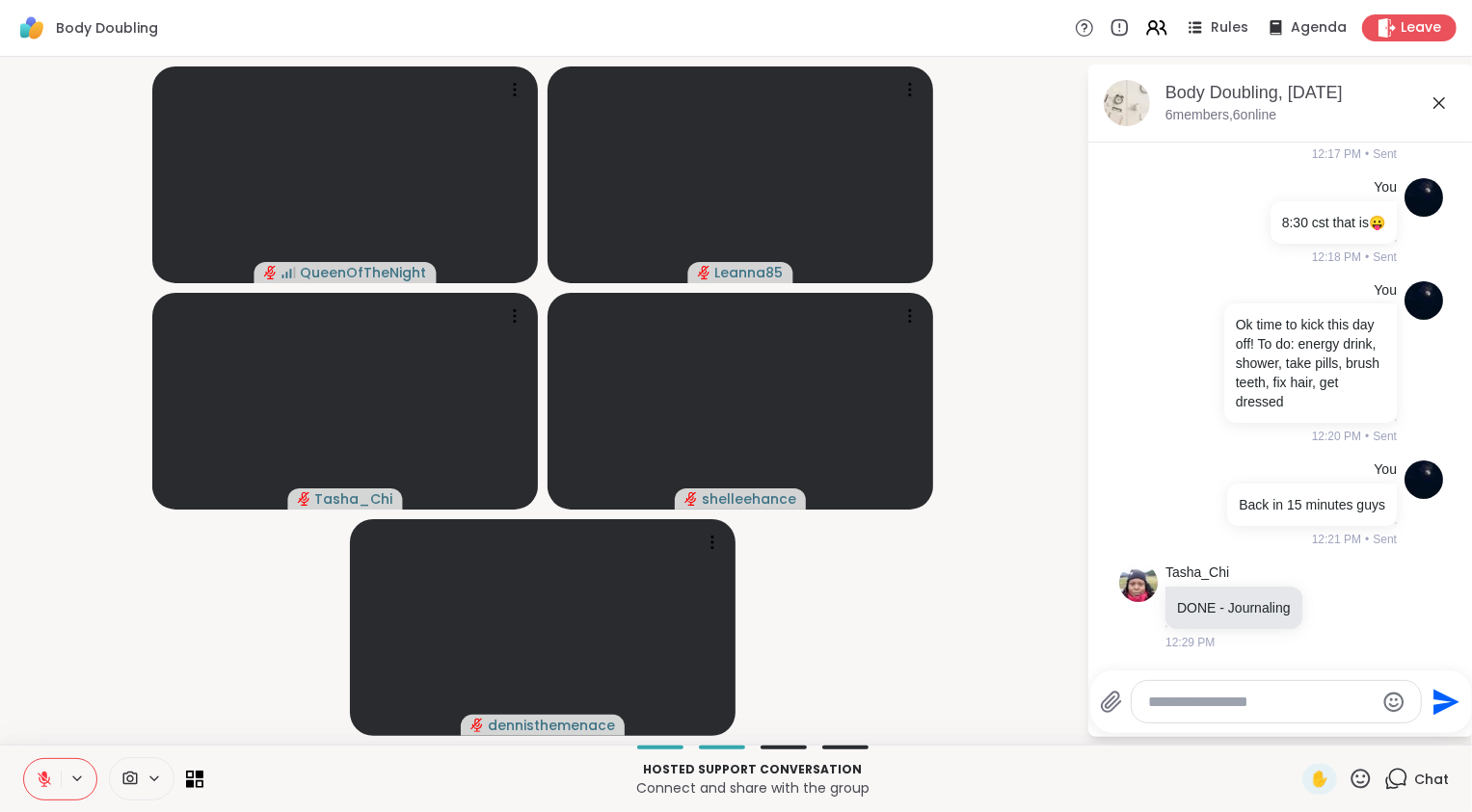
click at [1220, 703] on textarea "Type your message" at bounding box center [1260, 701] width 225 height 19
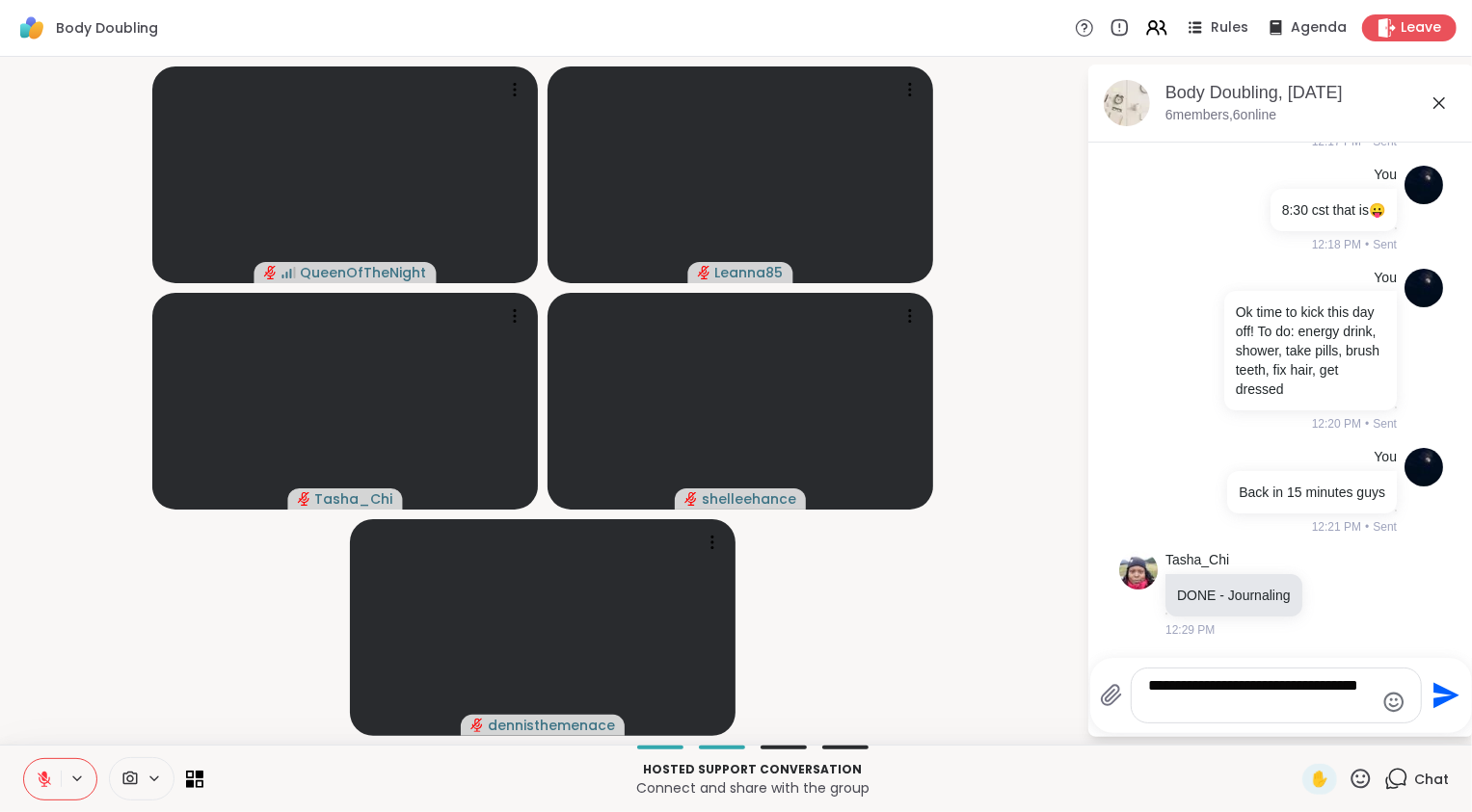
type textarea "**********"
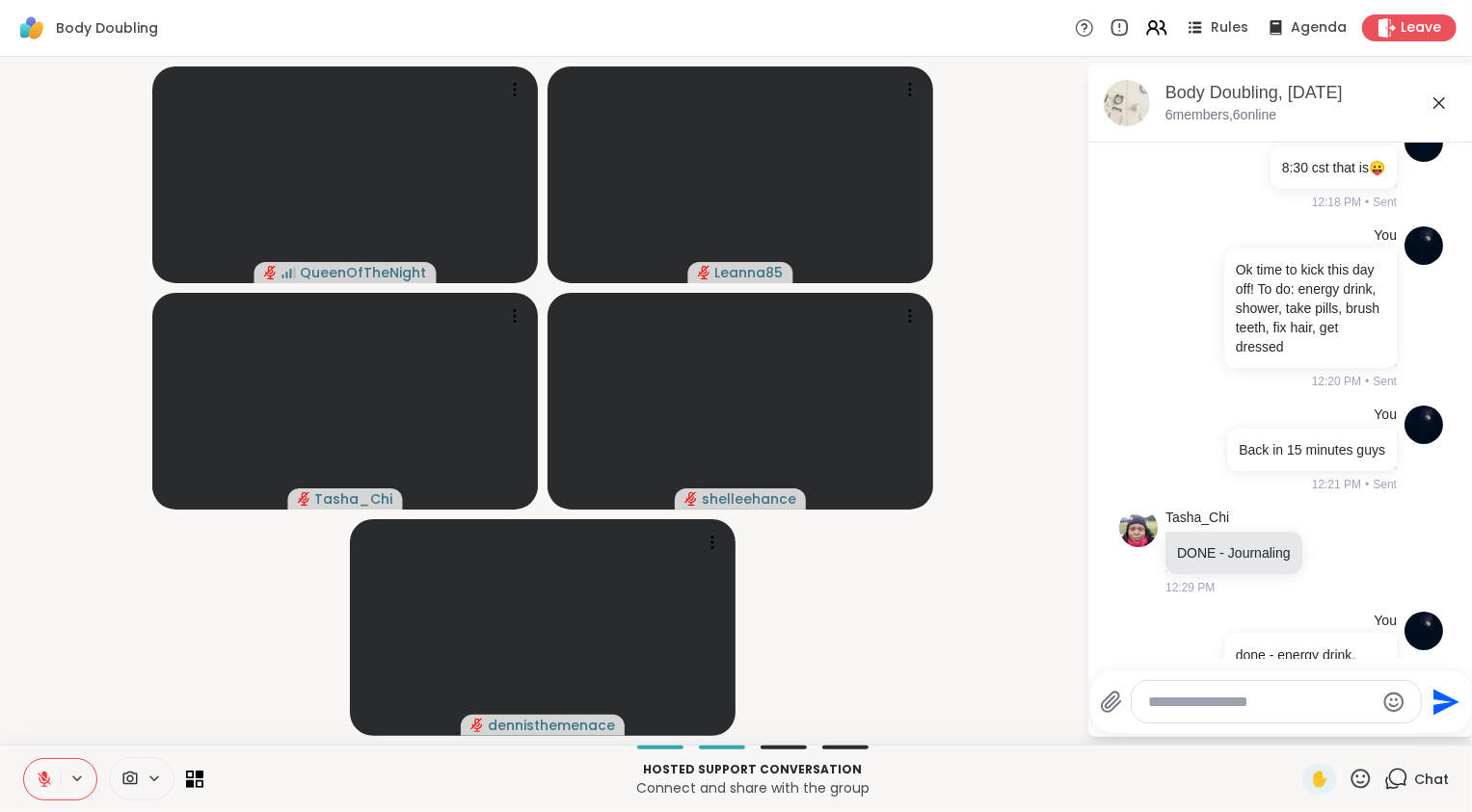
scroll to position [1389, 0]
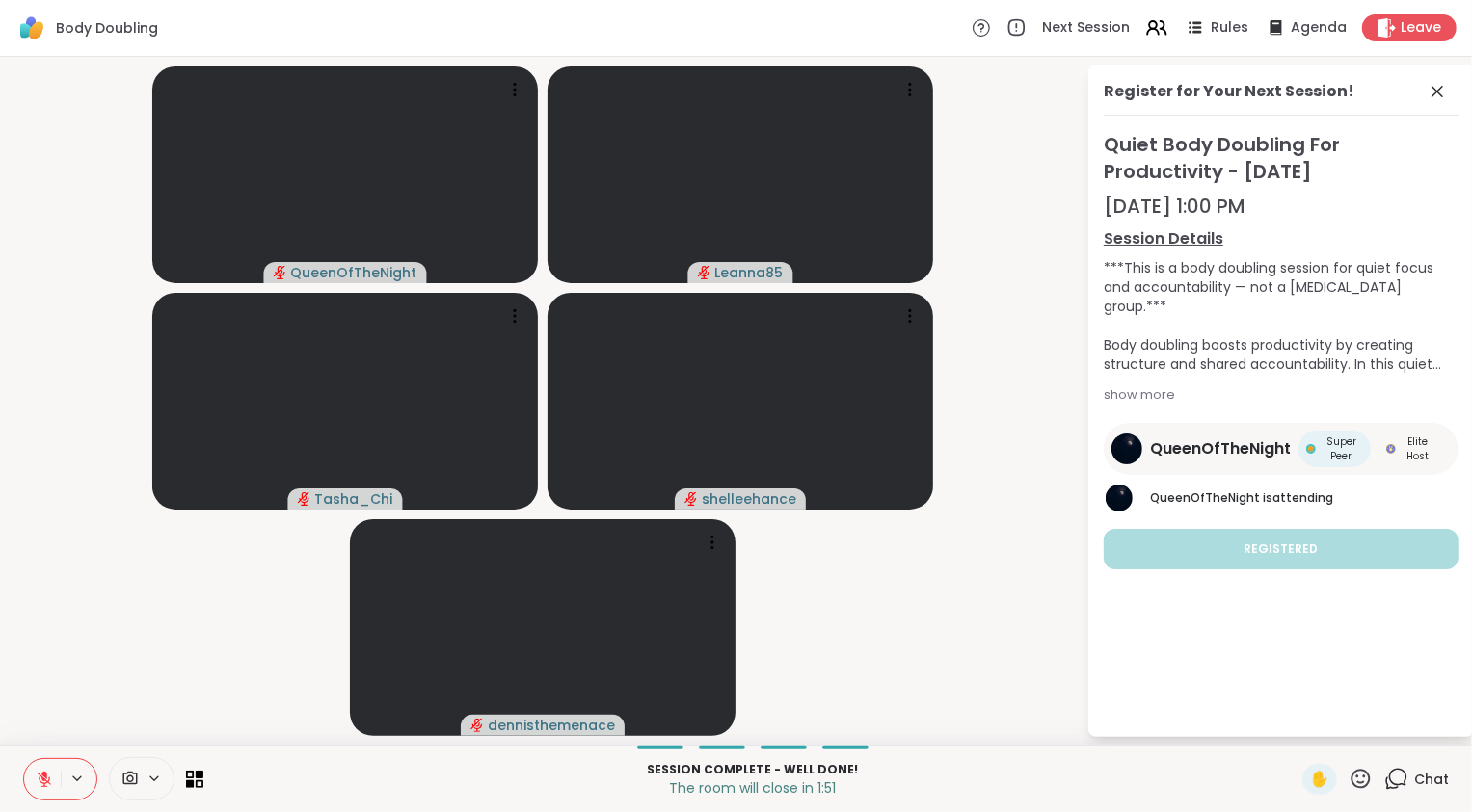
click at [42, 772] on icon at bounding box center [45, 775] width 6 height 8
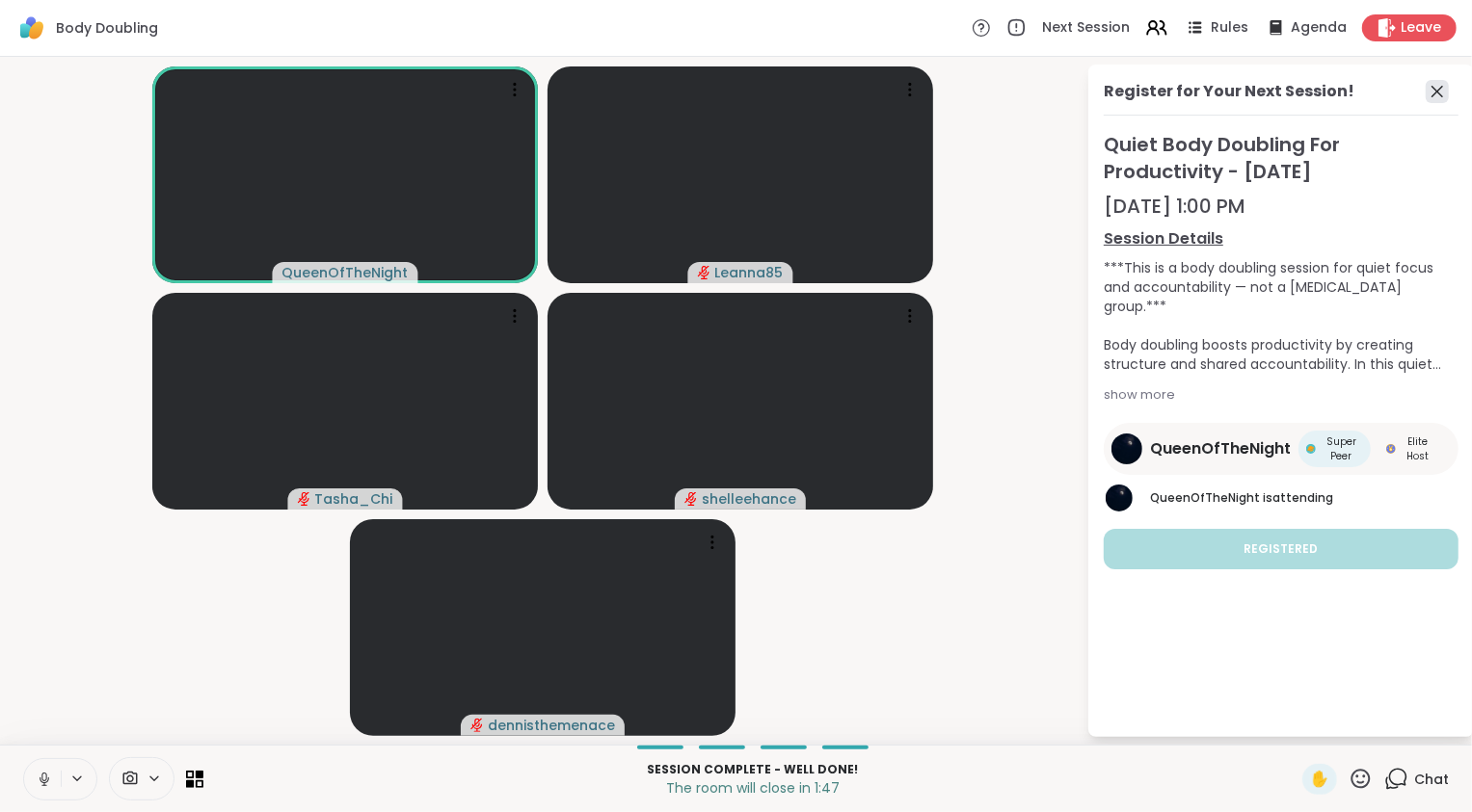
click at [1441, 99] on icon at bounding box center [1437, 91] width 23 height 23
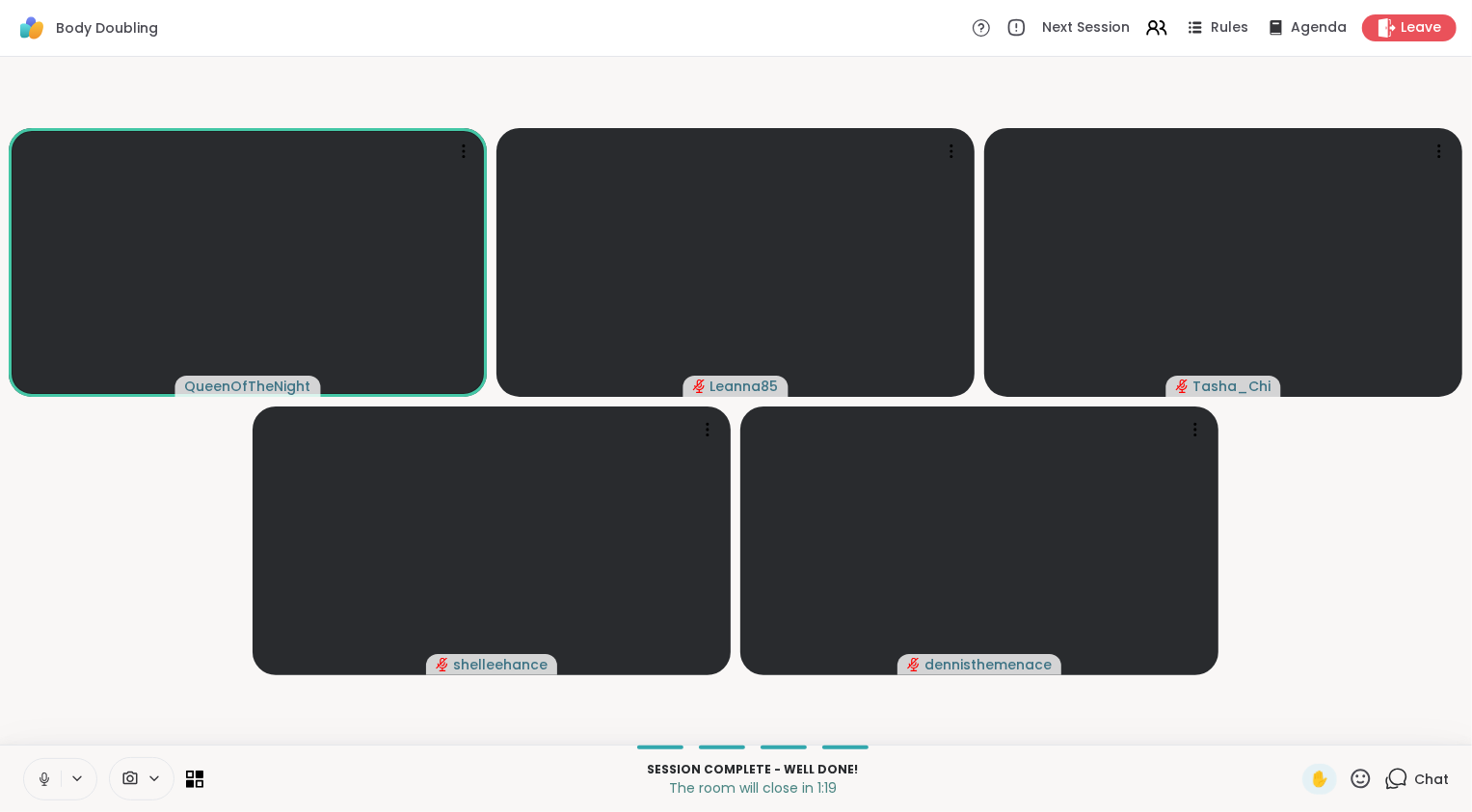
click at [1384, 774] on icon at bounding box center [1396, 779] width 24 height 24
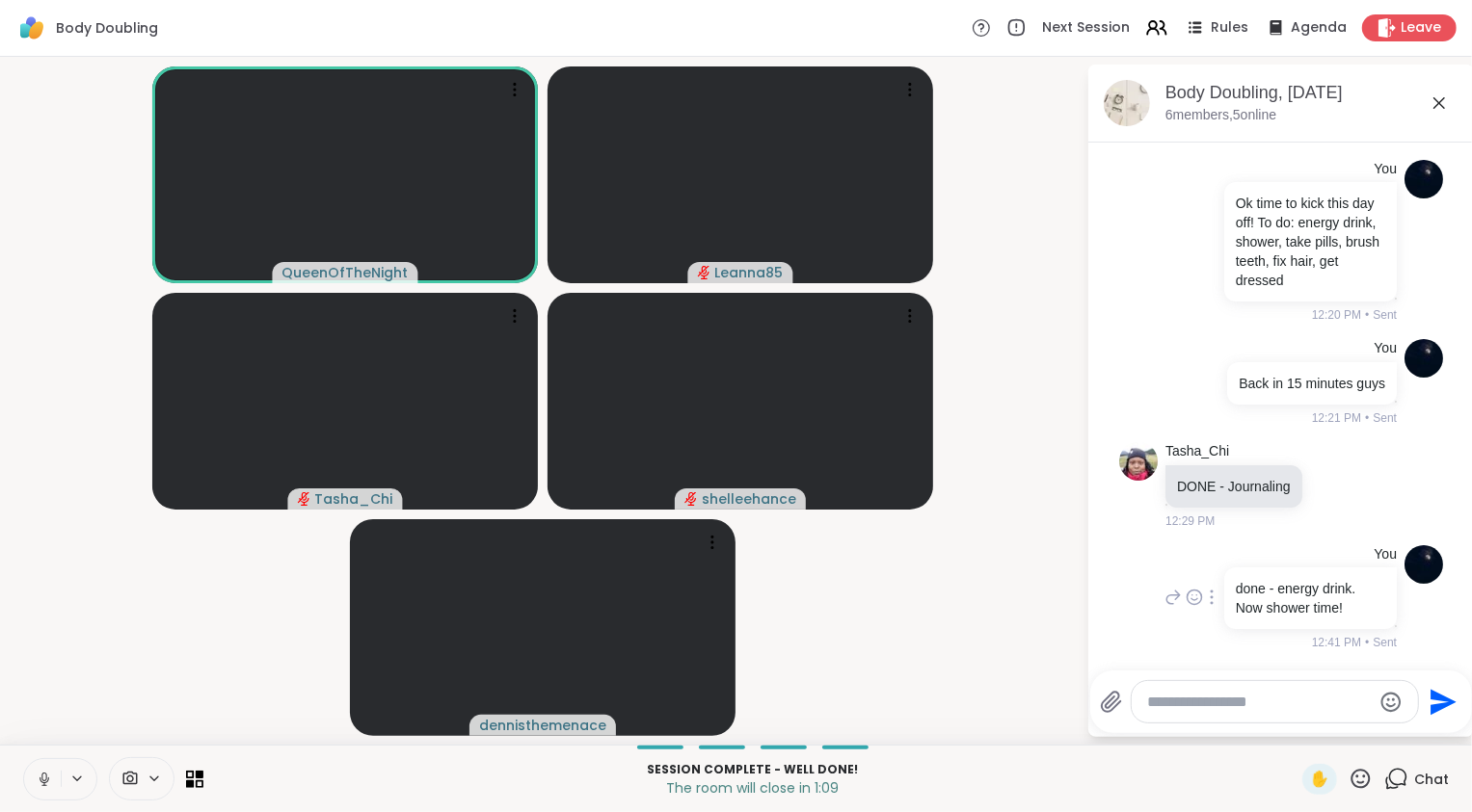
click at [1132, 610] on div "You done - energy drink. Now shower time! 12:41 PM • Sent" at bounding box center [1280, 599] width 324 height 123
click at [1443, 111] on icon at bounding box center [1438, 103] width 23 height 23
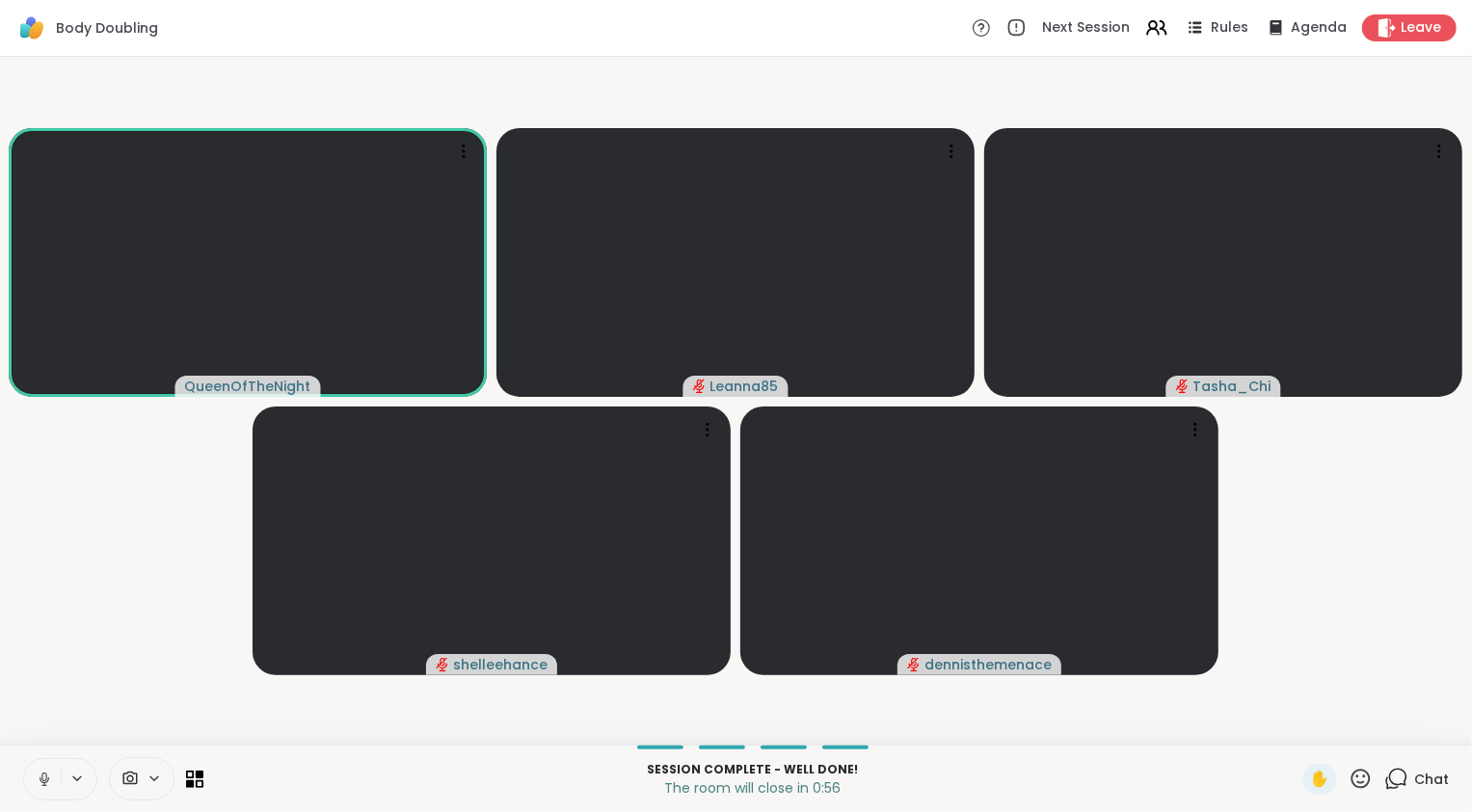
click at [1393, 555] on video-player-container "QueenOfTheNight Leanna85 Tasha_Chi shelleehance dennisthemenace" at bounding box center [736, 401] width 1449 height 672
click at [1400, 29] on span "Leave" at bounding box center [1421, 28] width 42 height 20
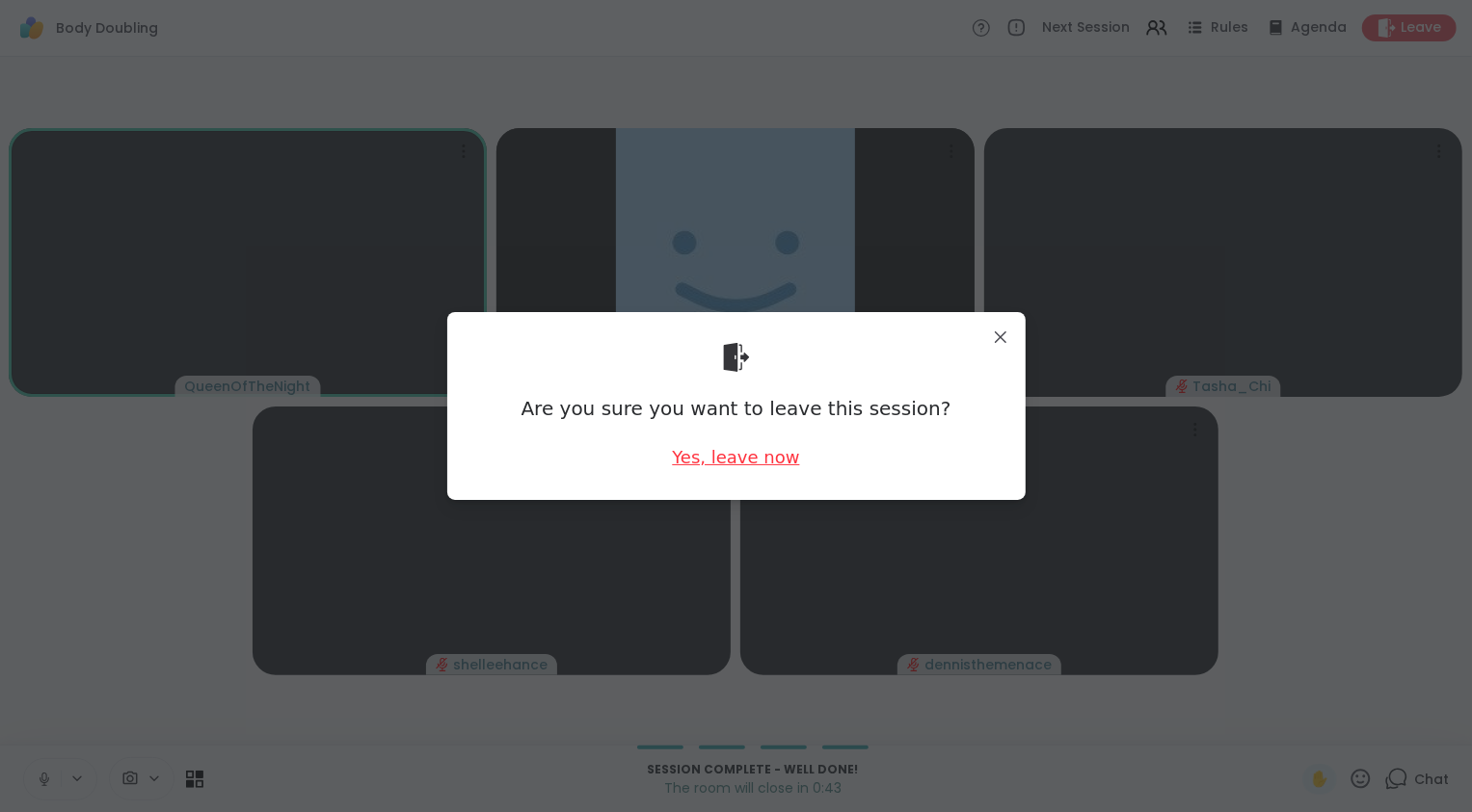
click at [751, 454] on div "Yes, leave now" at bounding box center [735, 457] width 127 height 24
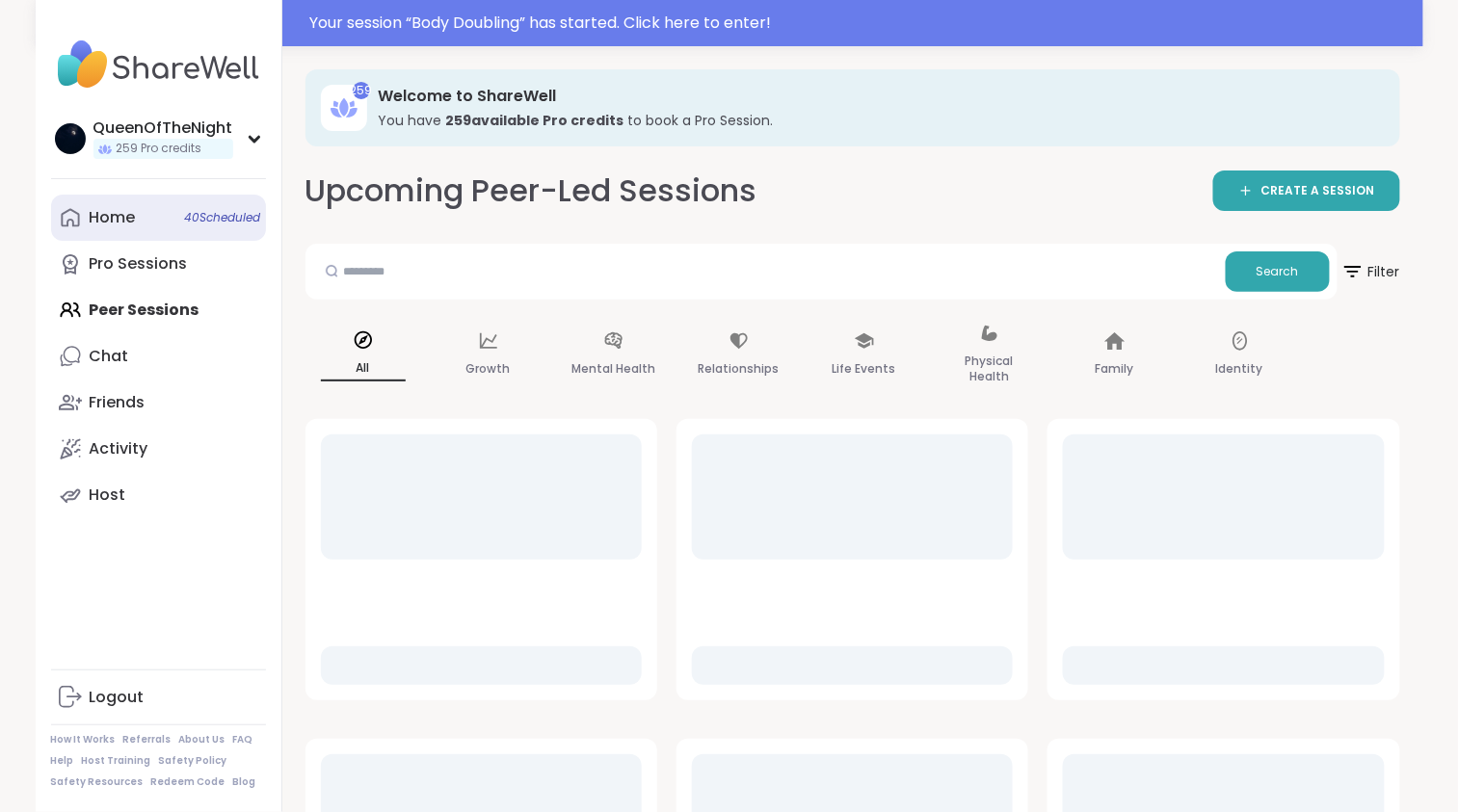
click at [121, 216] on div "Home 40 Scheduled" at bounding box center [113, 217] width 46 height 21
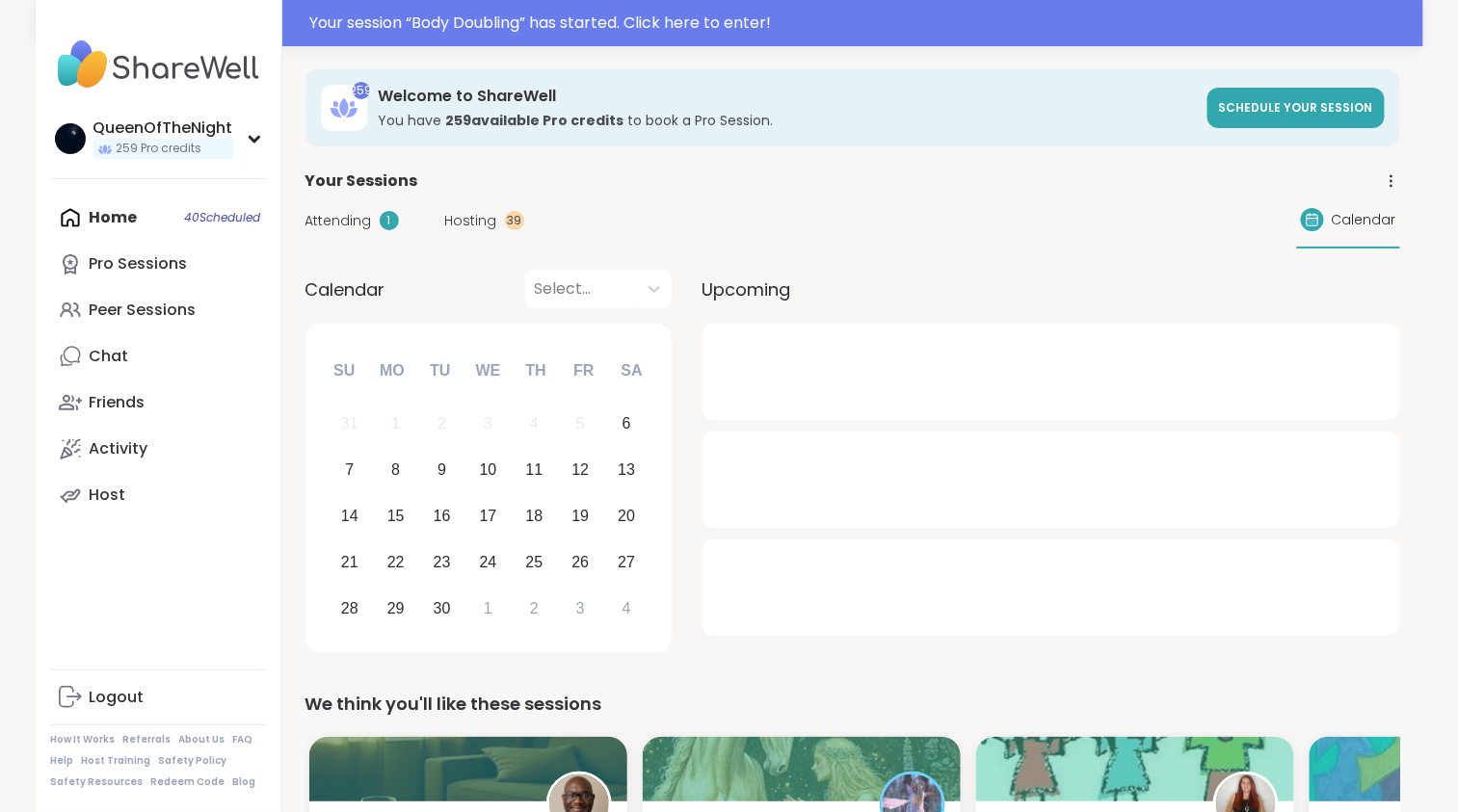
click at [475, 220] on span "Hosting" at bounding box center [471, 221] width 52 height 20
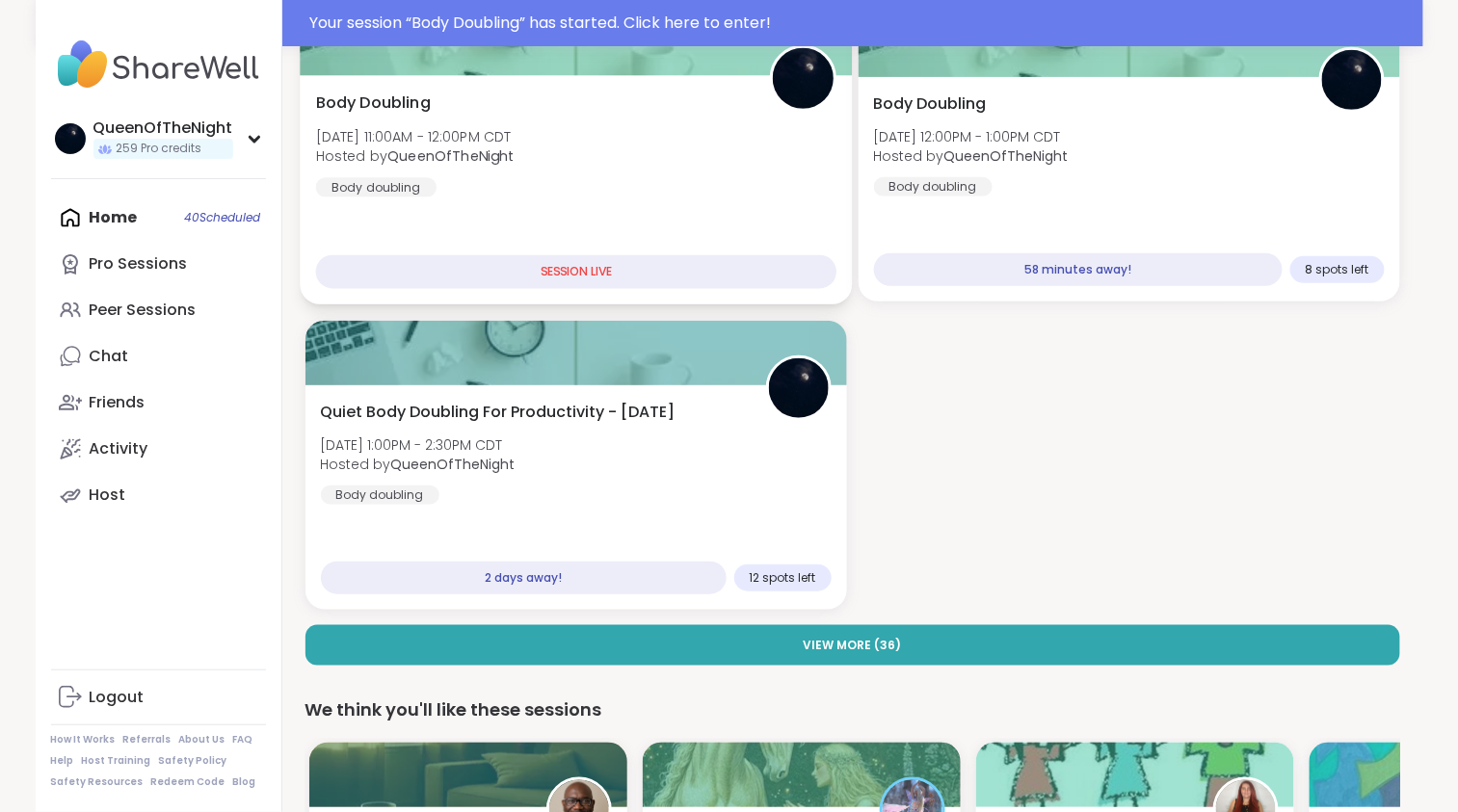
scroll to position [250, 0]
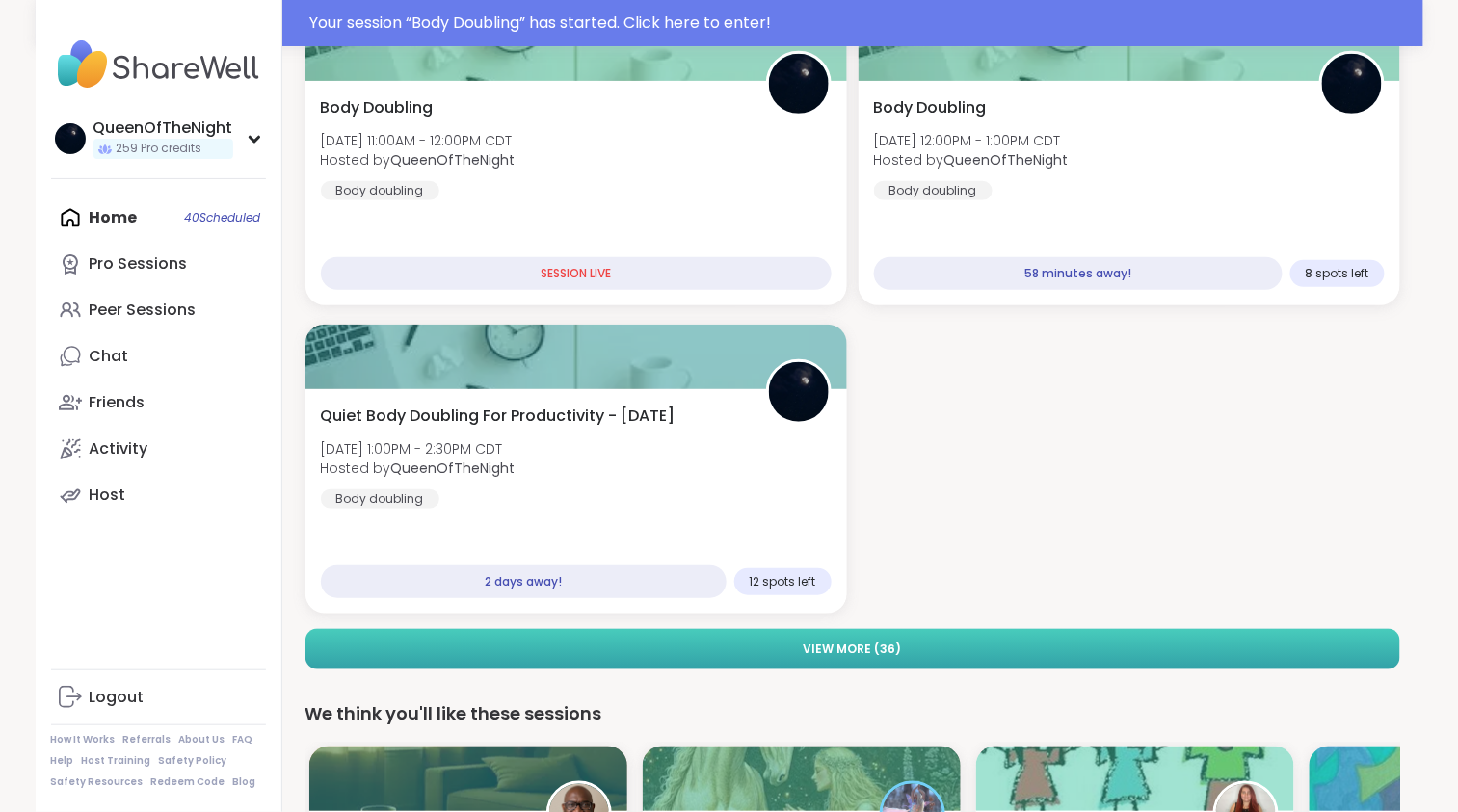
click at [966, 656] on button "View More ( 36 )" at bounding box center [852, 649] width 1095 height 41
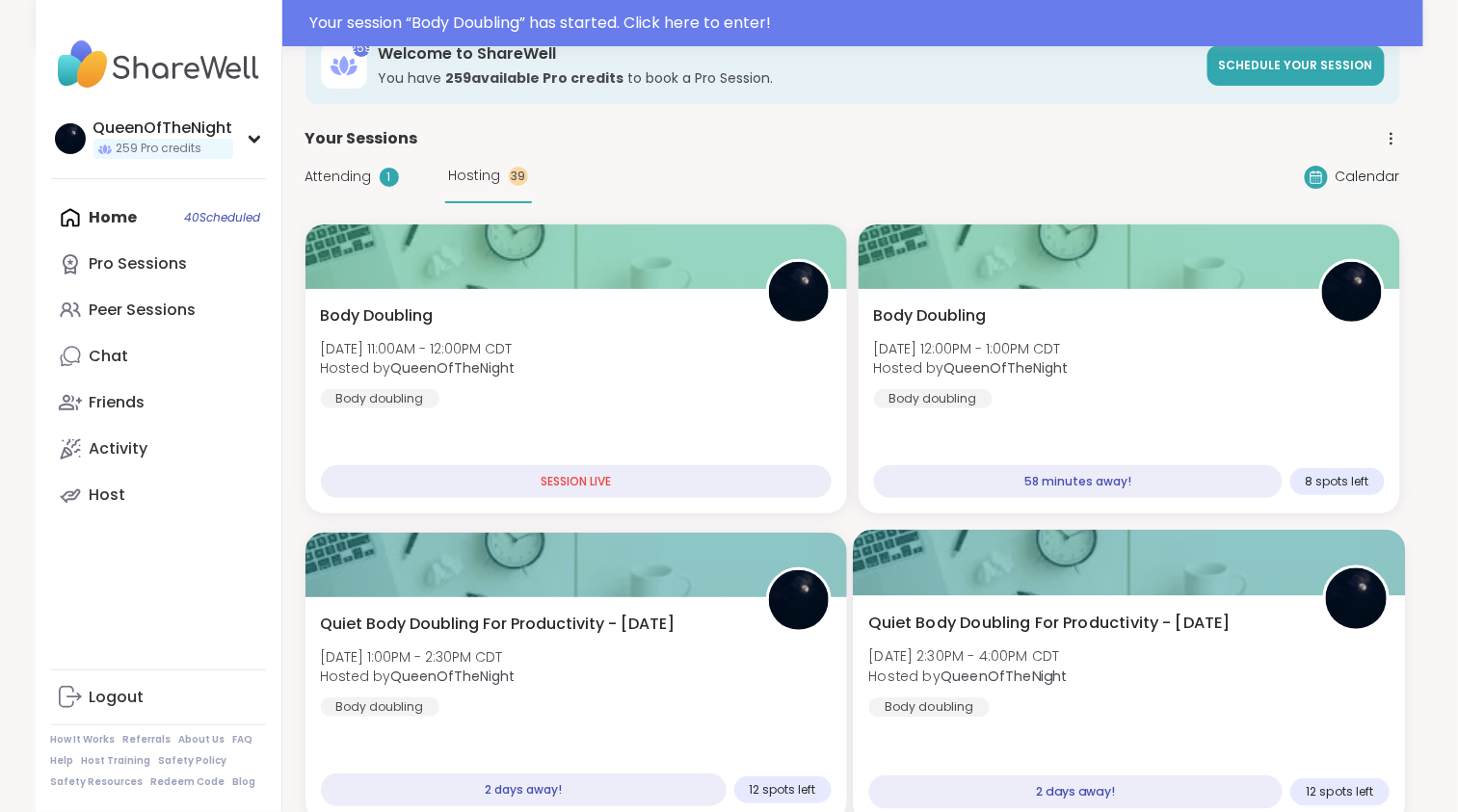
scroll to position [0, 0]
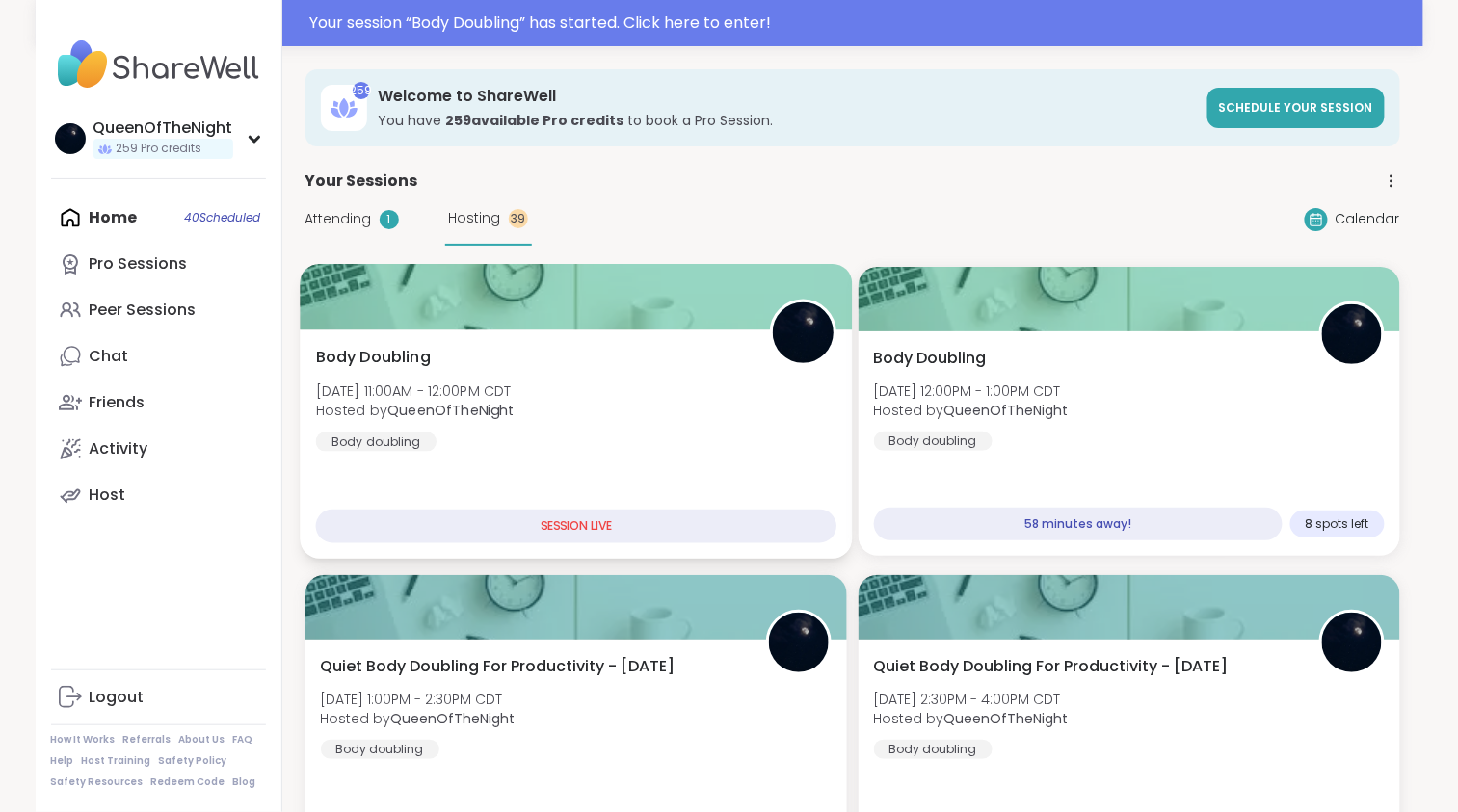
click at [556, 325] on div at bounding box center [575, 297] width 552 height 66
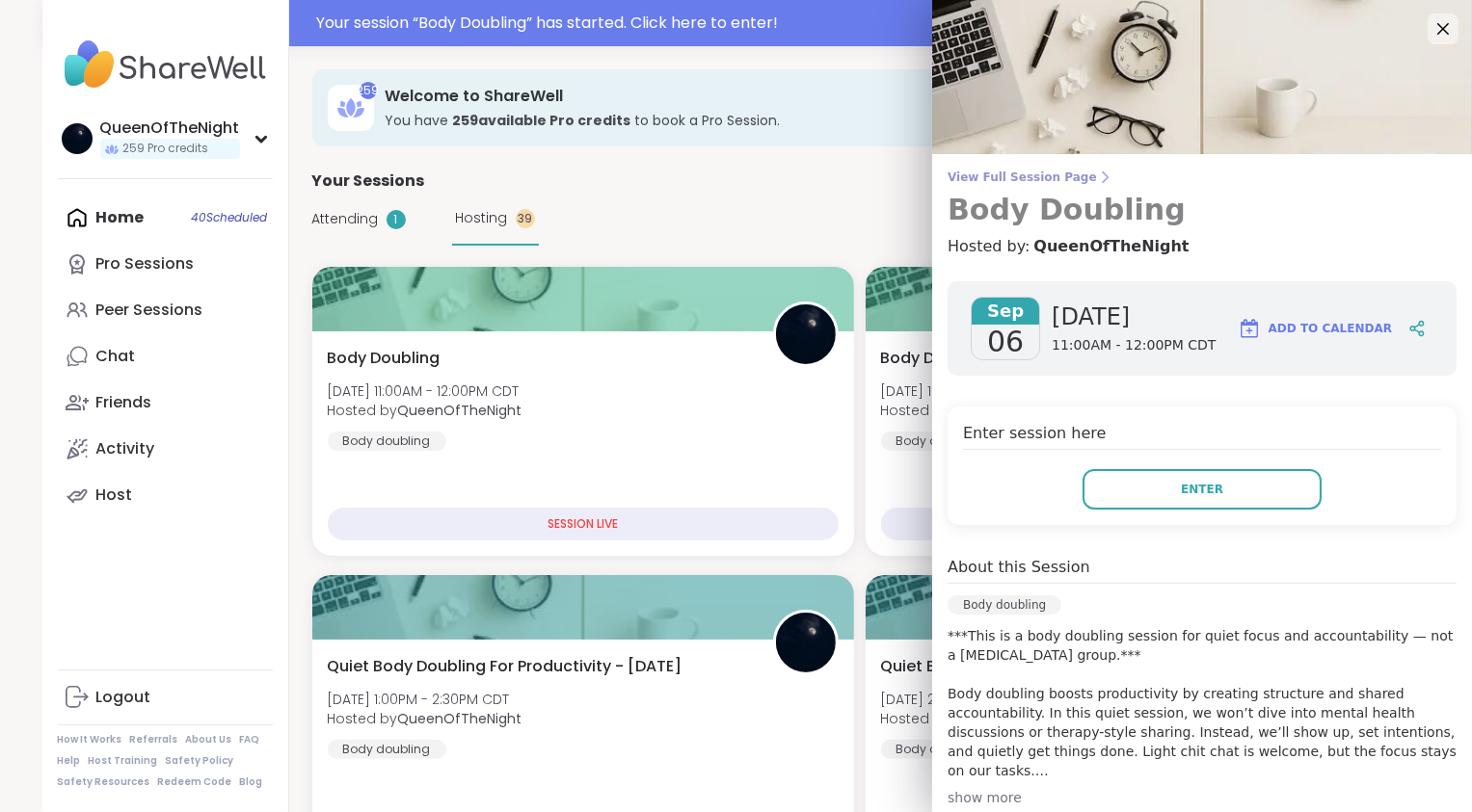
click at [1019, 177] on span "View Full Session Page" at bounding box center [1202, 177] width 509 height 15
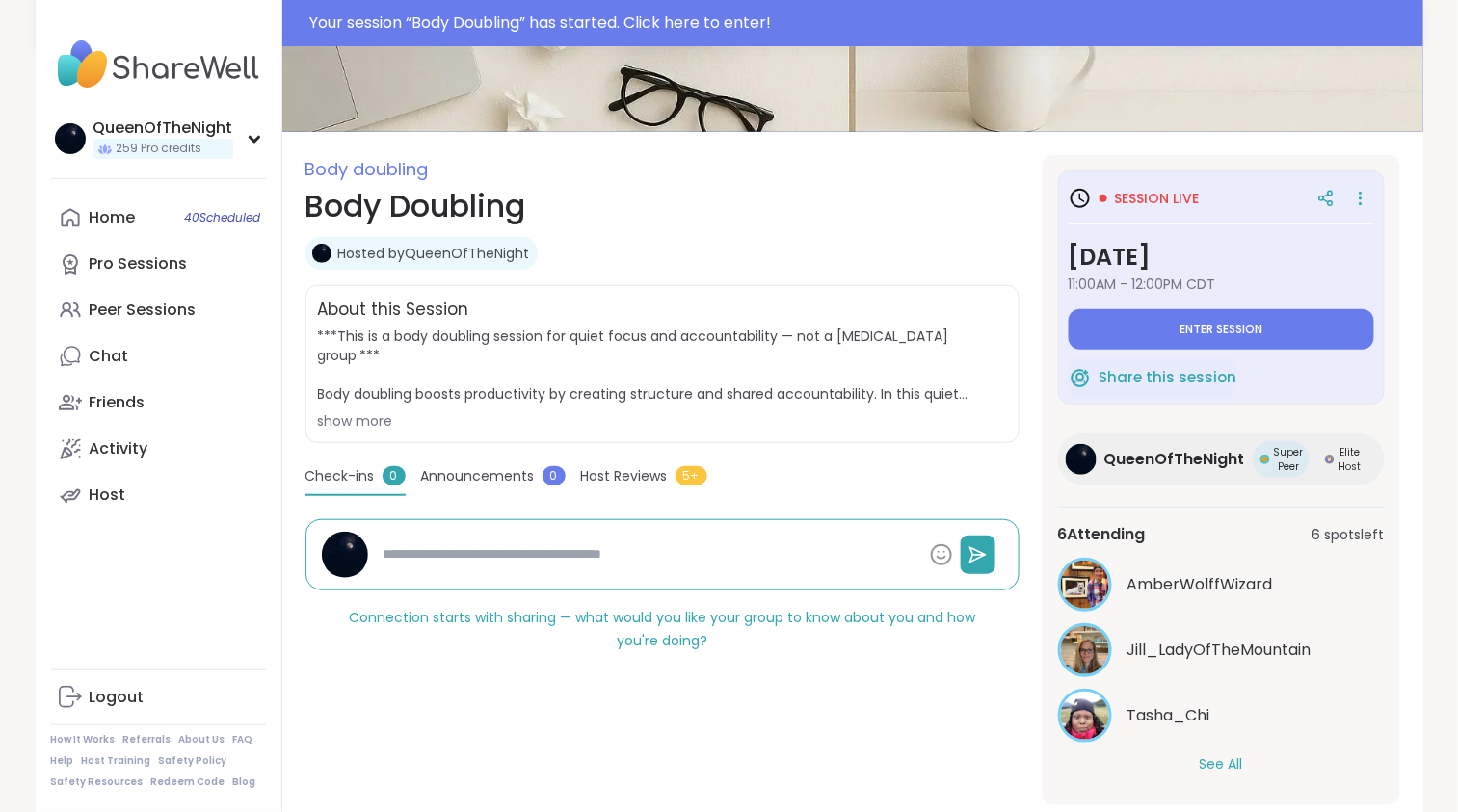
scroll to position [211, 0]
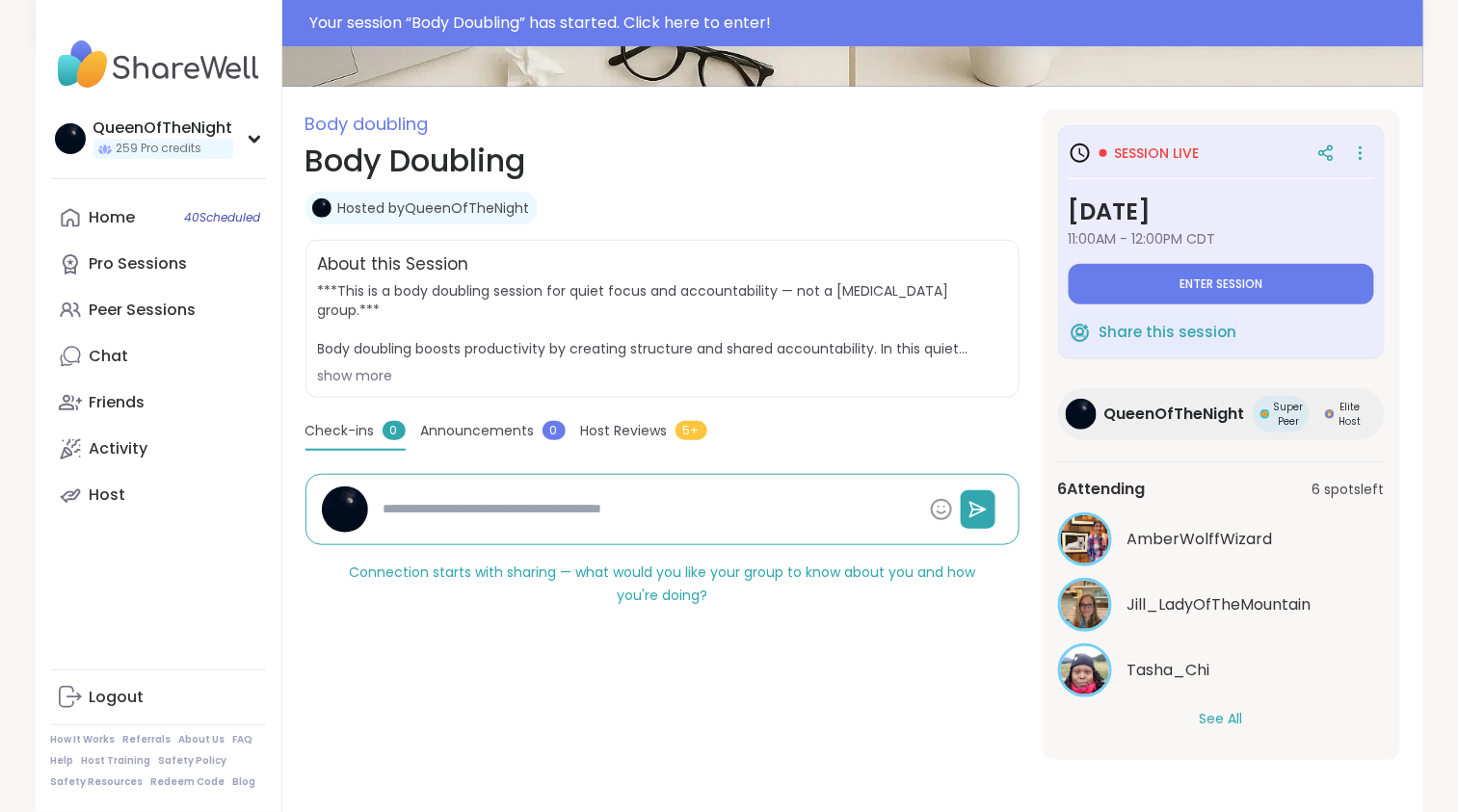
click at [1231, 716] on button "See All" at bounding box center [1221, 719] width 43 height 20
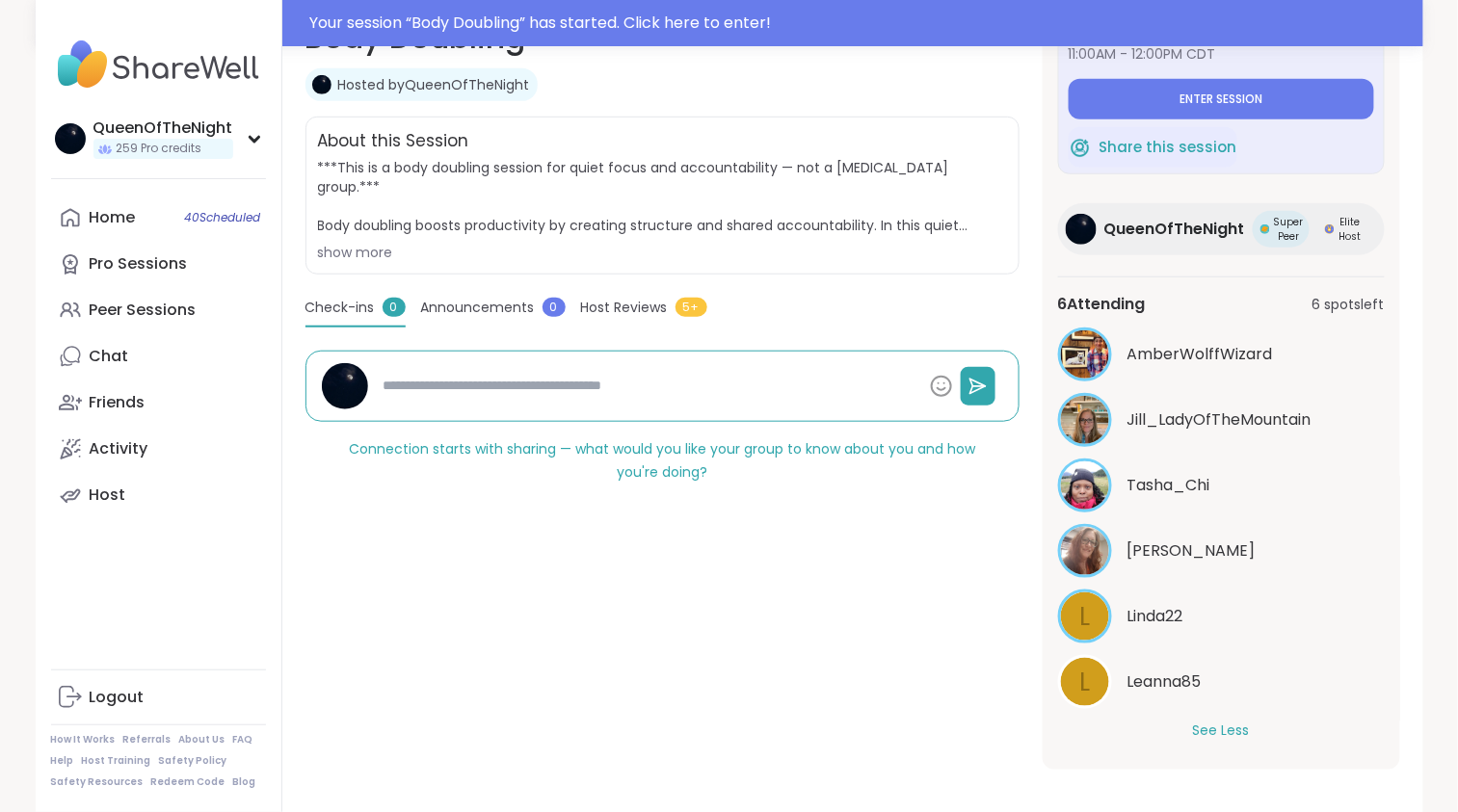
scroll to position [347, 0]
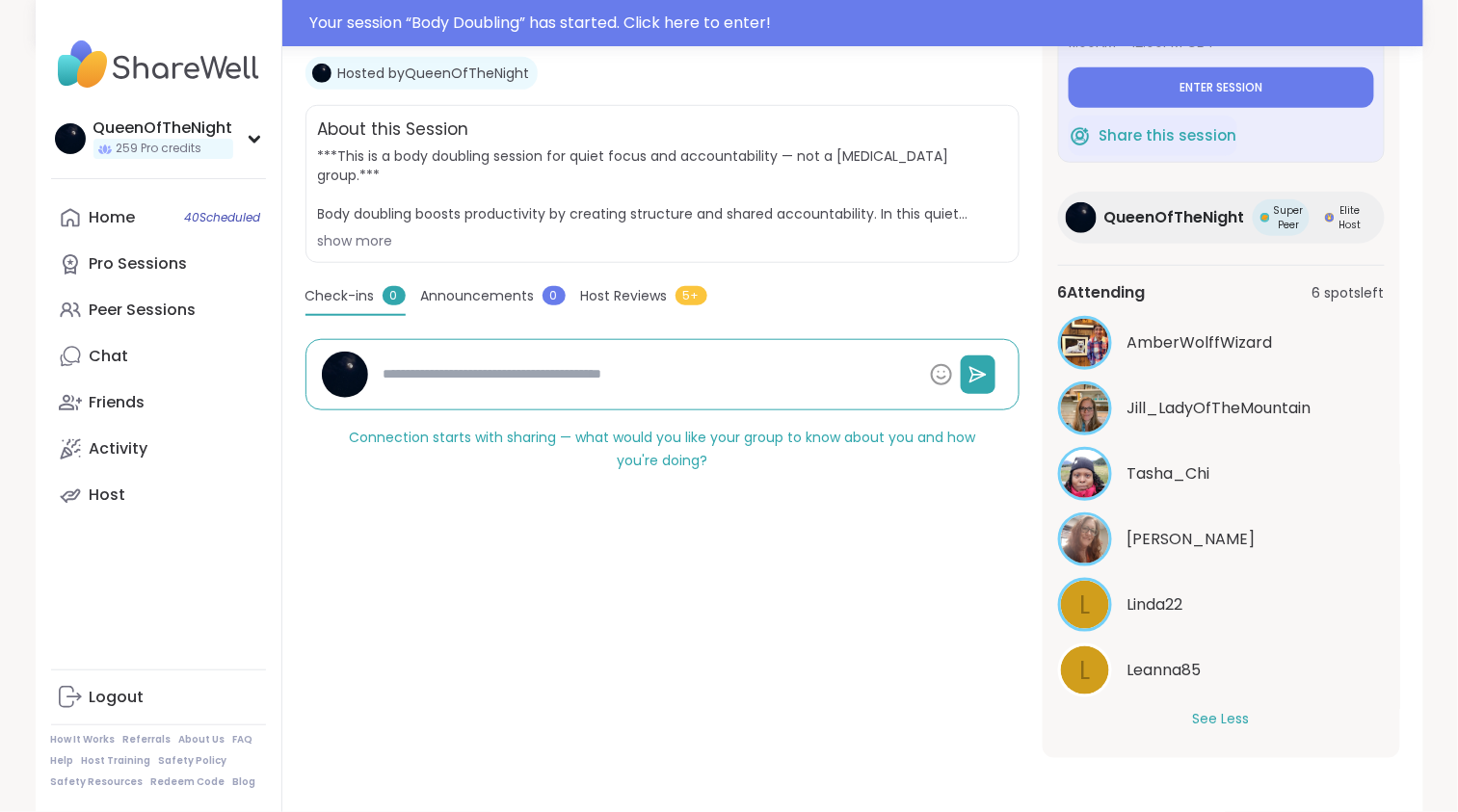
type textarea "*"
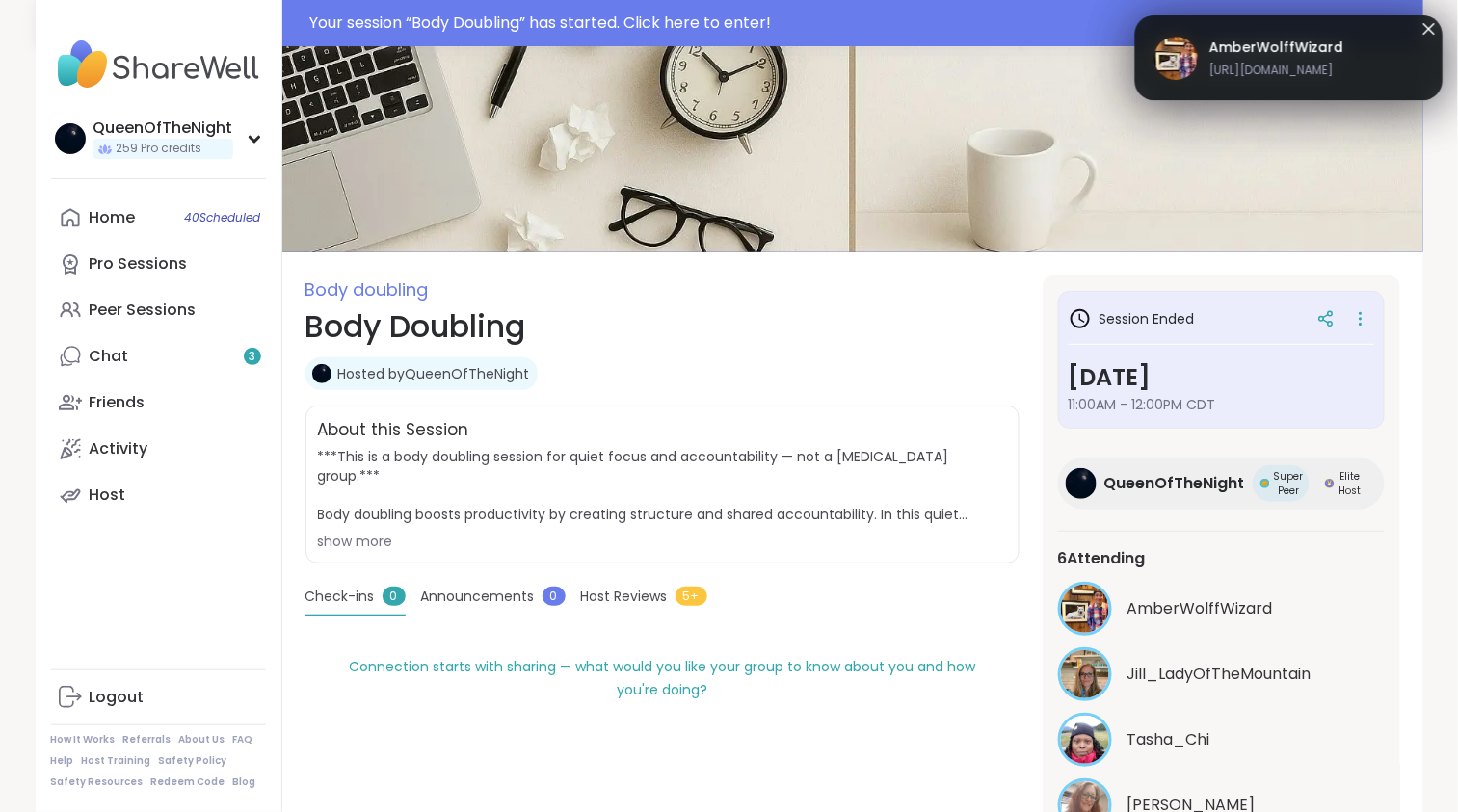
scroll to position [46, 0]
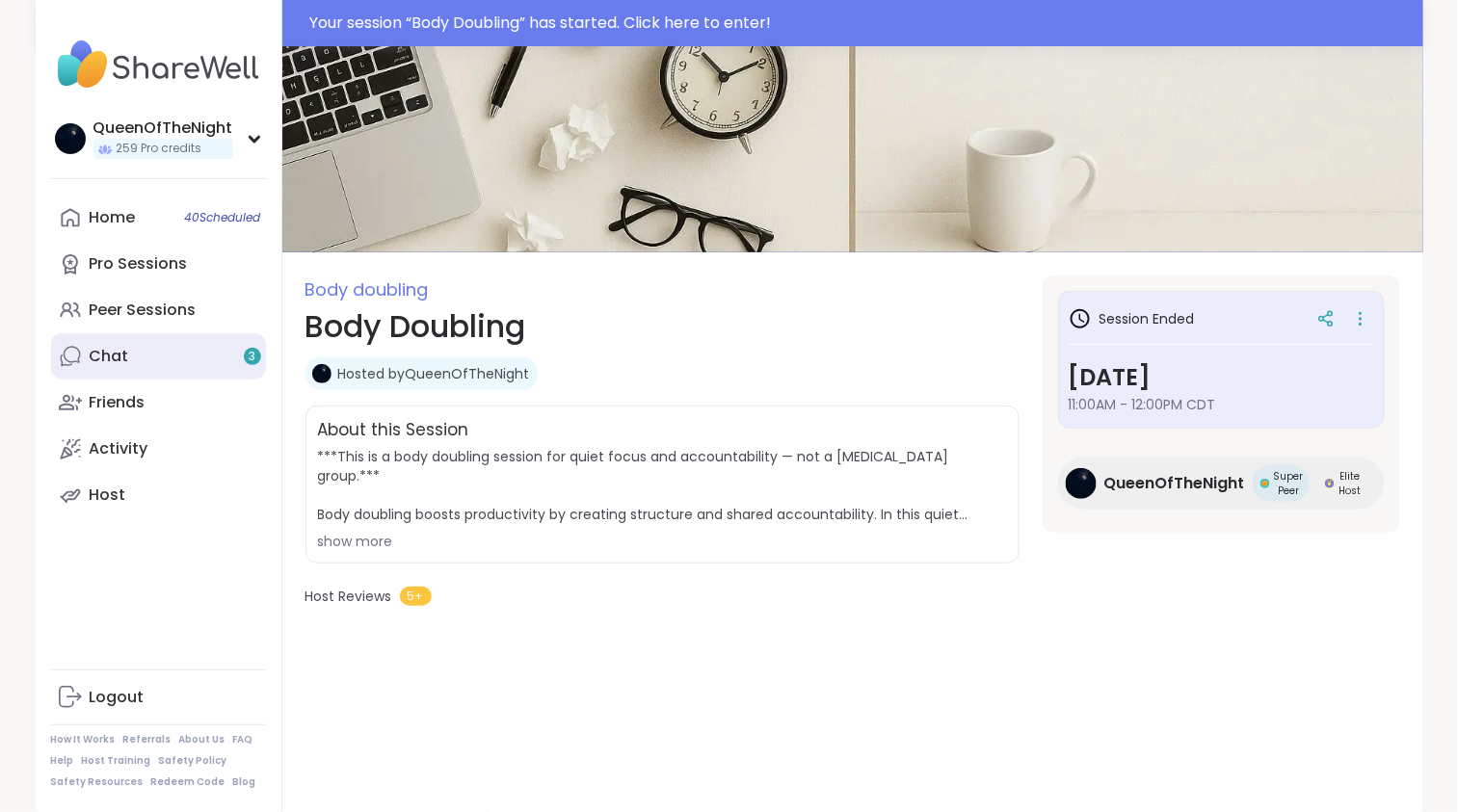
click at [165, 365] on link "Chat 3" at bounding box center [158, 356] width 215 height 46
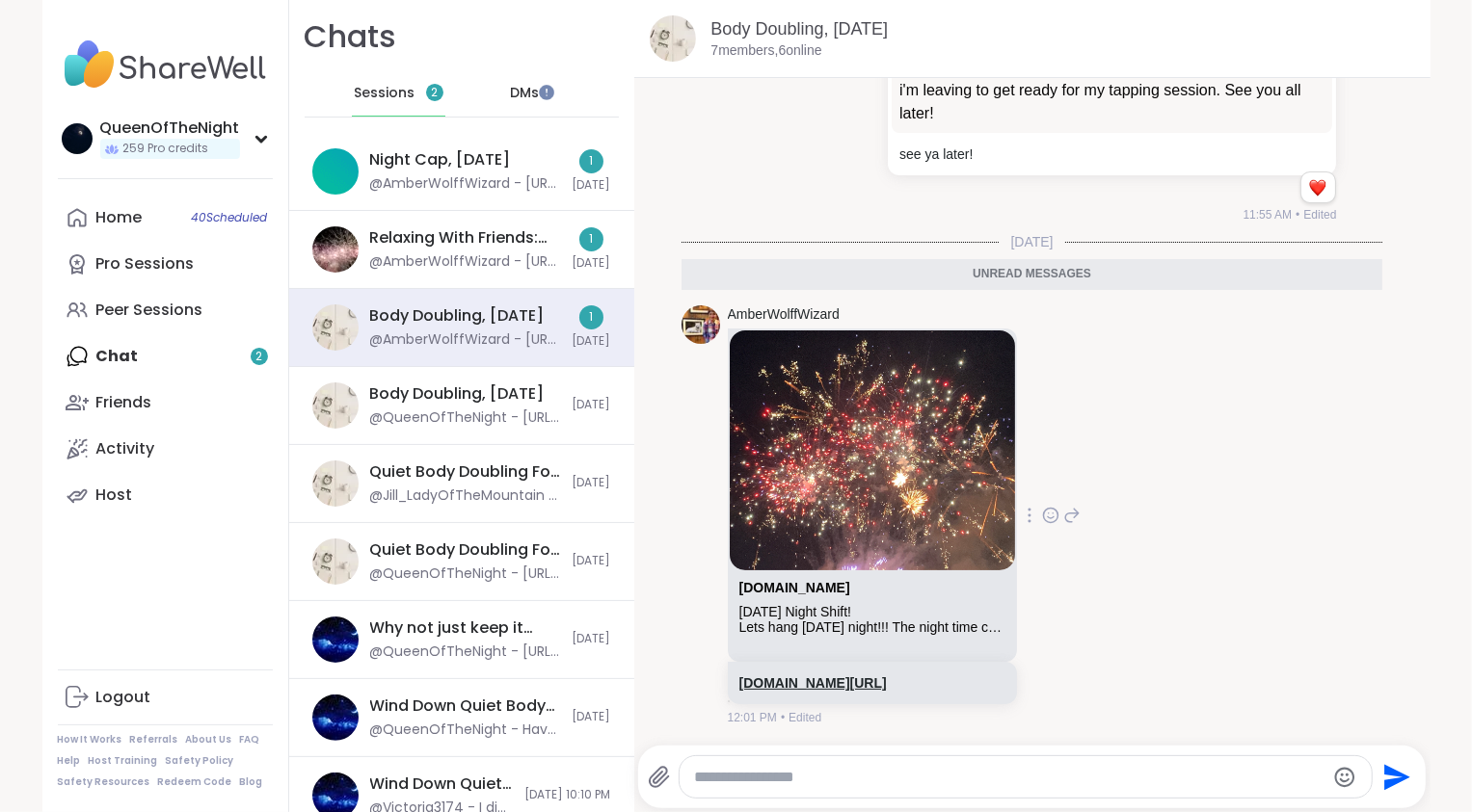
click at [762, 679] on link "[DOMAIN_NAME][URL]" at bounding box center [813, 682] width 148 height 15
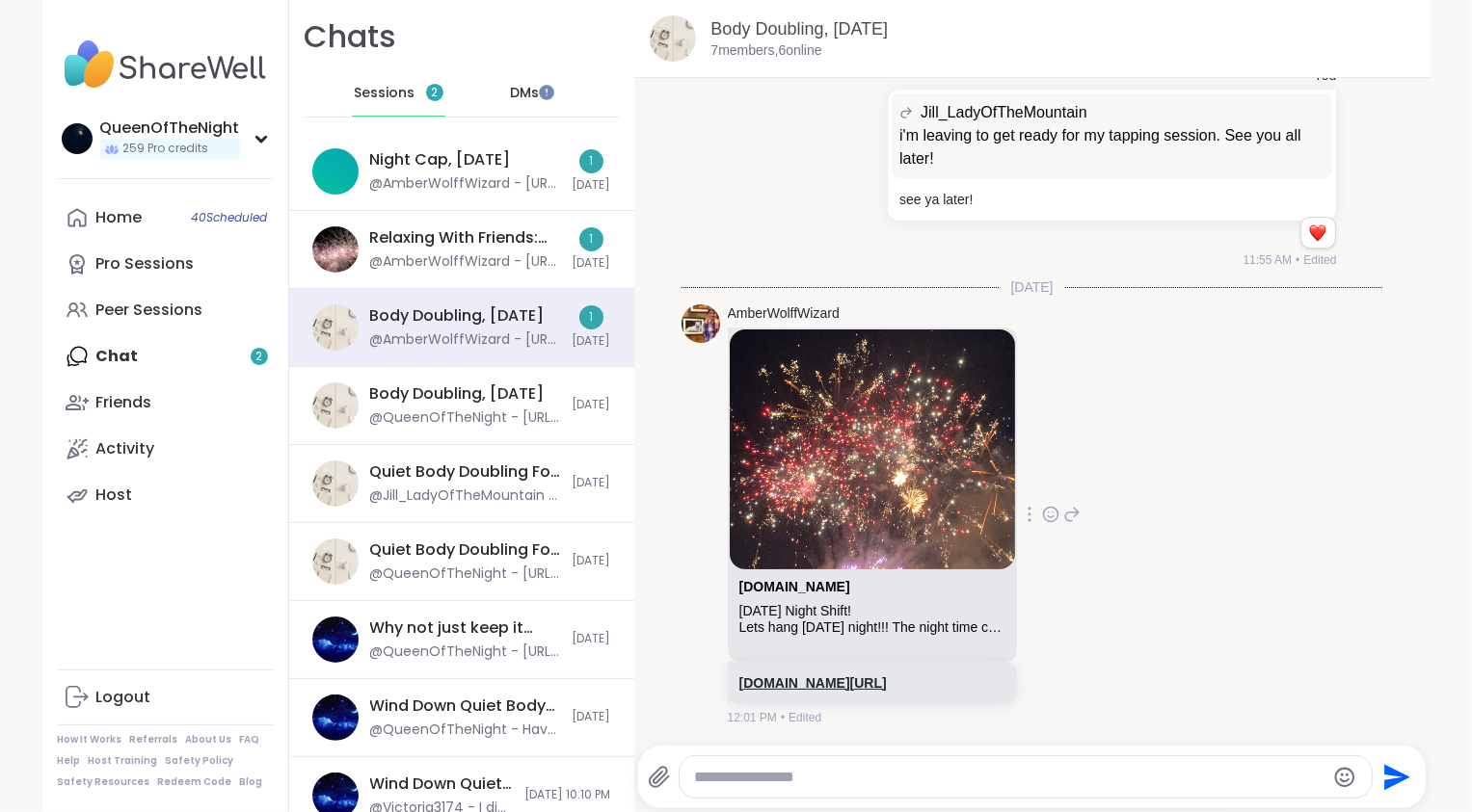
scroll to position [720, 0]
click at [809, 779] on textarea "Type your message" at bounding box center [1009, 777] width 630 height 19
type textarea "****"
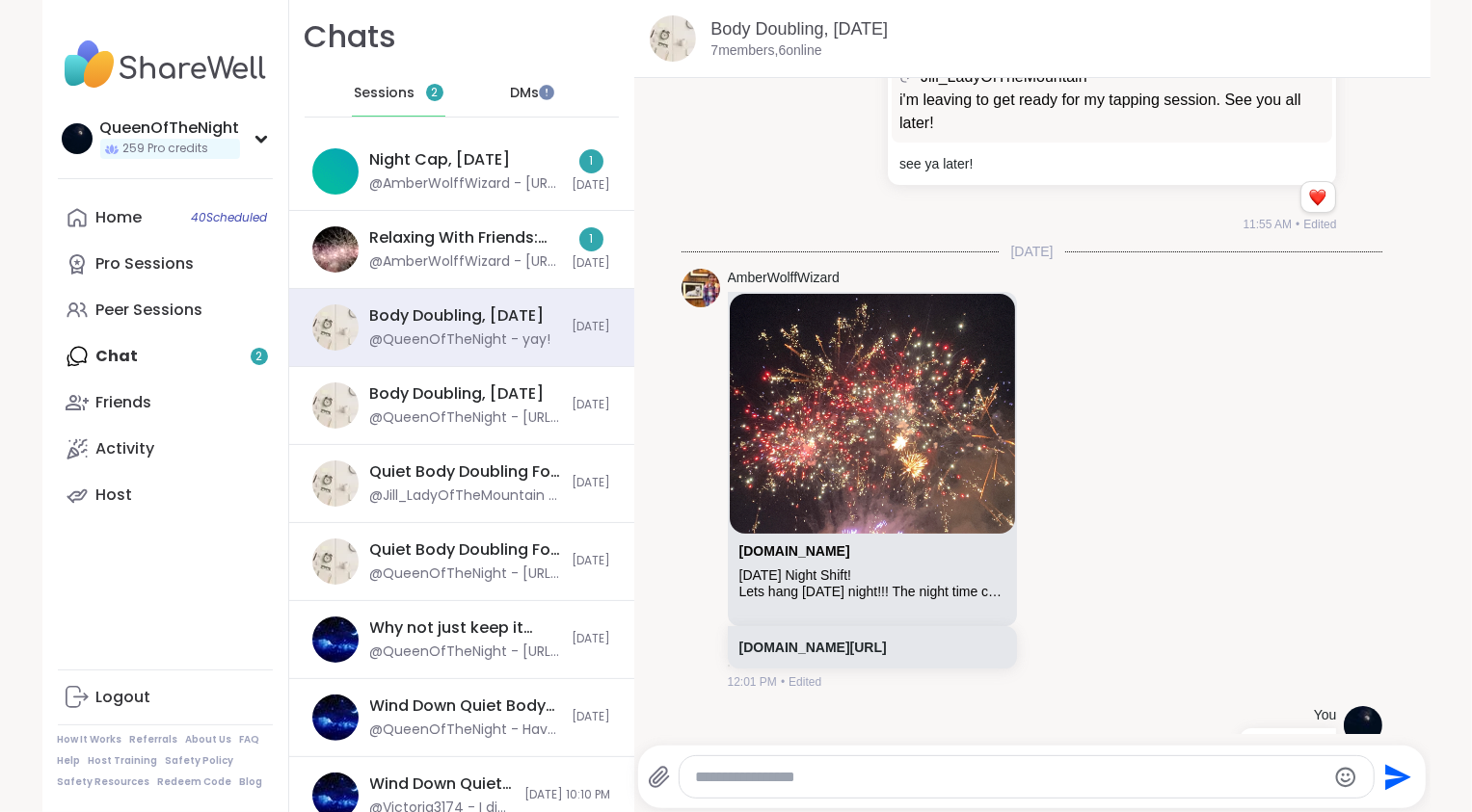
scroll to position [822, 0]
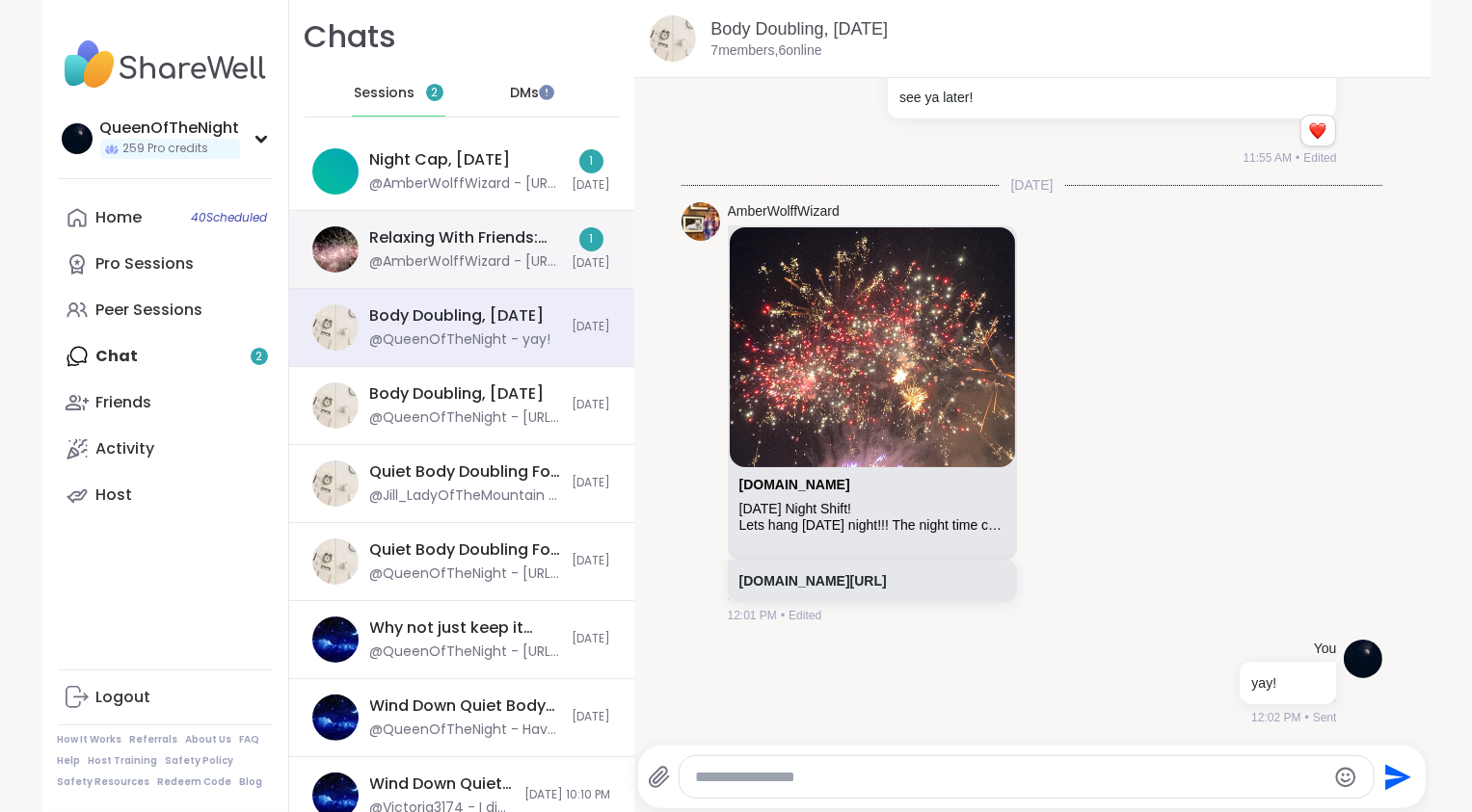
click at [492, 254] on div "@AmberWolffWizard - https://sharewellnow.com/session/4ef80df2-dd1c-43a8-a190-e7…" at bounding box center [465, 261] width 191 height 19
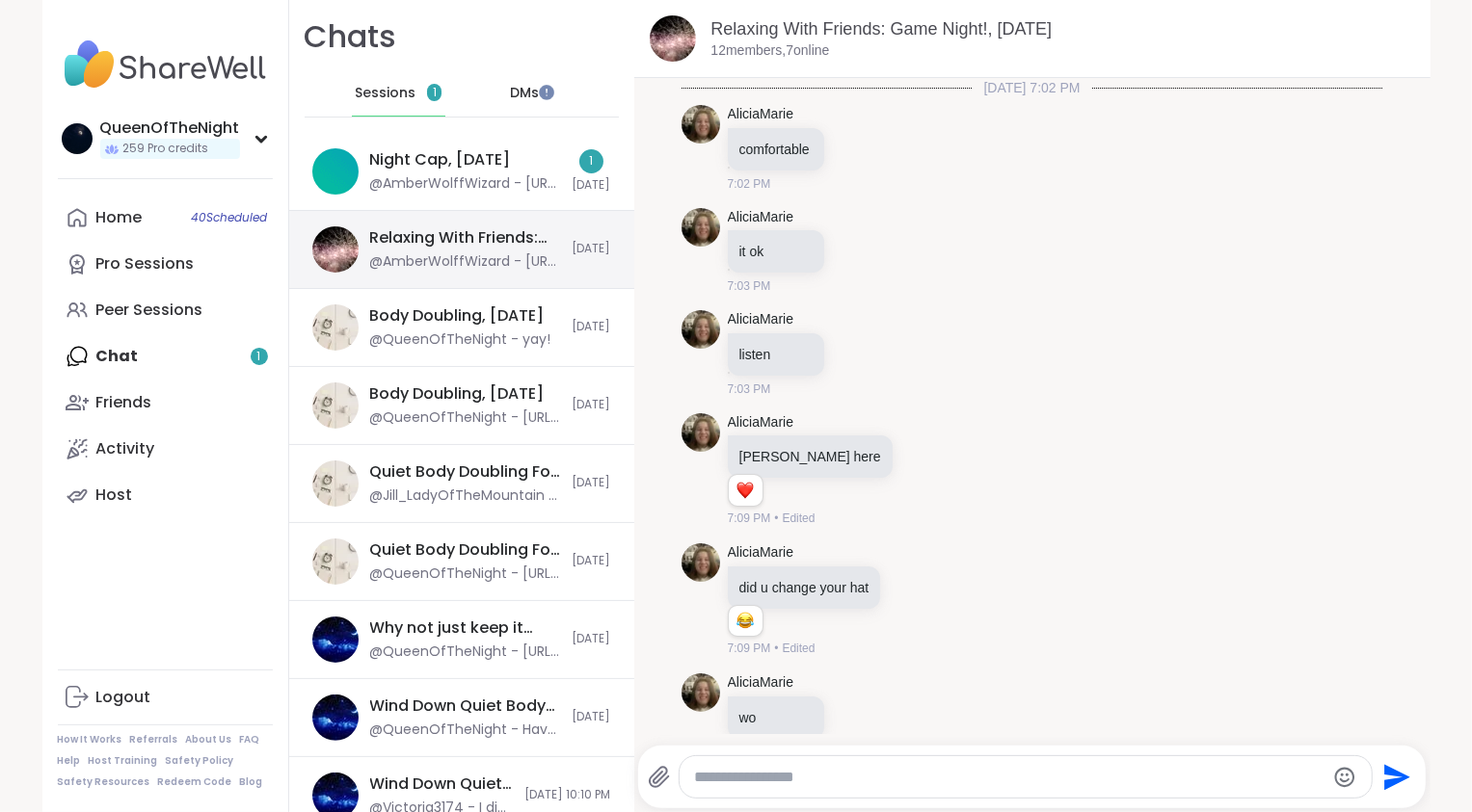
scroll to position [7448, 0]
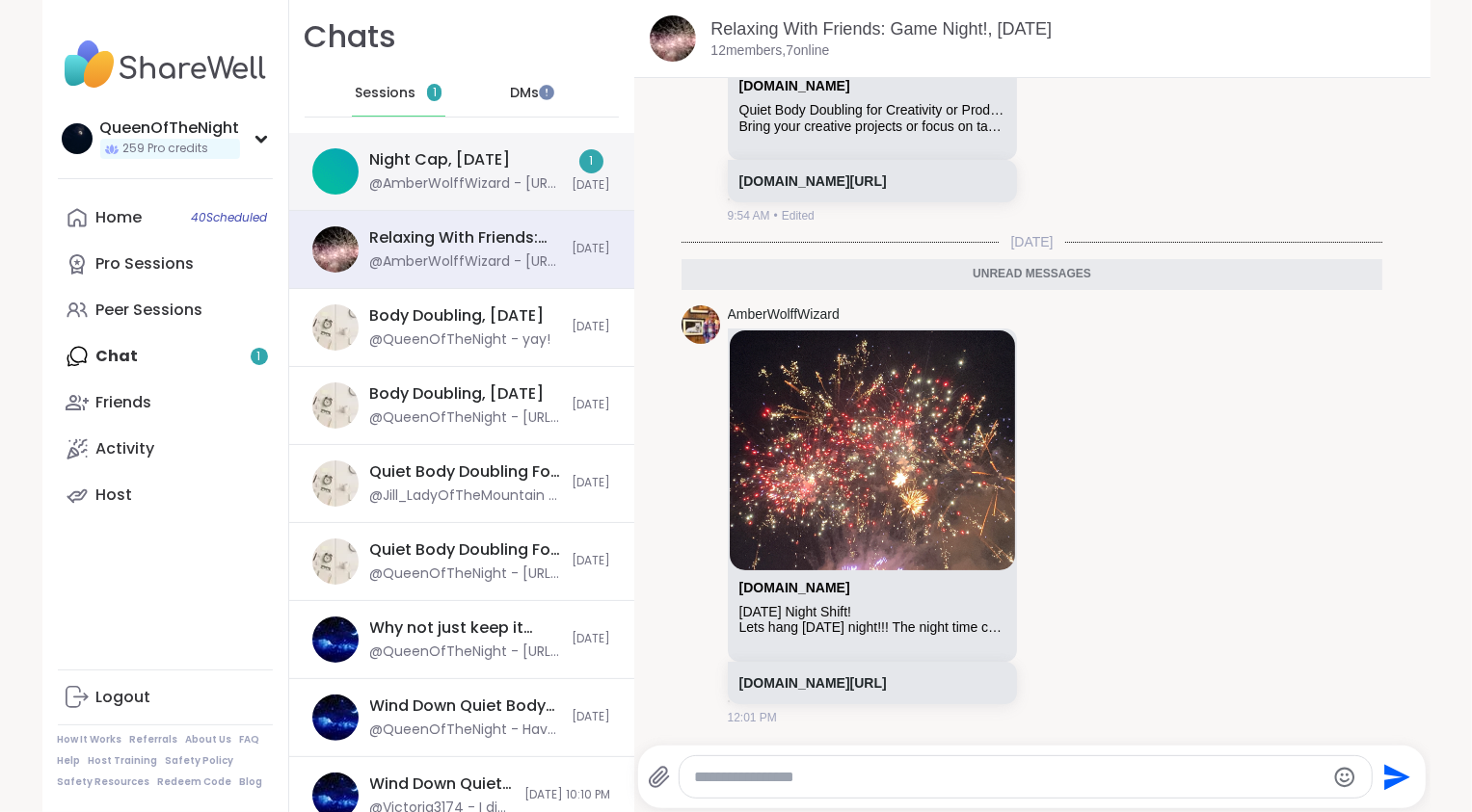
click at [492, 160] on div "Night Cap, [DATE]" at bounding box center [440, 160] width 141 height 21
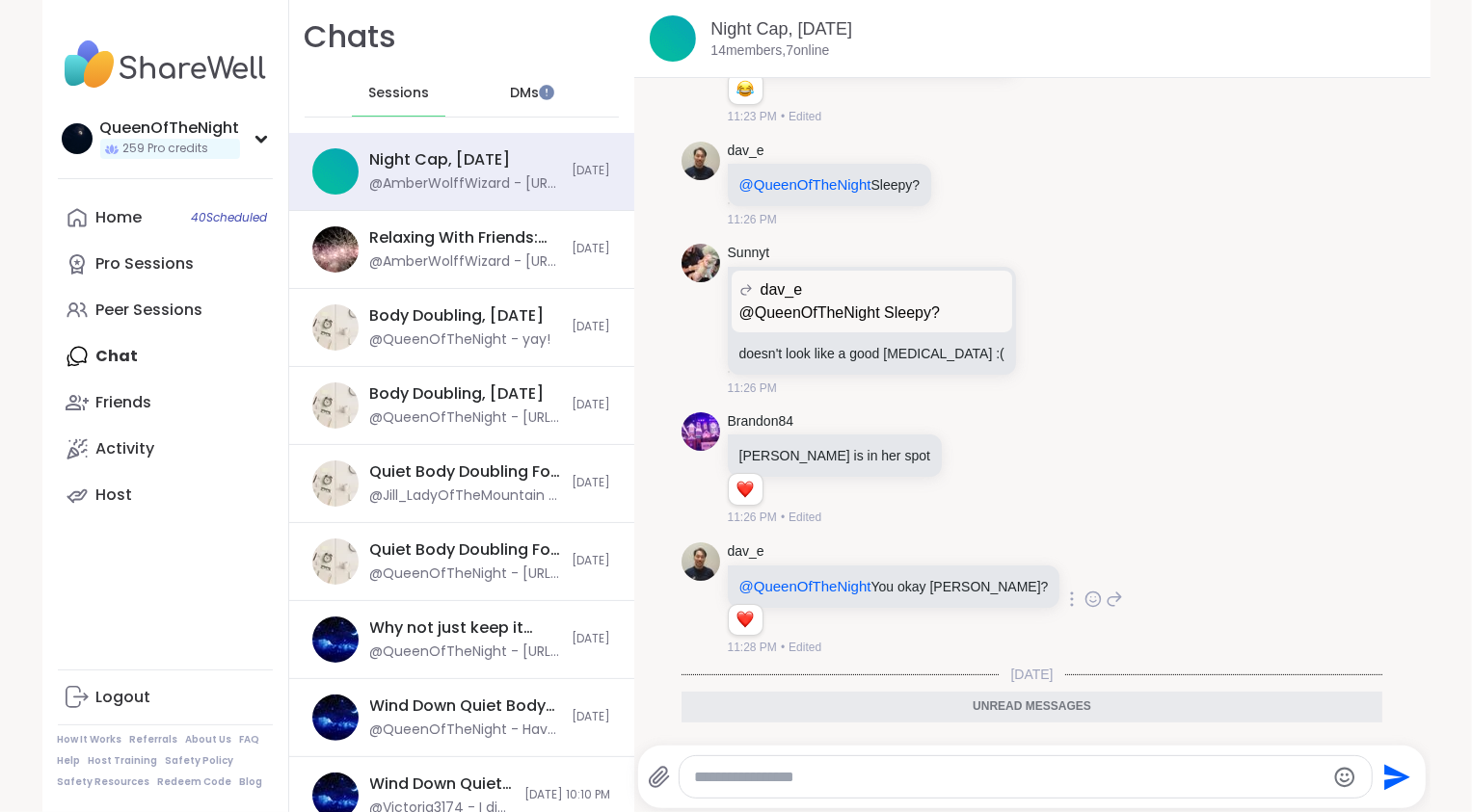
scroll to position [5575, 0]
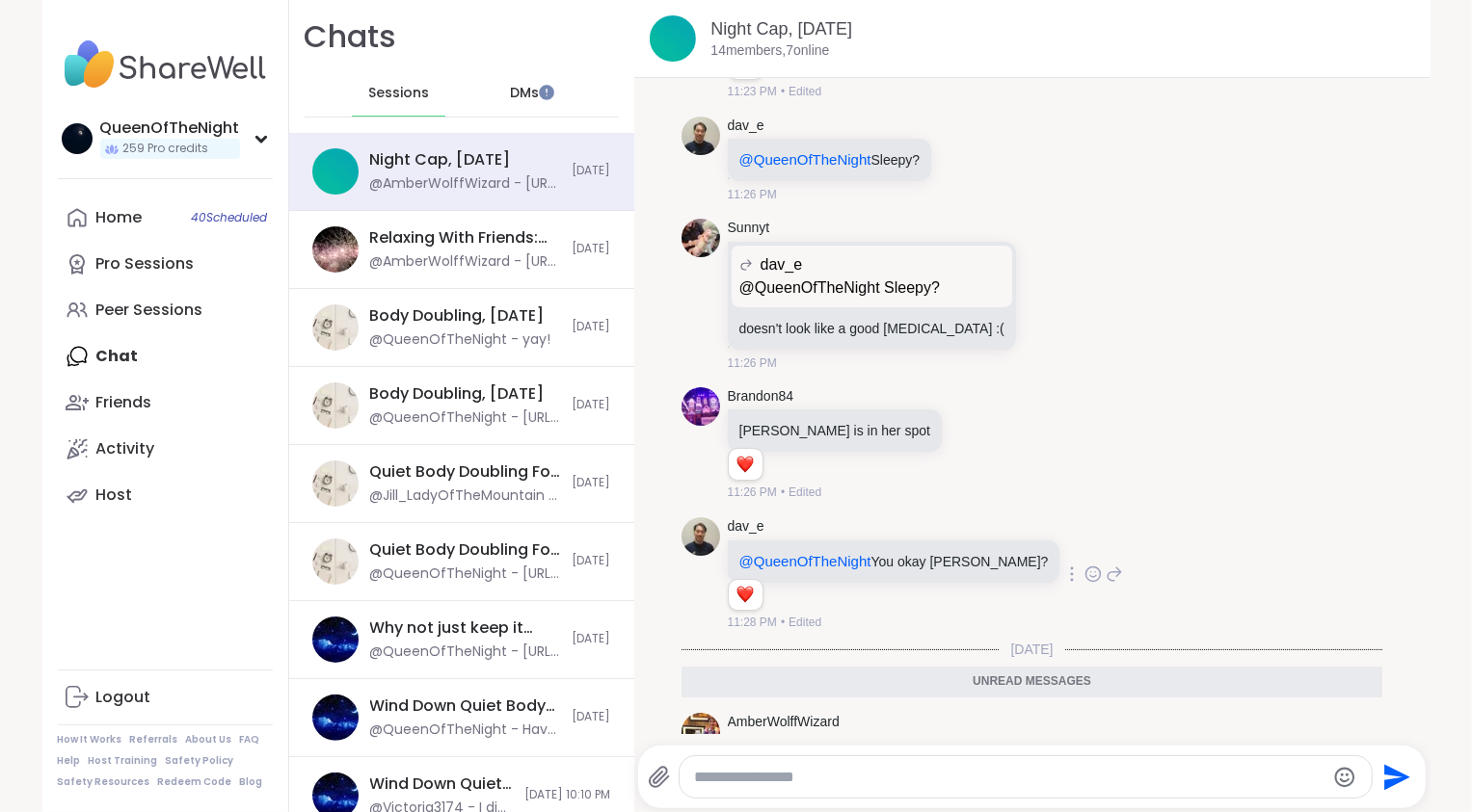
click at [1109, 581] on icon at bounding box center [1116, 575] width 14 height 14
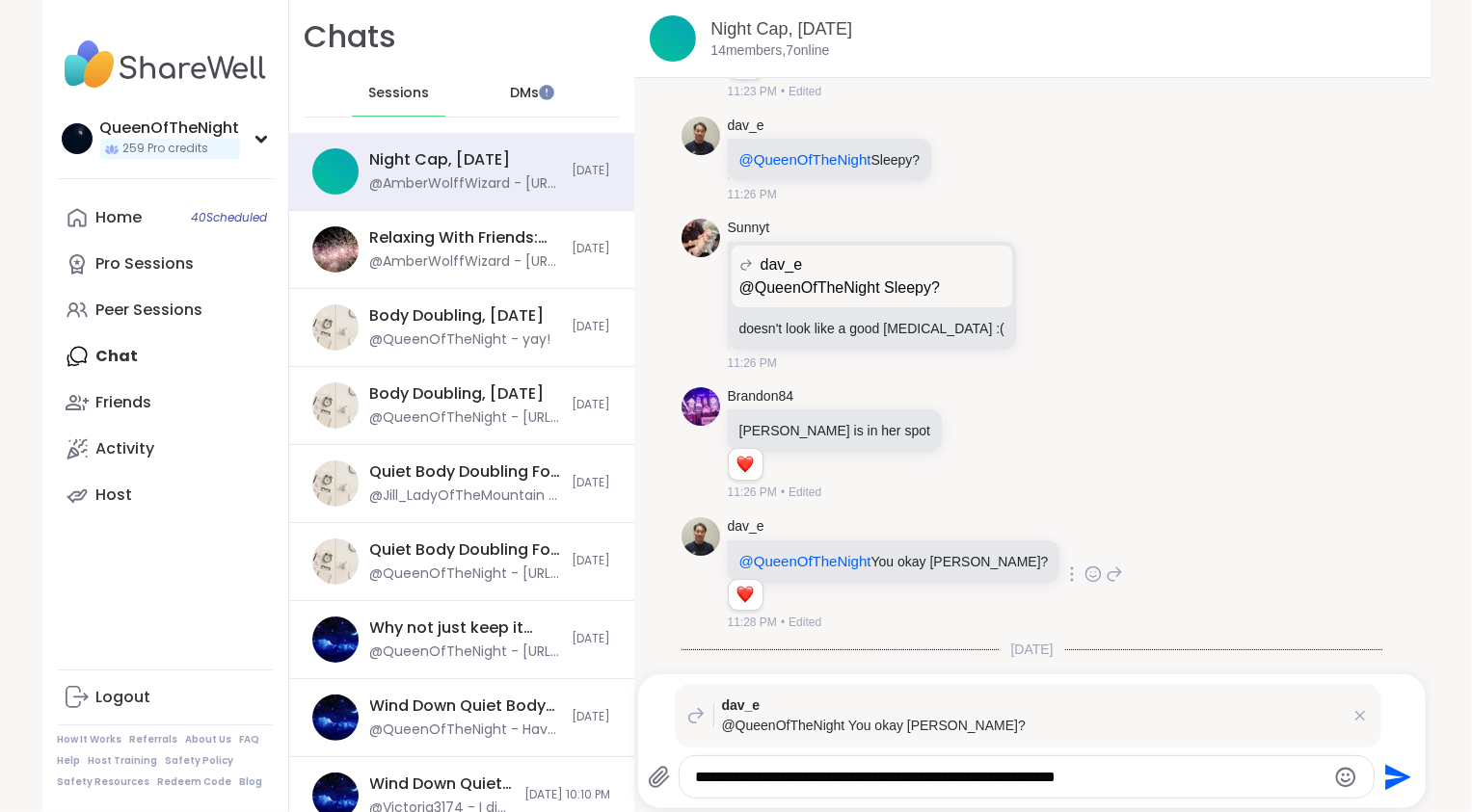
type textarea "**********"
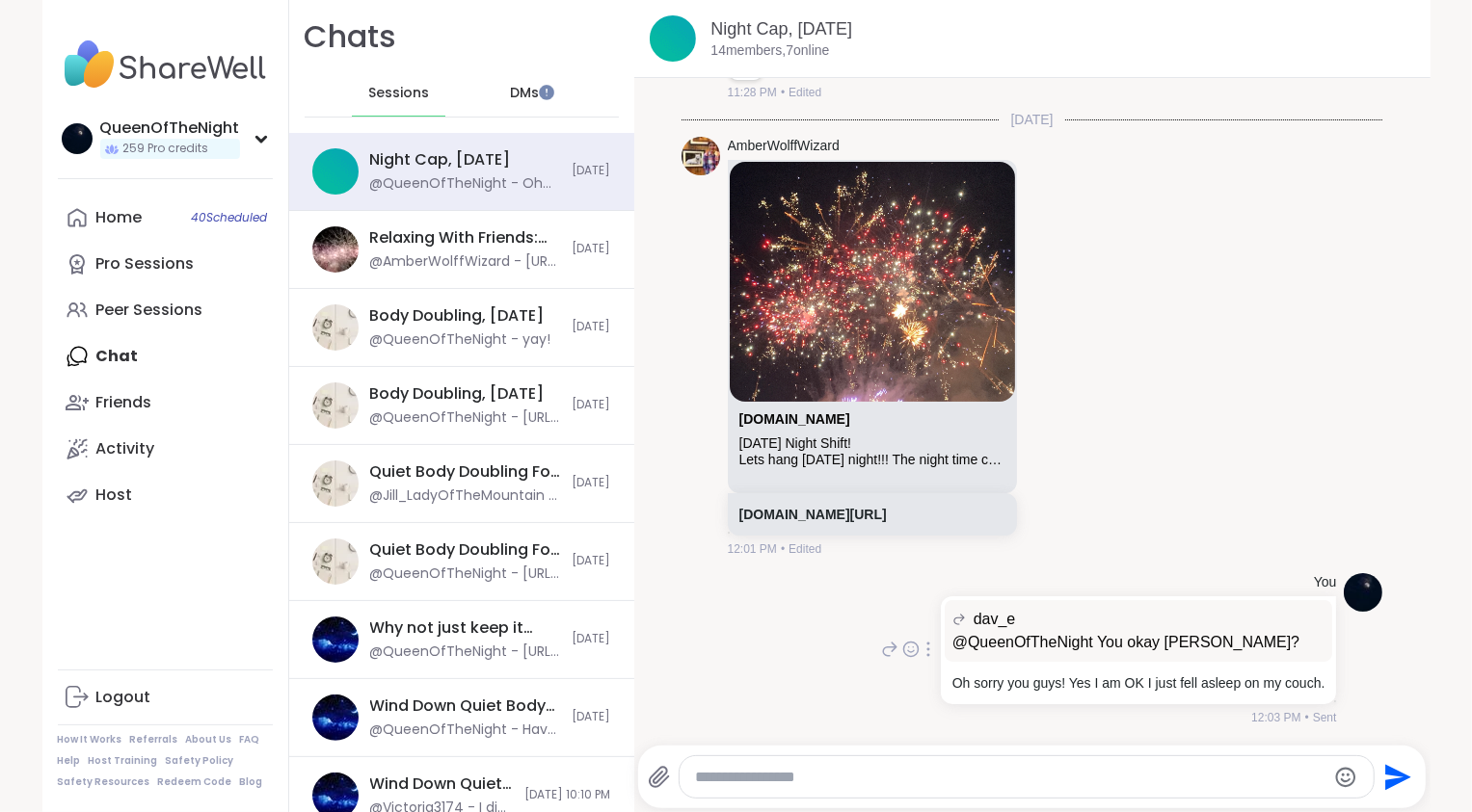
scroll to position [6134, 0]
click at [808, 774] on textarea "Type your message" at bounding box center [1009, 777] width 630 height 19
type textarea "**********"
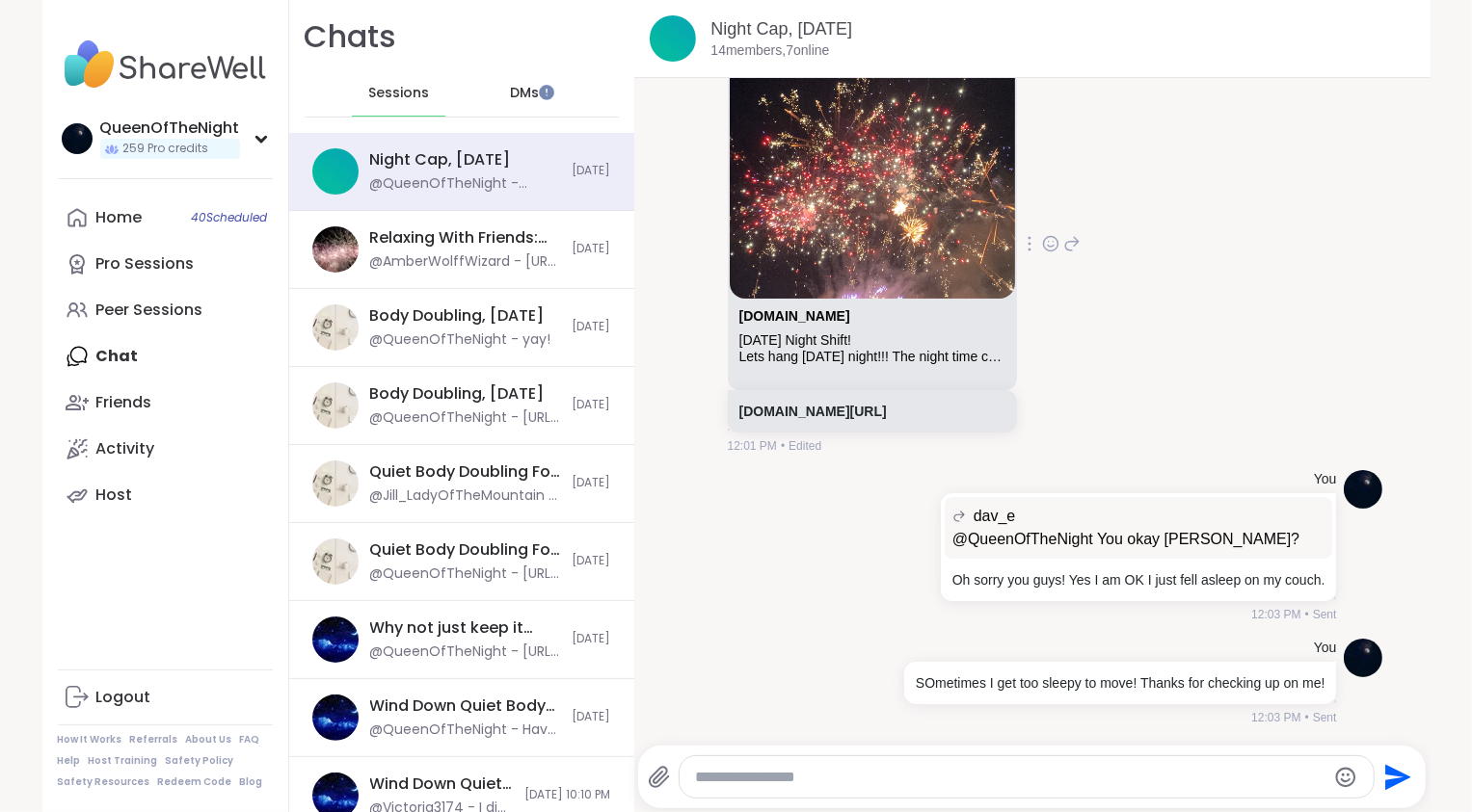
scroll to position [6255, 0]
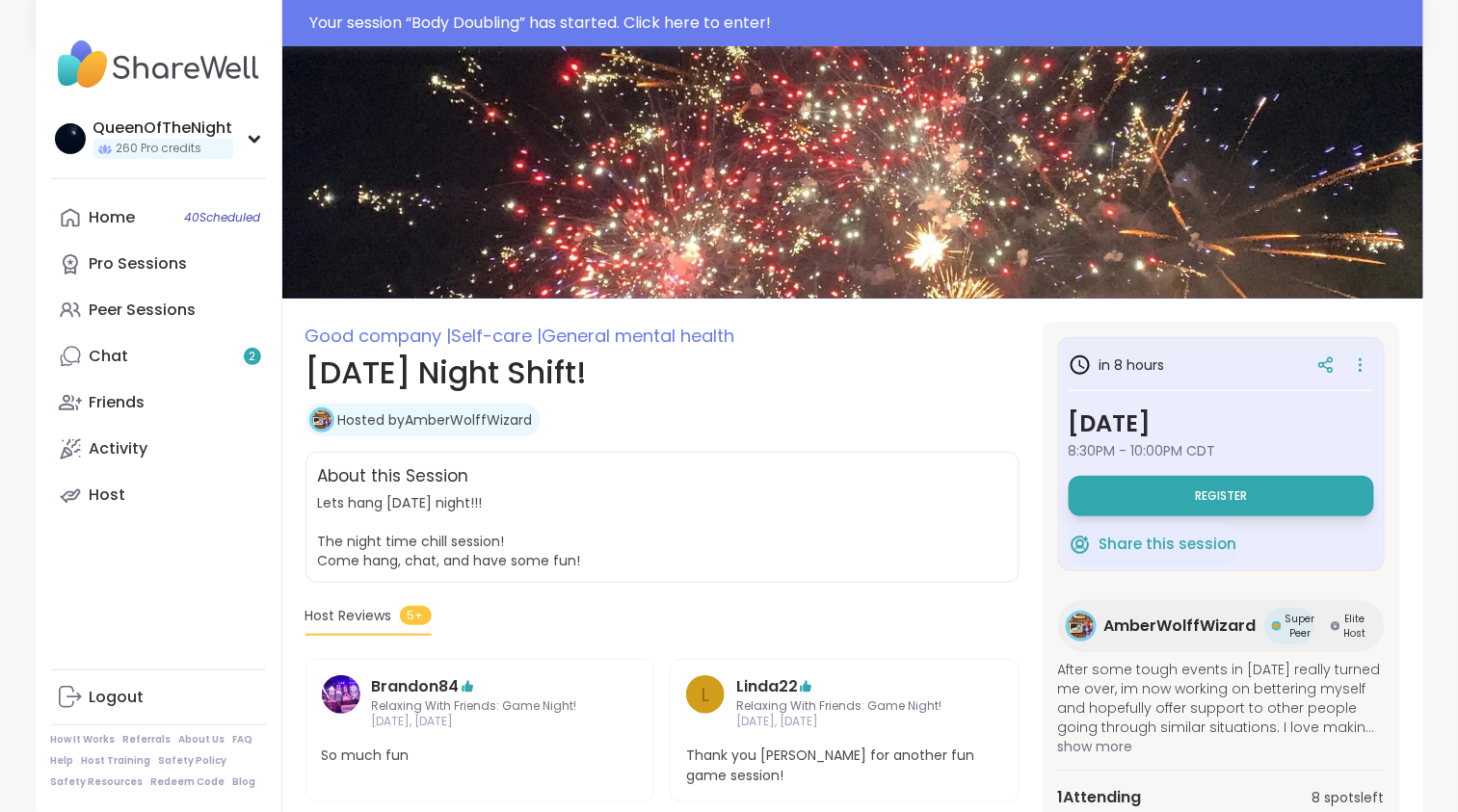
click at [1191, 455] on span "8:30PM - 10:00PM CDT" at bounding box center [1221, 450] width 305 height 19
click at [1126, 486] on button "Register" at bounding box center [1221, 496] width 305 height 41
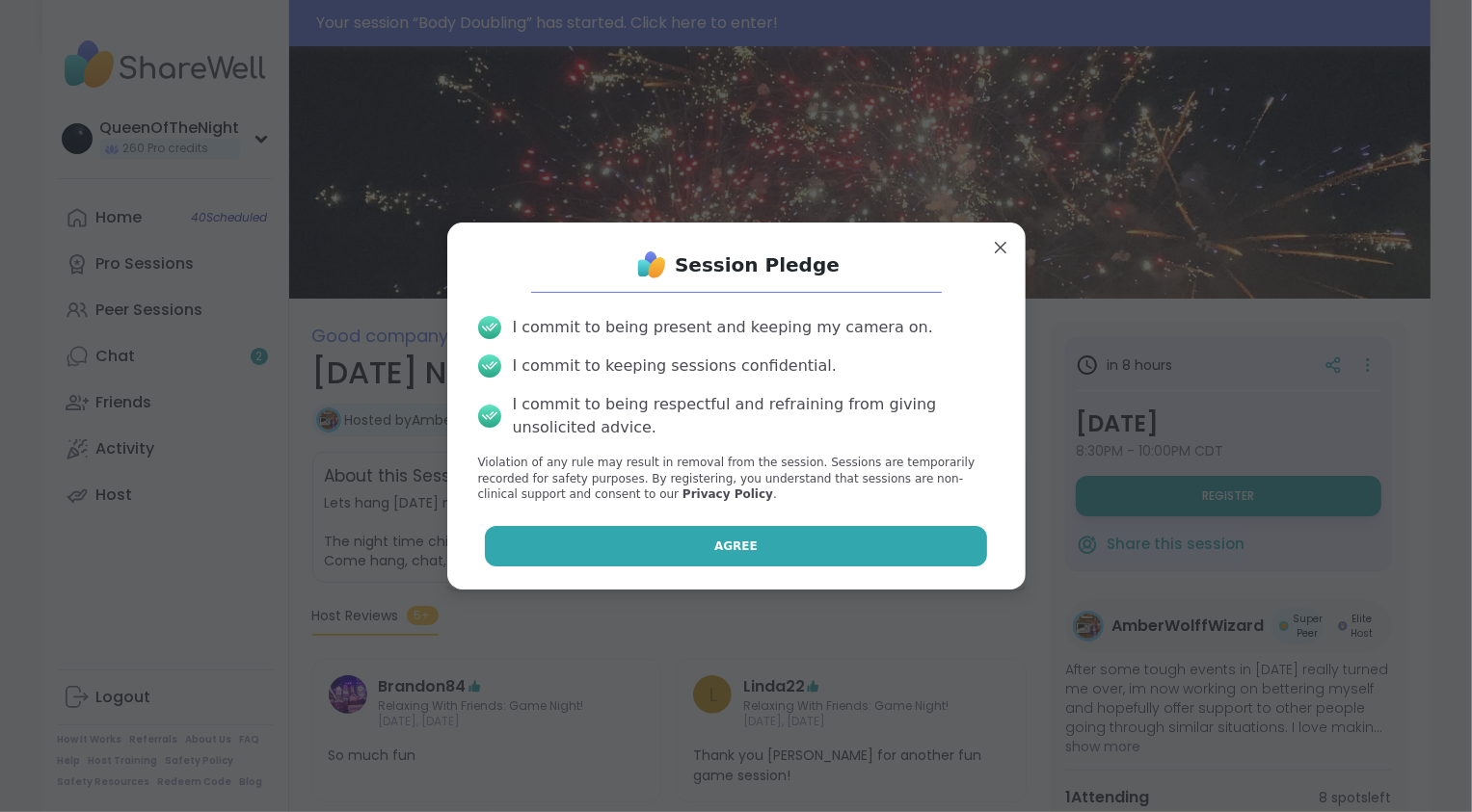
click at [786, 547] on button "Agree" at bounding box center [736, 546] width 502 height 41
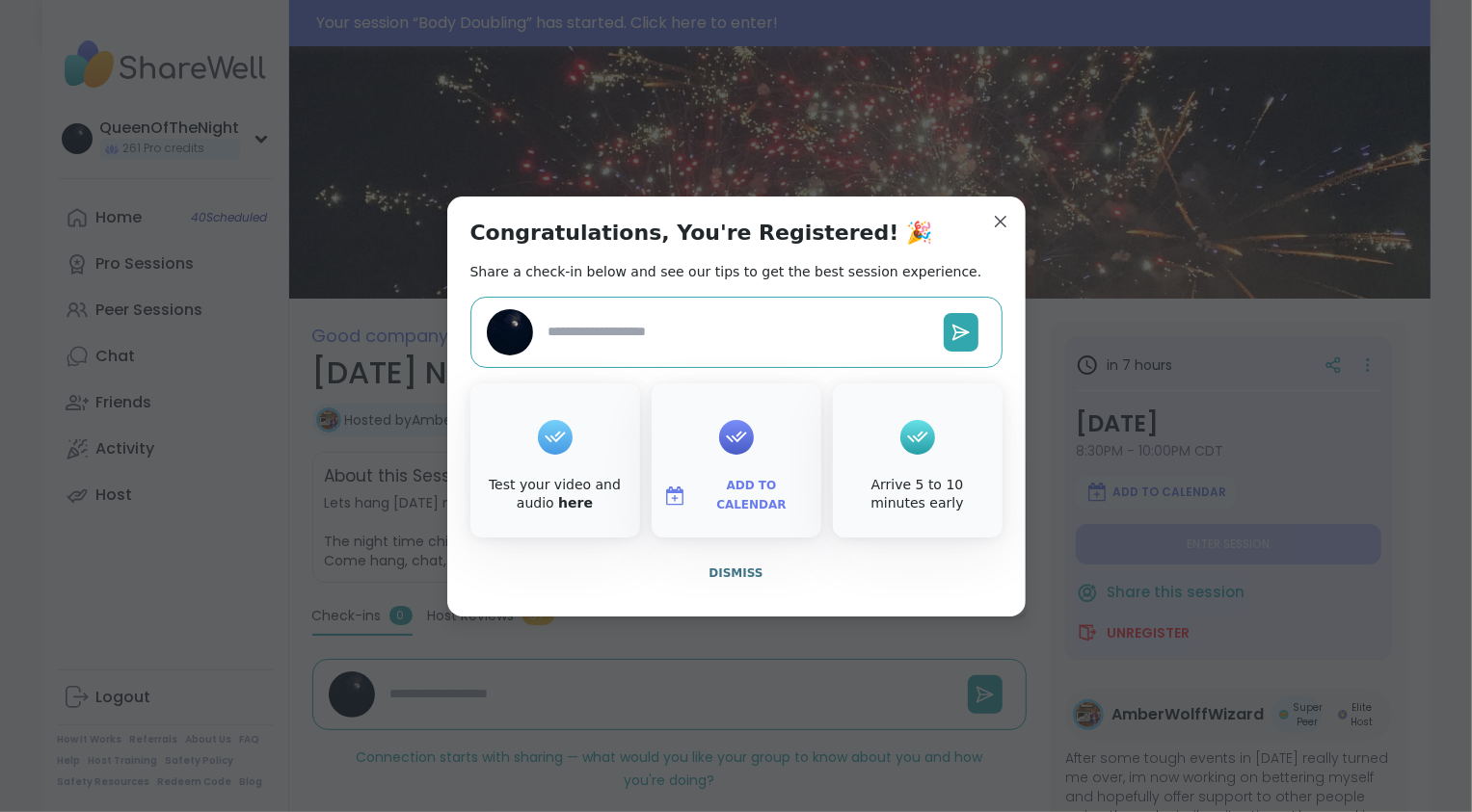
type textarea "*"
